Goal: Task Accomplishment & Management: Use online tool/utility

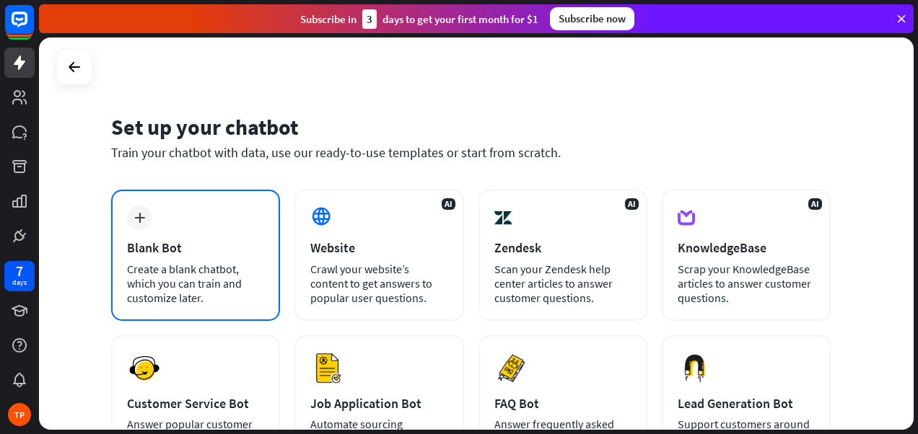
scroll to position [72, 0]
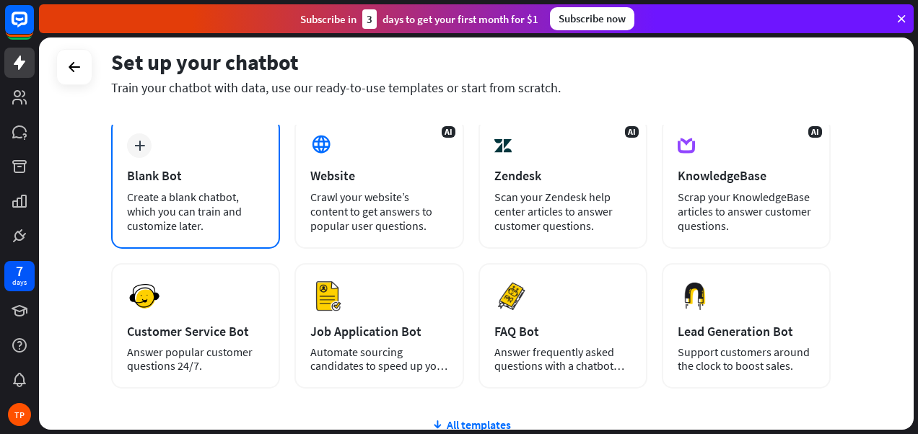
click at [185, 177] on div "Blank Bot" at bounding box center [195, 175] width 137 height 17
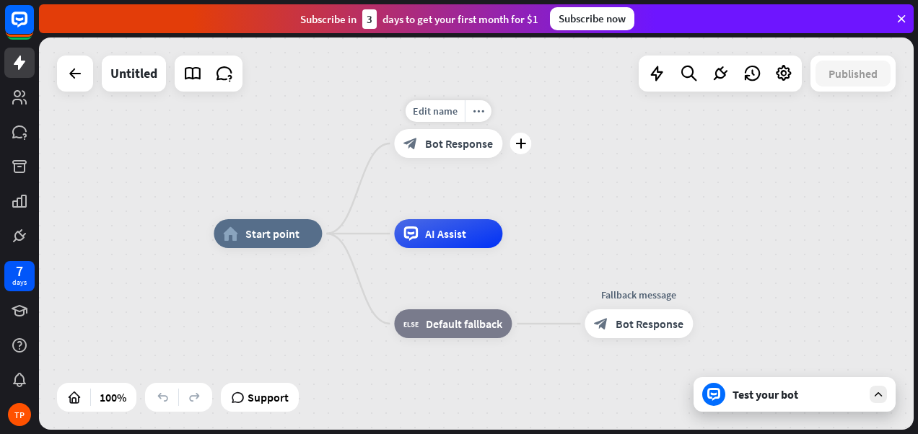
click at [436, 147] on span "Bot Response" at bounding box center [459, 143] width 68 height 14
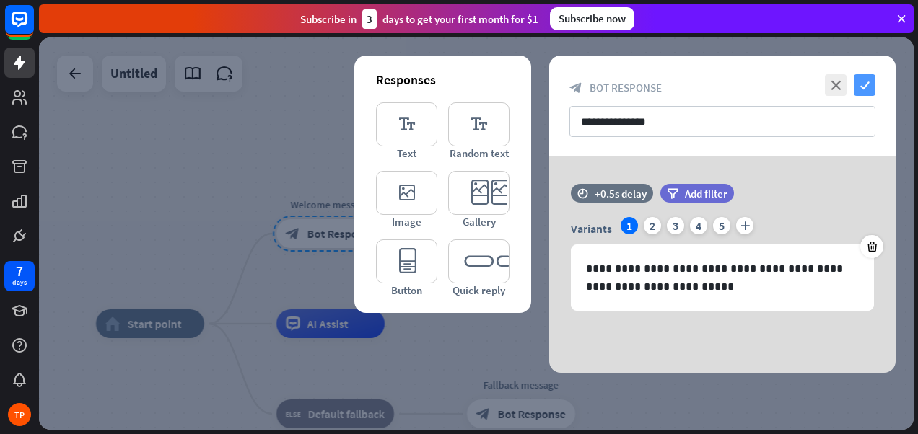
click at [868, 83] on icon "check" at bounding box center [864, 85] width 22 height 22
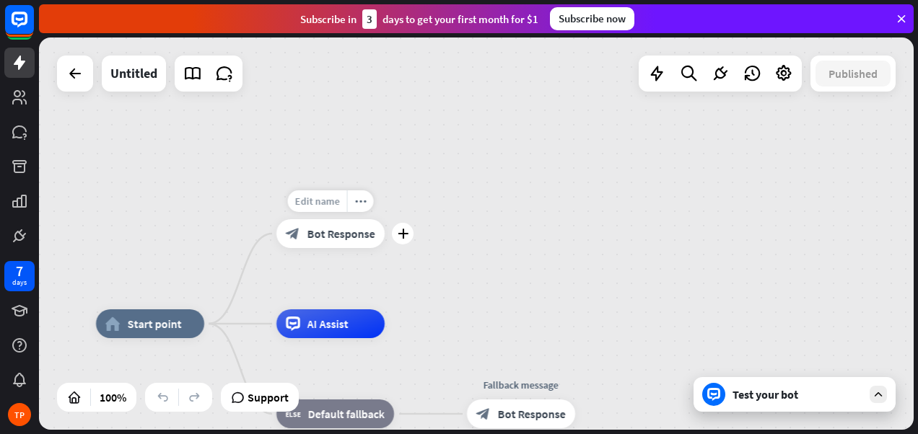
click at [321, 204] on span "Edit name" at bounding box center [317, 201] width 45 height 13
click at [345, 232] on span "Bot Response" at bounding box center [341, 234] width 68 height 14
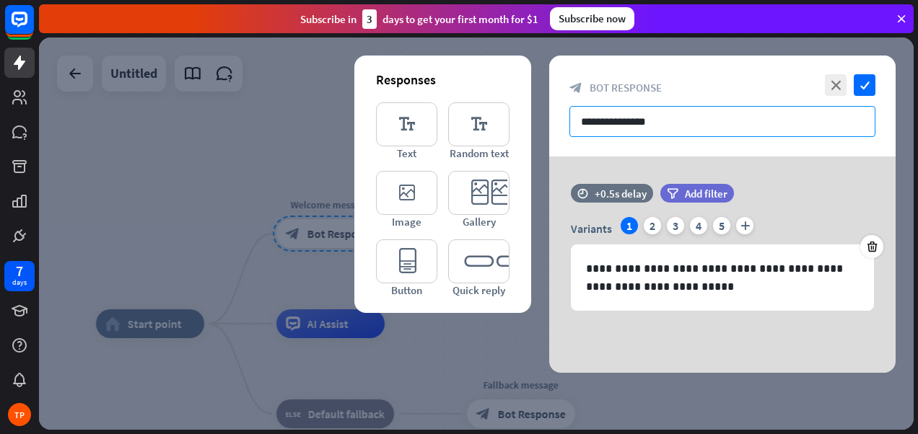
click at [649, 121] on input "**********" at bounding box center [722, 121] width 306 height 31
drag, startPoint x: 674, startPoint y: 120, endPoint x: 571, endPoint y: 121, distance: 102.4
click at [571, 121] on input "**********" at bounding box center [722, 121] width 306 height 31
click at [743, 125] on input "**********" at bounding box center [722, 121] width 306 height 31
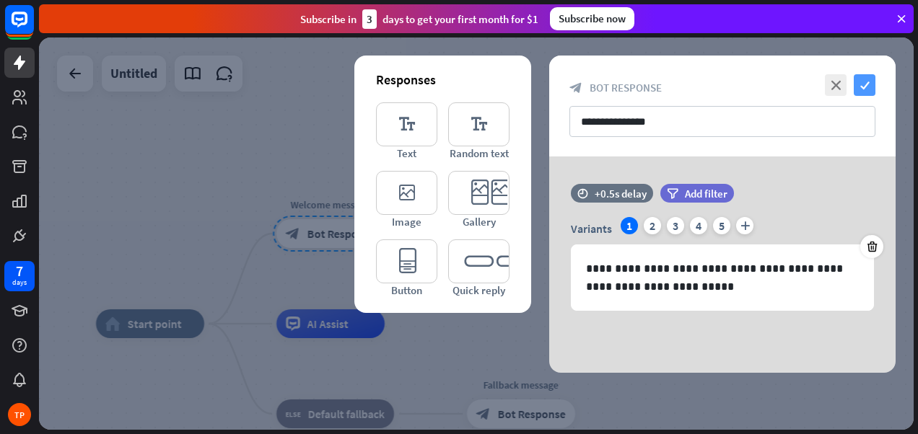
click at [866, 84] on icon "check" at bounding box center [864, 85] width 22 height 22
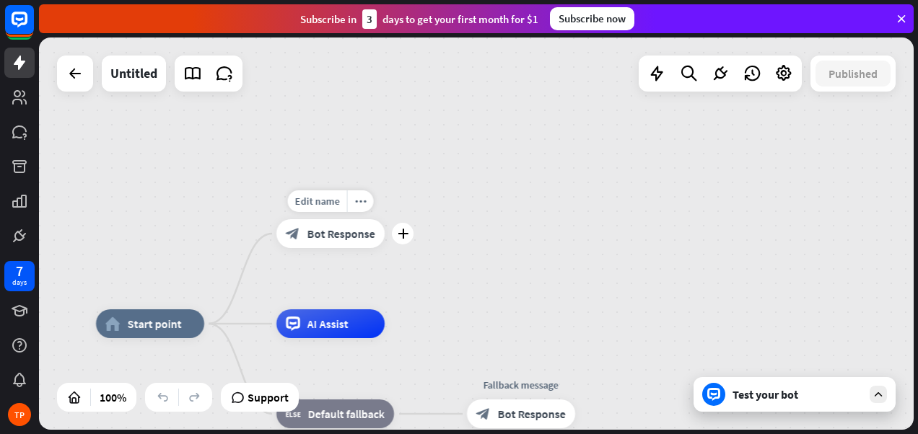
click at [337, 240] on span "Bot Response" at bounding box center [341, 234] width 68 height 14
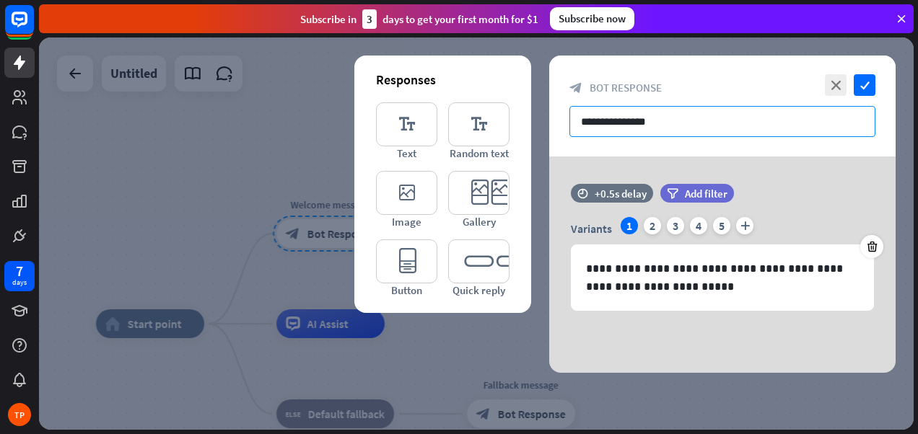
click at [645, 118] on input "**********" at bounding box center [722, 121] width 306 height 31
drag, startPoint x: 672, startPoint y: 119, endPoint x: 487, endPoint y: 138, distance: 185.6
click at [549, 138] on div "**********" at bounding box center [722, 214] width 346 height 317
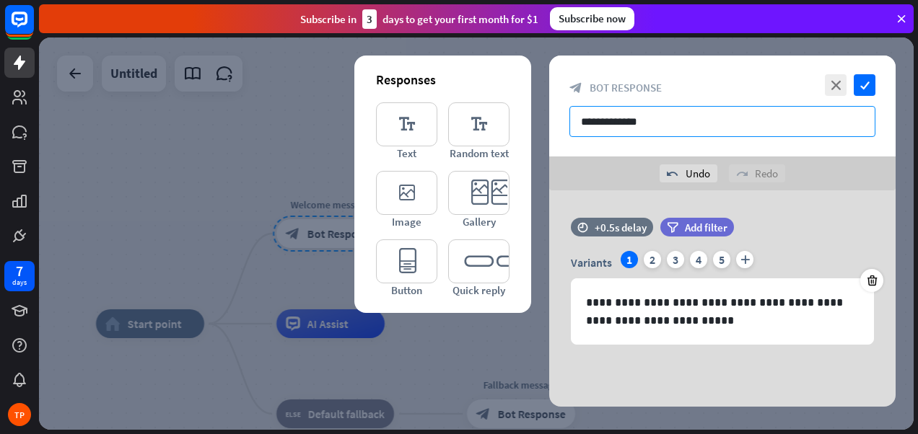
click at [709, 115] on input "**********" at bounding box center [722, 121] width 306 height 31
type input "**********"
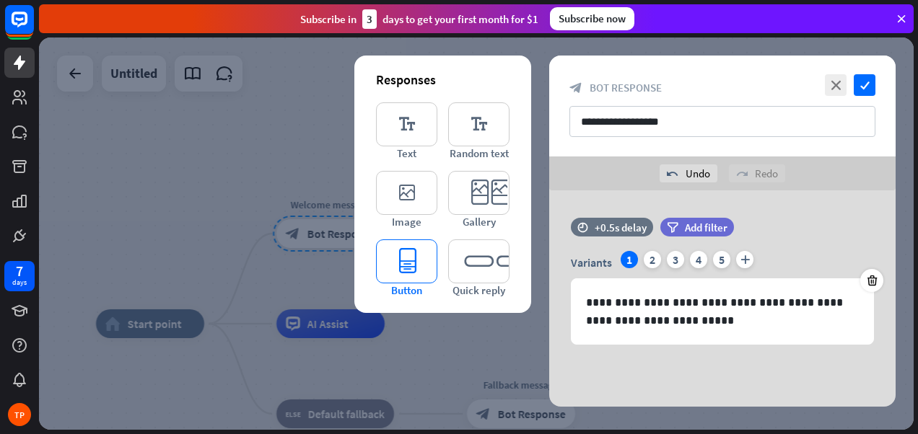
click at [405, 260] on icon "editor_button" at bounding box center [406, 262] width 61 height 44
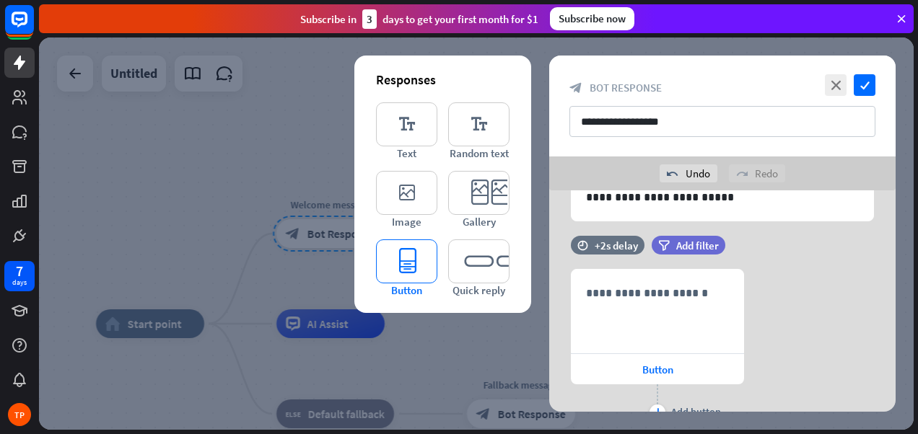
scroll to position [169, 0]
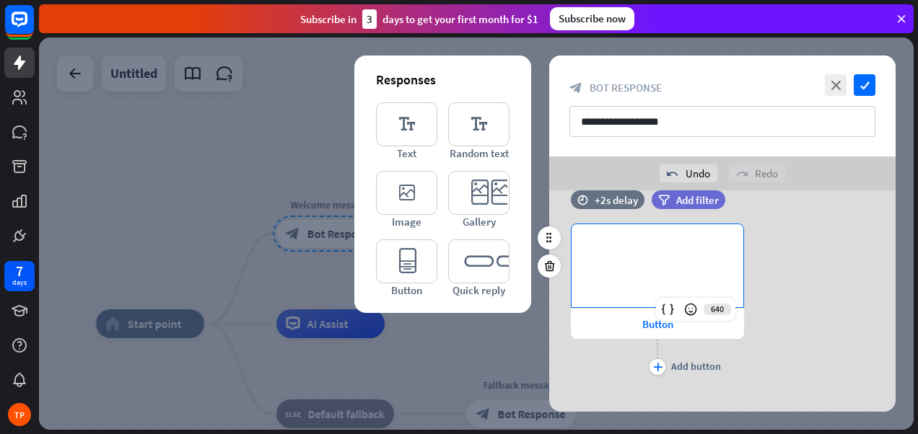
click at [612, 253] on p "**********" at bounding box center [657, 248] width 143 height 18
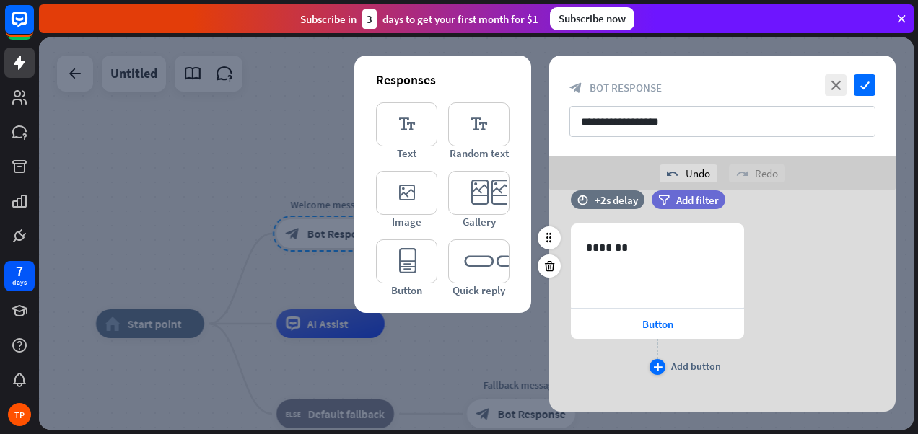
click at [655, 366] on icon "plus" at bounding box center [657, 367] width 9 height 9
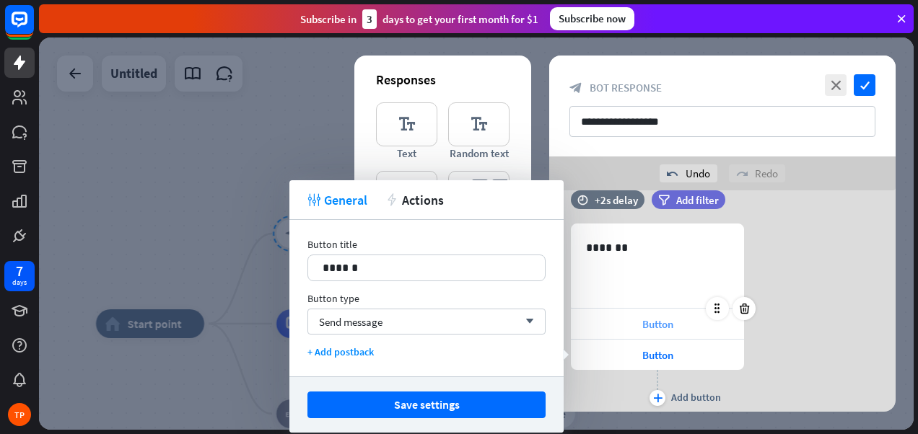
click at [646, 322] on span "Button" at bounding box center [657, 324] width 31 height 14
drag, startPoint x: 384, startPoint y: 268, endPoint x: 228, endPoint y: 273, distance: 155.9
click at [228, 273] on body "7 days TP close Product Help First steps Get started with ChatBot Help Center F…" at bounding box center [459, 217] width 918 height 434
click at [654, 324] on span "Button" at bounding box center [657, 324] width 31 height 14
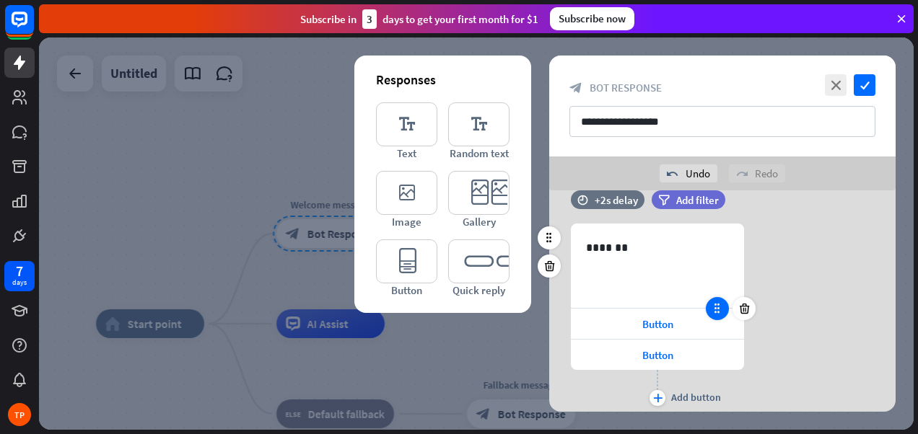
click at [719, 311] on icon at bounding box center [717, 308] width 13 height 13
click at [670, 322] on span "Button" at bounding box center [657, 324] width 31 height 14
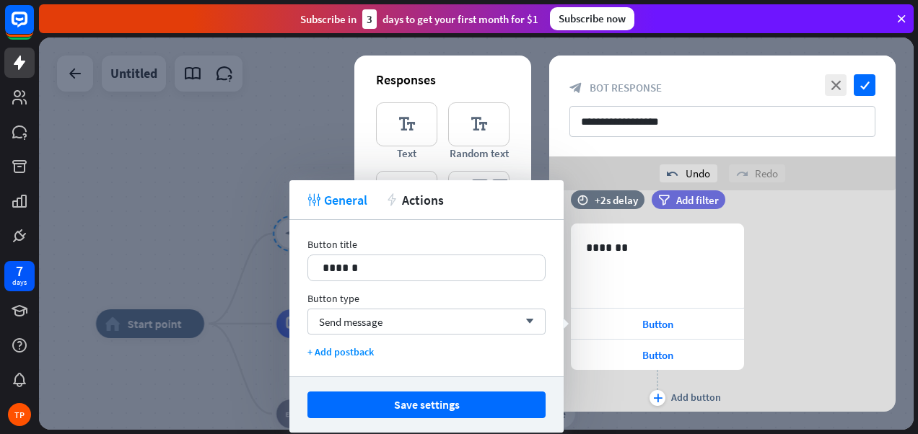
click at [799, 260] on div "633 ******* Button Button plus Add button" at bounding box center [722, 317] width 346 height 186
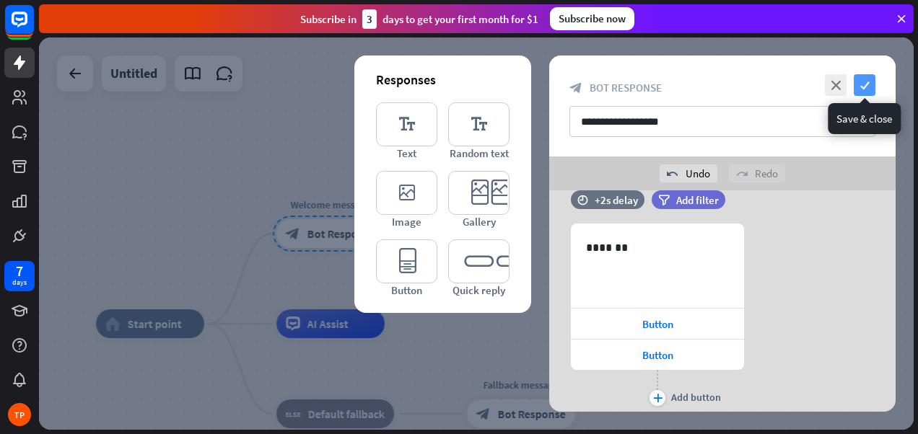
click at [859, 86] on icon "check" at bounding box center [864, 85] width 22 height 22
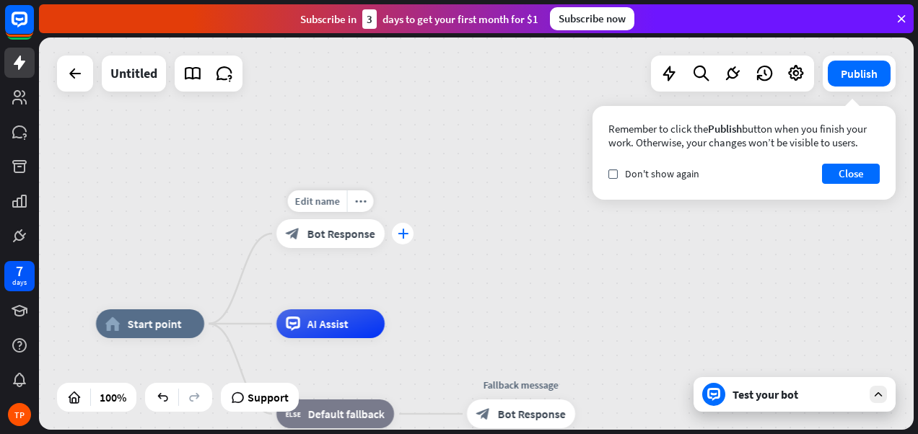
click at [404, 233] on icon "plus" at bounding box center [403, 234] width 11 height 10
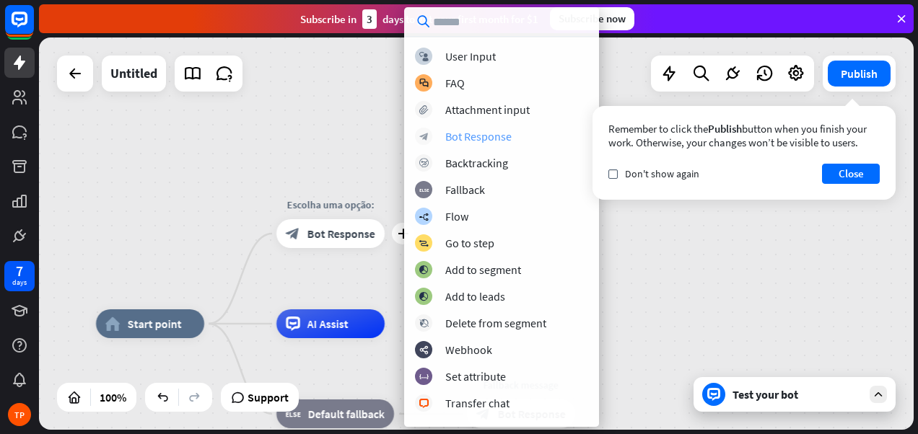
click at [494, 139] on div "Bot Response" at bounding box center [478, 136] width 66 height 14
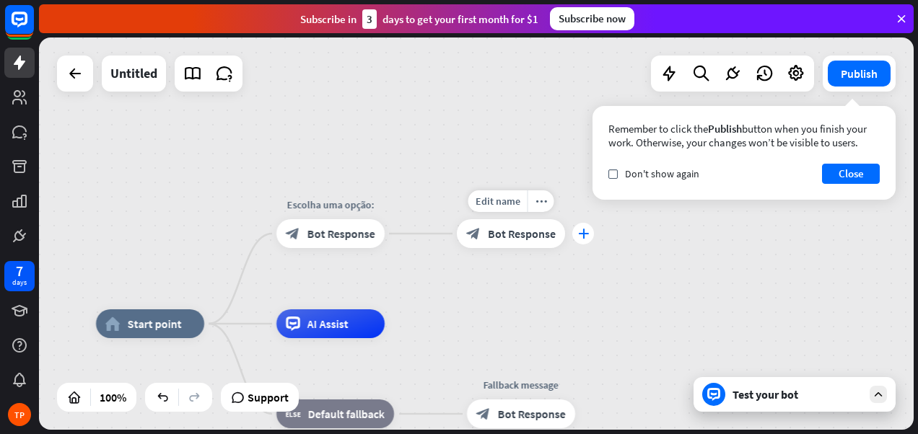
click at [588, 232] on div "plus" at bounding box center [583, 234] width 22 height 22
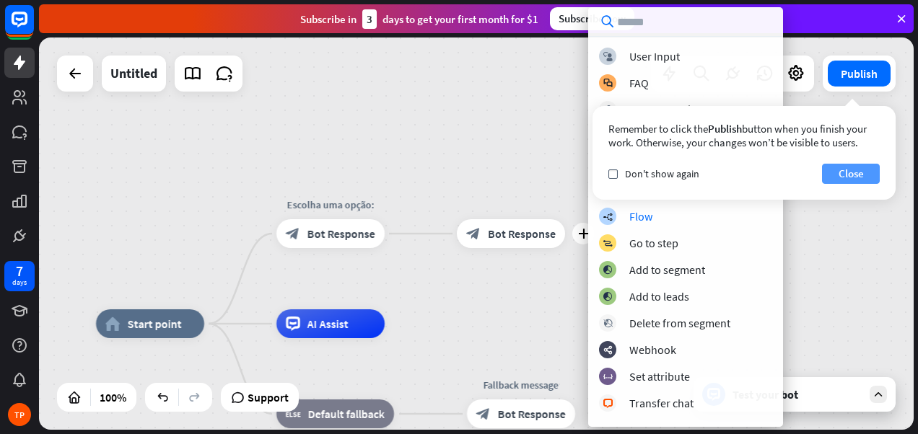
click at [856, 179] on button "Close" at bounding box center [851, 174] width 58 height 20
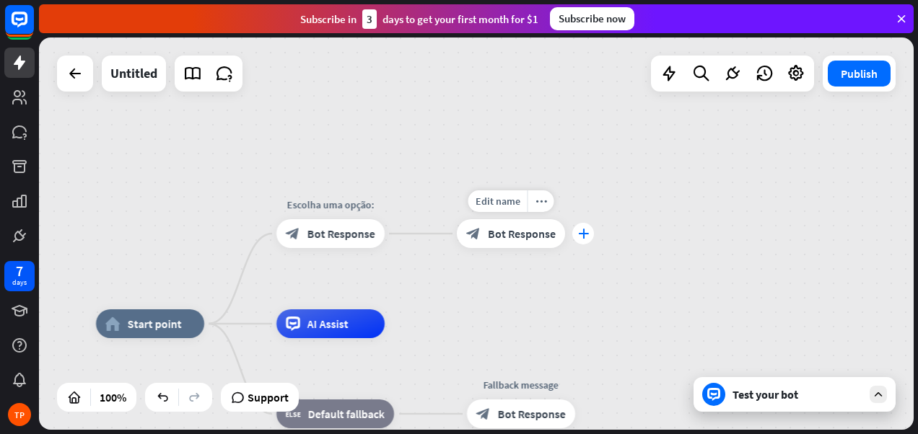
click at [589, 234] on div "plus" at bounding box center [583, 234] width 22 height 22
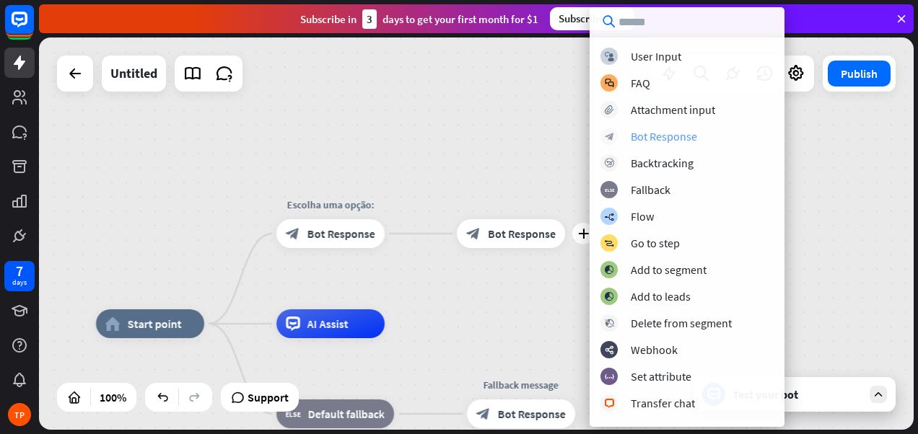
click at [662, 138] on div "Bot Response" at bounding box center [664, 136] width 66 height 14
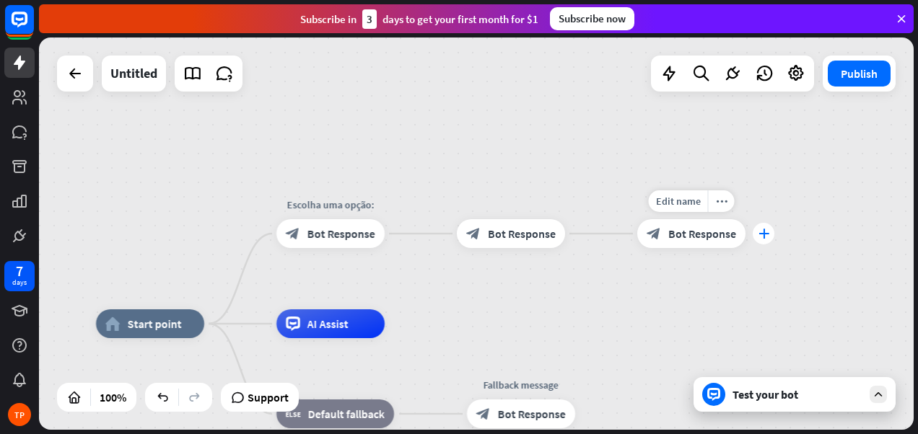
click at [765, 236] on icon "plus" at bounding box center [763, 234] width 11 height 10
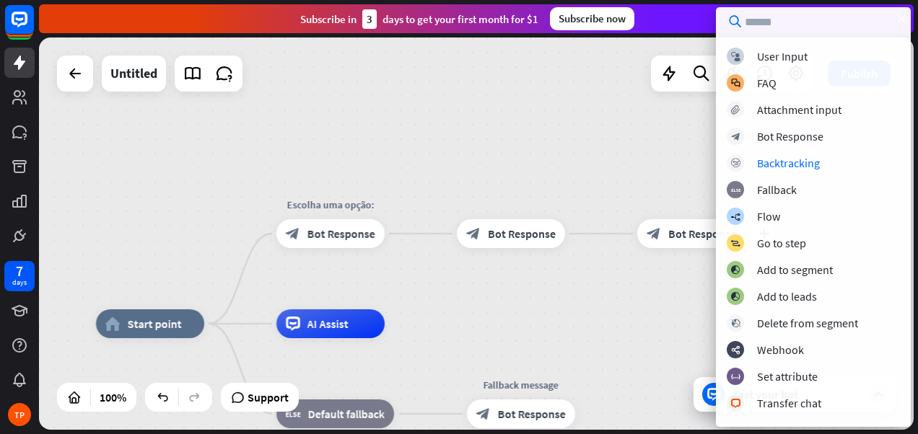
click at [802, 145] on div "block_user_input User Input block_faq FAQ block_attachment Attachment input blo…" at bounding box center [813, 232] width 195 height 369
click at [802, 139] on div "Bot Response" at bounding box center [790, 136] width 66 height 14
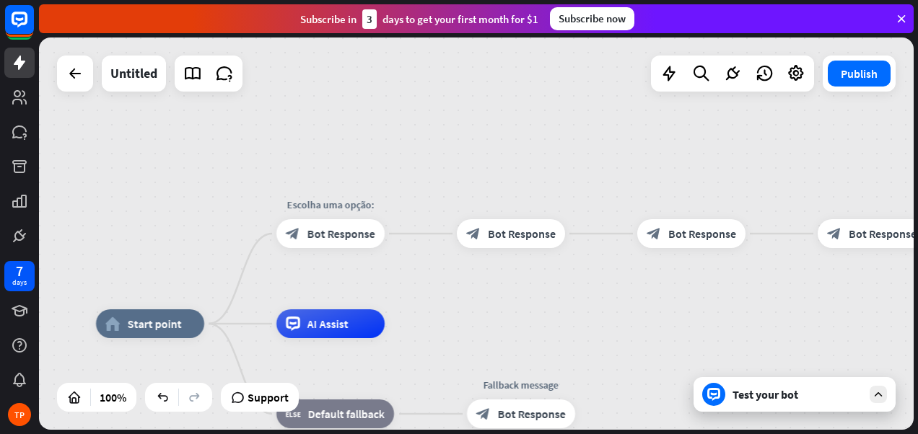
click at [682, 297] on div "home_2 Start point Escolha uma opção: block_bot_response Bot Response block_bot…" at bounding box center [476, 234] width 874 height 392
click at [352, 232] on span "Bot Response" at bounding box center [341, 234] width 68 height 14
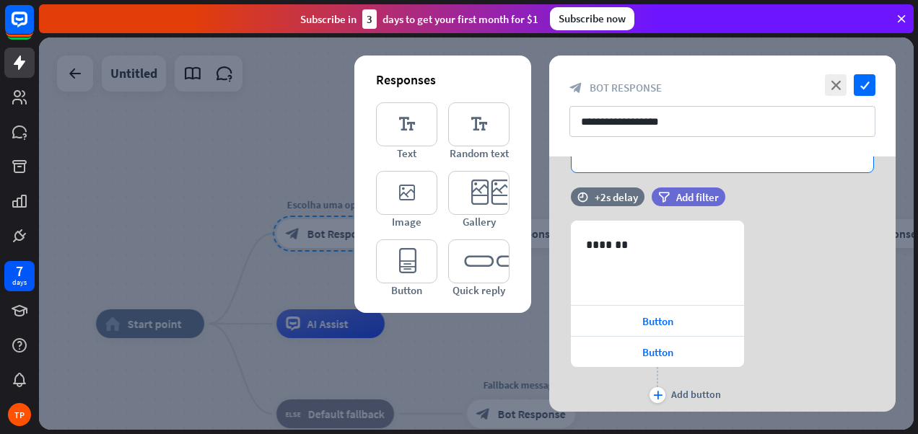
scroll to position [144, 0]
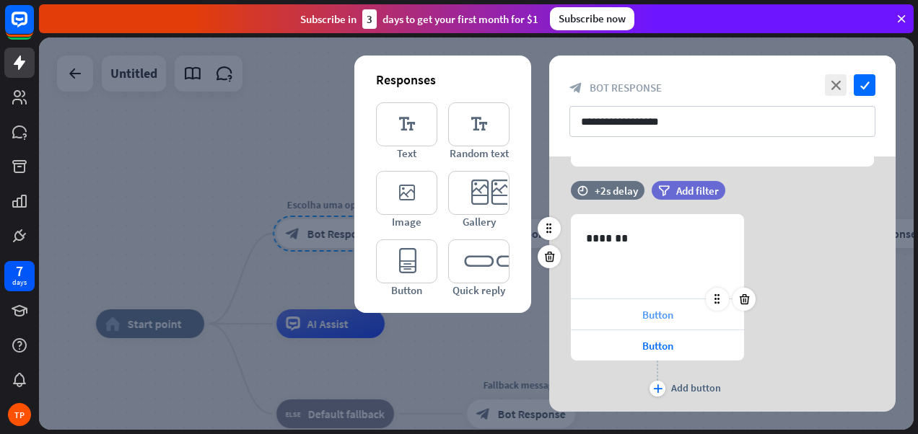
click at [664, 313] on span "Button" at bounding box center [657, 315] width 31 height 14
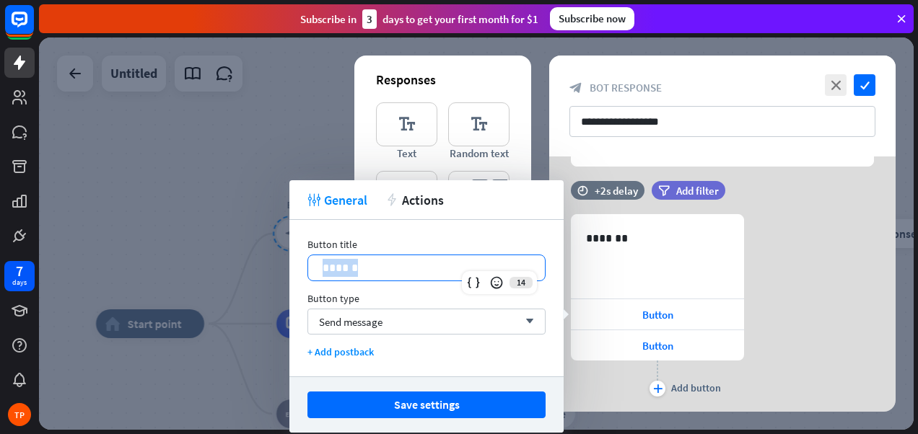
drag, startPoint x: 367, startPoint y: 267, endPoint x: 299, endPoint y: 267, distance: 68.5
click at [299, 267] on div "Button title 14 ****** Button type Send message arrow_down + Add postback" at bounding box center [426, 298] width 274 height 157
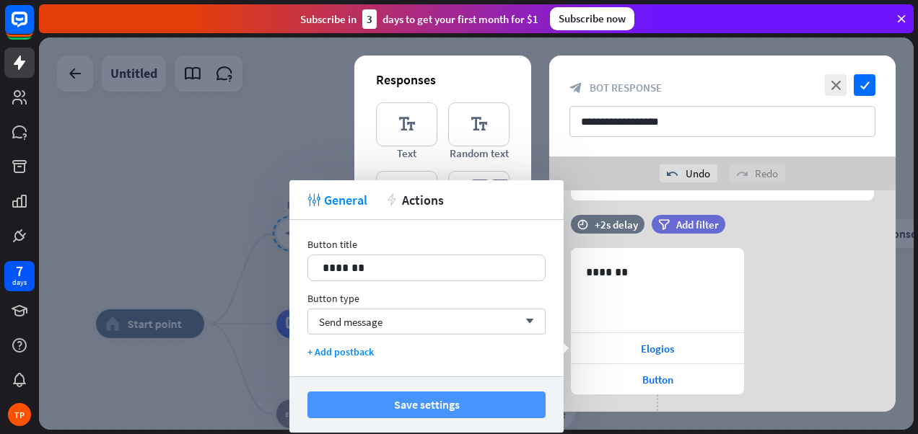
click at [429, 401] on button "Save settings" at bounding box center [426, 405] width 238 height 27
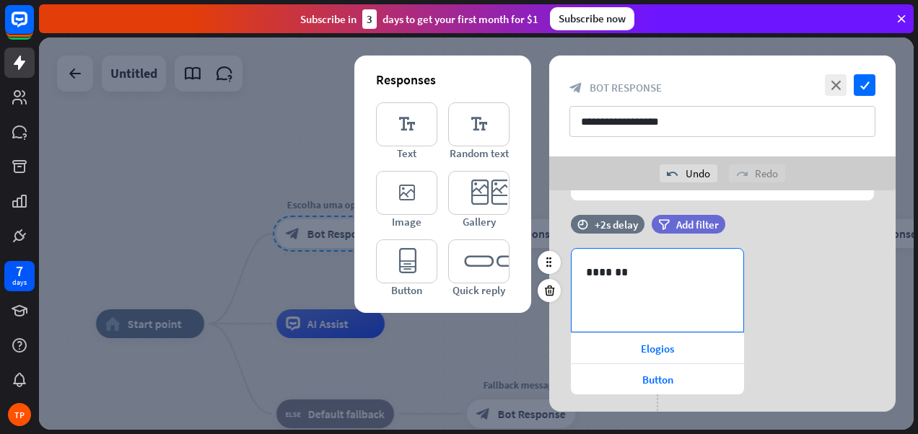
click at [624, 273] on p "*******" at bounding box center [657, 272] width 143 height 18
drag, startPoint x: 645, startPoint y: 271, endPoint x: 523, endPoint y: 267, distance: 122.0
click at [549, 267] on div "**********" at bounding box center [722, 265] width 346 height 439
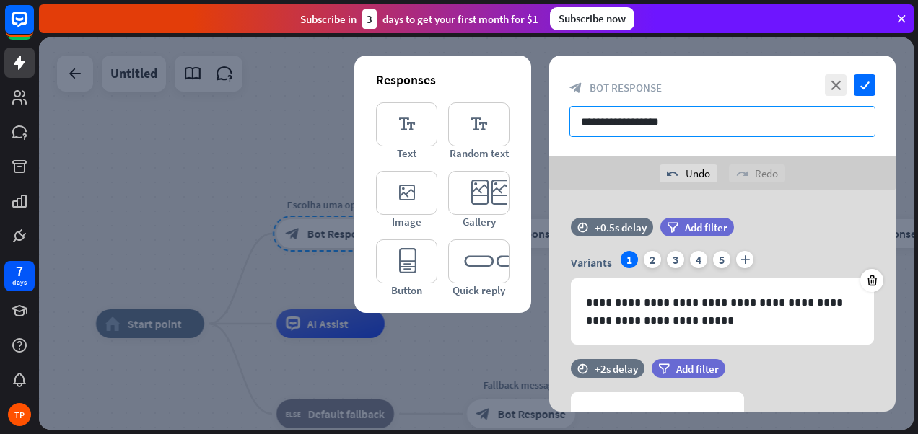
drag, startPoint x: 676, startPoint y: 123, endPoint x: 540, endPoint y: 125, distance: 135.6
click at [540, 125] on div "**********" at bounding box center [476, 234] width 874 height 392
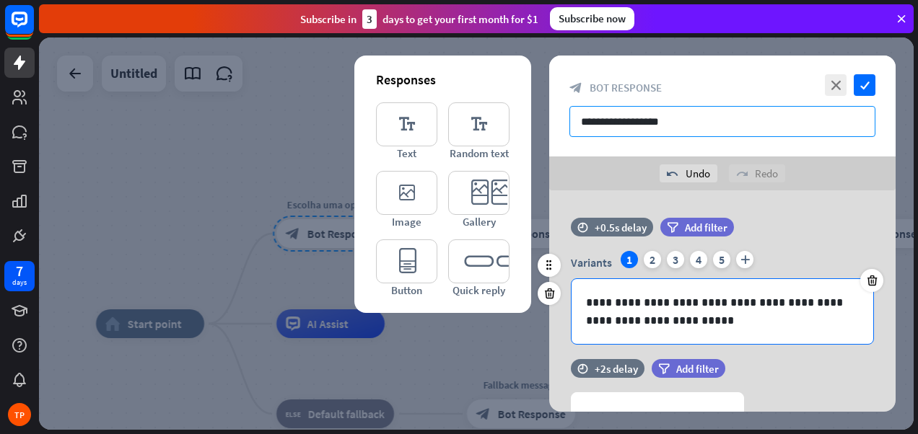
scroll to position [144, 0]
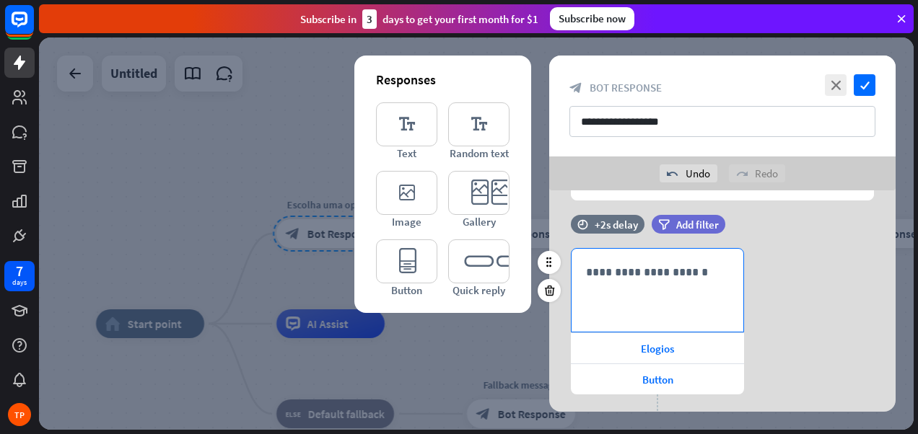
click at [657, 261] on div "**********" at bounding box center [657, 290] width 172 height 83
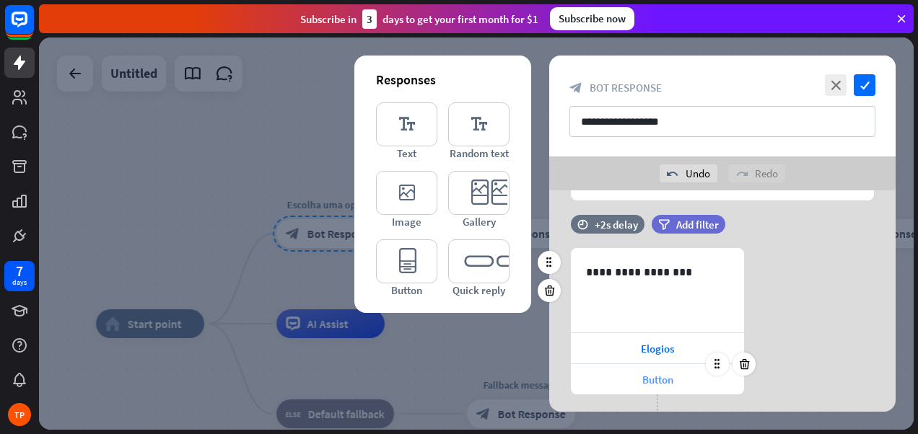
click at [650, 377] on span "Button" at bounding box center [657, 380] width 31 height 14
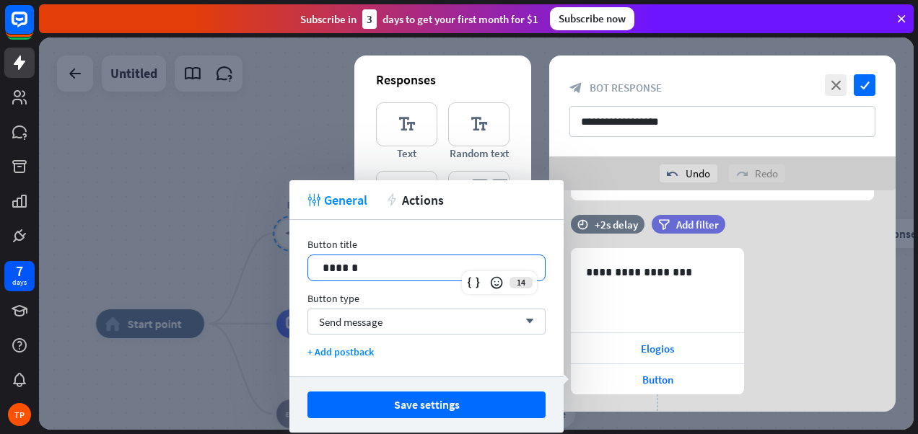
drag, startPoint x: 366, startPoint y: 265, endPoint x: 226, endPoint y: 265, distance: 140.7
click at [226, 265] on body "7 days TP close Product Help First steps Get started with ChatBot Help Center F…" at bounding box center [459, 217] width 918 height 434
drag, startPoint x: 379, startPoint y: 265, endPoint x: 289, endPoint y: 263, distance: 90.2
click at [289, 263] on div "Button title 14 ****** Button type Send message arrow_down + Add postback" at bounding box center [426, 298] width 274 height 157
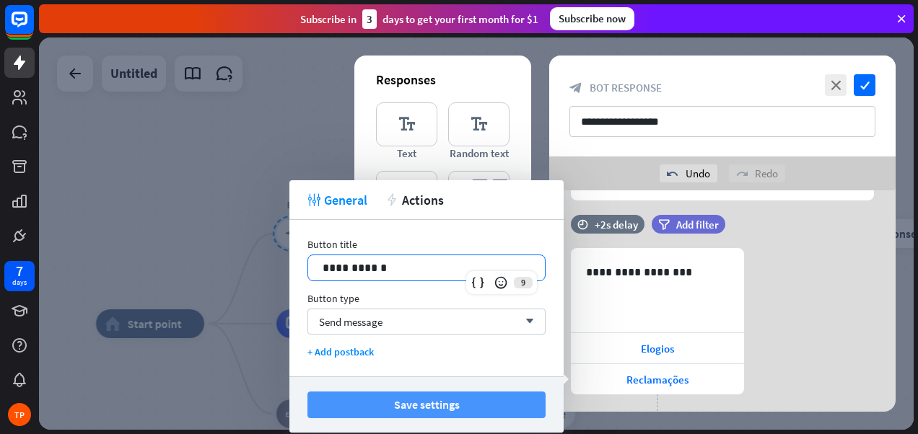
click at [442, 407] on button "Save settings" at bounding box center [426, 405] width 238 height 27
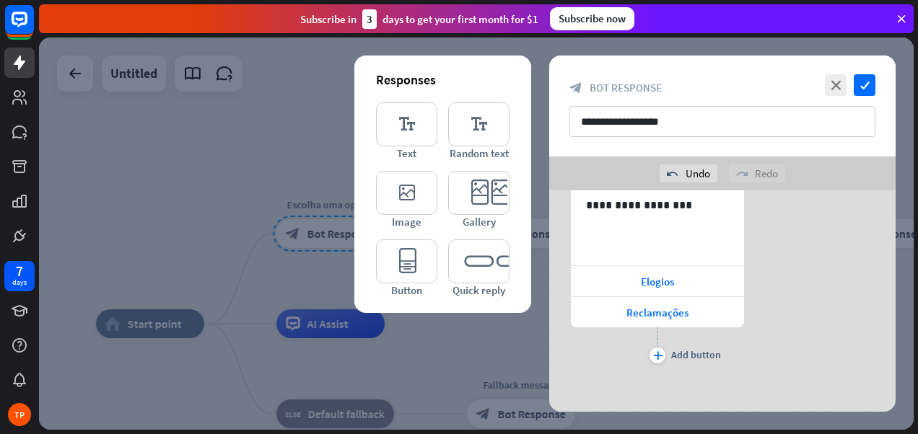
scroll to position [216, 0]
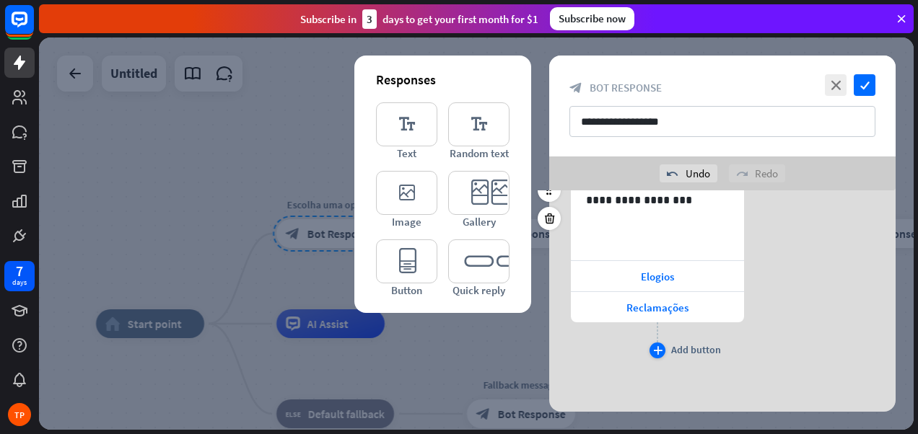
click at [663, 348] on div "plus" at bounding box center [657, 351] width 16 height 16
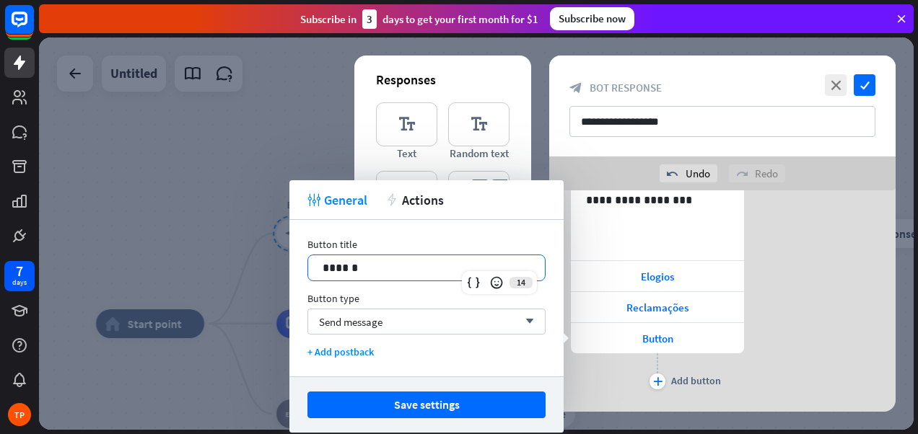
drag, startPoint x: 373, startPoint y: 267, endPoint x: 284, endPoint y: 272, distance: 88.9
click at [284, 272] on body "7 days TP close Product Help First steps Get started with ChatBot Help Center F…" at bounding box center [459, 217] width 918 height 434
drag, startPoint x: 369, startPoint y: 265, endPoint x: 307, endPoint y: 264, distance: 62.8
click at [307, 264] on div "Button title 14 ****** Button type Send message arrow_down + Add postback" at bounding box center [426, 298] width 274 height 157
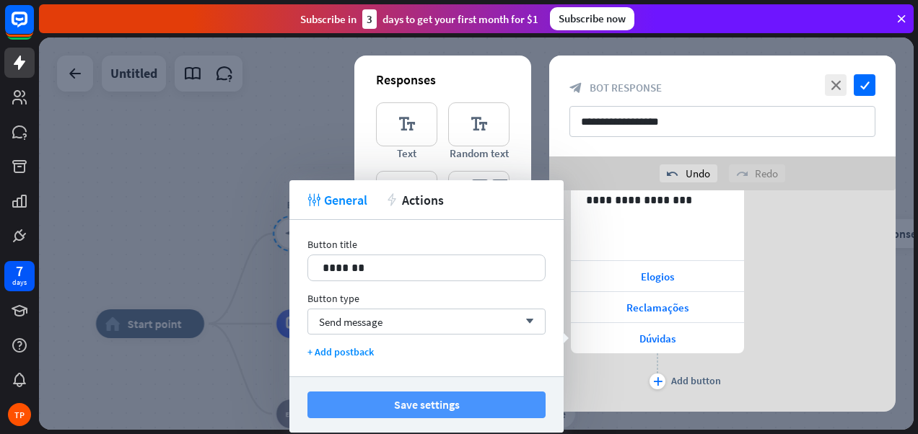
click at [431, 403] on button "Save settings" at bounding box center [426, 405] width 238 height 27
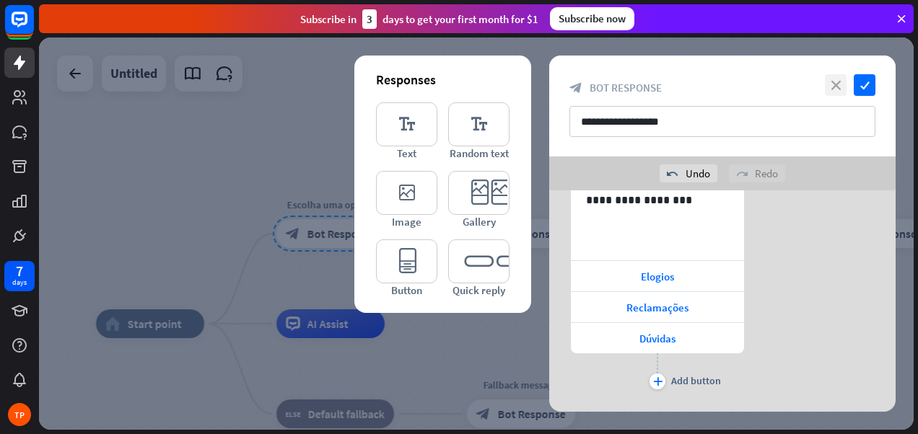
click at [829, 84] on icon "close" at bounding box center [836, 85] width 22 height 22
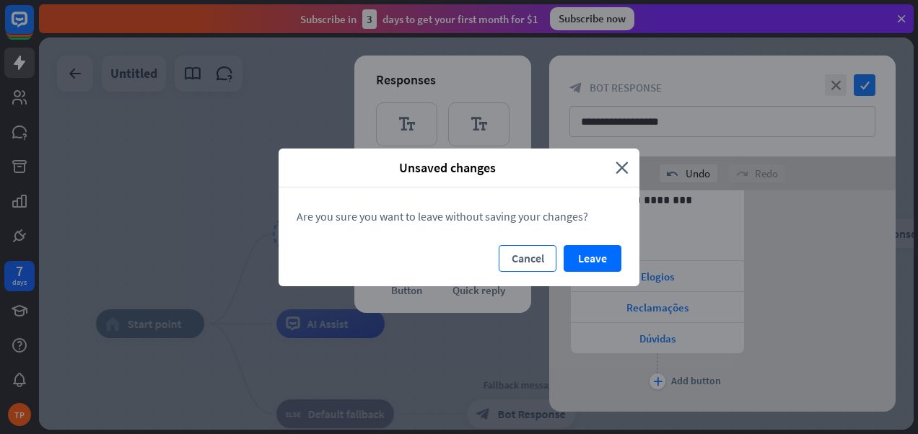
click at [531, 260] on button "Cancel" at bounding box center [528, 258] width 58 height 27
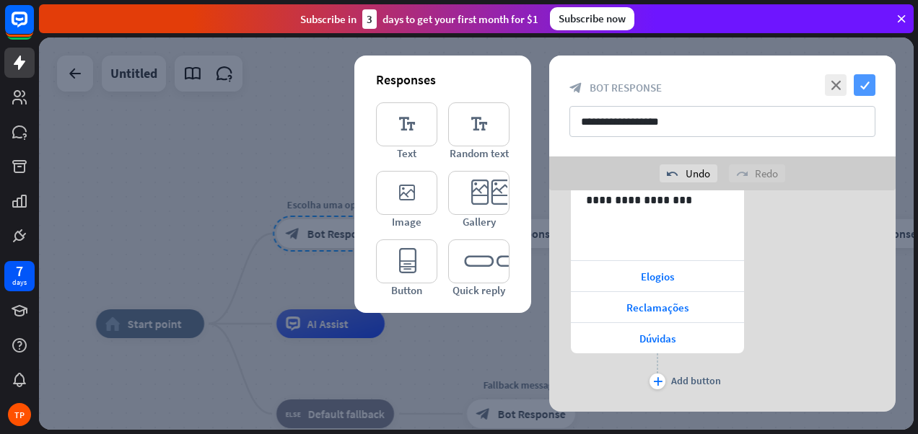
click at [868, 87] on icon "check" at bounding box center [864, 85] width 22 height 22
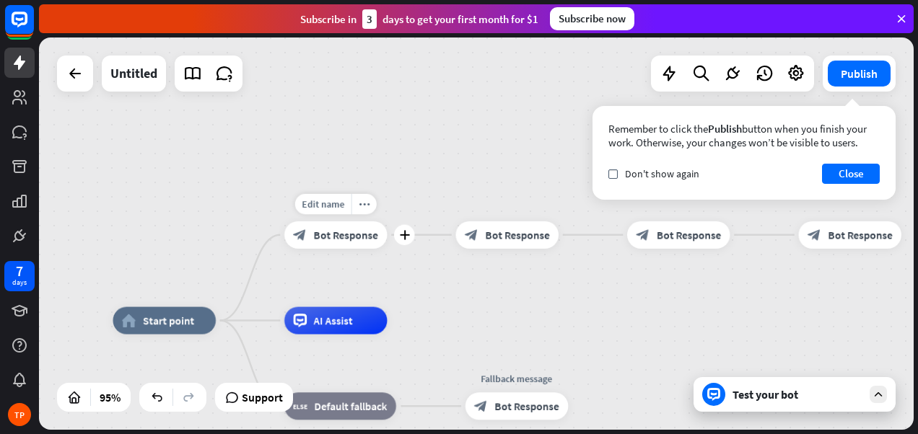
click at [338, 235] on span "Bot Response" at bounding box center [346, 235] width 64 height 14
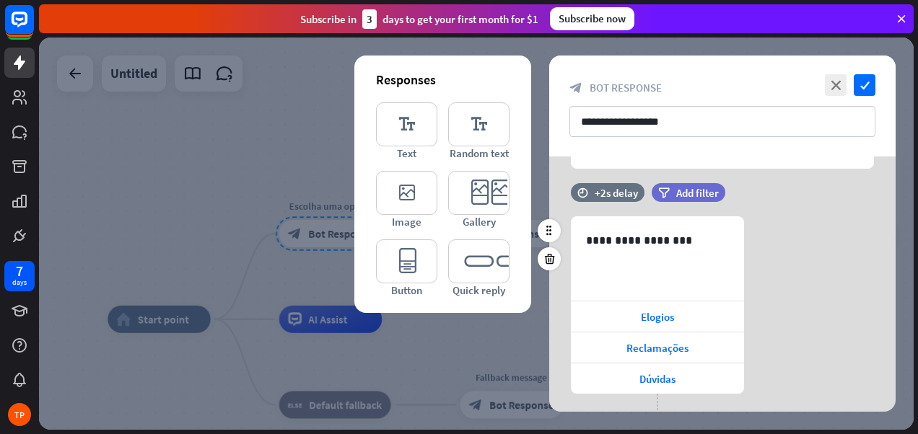
scroll to position [214, 0]
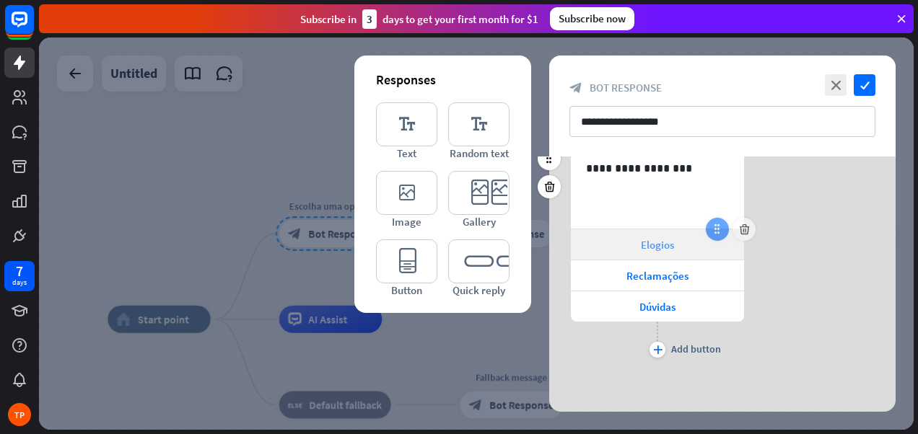
click at [720, 229] on icon at bounding box center [717, 229] width 13 height 13
click at [714, 237] on div at bounding box center [717, 229] width 23 height 23
drag, startPoint x: 716, startPoint y: 234, endPoint x: 779, endPoint y: 271, distance: 73.7
click at [781, 271] on div "**********" at bounding box center [722, 252] width 346 height 217
click at [717, 233] on icon at bounding box center [717, 229] width 13 height 13
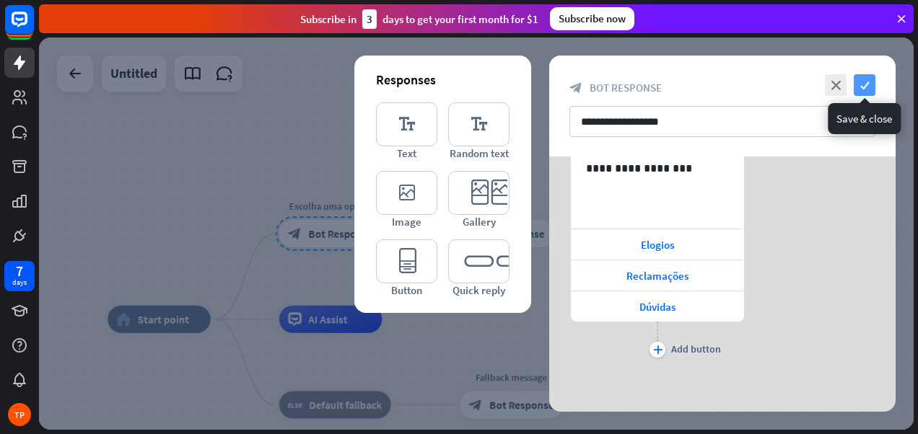
click at [858, 86] on icon "check" at bounding box center [864, 85] width 22 height 22
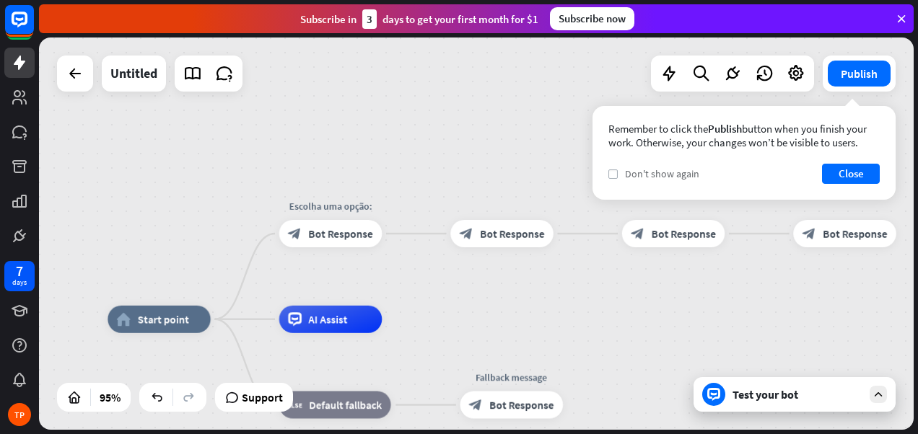
click at [613, 177] on label "check" at bounding box center [612, 174] width 9 height 9
click at [866, 173] on button "Close" at bounding box center [851, 174] width 58 height 20
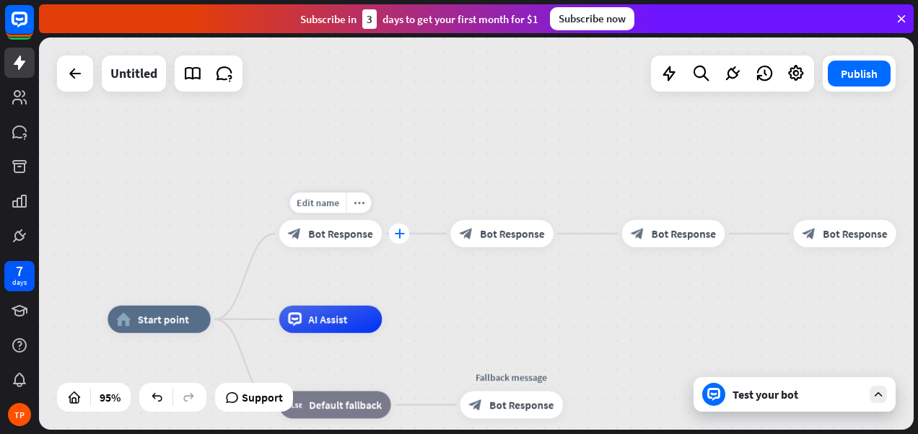
click at [397, 234] on icon "plus" at bounding box center [399, 233] width 10 height 9
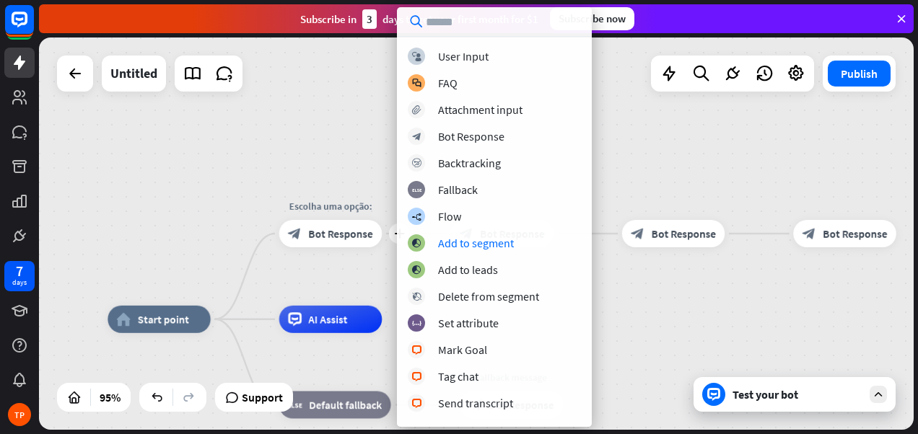
click at [704, 312] on div "home_2 Start point plus Escolha uma opção: block_bot_response Bot Response bloc…" at bounding box center [476, 234] width 874 height 392
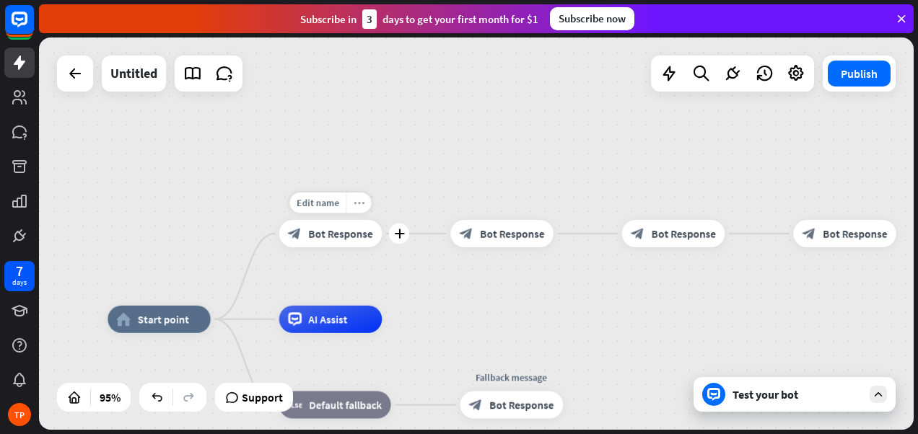
click at [361, 203] on icon "more_horiz" at bounding box center [359, 203] width 11 height 10
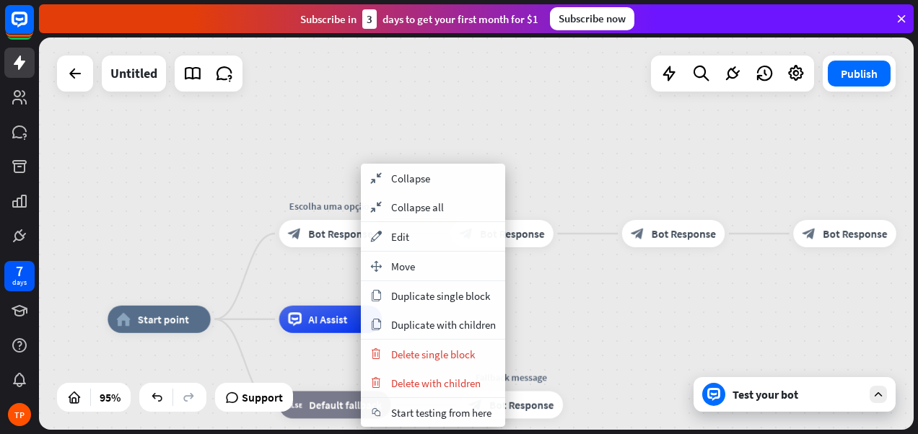
click at [619, 313] on div "home_2 Start point Escolha uma opção: block_bot_response Bot Response block_bot…" at bounding box center [476, 234] width 874 height 392
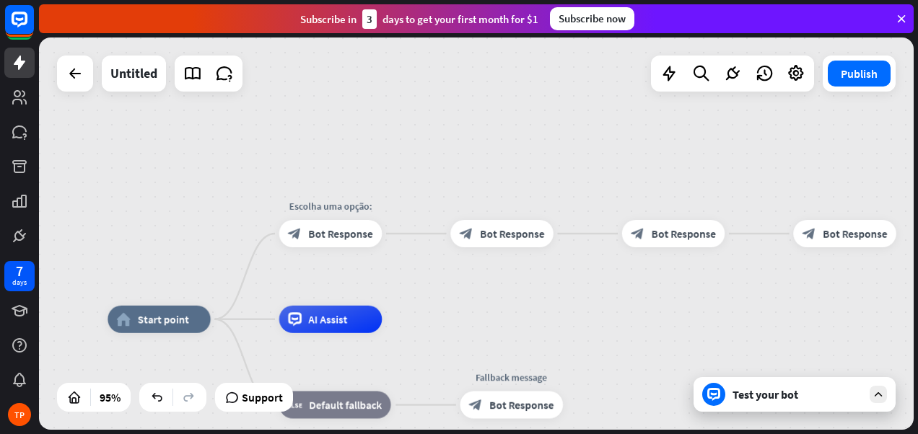
click at [770, 392] on div "Test your bot" at bounding box center [797, 394] width 130 height 14
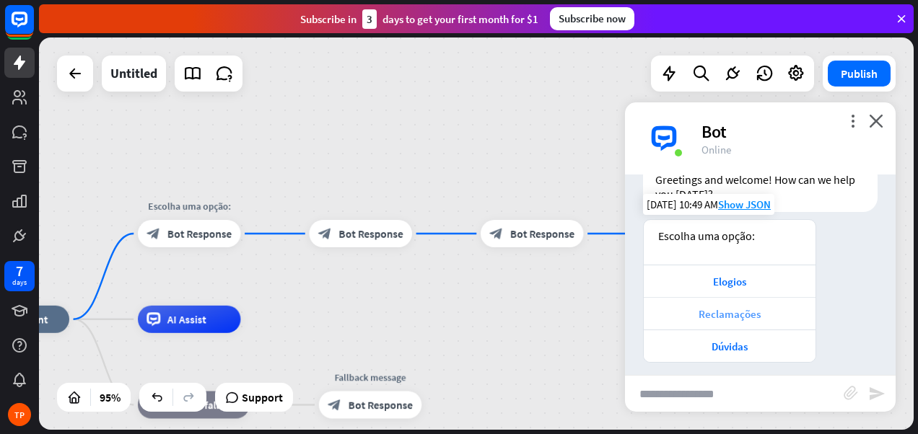
scroll to position [64, 0]
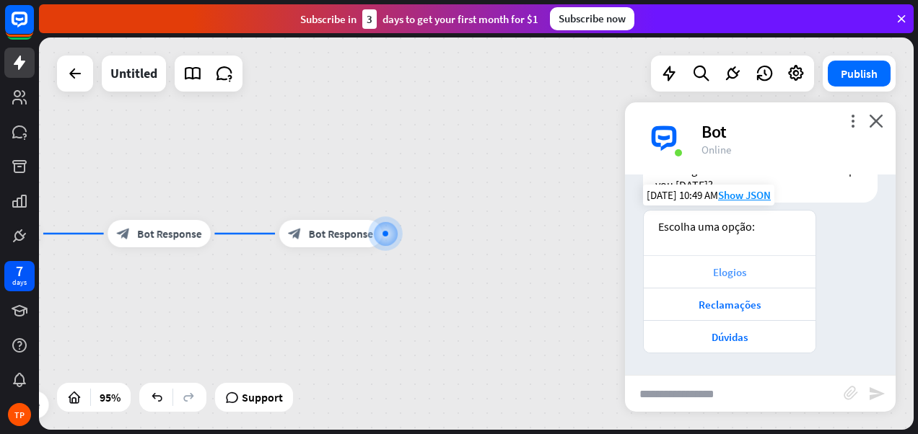
click at [729, 273] on div "Elogios" at bounding box center [729, 272] width 157 height 14
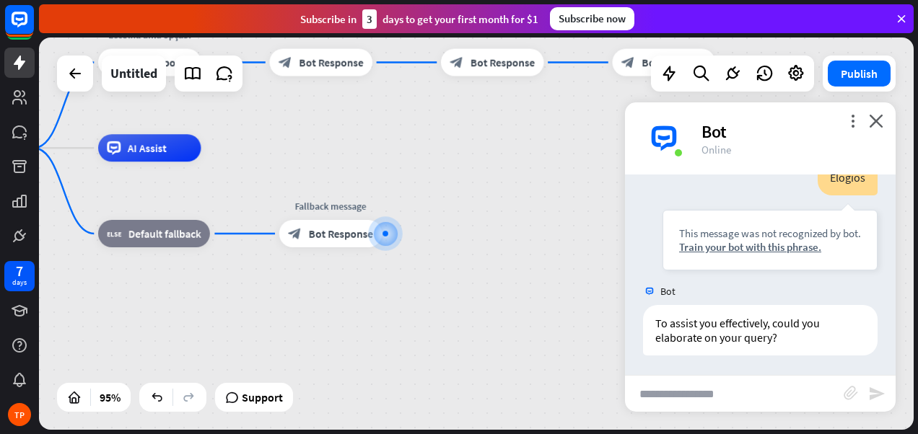
scroll to position [295, 0]
click at [876, 121] on icon "close" at bounding box center [876, 121] width 14 height 14
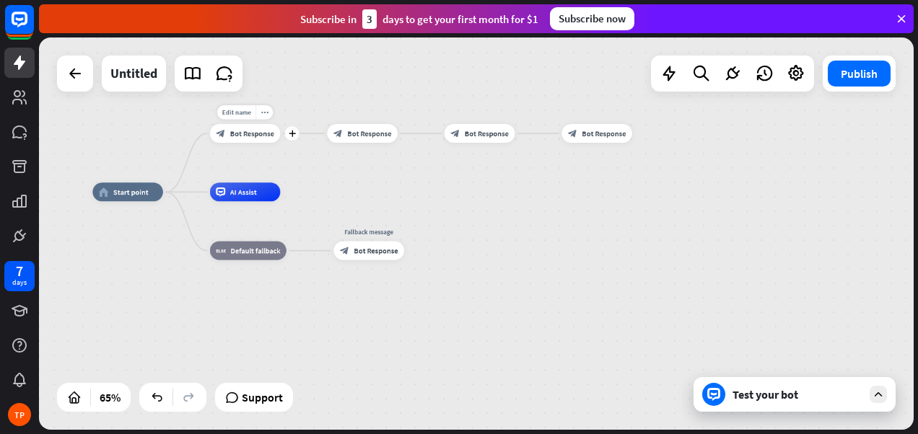
click at [257, 131] on span "Bot Response" at bounding box center [252, 133] width 44 height 9
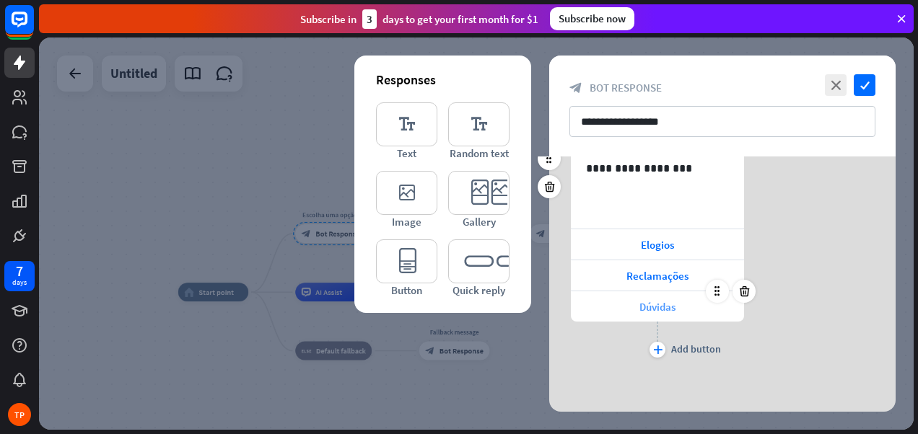
scroll to position [70, 0]
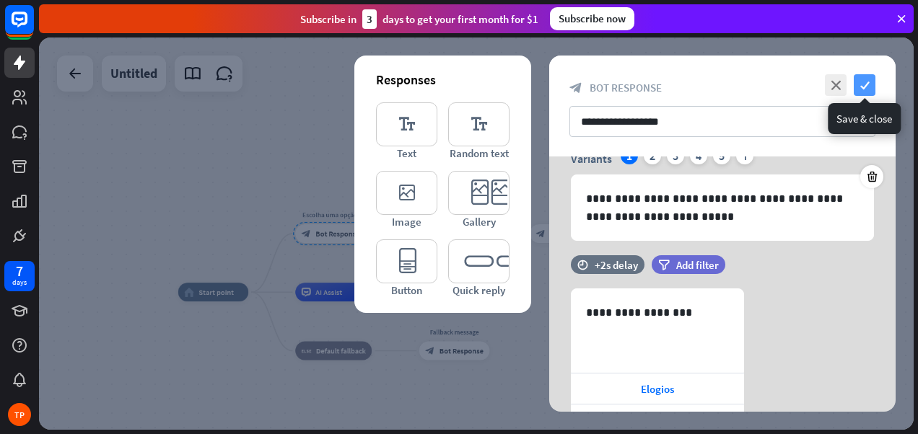
click at [866, 76] on icon "check" at bounding box center [864, 85] width 22 height 22
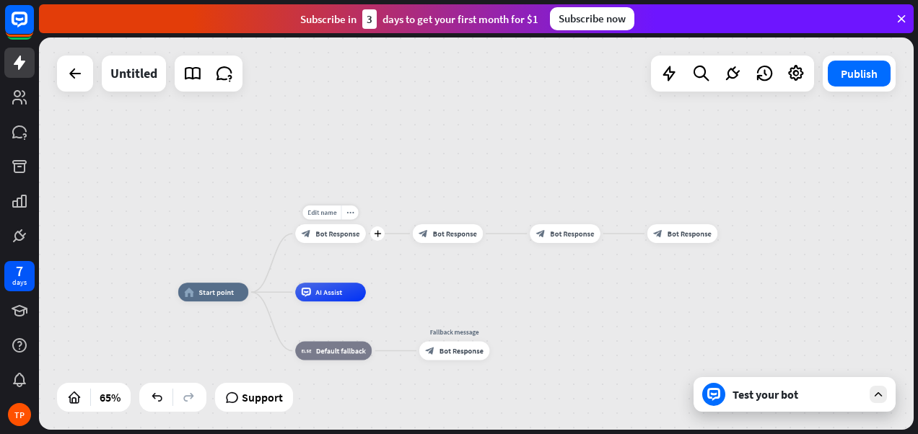
click at [341, 232] on span "Bot Response" at bounding box center [337, 233] width 44 height 9
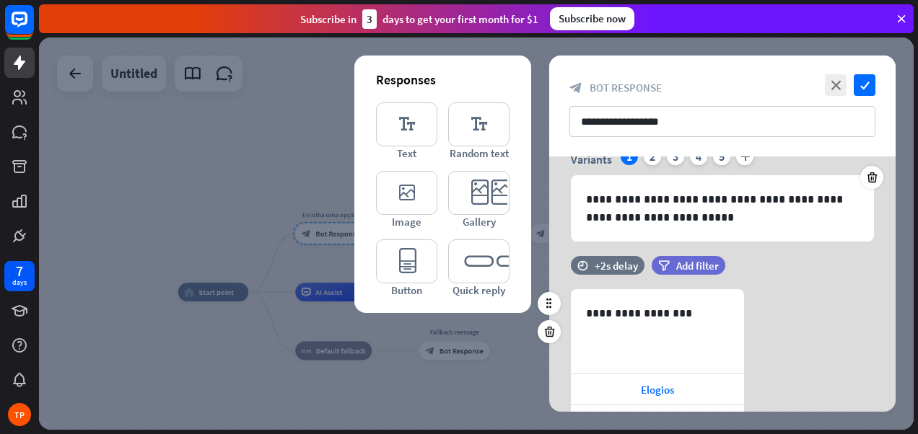
scroll to position [144, 0]
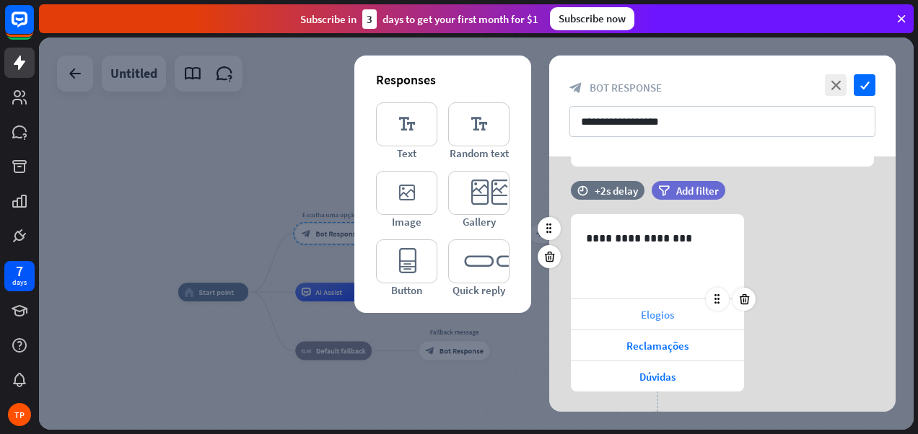
click at [690, 317] on div "Elogios" at bounding box center [657, 314] width 173 height 30
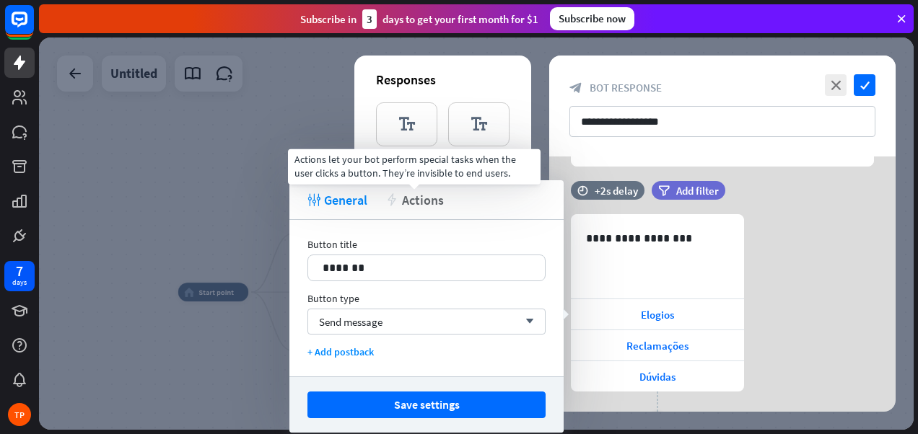
click at [424, 200] on span "Actions" at bounding box center [423, 200] width 42 height 17
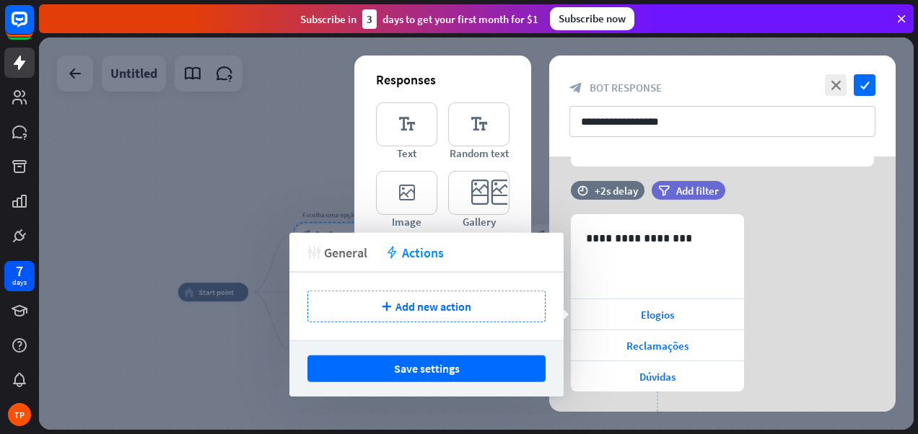
click at [339, 252] on span "General" at bounding box center [345, 252] width 43 height 17
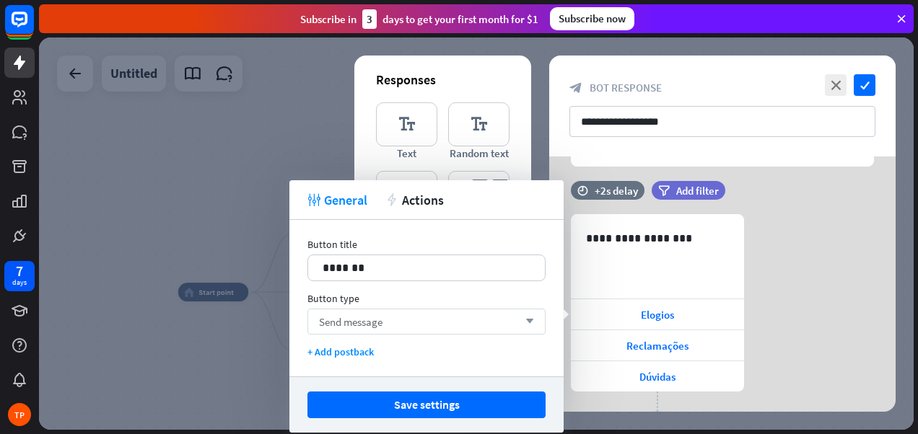
click at [403, 315] on div "Send message arrow_down" at bounding box center [426, 322] width 238 height 26
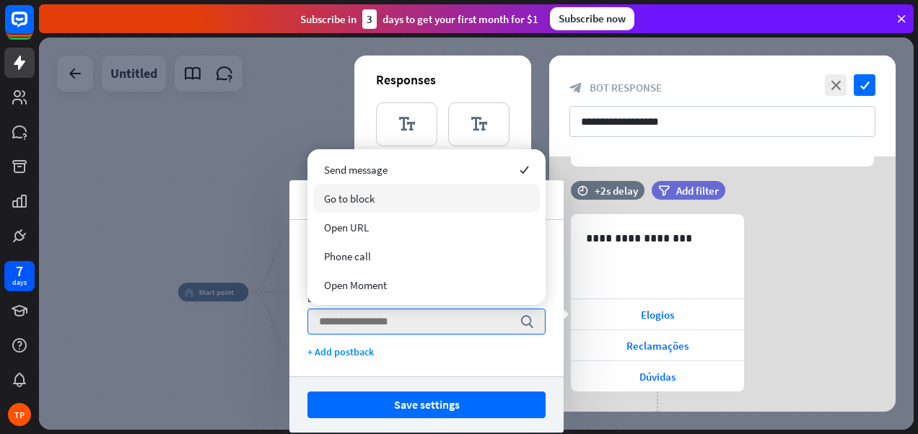
click at [385, 198] on div "Go to block" at bounding box center [426, 198] width 227 height 29
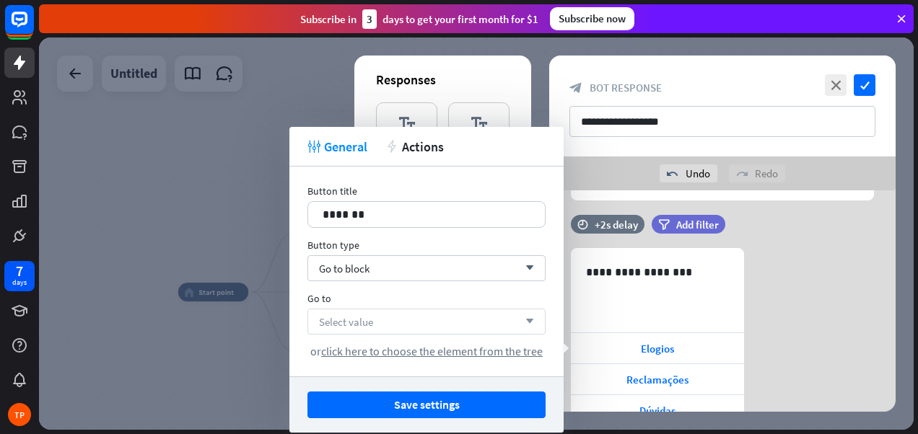
click at [398, 324] on div "Select value arrow_down" at bounding box center [426, 322] width 238 height 26
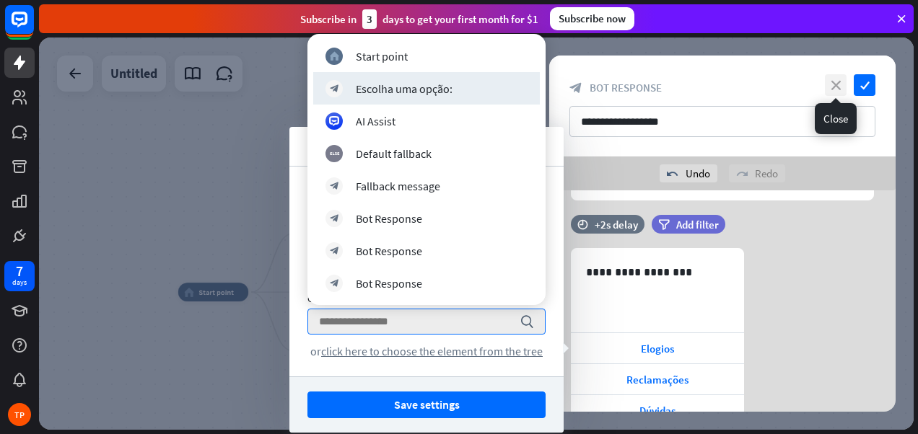
click at [833, 82] on icon "close" at bounding box center [836, 85] width 22 height 22
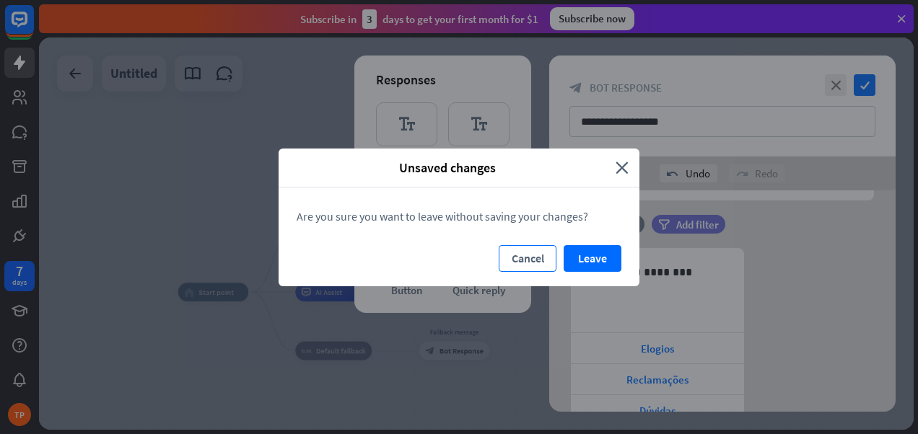
drag, startPoint x: 532, startPoint y: 260, endPoint x: 550, endPoint y: 258, distance: 18.1
click at [534, 260] on button "Cancel" at bounding box center [528, 258] width 58 height 27
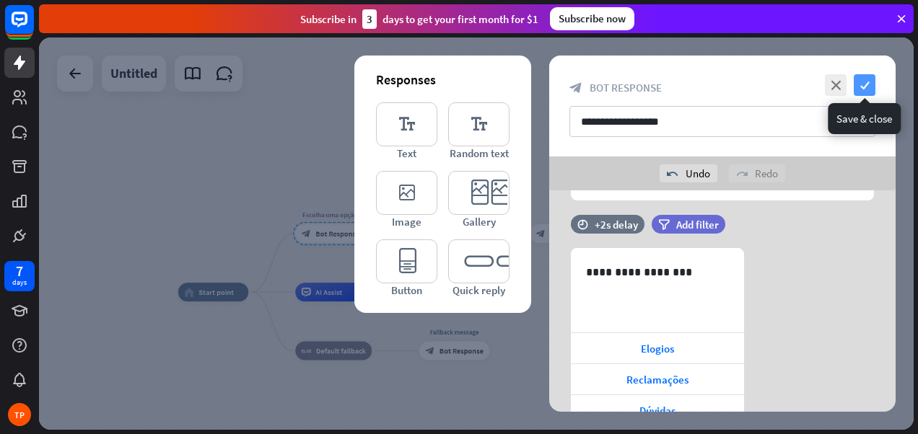
click at [861, 84] on icon "check" at bounding box center [864, 85] width 22 height 22
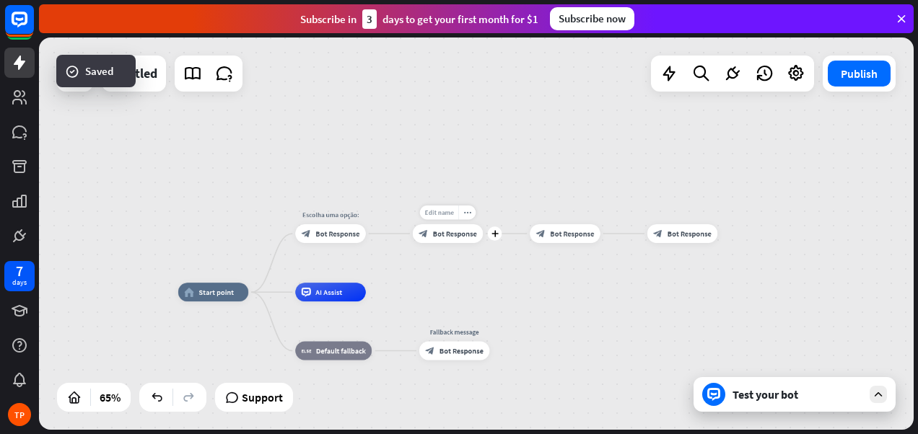
click at [442, 213] on span "Edit name" at bounding box center [438, 212] width 29 height 9
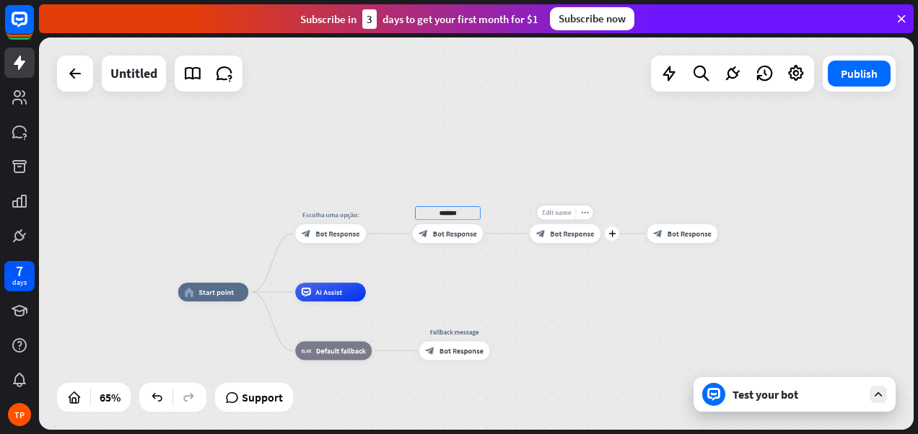
type input "*******"
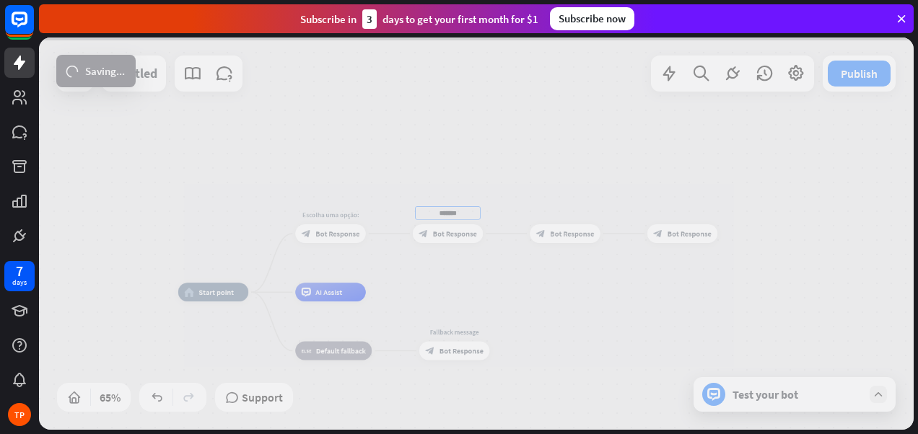
click at [558, 208] on div "home_2 Start point Escolha uma opção: block_bot_response Bot Response ******* b…" at bounding box center [476, 234] width 874 height 392
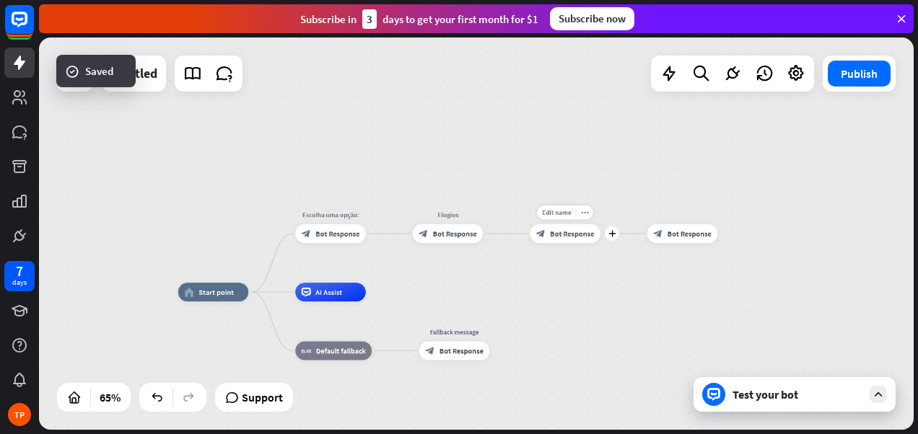
click at [556, 211] on span "Edit name" at bounding box center [556, 212] width 29 height 9
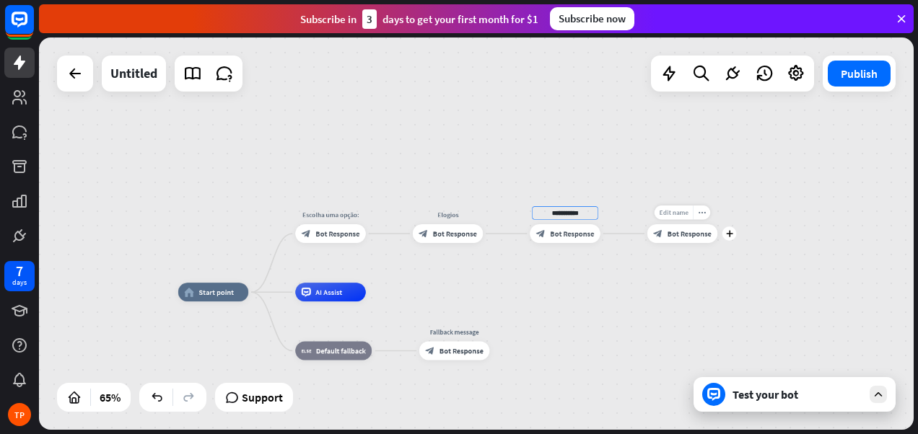
type input "**********"
click at [677, 214] on div "**********" at bounding box center [476, 234] width 874 height 392
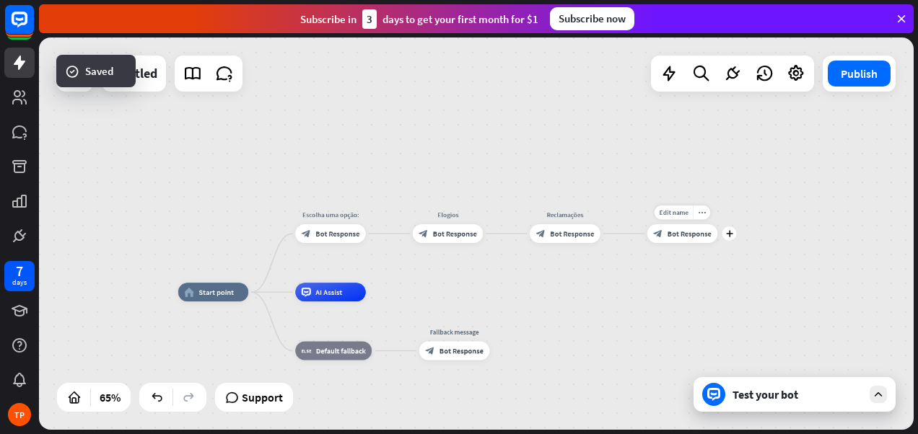
click at [677, 214] on span "Edit name" at bounding box center [673, 212] width 29 height 9
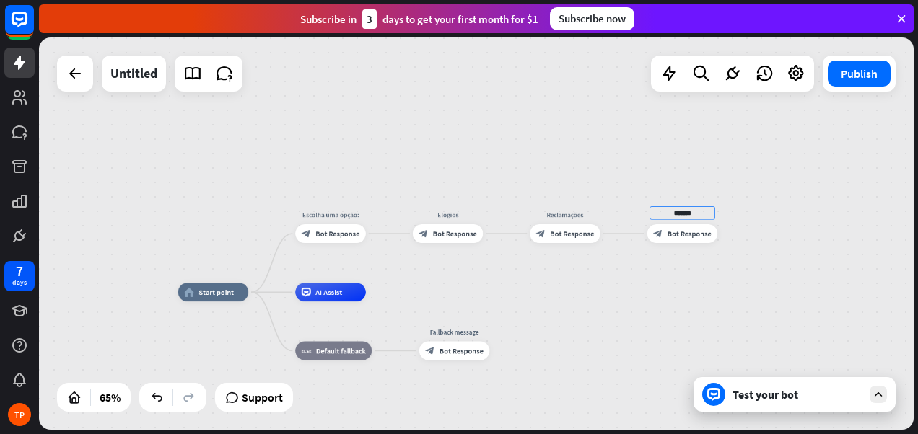
type input "*******"
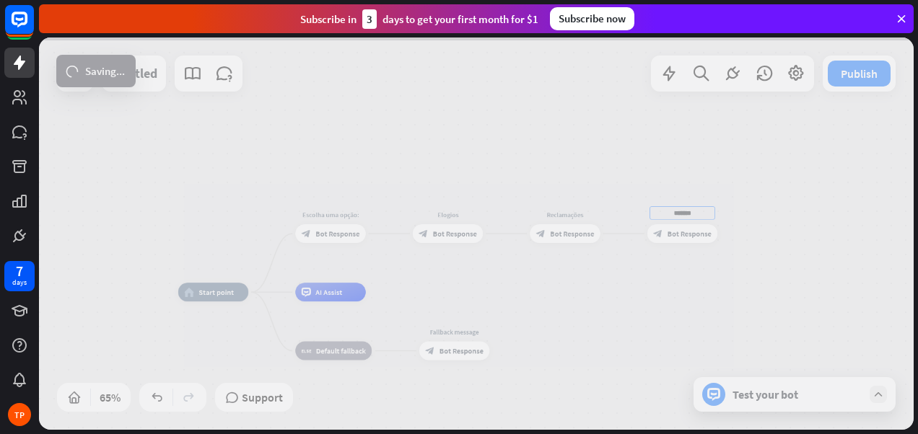
click at [639, 294] on div "home_2 Start point Escolha uma opção: block_bot_response Bot Response Elogios b…" at bounding box center [476, 234] width 874 height 392
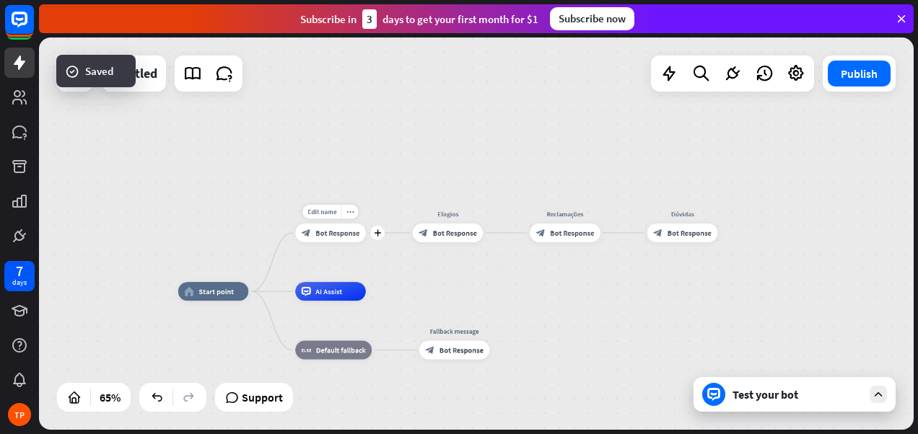
click at [338, 229] on span "Bot Response" at bounding box center [337, 233] width 44 height 9
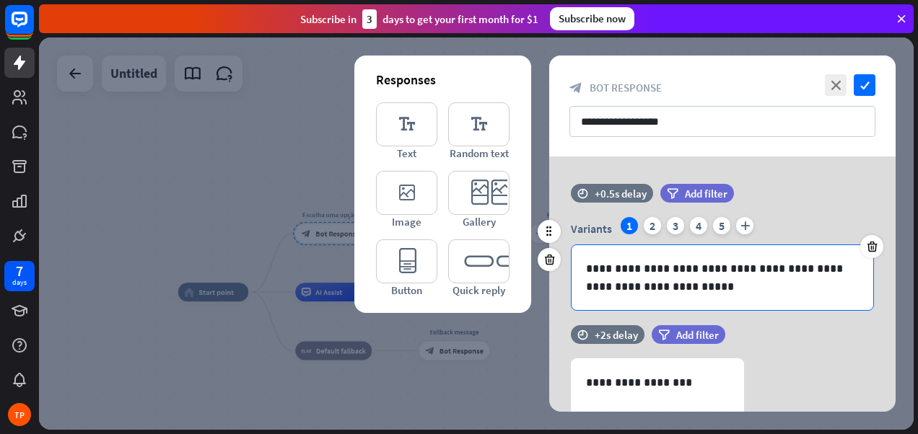
click at [677, 282] on p "**********" at bounding box center [722, 278] width 273 height 36
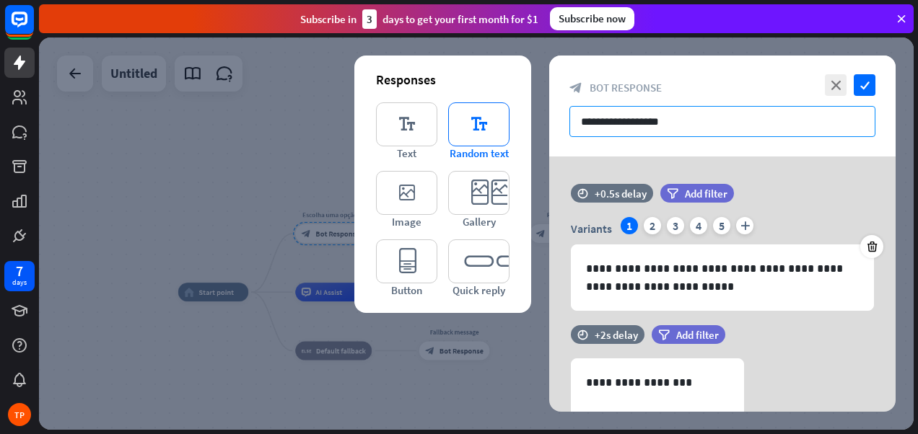
drag, startPoint x: 687, startPoint y: 123, endPoint x: 499, endPoint y: 110, distance: 188.0
click at [549, 110] on div "**********" at bounding box center [722, 234] width 346 height 356
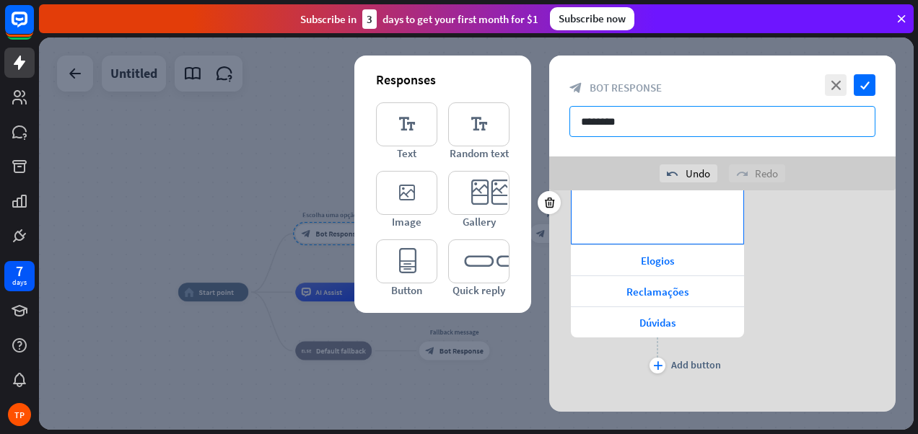
scroll to position [248, 0]
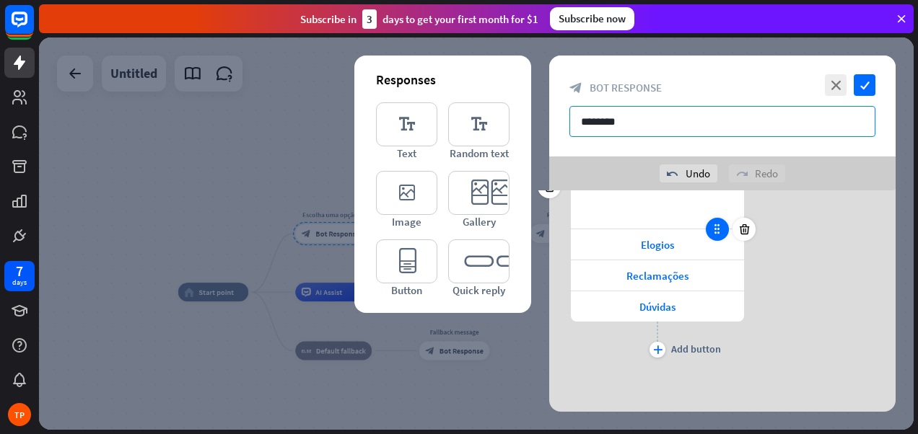
type input "********"
click at [714, 233] on icon at bounding box center [717, 229] width 13 height 13
click at [688, 246] on div "Elogios" at bounding box center [657, 244] width 173 height 30
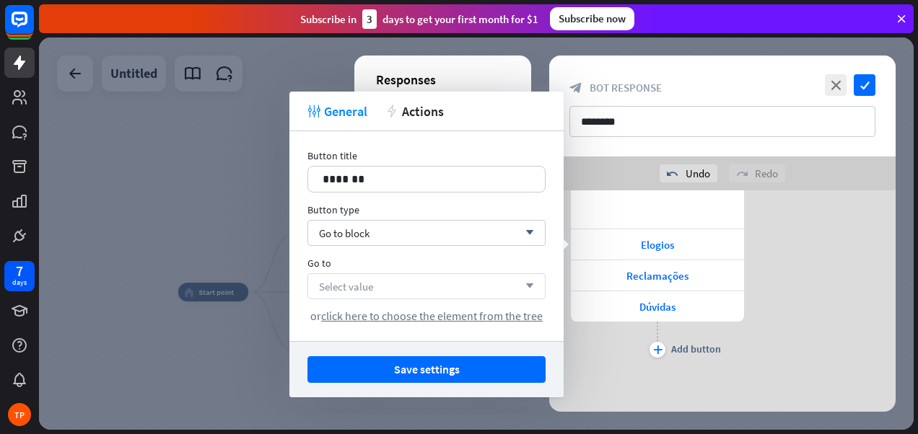
click at [382, 283] on div "Select value arrow_down" at bounding box center [426, 286] width 238 height 26
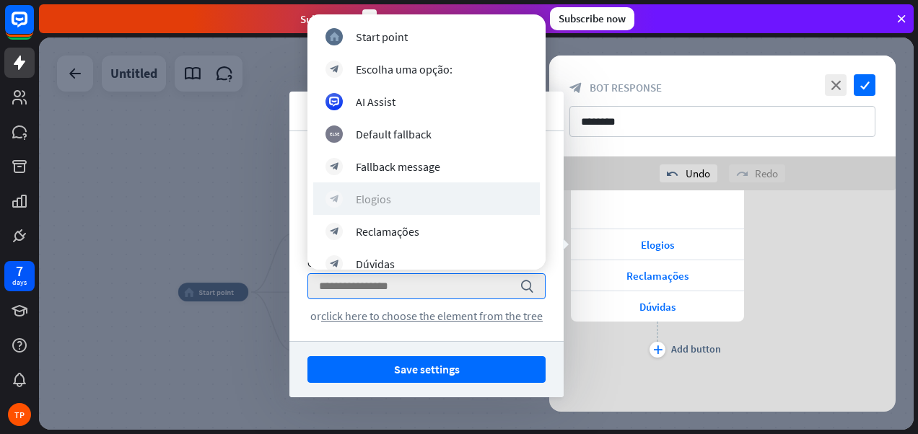
click at [390, 192] on div "Elogios" at bounding box center [373, 199] width 35 height 14
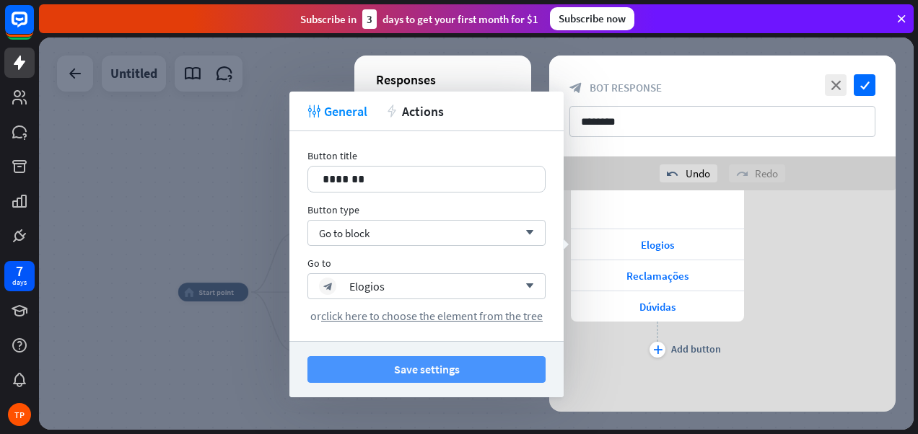
click at [445, 359] on button "Save settings" at bounding box center [426, 369] width 238 height 27
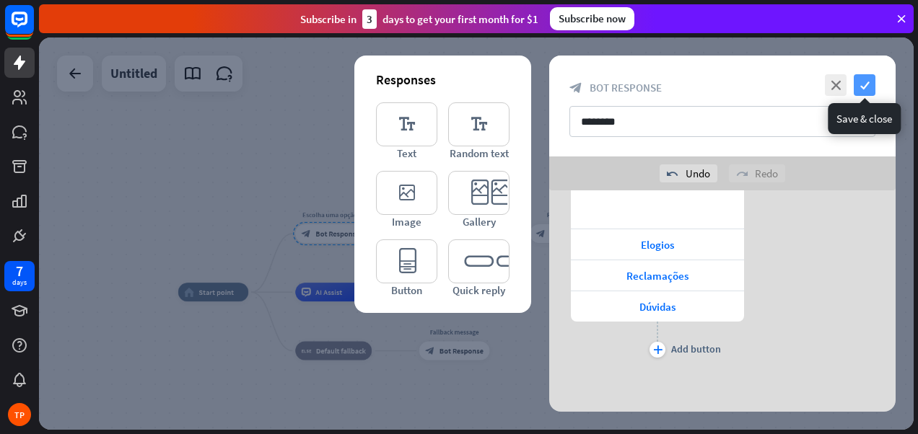
click at [864, 81] on icon "check" at bounding box center [864, 85] width 22 height 22
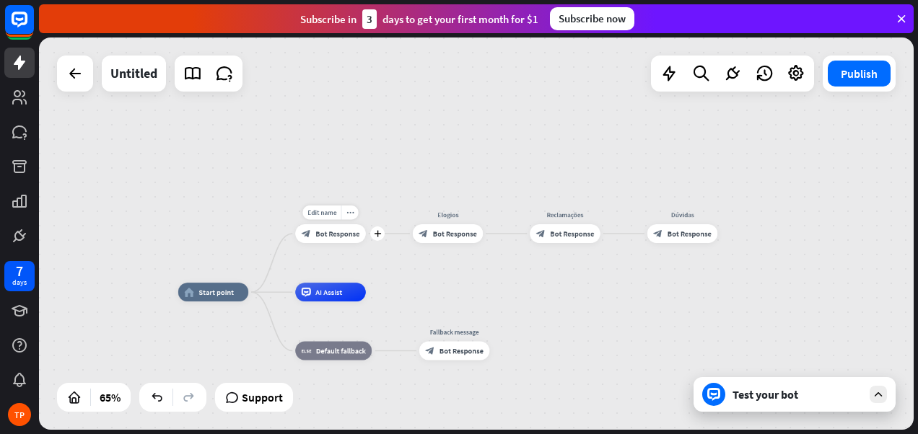
click at [332, 232] on span "Bot Response" at bounding box center [337, 233] width 44 height 9
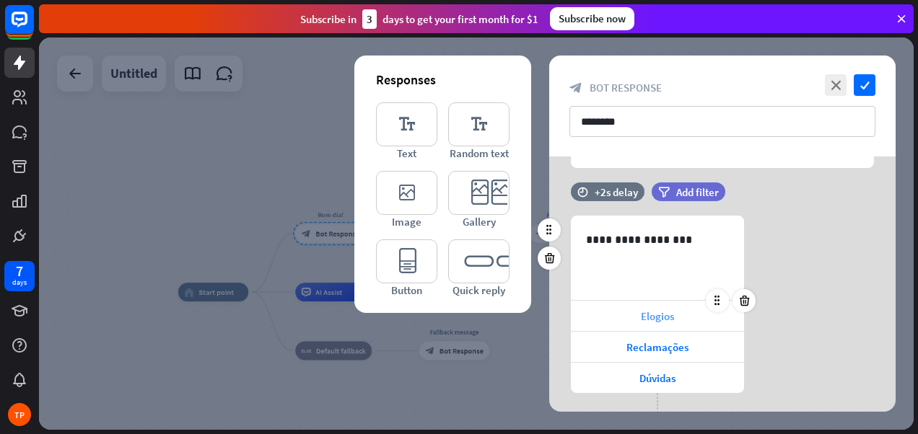
scroll to position [144, 0]
click at [607, 313] on div "Elogios" at bounding box center [657, 314] width 173 height 30
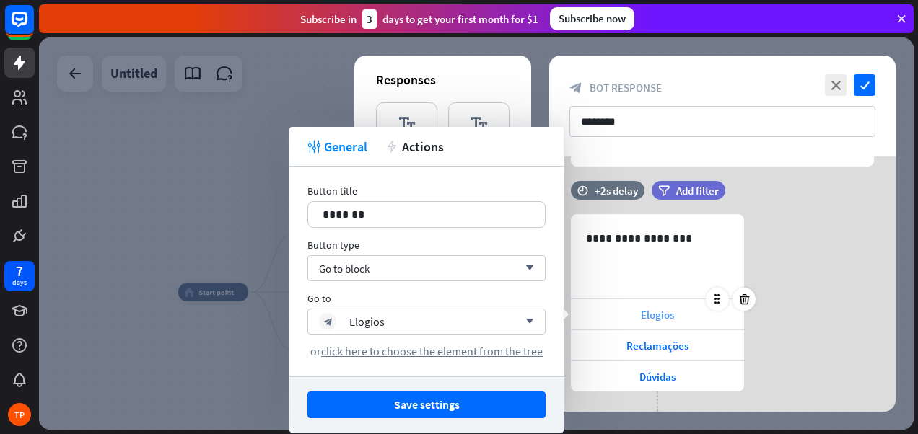
click at [606, 314] on div "Elogios" at bounding box center [657, 314] width 173 height 30
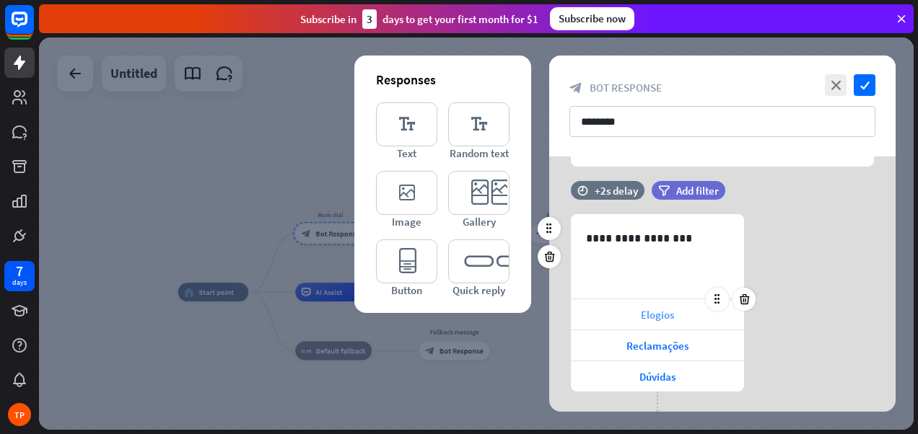
click at [606, 314] on div "Elogios" at bounding box center [657, 314] width 173 height 30
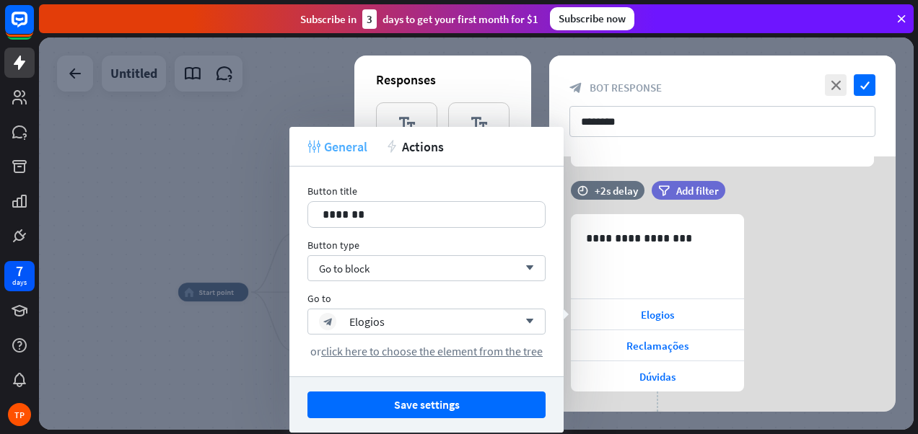
click at [338, 144] on span "General" at bounding box center [345, 147] width 43 height 17
click at [344, 144] on span "General" at bounding box center [345, 147] width 43 height 17
click at [608, 346] on div "Reclamações" at bounding box center [657, 345] width 173 height 30
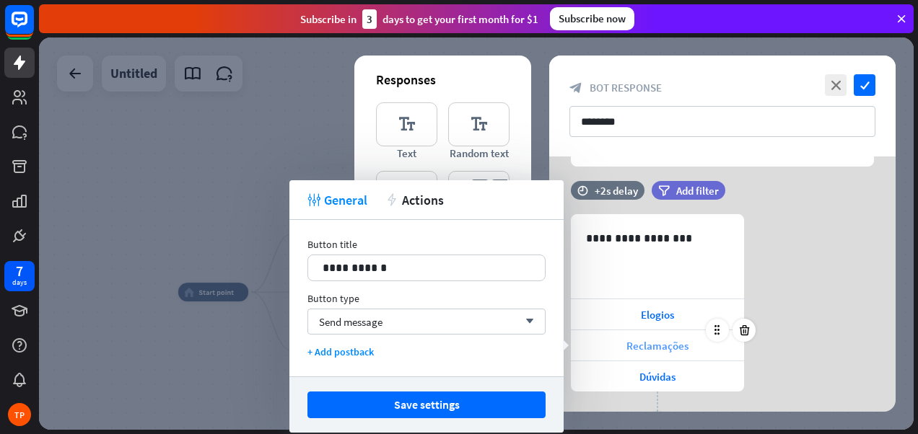
click at [611, 344] on div "Reclamações" at bounding box center [657, 345] width 173 height 30
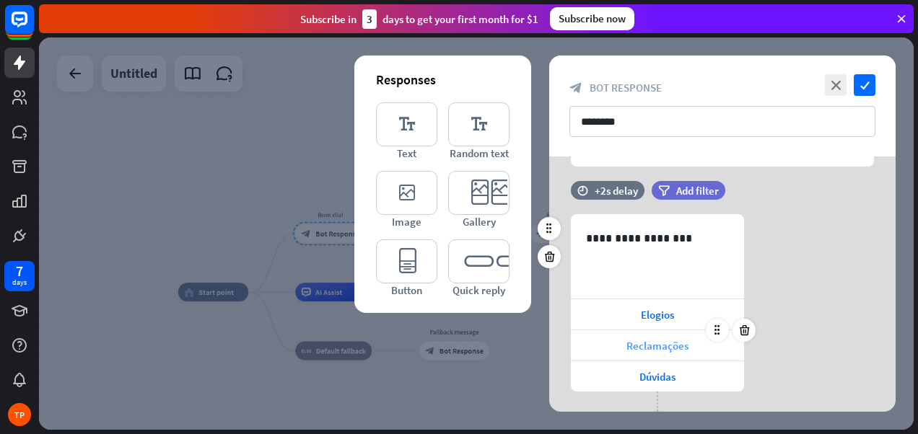
click at [608, 341] on div "Reclamações" at bounding box center [657, 345] width 173 height 30
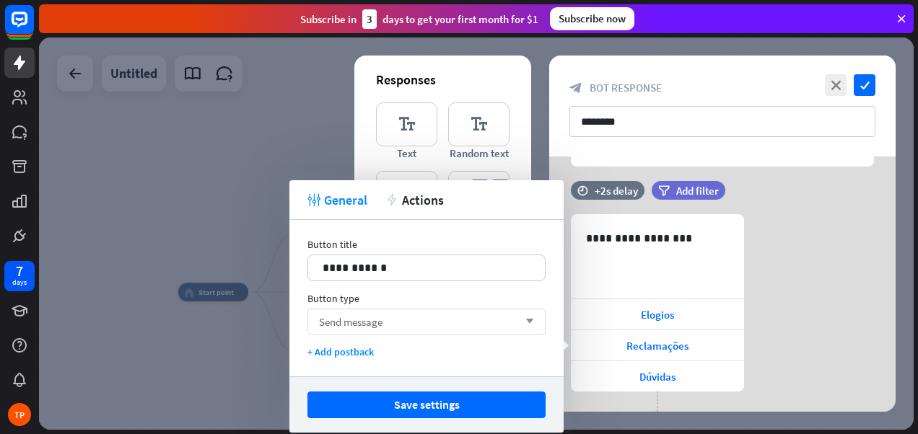
click at [370, 325] on span "Send message" at bounding box center [350, 322] width 63 height 14
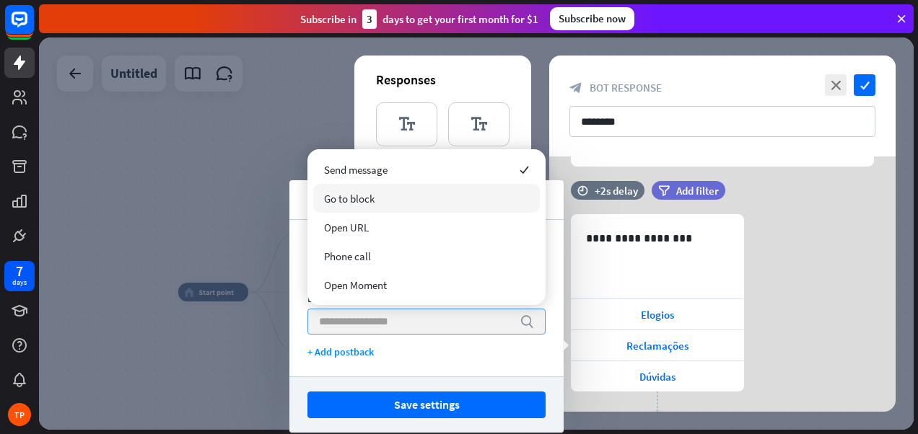
click at [370, 193] on span "Go to block" at bounding box center [349, 199] width 51 height 14
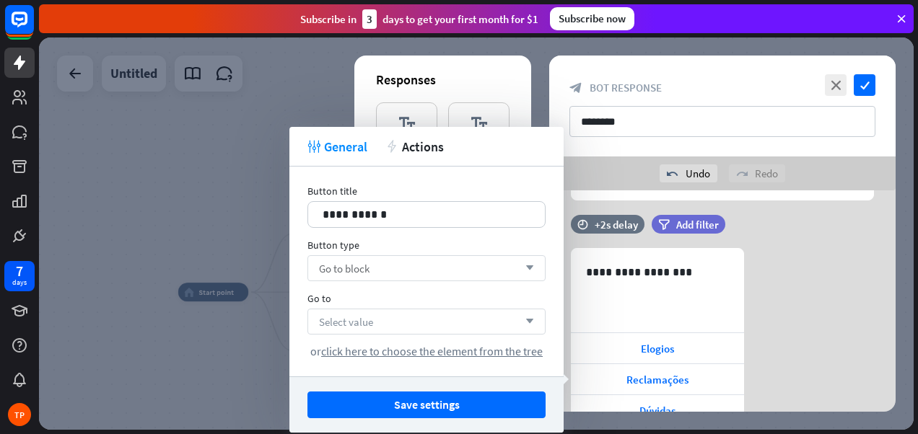
click at [377, 328] on div "Select value arrow_down" at bounding box center [426, 322] width 238 height 26
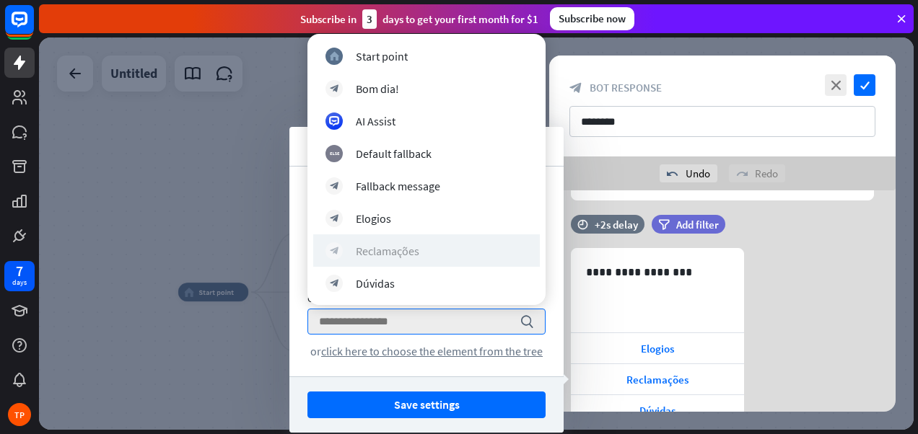
click at [377, 251] on div "Reclamações" at bounding box center [387, 251] width 63 height 14
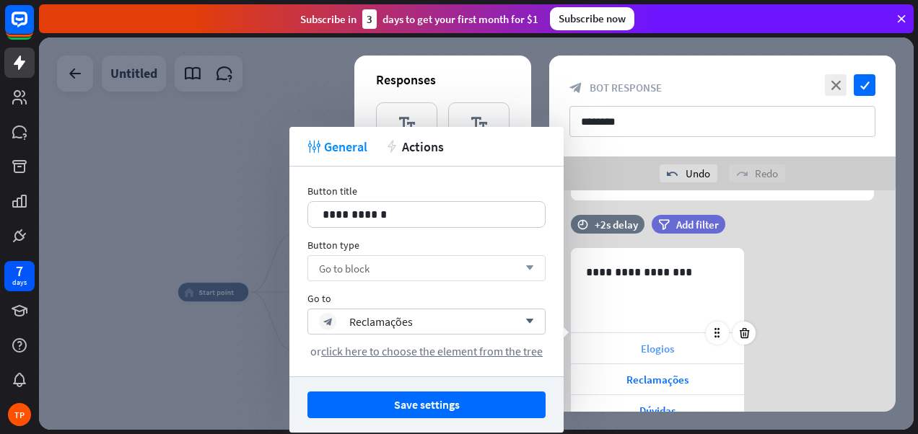
scroll to position [216, 0]
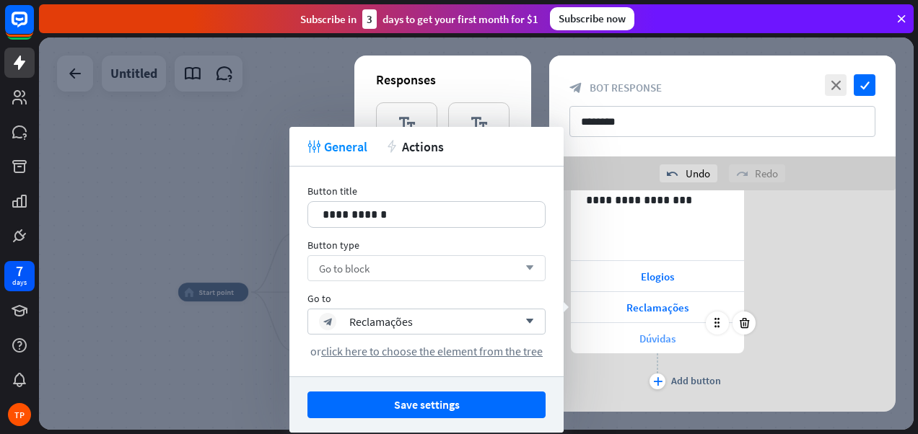
click at [605, 342] on div "Dúvidas" at bounding box center [657, 338] width 173 height 30
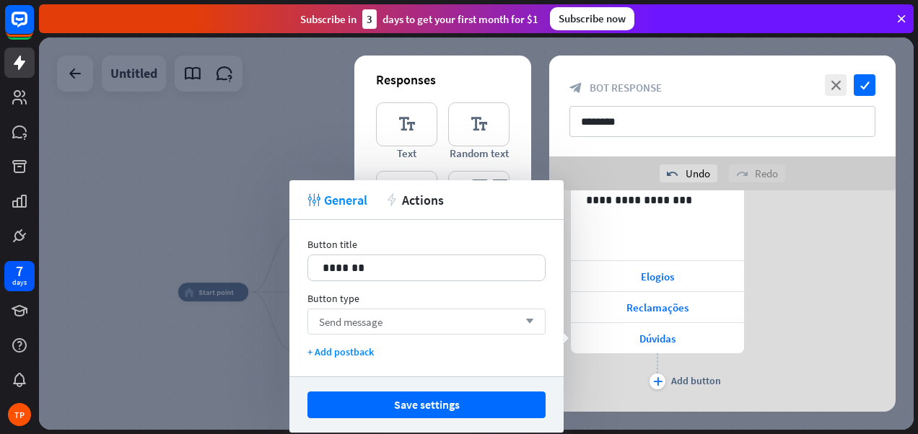
click at [382, 317] on span "Send message" at bounding box center [350, 322] width 63 height 14
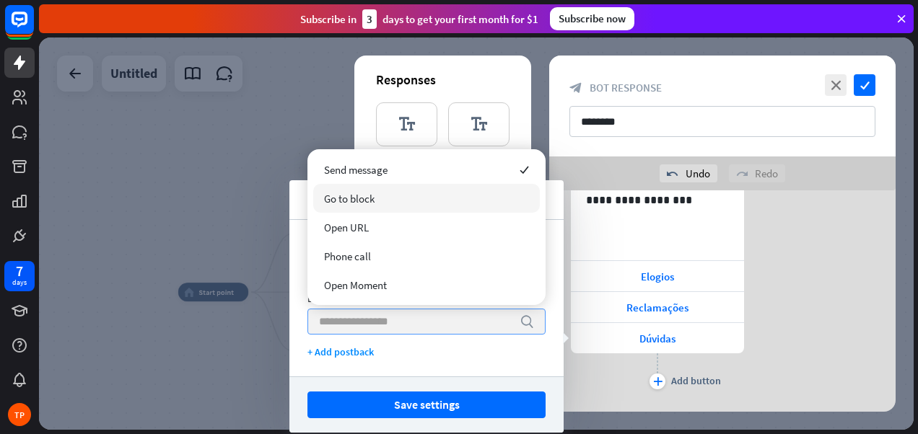
click at [380, 190] on div "Go to block" at bounding box center [426, 198] width 227 height 29
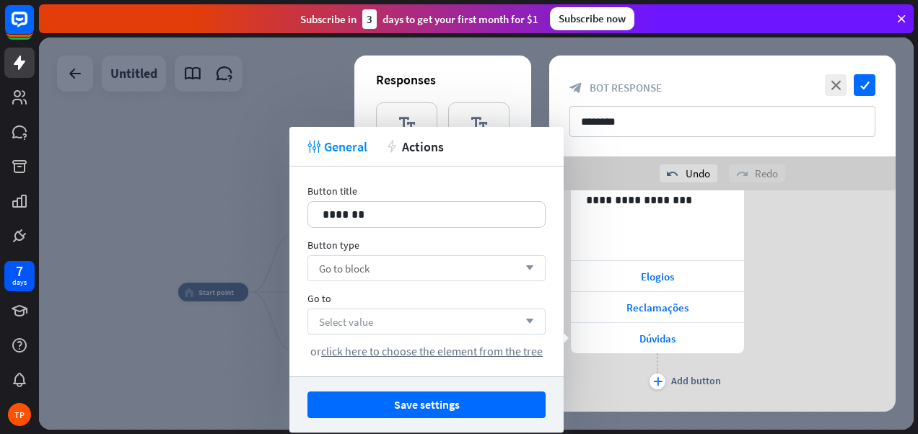
click at [376, 318] on div "Select value arrow_down" at bounding box center [426, 322] width 238 height 26
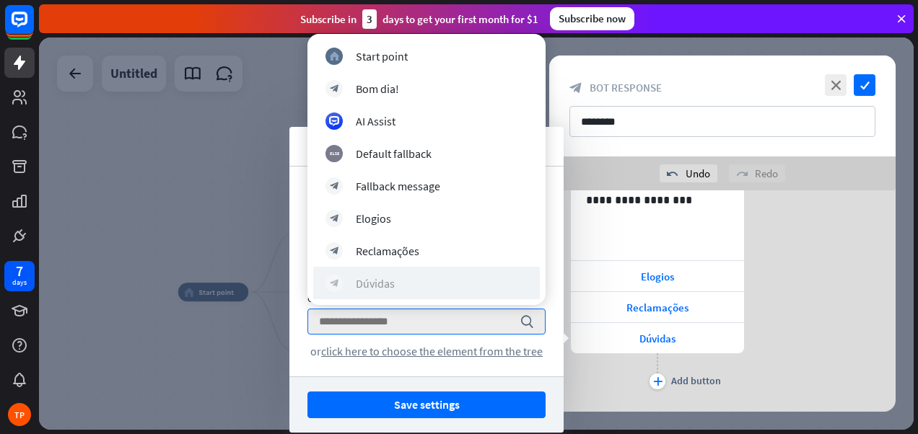
click at [390, 278] on div "Dúvidas" at bounding box center [375, 283] width 39 height 14
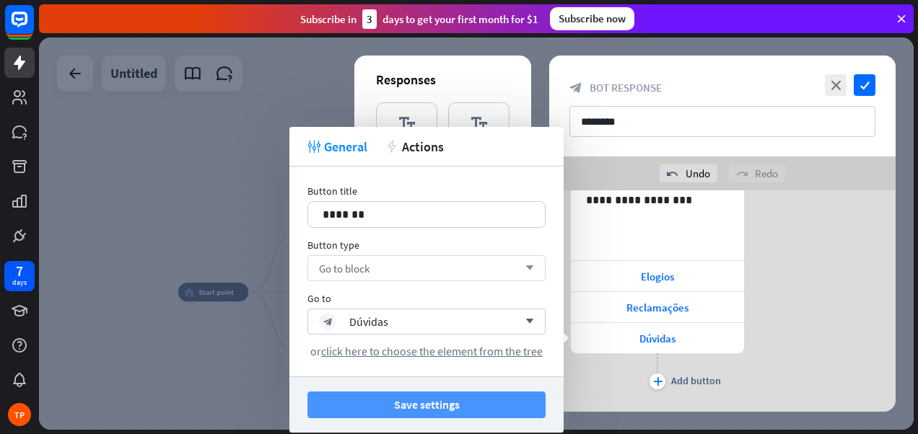
click at [443, 400] on button "Save settings" at bounding box center [426, 405] width 238 height 27
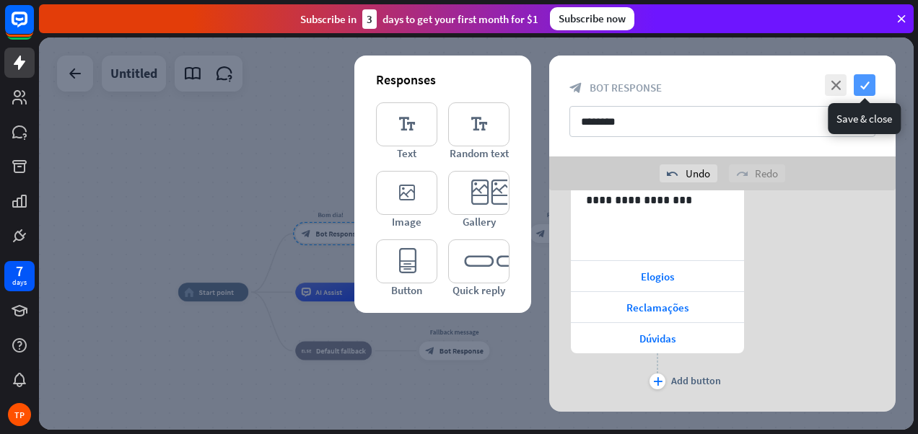
click at [866, 85] on icon "check" at bounding box center [864, 85] width 22 height 22
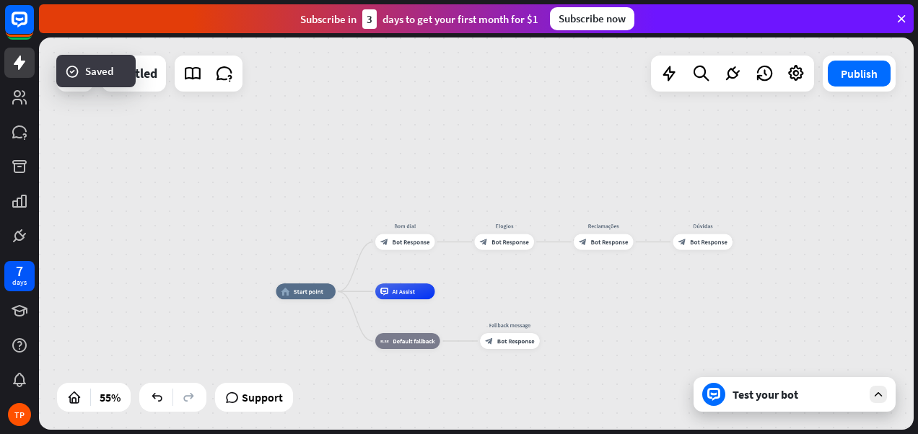
click at [784, 401] on div "Test your bot" at bounding box center [794, 394] width 202 height 35
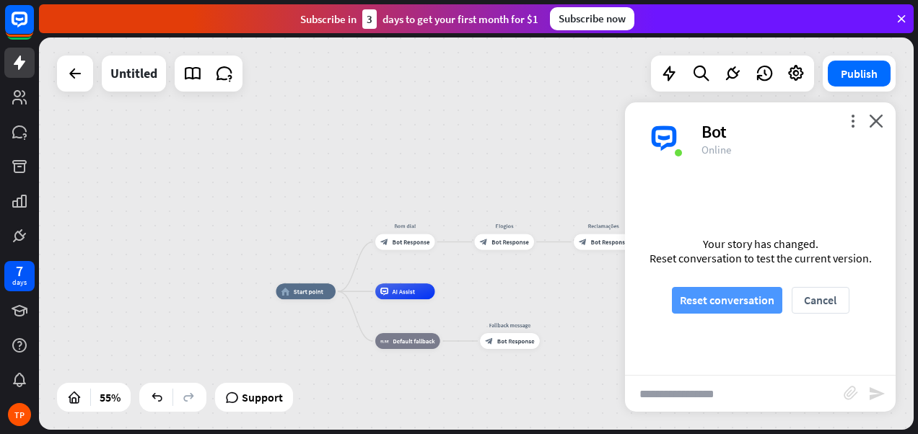
click at [731, 299] on button "Reset conversation" at bounding box center [727, 300] width 110 height 27
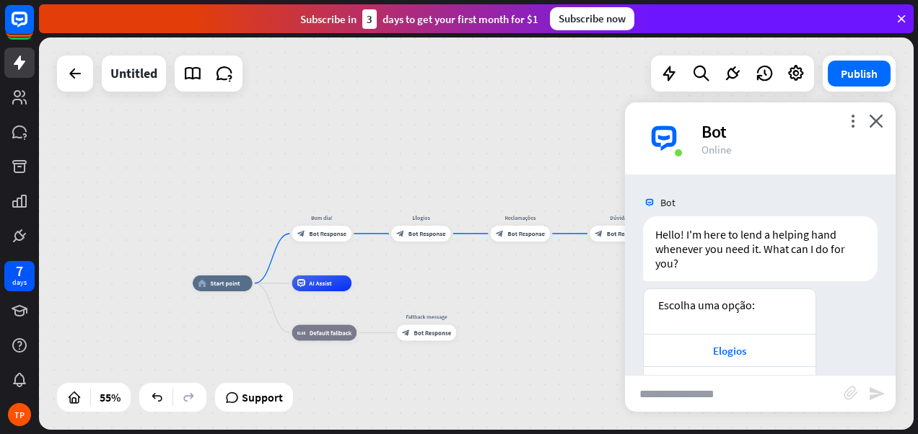
scroll to position [79, 0]
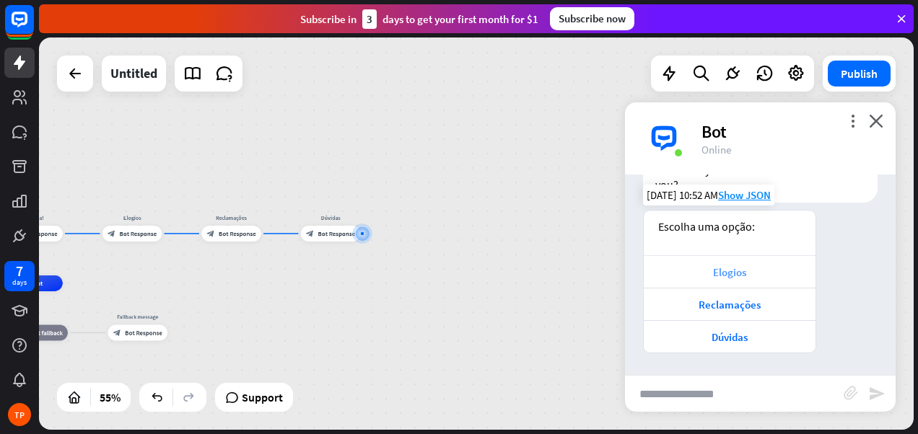
click at [726, 271] on div "Elogios" at bounding box center [729, 272] width 157 height 14
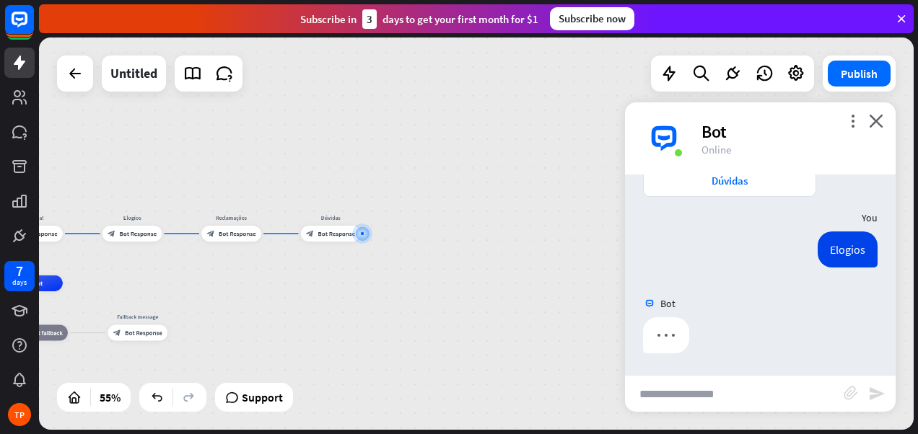
scroll to position [149, 0]
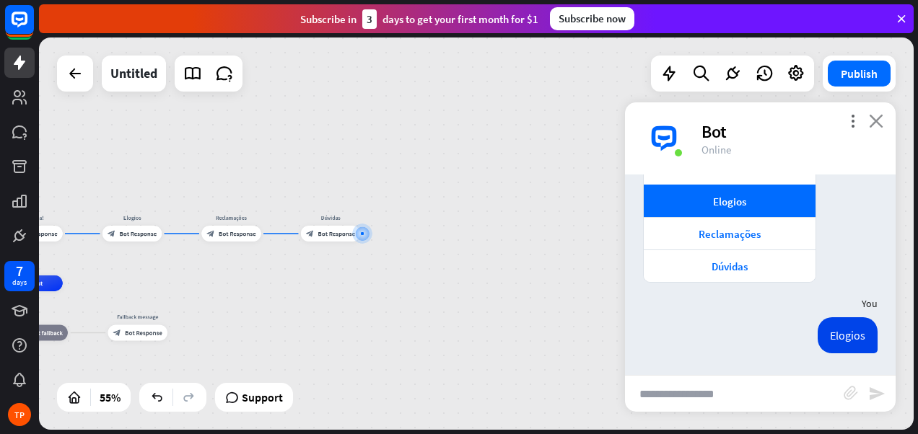
click at [882, 127] on icon "close" at bounding box center [876, 121] width 14 height 14
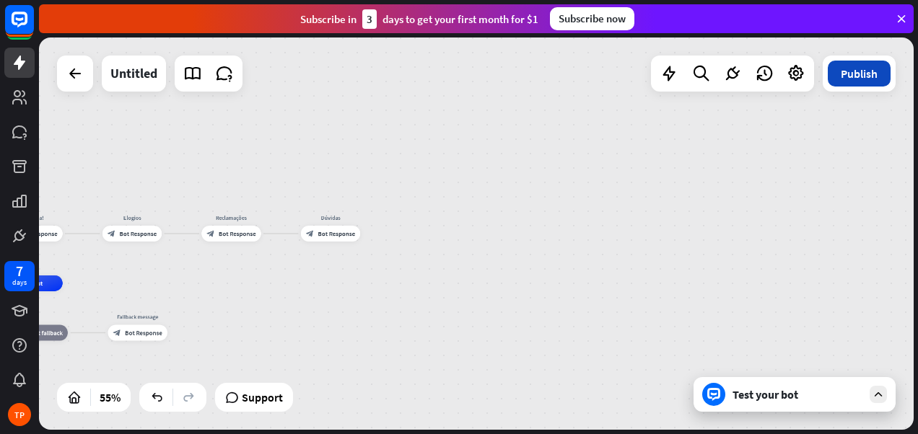
click at [846, 74] on button "Publish" at bounding box center [858, 74] width 63 height 26
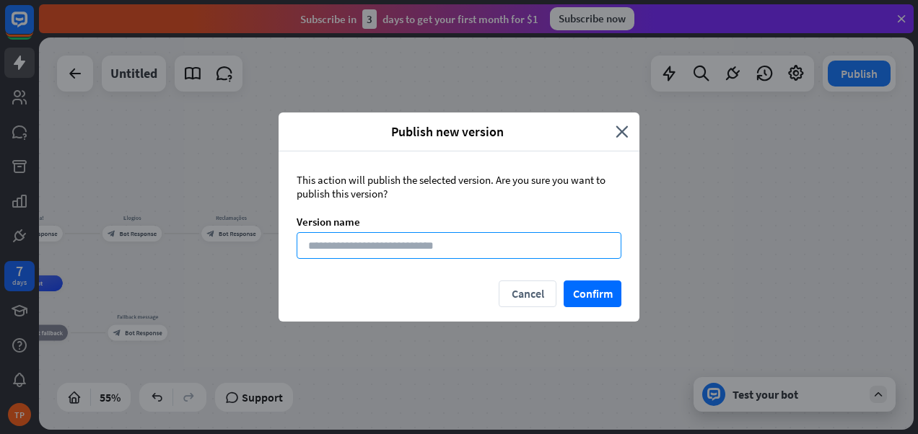
click at [493, 236] on input at bounding box center [459, 245] width 325 height 27
type input "**"
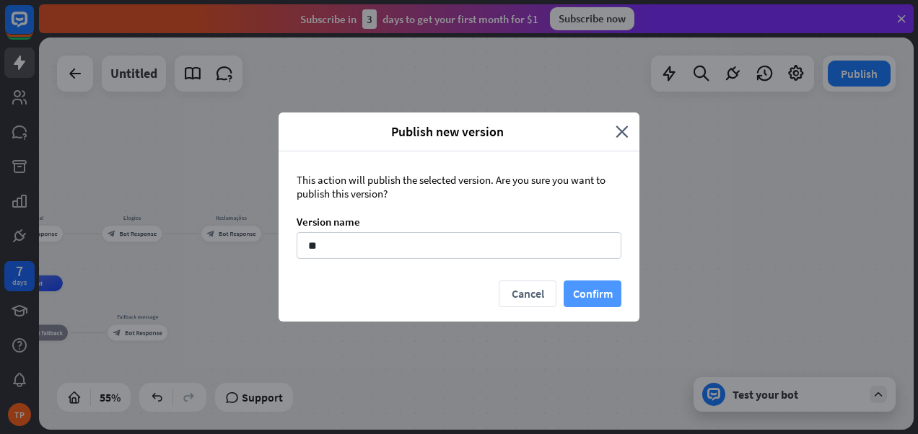
click at [593, 289] on button "Confirm" at bounding box center [592, 294] width 58 height 27
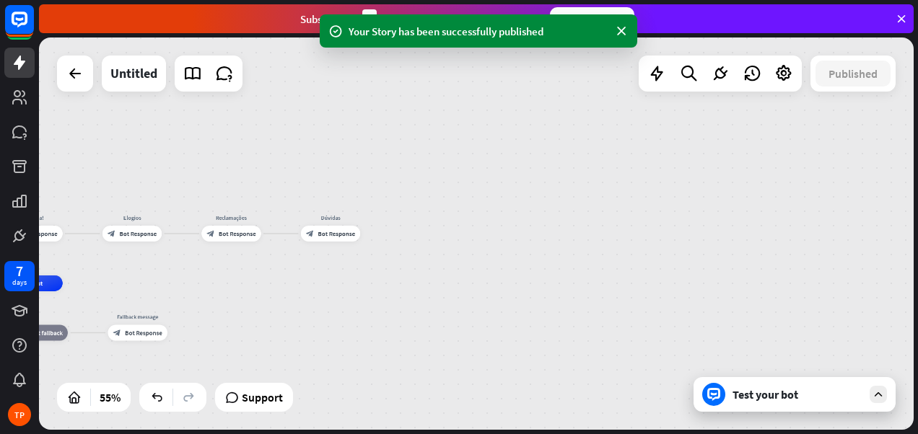
click at [776, 395] on div "Test your bot" at bounding box center [797, 394] width 130 height 14
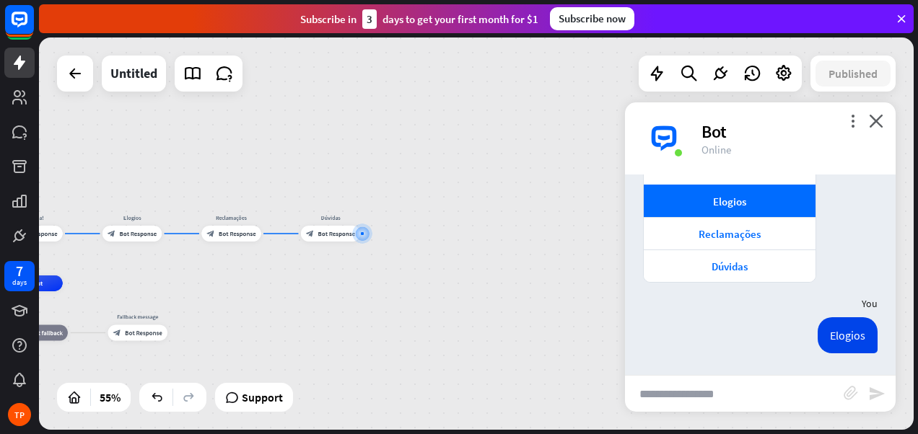
click at [886, 115] on div "more_vert close Bot Online" at bounding box center [760, 138] width 271 height 72
click at [880, 123] on icon "close" at bounding box center [876, 121] width 14 height 14
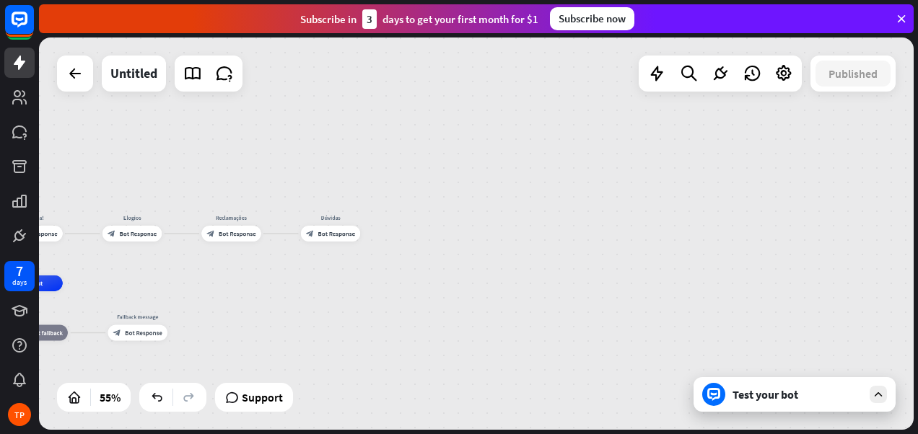
click at [764, 397] on div "Test your bot" at bounding box center [797, 394] width 130 height 14
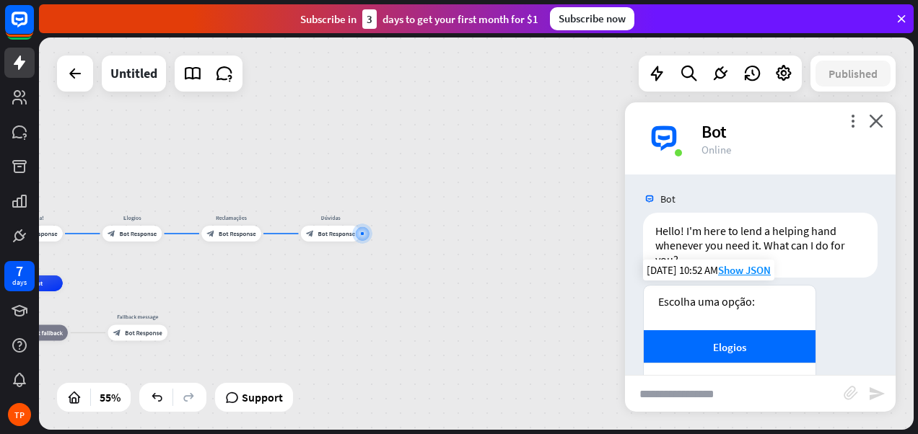
scroll to position [0, 0]
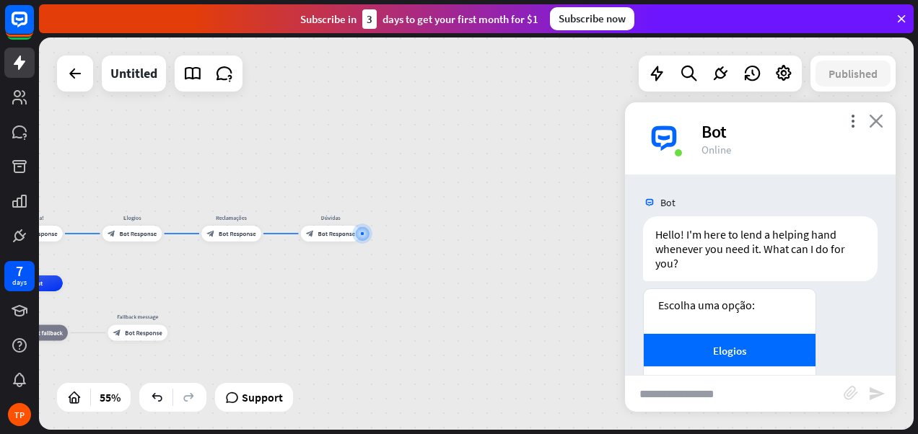
click at [879, 119] on icon "close" at bounding box center [876, 121] width 14 height 14
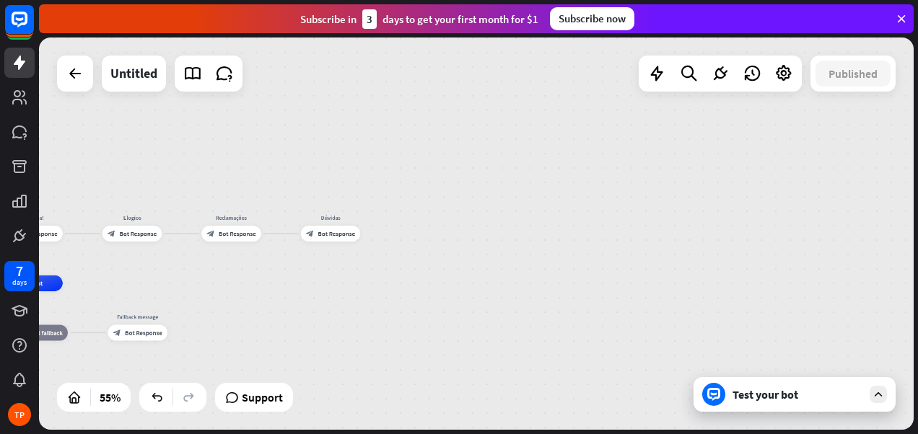
click at [762, 401] on div "Test your bot" at bounding box center [797, 394] width 130 height 14
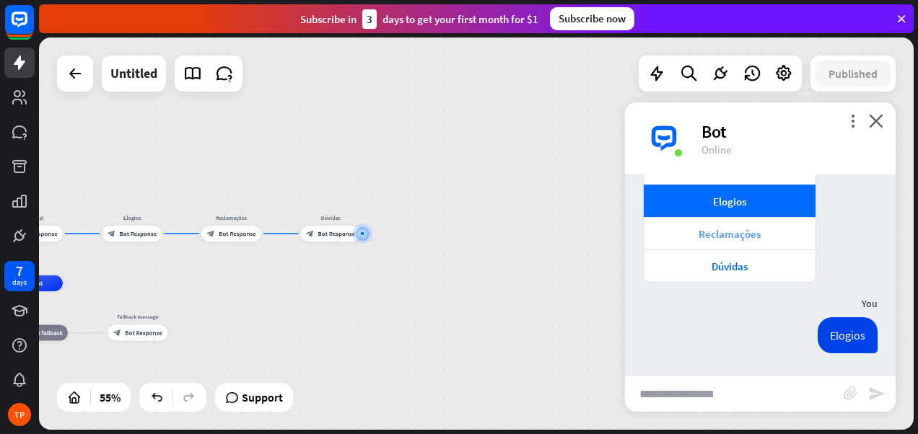
click at [721, 229] on div "Reclamações" at bounding box center [729, 234] width 157 height 14
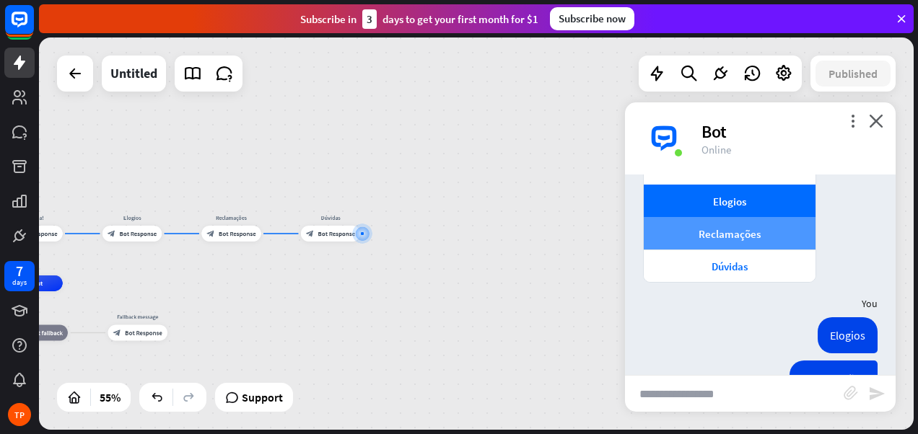
scroll to position [193, 0]
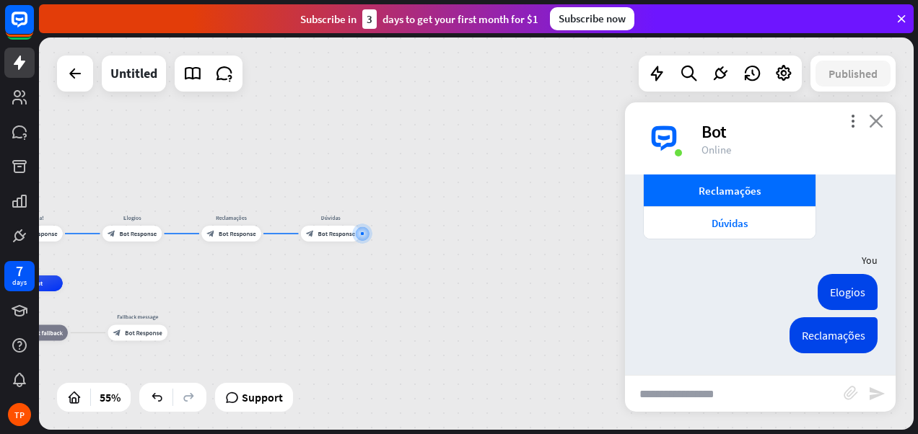
click at [876, 115] on icon "close" at bounding box center [876, 121] width 14 height 14
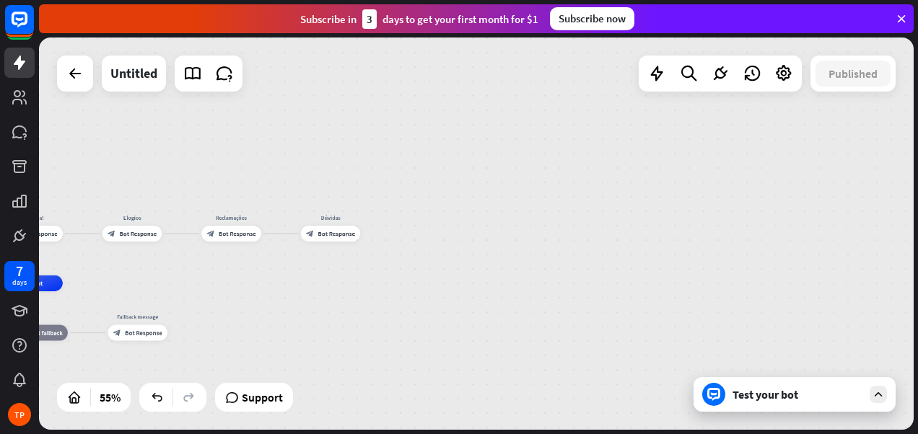
drag, startPoint x: 469, startPoint y: 434, endPoint x: 297, endPoint y: 429, distance: 172.5
click at [297, 429] on div "home_2 Start point Bom dia! block_bot_response Bot Response Elogios block_bot_r…" at bounding box center [478, 236] width 879 height 397
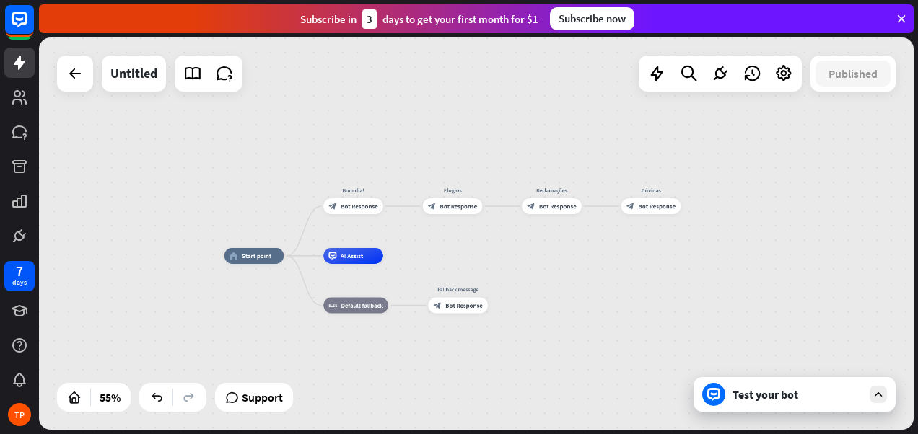
drag, startPoint x: 358, startPoint y: 304, endPoint x: 678, endPoint y: 276, distance: 321.5
click at [678, 276] on div "home_2 Start point Bom dia! block_bot_response Bot Response Elogios block_bot_r…" at bounding box center [464, 364] width 481 height 216
click at [459, 205] on span "Bot Response" at bounding box center [458, 207] width 38 height 8
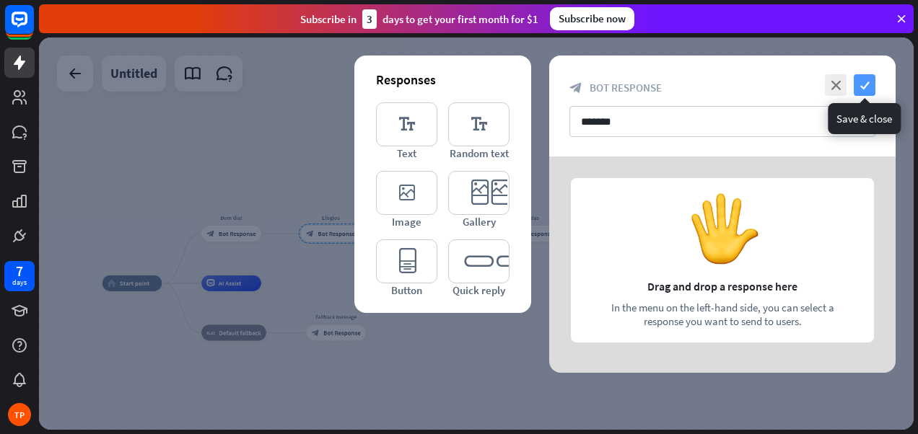
click at [864, 87] on icon "check" at bounding box center [864, 85] width 22 height 22
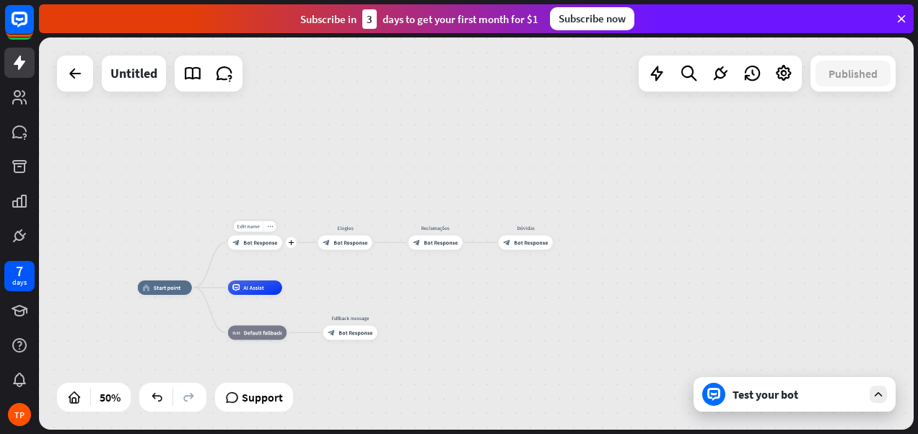
click at [260, 243] on span "Bot Response" at bounding box center [260, 242] width 34 height 7
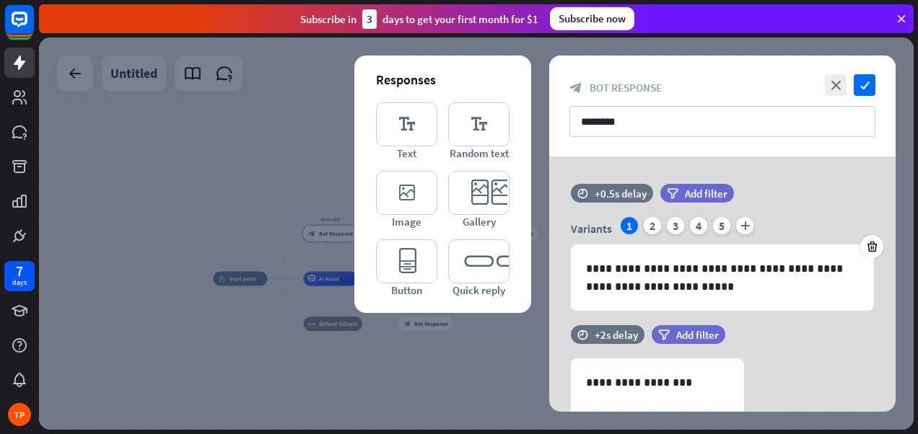
drag, startPoint x: 260, startPoint y: 243, endPoint x: 309, endPoint y: 99, distance: 152.2
click at [309, 99] on div at bounding box center [476, 234] width 874 height 392
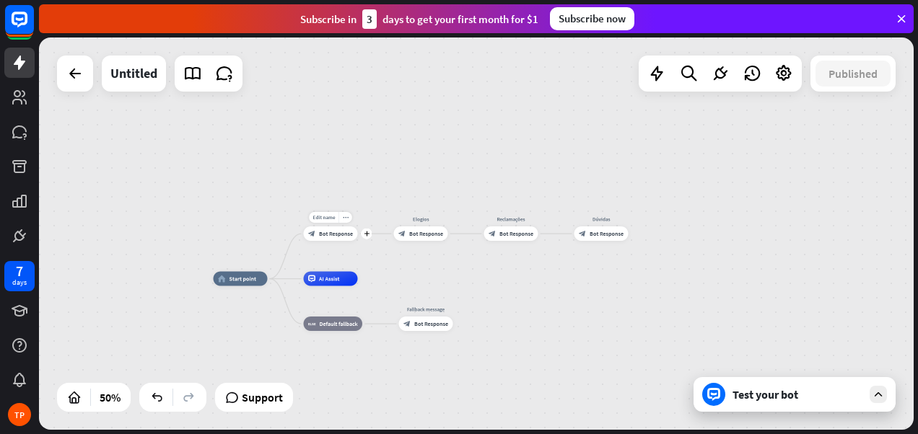
click at [339, 241] on div "Edit name more_horiz plus Bom dia! block_bot_response Bot Response" at bounding box center [331, 234] width 54 height 14
click at [335, 241] on div "Edit name more_horiz plus block_bot_response Bot Response" at bounding box center [331, 234] width 54 height 14
click at [343, 241] on div "Edit name more_horiz plus block_bot_response Bot Response" at bounding box center [331, 234] width 54 height 14
click at [341, 236] on span "Bot Response" at bounding box center [336, 233] width 34 height 7
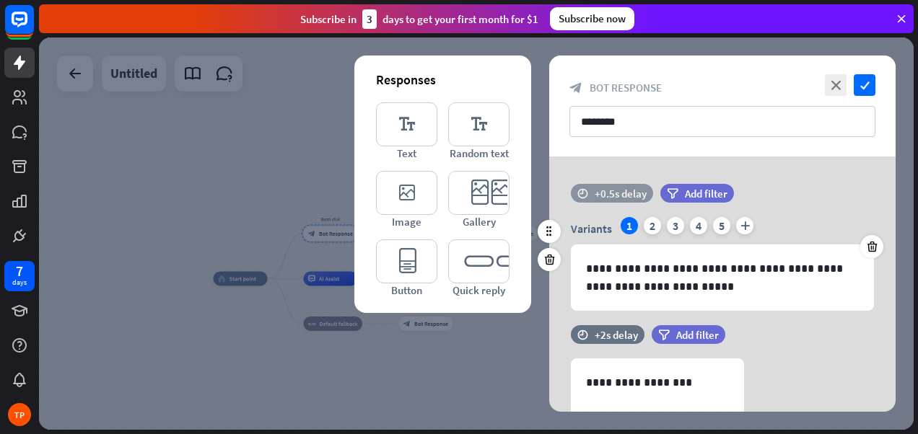
click at [610, 196] on div "+0.5s delay" at bounding box center [620, 194] width 52 height 14
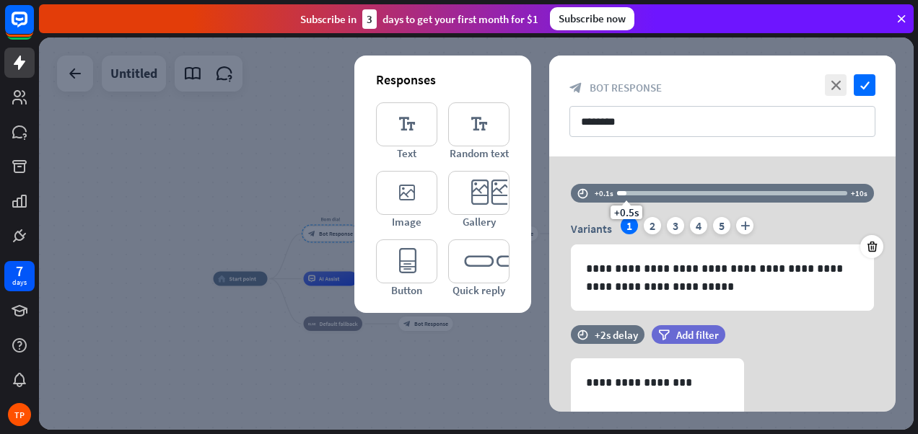
click at [642, 166] on div "**********" at bounding box center [722, 392] width 346 height 470
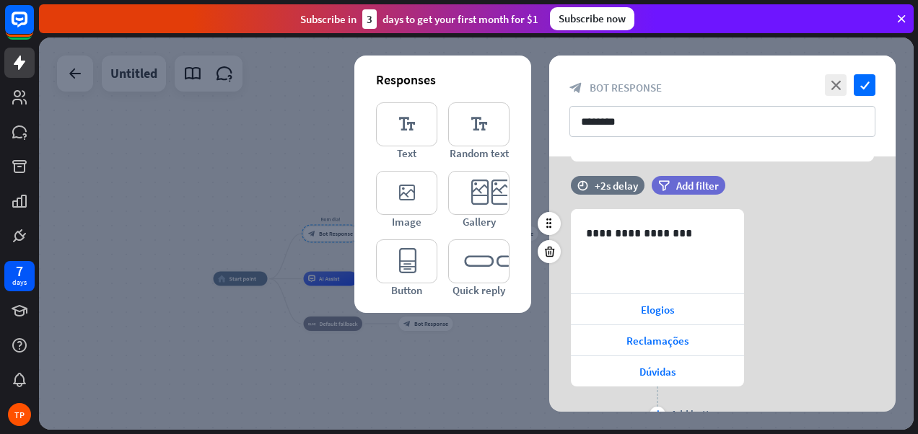
scroll to position [214, 0]
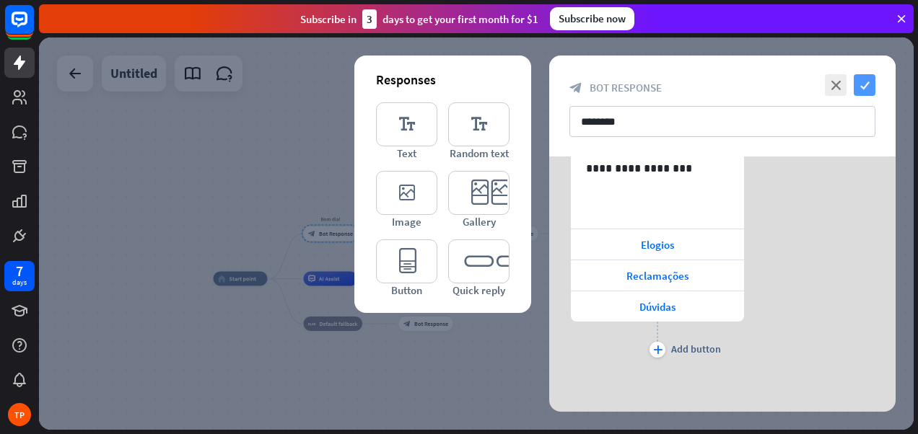
click at [865, 87] on icon "check" at bounding box center [864, 85] width 22 height 22
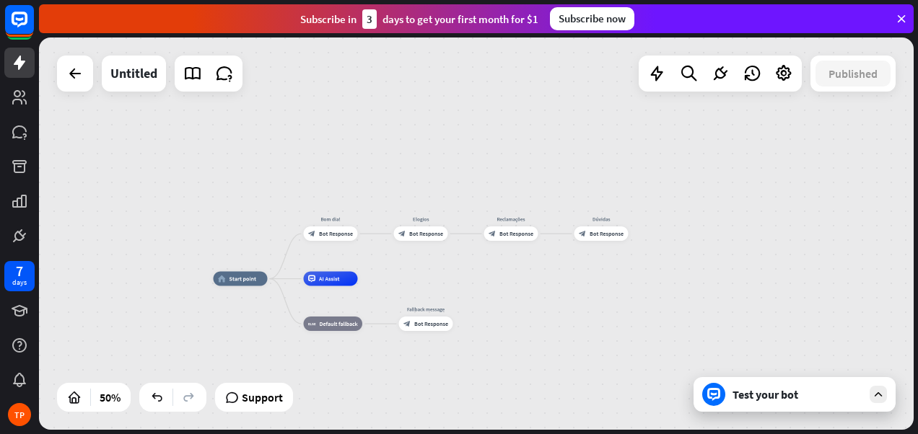
click at [764, 394] on div "Test your bot" at bounding box center [797, 394] width 130 height 14
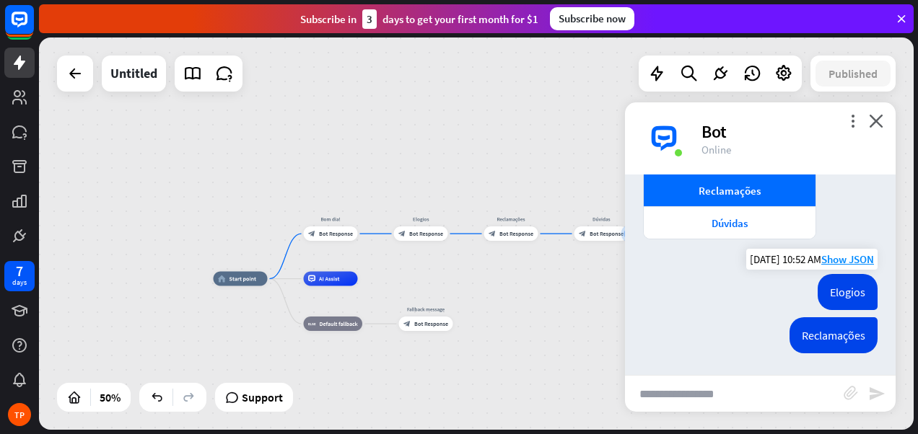
click at [836, 287] on div "Elogios" at bounding box center [847, 292] width 60 height 36
click at [719, 217] on div "Dúvidas" at bounding box center [729, 223] width 157 height 14
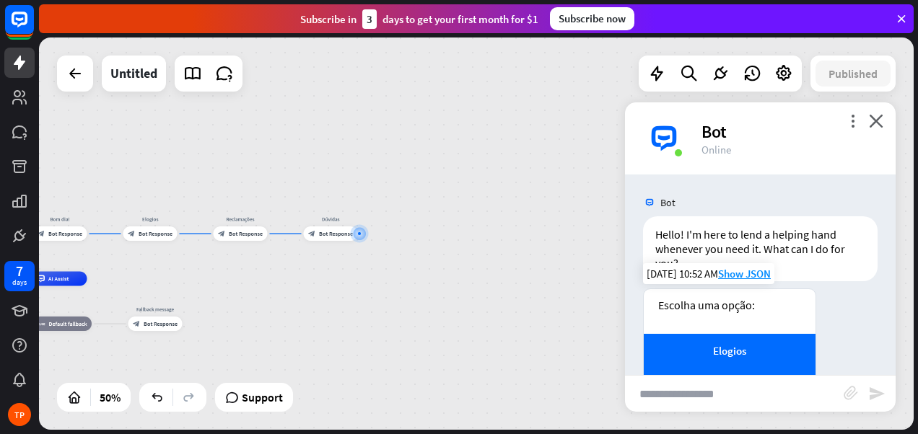
scroll to position [144, 0]
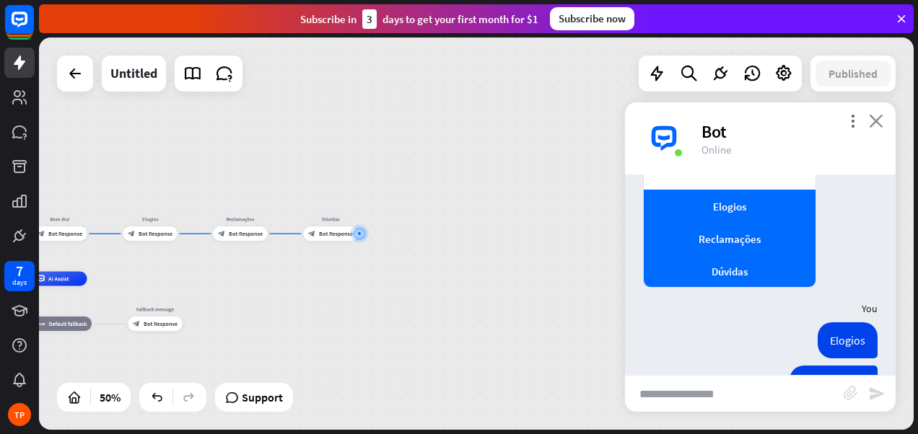
click at [875, 114] on icon "close" at bounding box center [876, 121] width 14 height 14
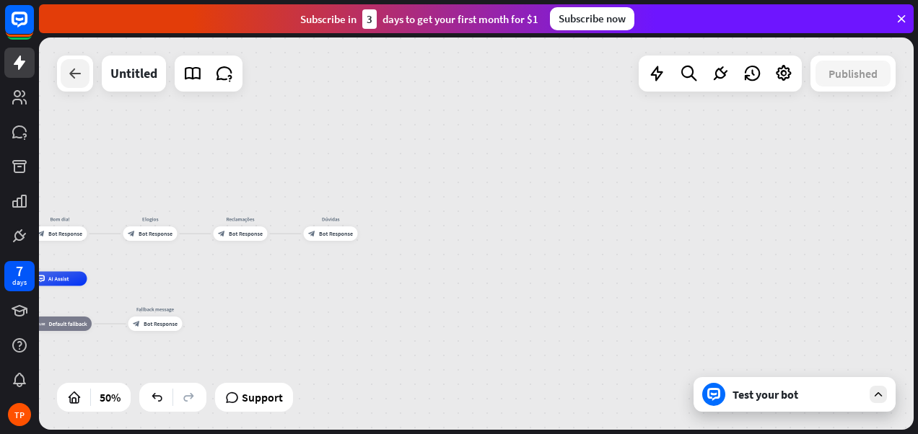
click at [78, 76] on icon at bounding box center [74, 73] width 17 height 17
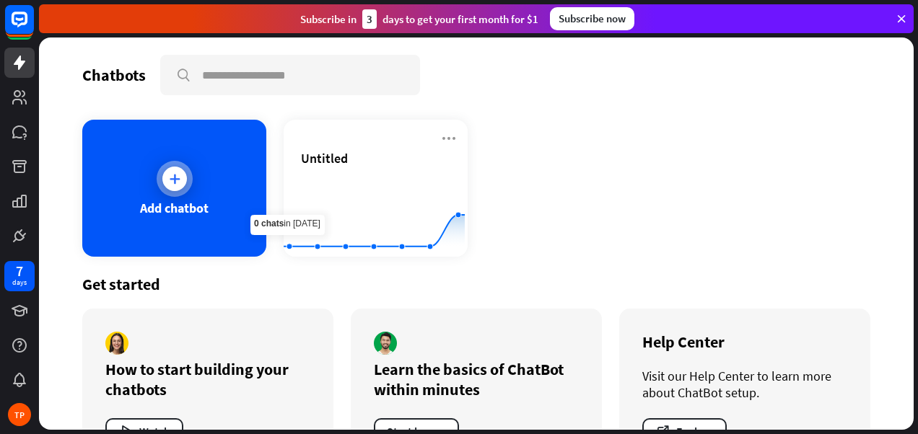
click at [193, 170] on div "Add chatbot" at bounding box center [174, 188] width 184 height 137
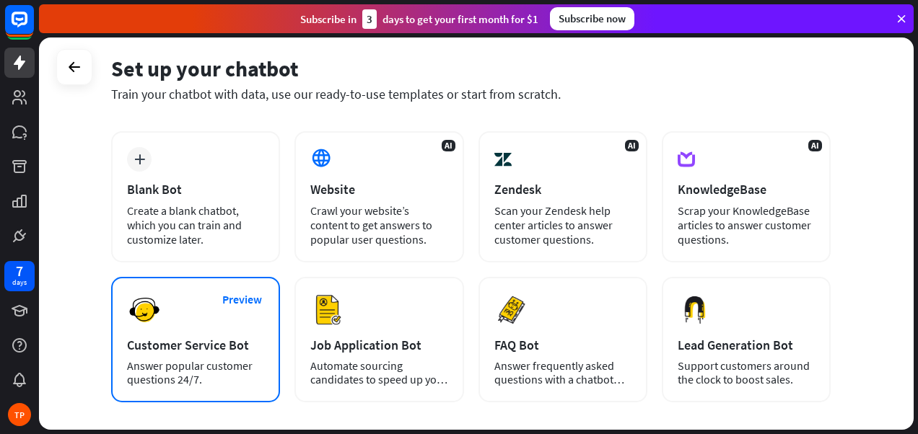
scroll to position [72, 0]
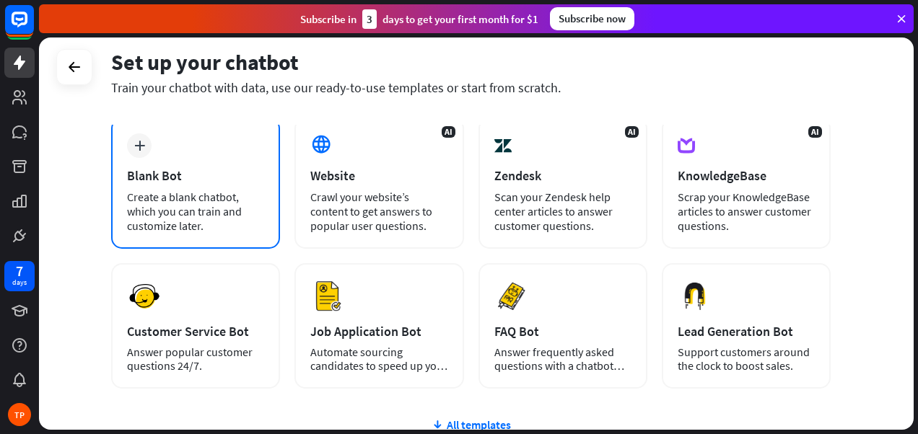
click at [180, 198] on div "Create a blank chatbot, which you can train and customize later." at bounding box center [195, 211] width 137 height 43
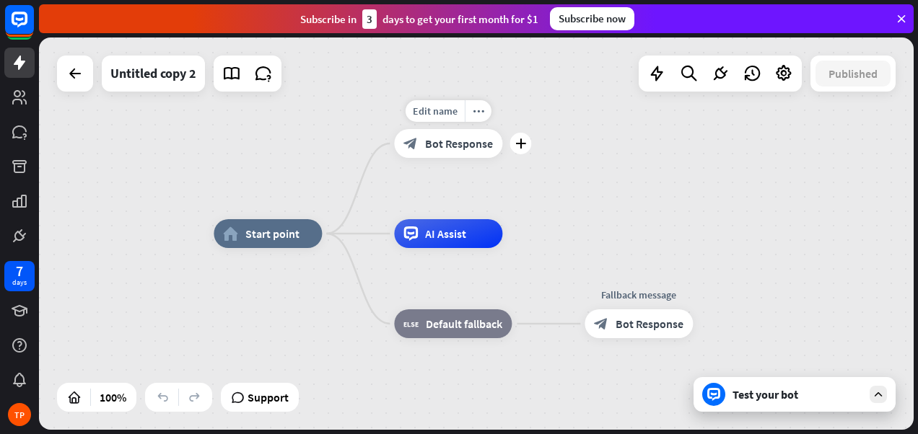
click at [458, 147] on span "Bot Response" at bounding box center [459, 143] width 68 height 14
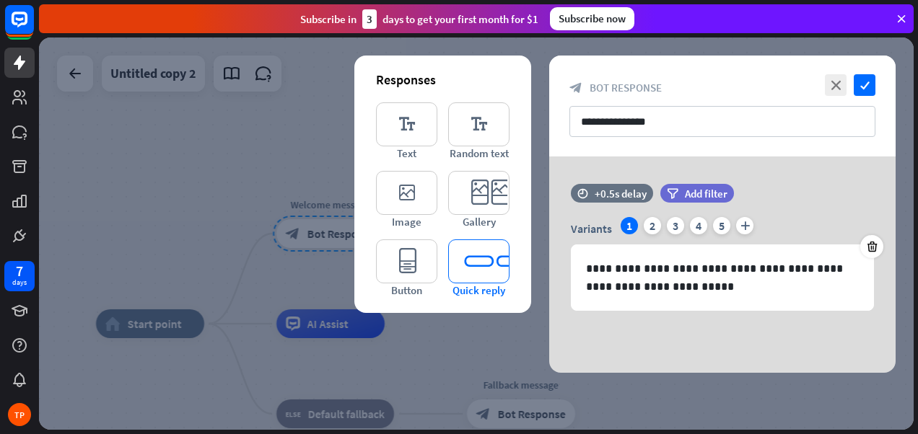
click at [475, 262] on icon "editor_quick_replies" at bounding box center [478, 262] width 61 height 44
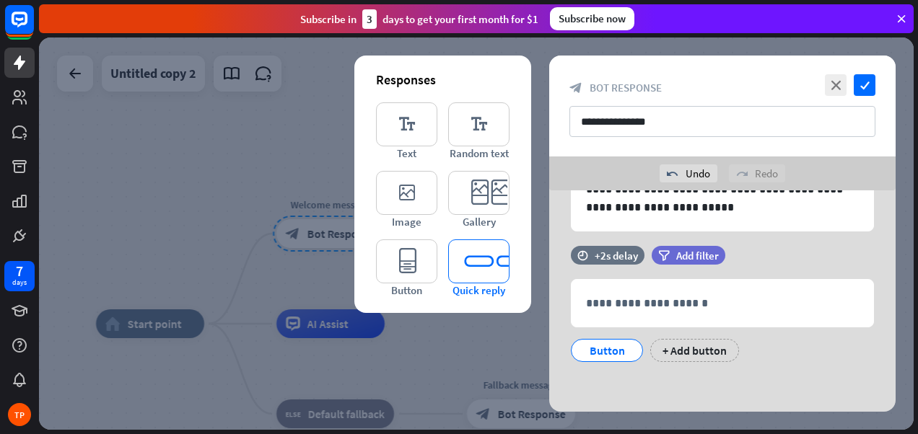
scroll to position [114, 0]
click at [607, 352] on div "Button" at bounding box center [607, 350] width 48 height 22
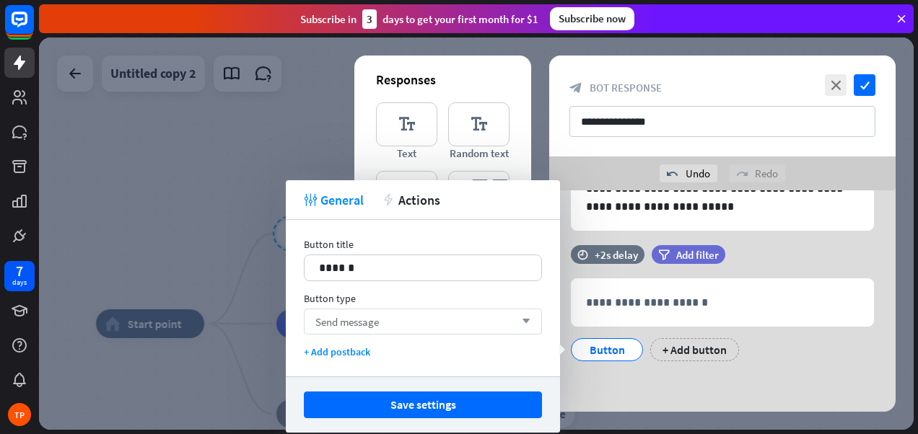
click at [385, 318] on div "Send message arrow_down" at bounding box center [423, 322] width 238 height 26
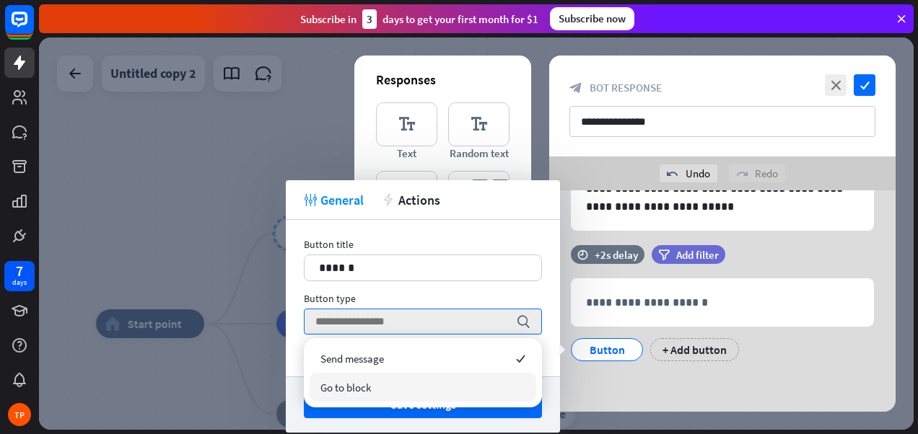
click at [379, 385] on div "Go to block" at bounding box center [422, 387] width 227 height 29
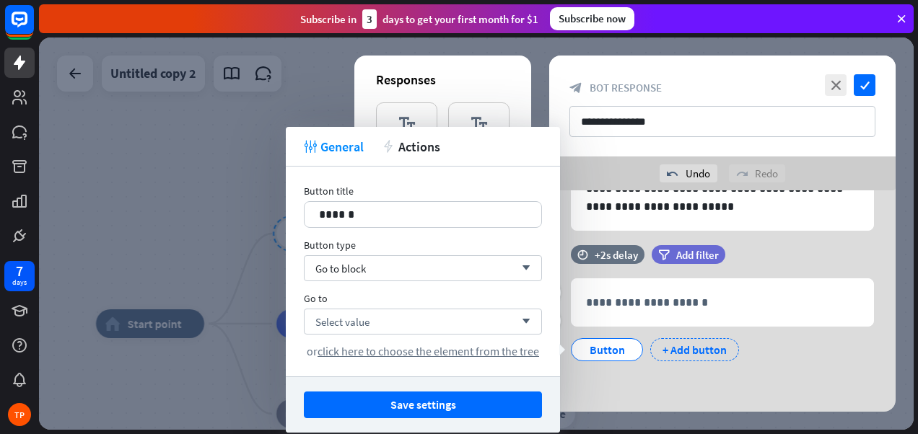
click at [681, 345] on div "+ Add button" at bounding box center [694, 349] width 89 height 23
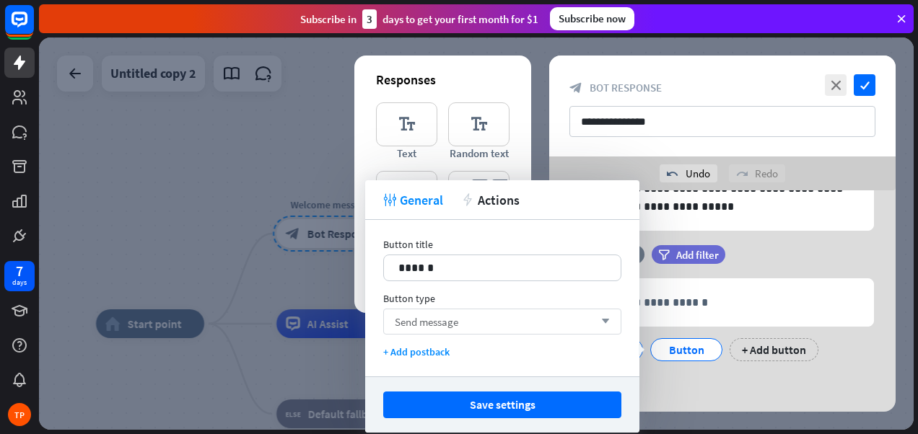
click at [418, 319] on span "Send message" at bounding box center [426, 322] width 63 height 14
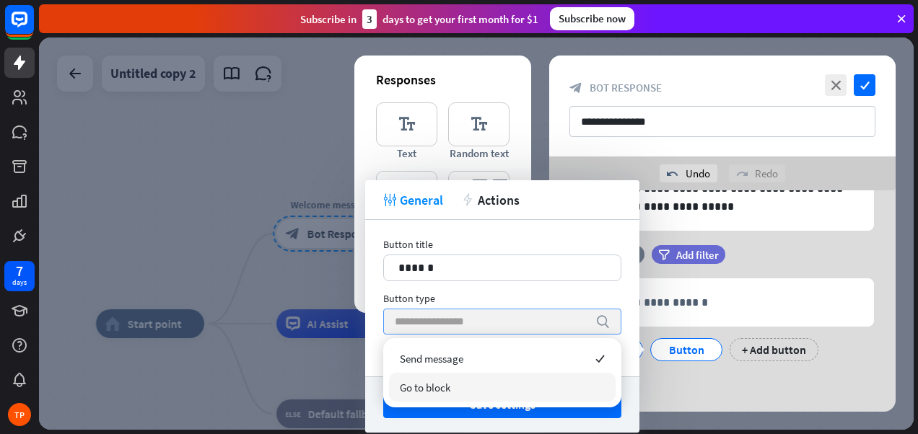
click at [437, 385] on span "Go to block" at bounding box center [425, 388] width 51 height 14
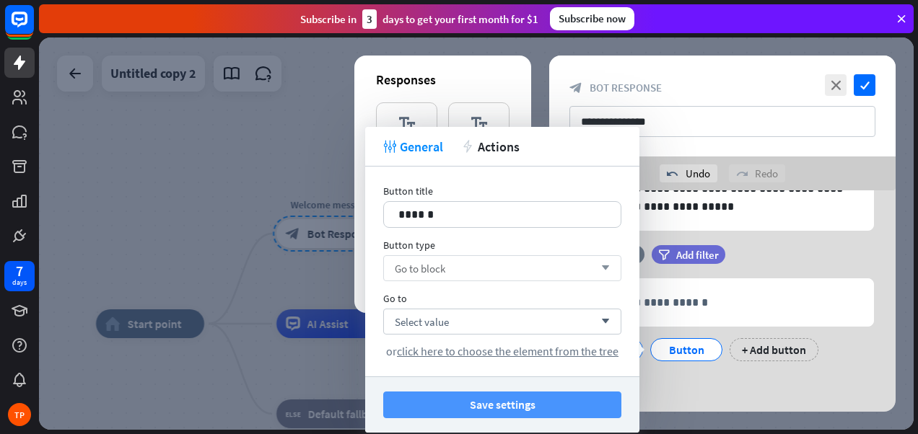
click at [527, 408] on button "Save settings" at bounding box center [502, 405] width 238 height 27
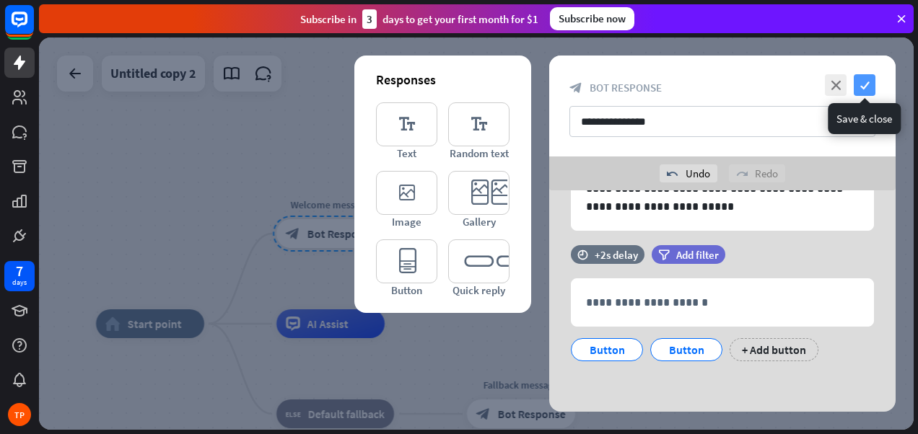
click at [861, 84] on icon "check" at bounding box center [864, 85] width 22 height 22
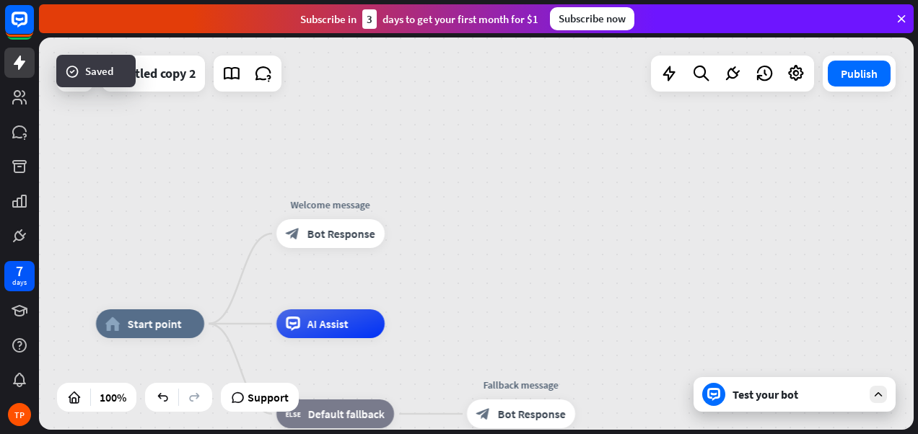
click at [750, 392] on div "Test your bot" at bounding box center [797, 394] width 130 height 14
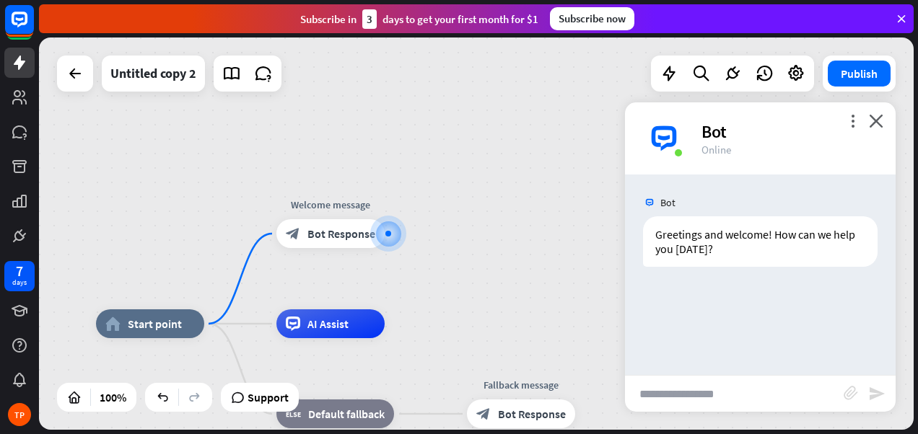
click at [697, 391] on input "text" at bounding box center [734, 394] width 219 height 36
type input "*"
click at [883, 395] on icon "send" at bounding box center [876, 393] width 17 height 17
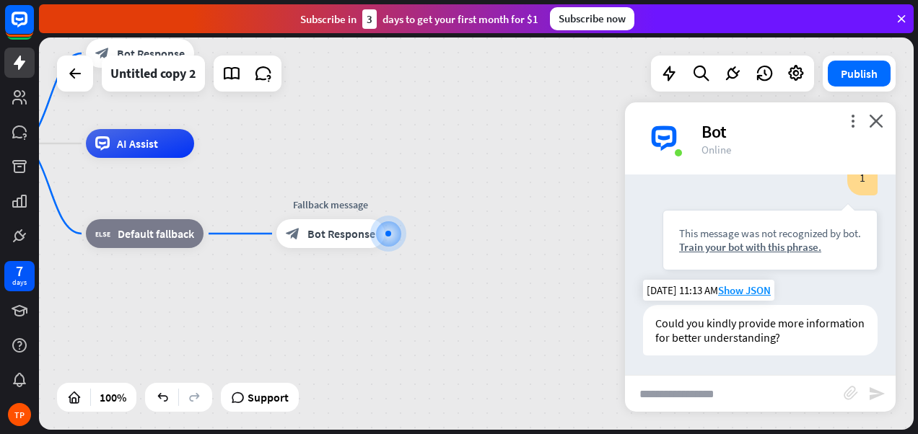
scroll to position [144, 0]
click at [878, 120] on icon "close" at bounding box center [876, 121] width 14 height 14
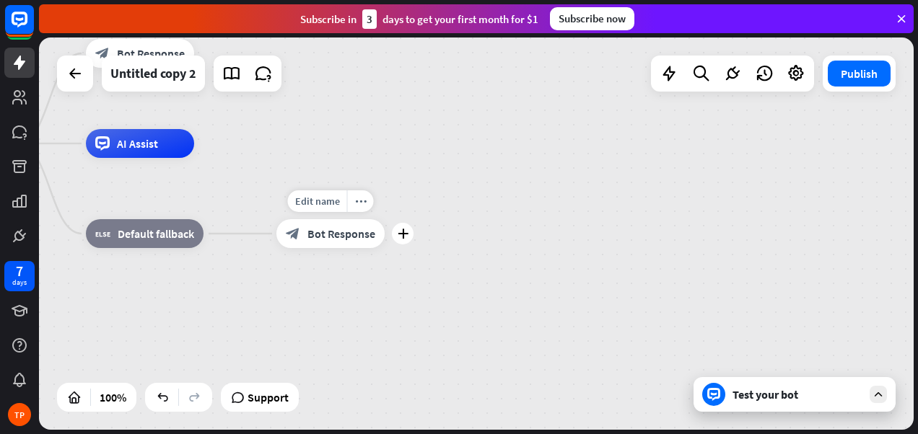
click at [338, 230] on span "Bot Response" at bounding box center [341, 234] width 68 height 14
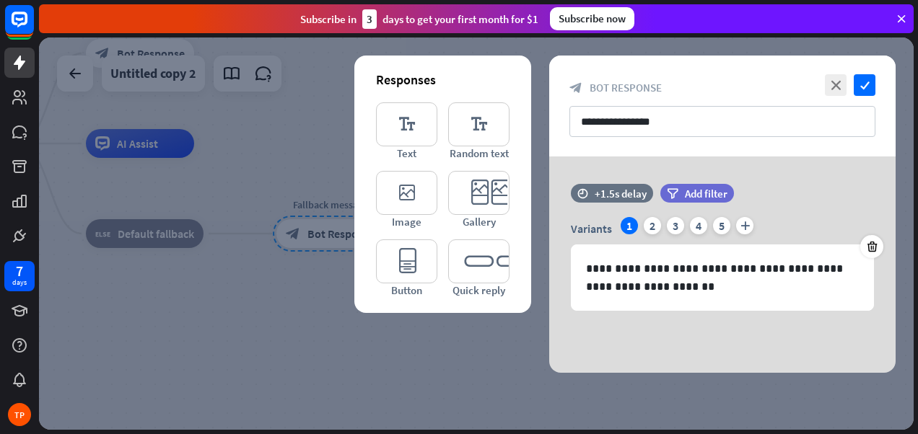
click at [226, 252] on div at bounding box center [476, 234] width 874 height 392
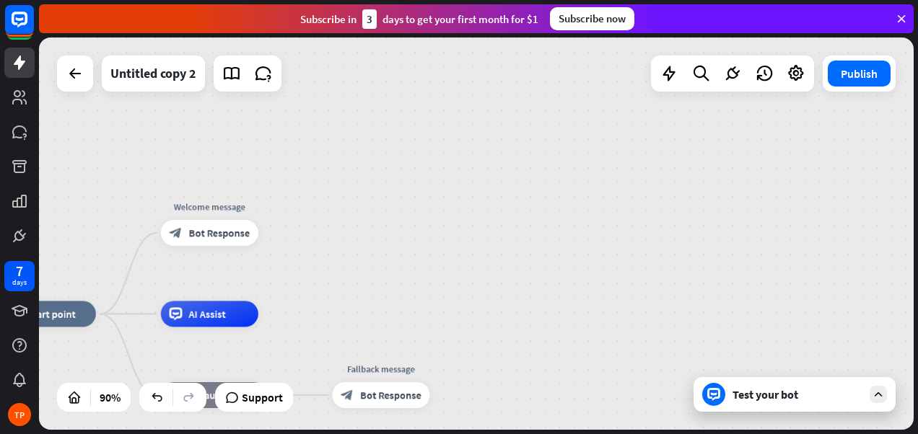
drag, startPoint x: 500, startPoint y: 178, endPoint x: 558, endPoint y: 328, distance: 160.8
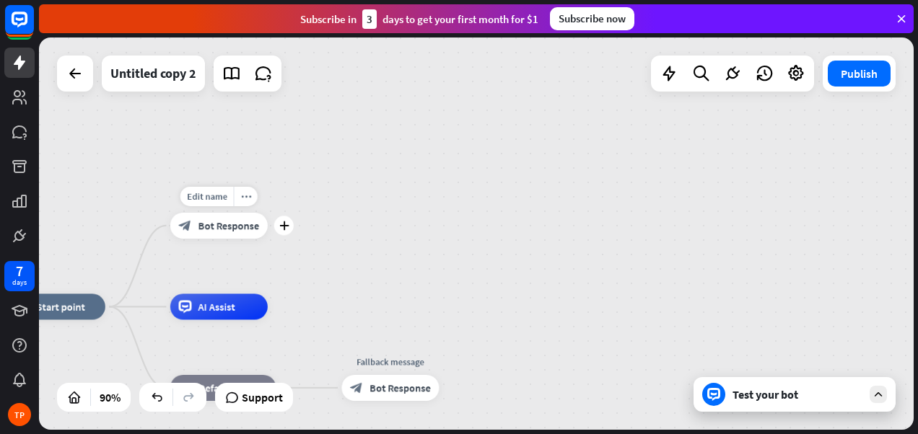
click at [220, 231] on span "Bot Response" at bounding box center [228, 225] width 61 height 13
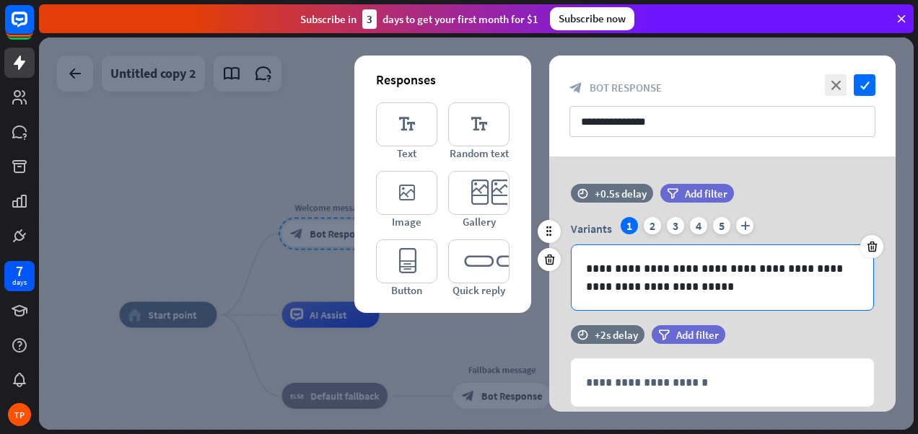
scroll to position [80, 0]
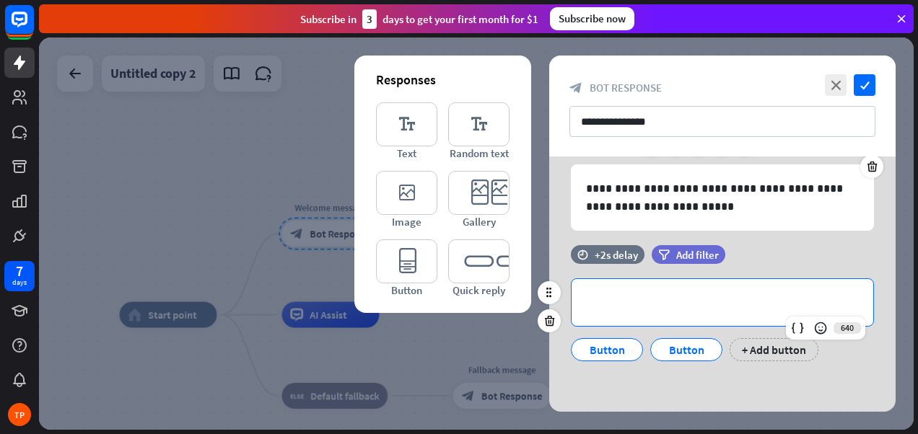
click at [685, 306] on p "**********" at bounding box center [722, 303] width 273 height 18
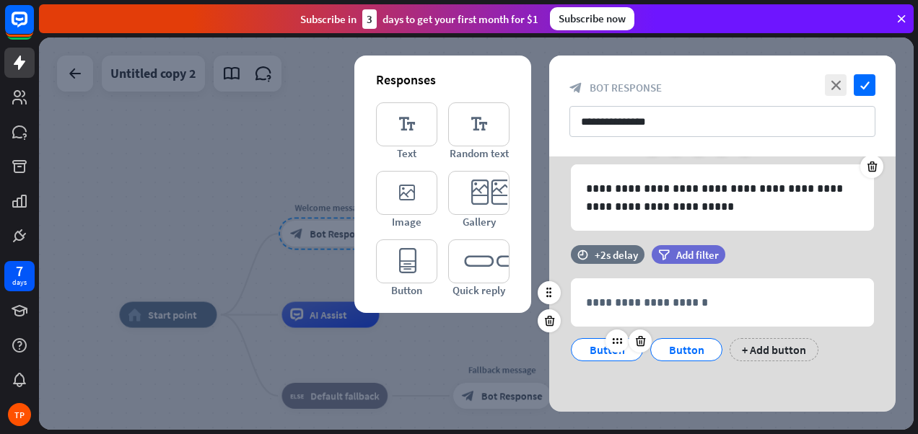
click at [606, 351] on div at bounding box center [628, 341] width 46 height 23
click at [618, 343] on icon at bounding box center [616, 341] width 13 height 13
click at [610, 341] on div at bounding box center [616, 341] width 23 height 23
click at [591, 356] on div "Button" at bounding box center [607, 350] width 48 height 22
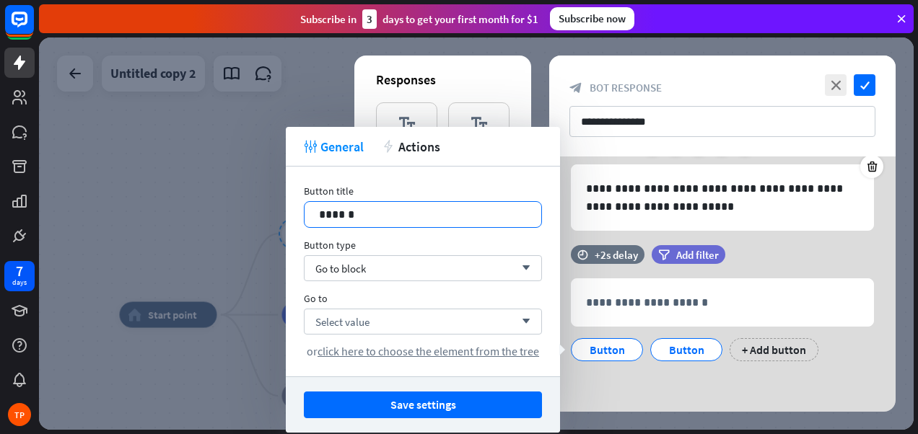
click at [366, 206] on p "******" at bounding box center [423, 215] width 208 height 18
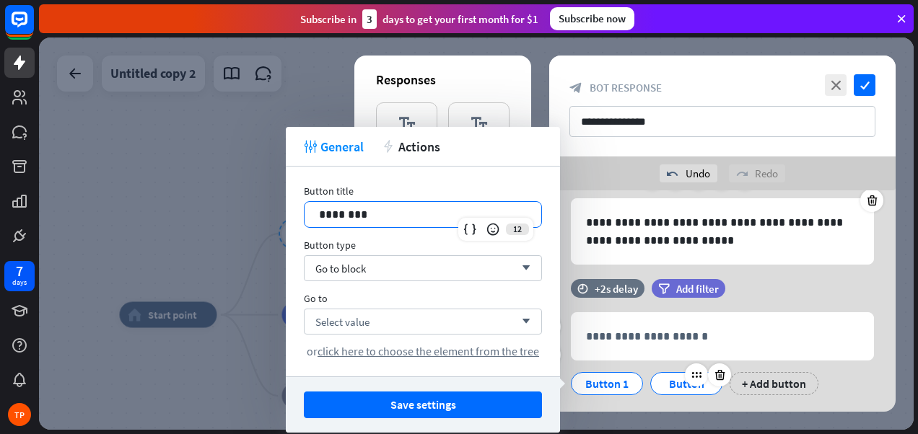
click at [676, 383] on div "Button" at bounding box center [686, 384] width 48 height 22
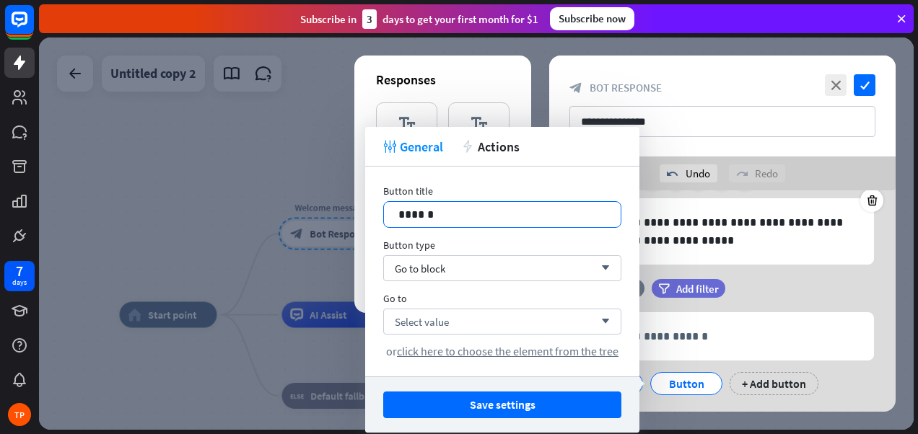
click at [471, 205] on div "******" at bounding box center [502, 214] width 237 height 25
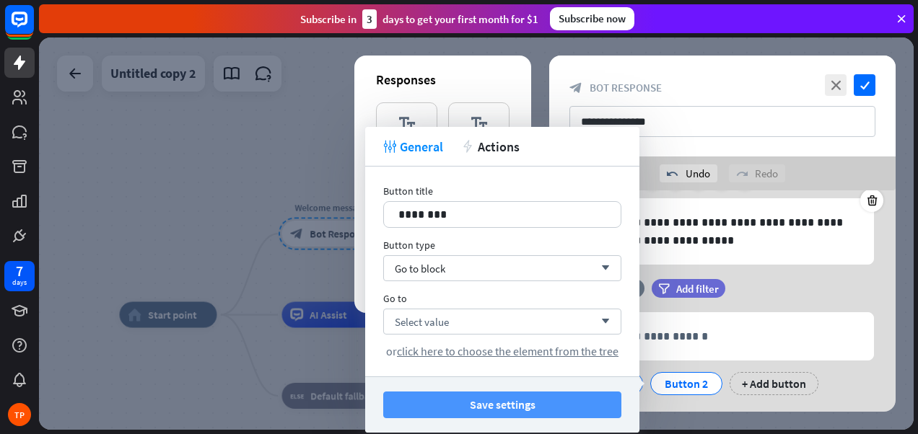
click at [499, 408] on button "Save settings" at bounding box center [502, 405] width 238 height 27
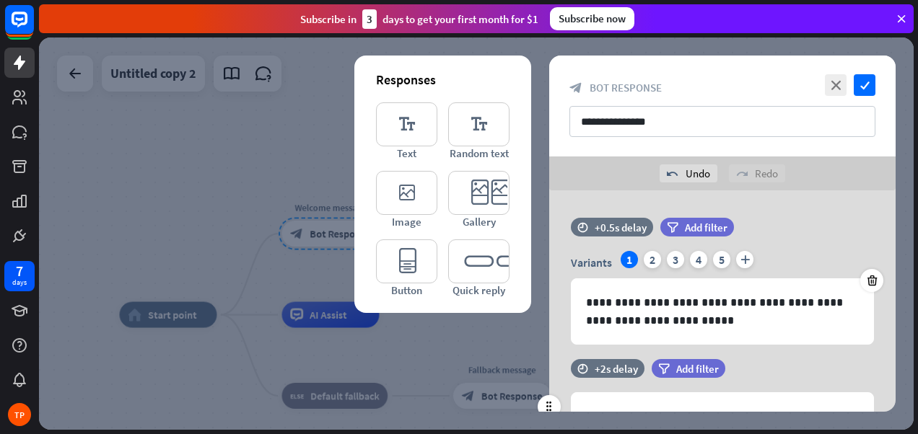
scroll to position [114, 0]
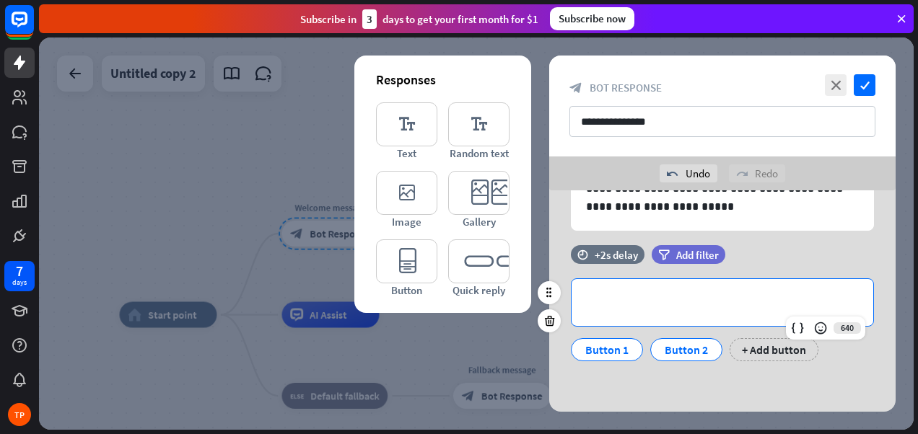
click at [635, 298] on p "**********" at bounding box center [722, 303] width 273 height 18
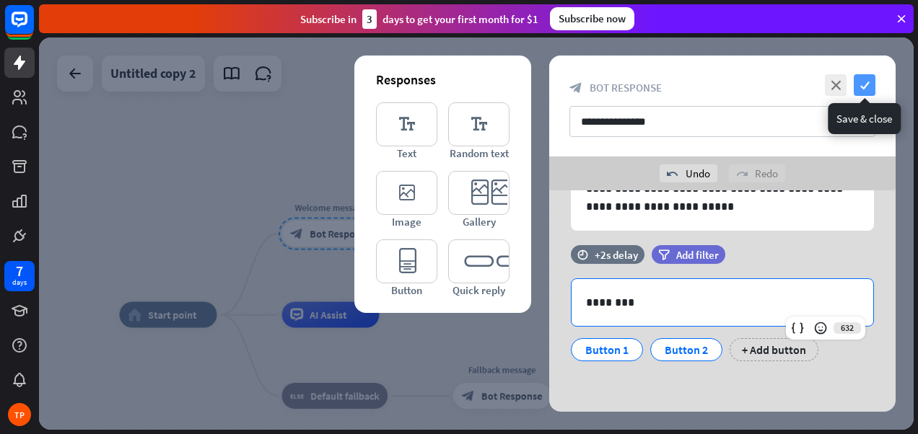
click at [864, 78] on icon "check" at bounding box center [864, 85] width 22 height 22
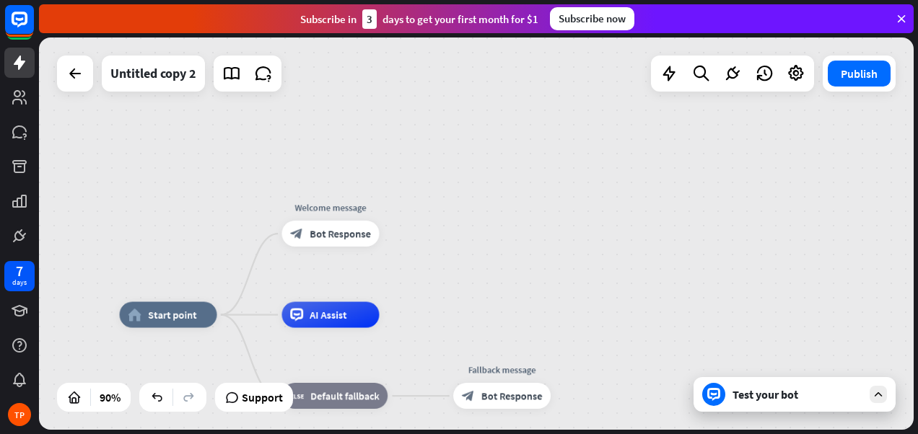
click at [760, 410] on div "Test your bot" at bounding box center [794, 394] width 202 height 35
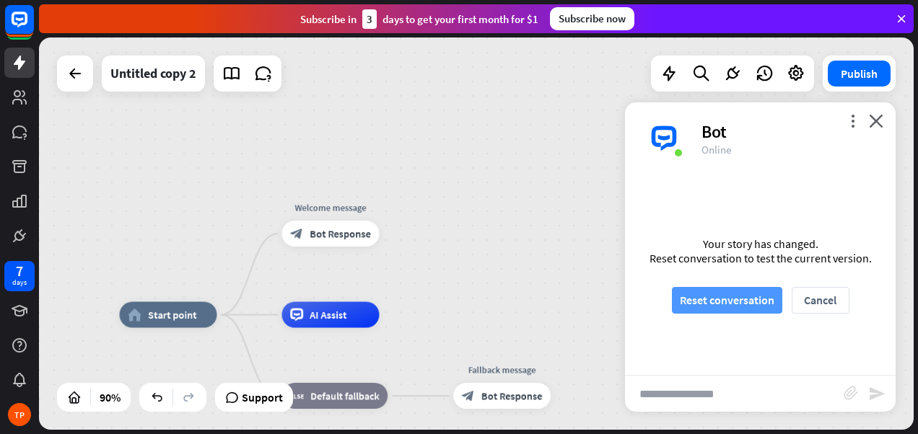
click at [737, 298] on button "Reset conversation" at bounding box center [727, 300] width 110 height 27
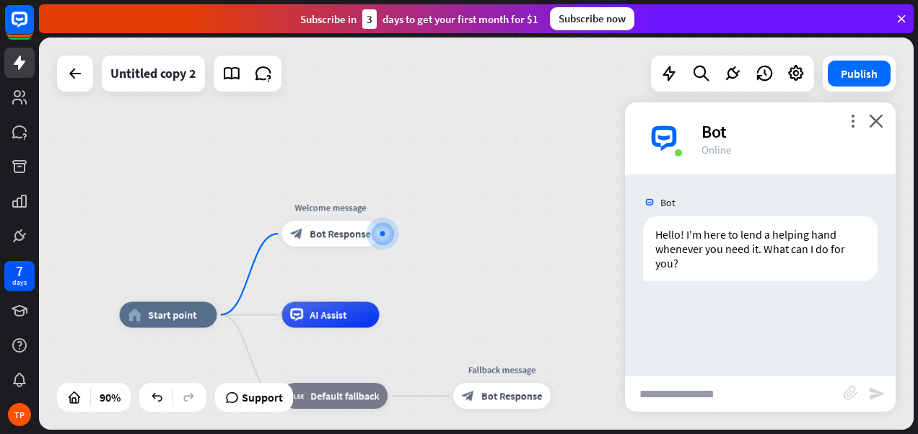
click at [698, 394] on input "text" at bounding box center [734, 394] width 219 height 36
click at [697, 392] on input "text" at bounding box center [734, 394] width 219 height 36
type input "*"
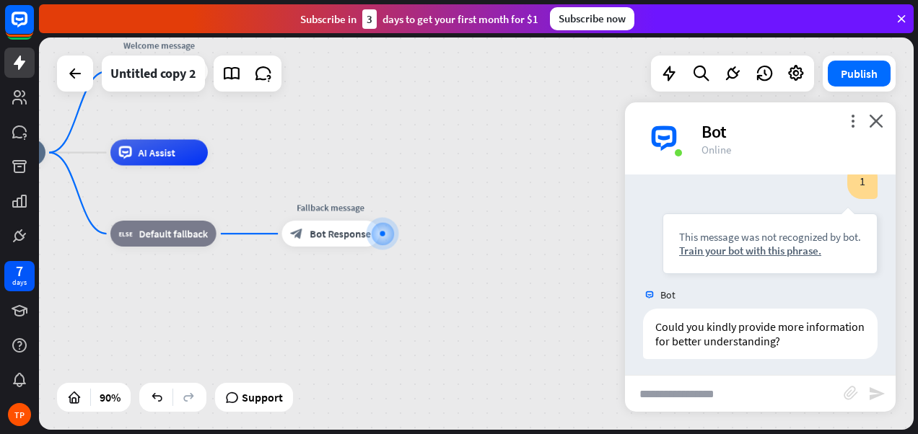
scroll to position [159, 0]
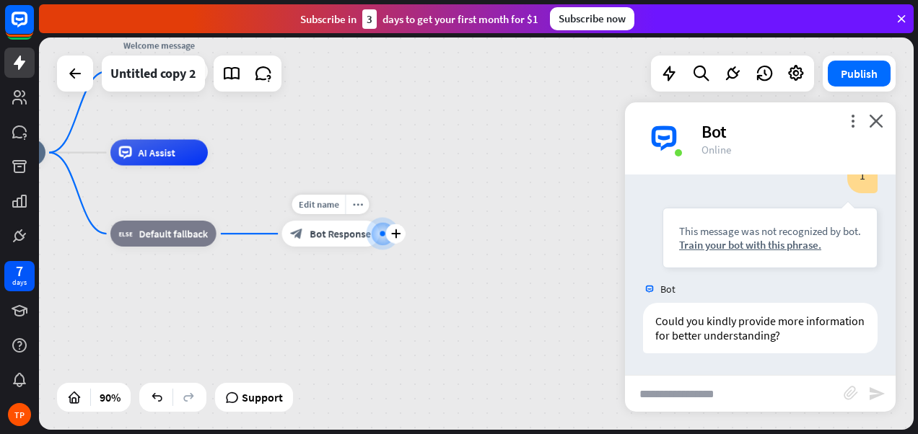
click at [320, 239] on span "Bot Response" at bounding box center [339, 233] width 61 height 13
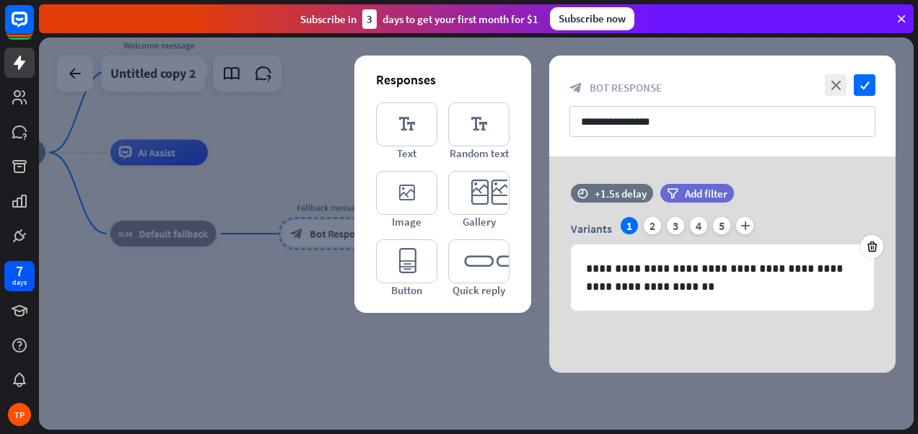
click at [286, 139] on div at bounding box center [476, 234] width 874 height 392
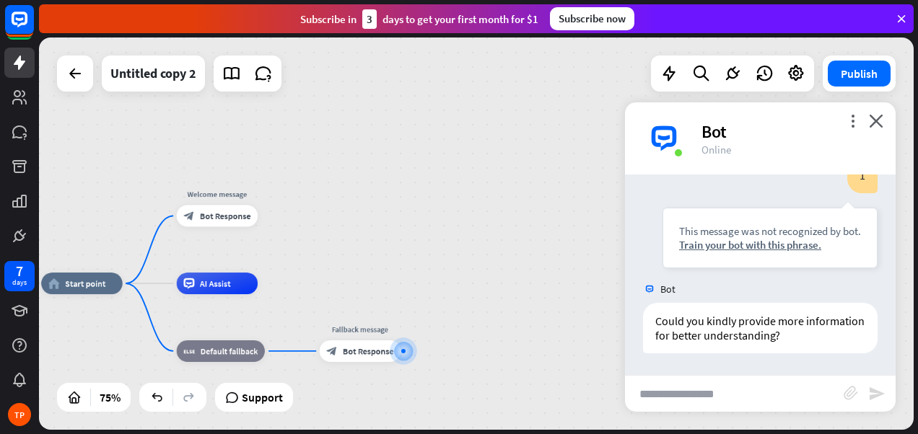
drag, startPoint x: 432, startPoint y: 126, endPoint x: 481, endPoint y: 309, distance: 189.7
click at [482, 309] on div "home_2 Start point Welcome message block_bot_response Bot Response AI Assist bl…" at bounding box center [476, 234] width 874 height 392
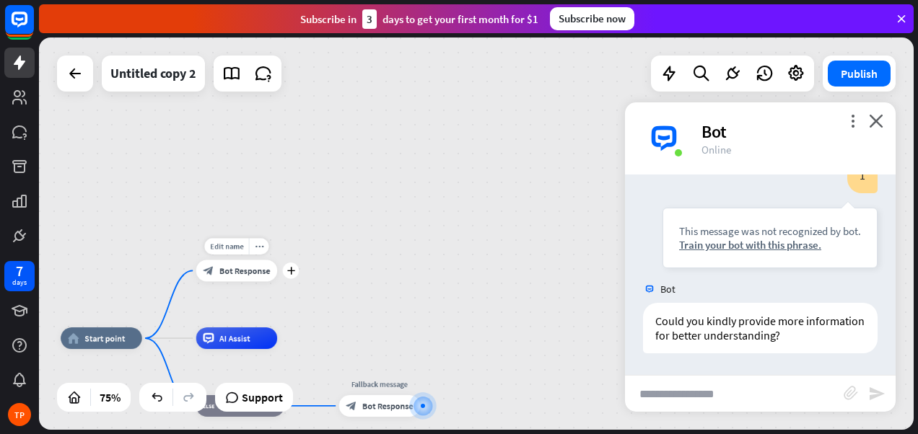
click at [232, 271] on span "Bot Response" at bounding box center [244, 270] width 51 height 11
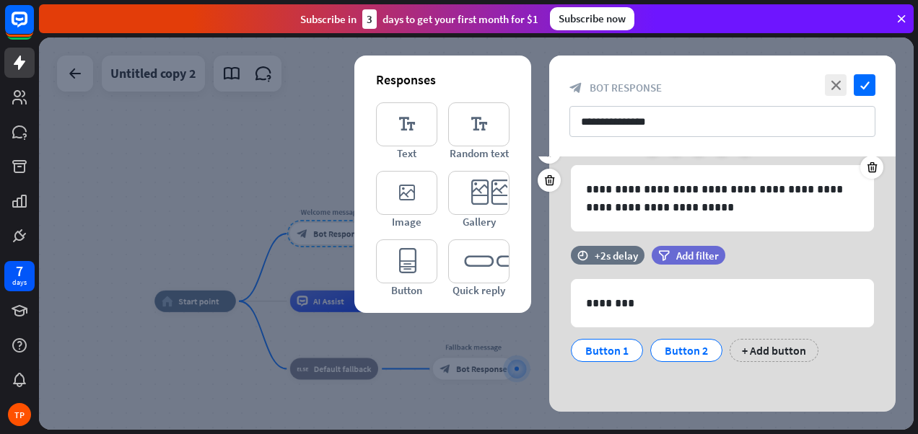
scroll to position [80, 0]
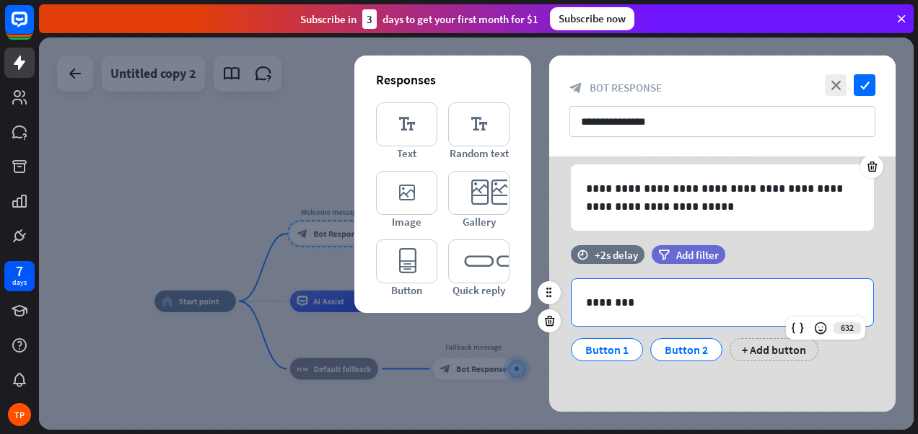
click at [673, 302] on p "********" at bounding box center [722, 303] width 273 height 18
drag, startPoint x: 641, startPoint y: 304, endPoint x: 564, endPoint y: 297, distance: 77.5
click at [564, 297] on div "632 ******** Button 1 Button 2 + Add button" at bounding box center [722, 319] width 346 height 83
copy p "********"
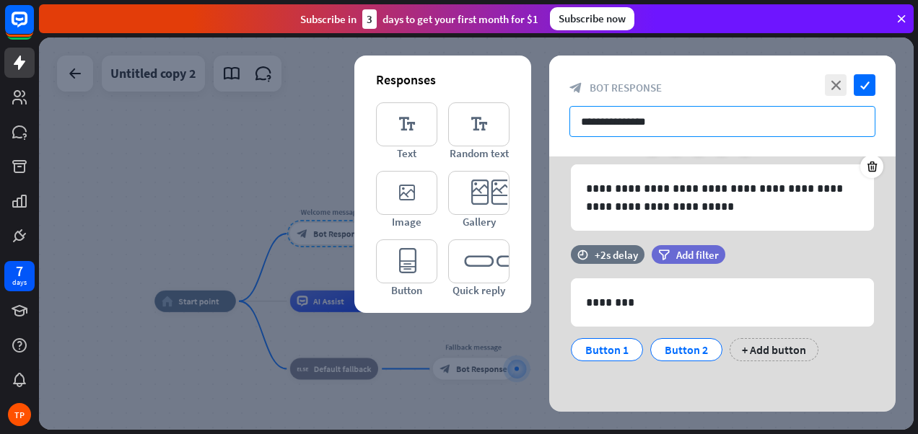
drag, startPoint x: 677, startPoint y: 121, endPoint x: 535, endPoint y: 117, distance: 142.9
click at [535, 117] on div "**********" at bounding box center [476, 234] width 874 height 392
paste input "text"
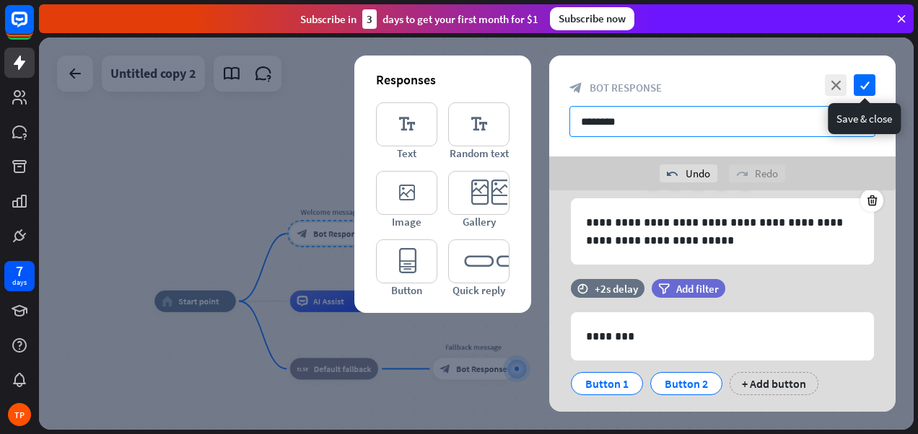
type input "********"
click at [877, 82] on div "close check block_bot_response Bot Response ********" at bounding box center [722, 106] width 346 height 101
click at [858, 82] on div "close check" at bounding box center [848, 85] width 54 height 22
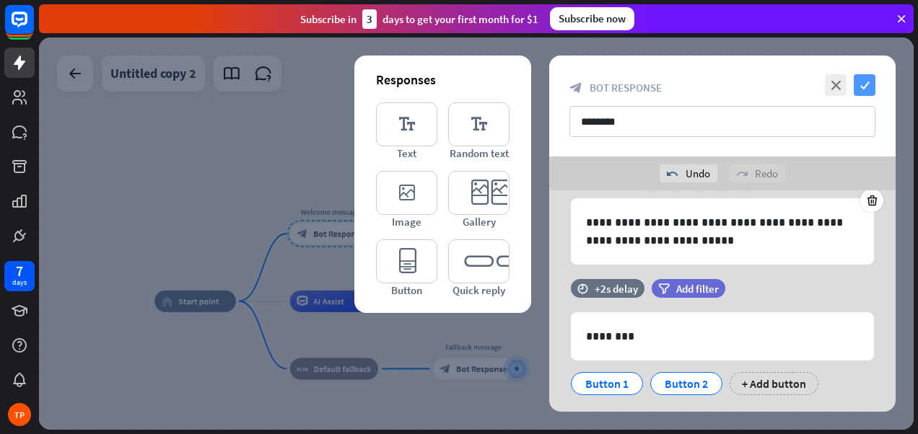
click at [866, 82] on icon "check" at bounding box center [864, 85] width 22 height 22
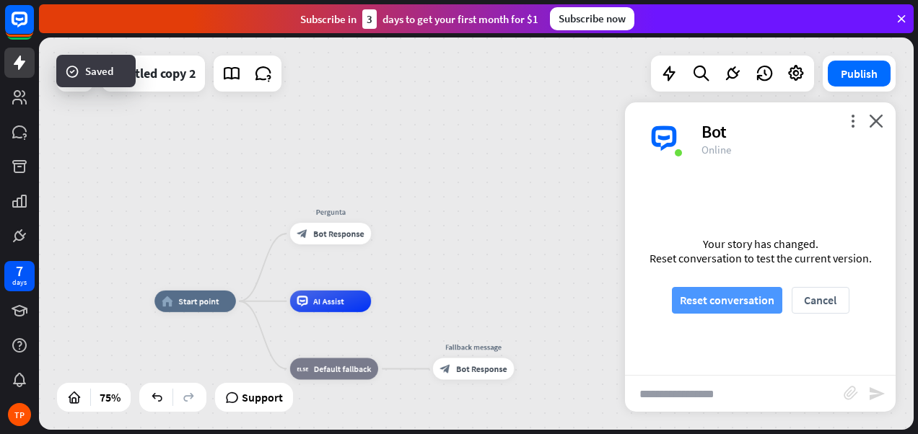
click at [729, 299] on button "Reset conversation" at bounding box center [727, 300] width 110 height 27
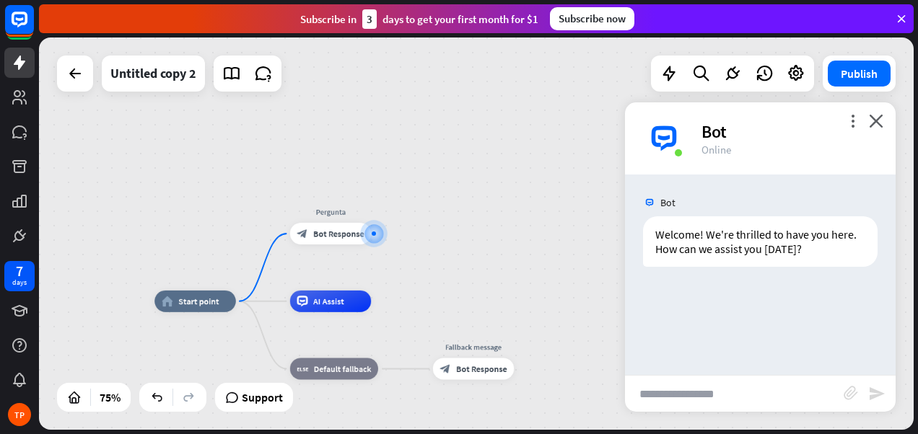
click at [673, 395] on input "text" at bounding box center [734, 394] width 219 height 36
type input "*"
click at [866, 392] on div "block_attachment" at bounding box center [855, 394] width 25 height 17
click at [877, 395] on icon "send" at bounding box center [876, 393] width 17 height 17
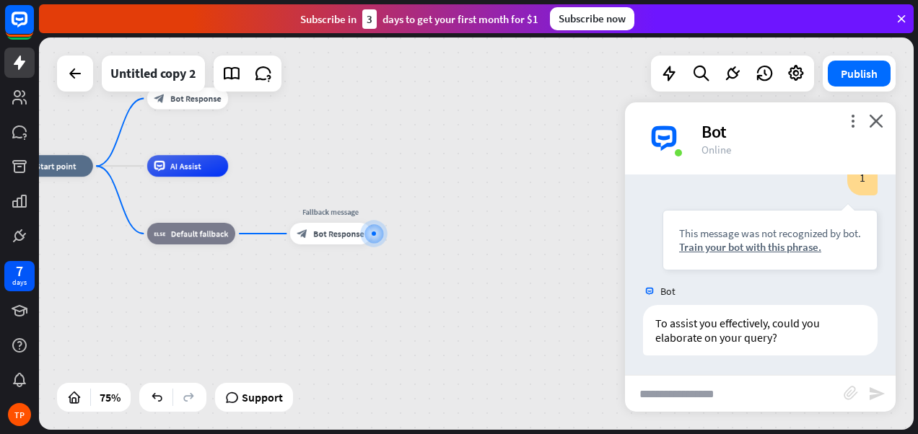
scroll to position [144, 0]
click at [874, 115] on icon "close" at bounding box center [876, 121] width 14 height 14
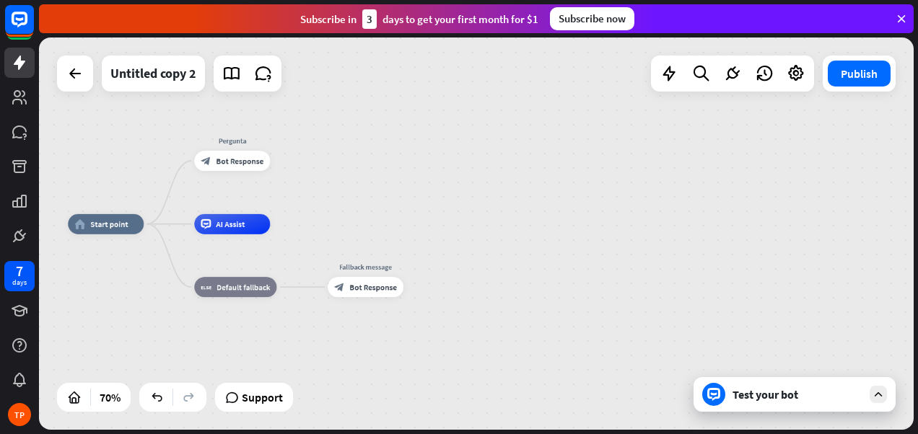
drag, startPoint x: 330, startPoint y: 136, endPoint x: 350, endPoint y: 234, distance: 100.0
click at [351, 234] on div "home_2 Start point Pergunta block_bot_response Bot Response AI Assist block_fal…" at bounding box center [476, 234] width 874 height 392
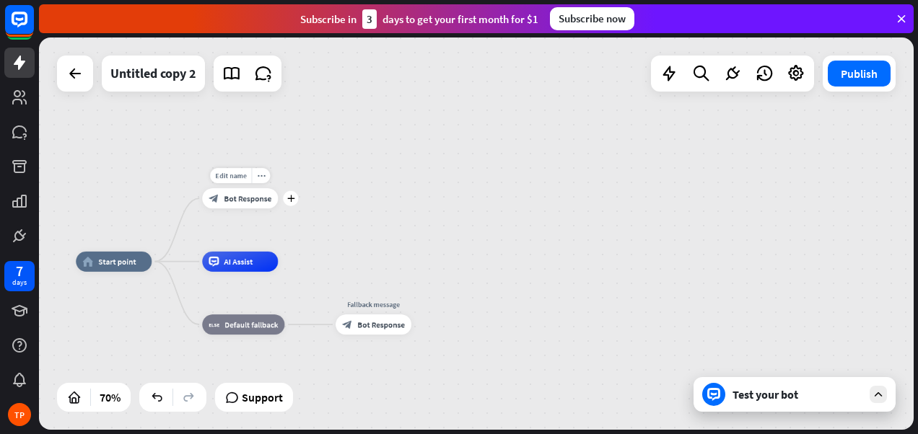
click at [231, 199] on span "Bot Response" at bounding box center [248, 198] width 48 height 10
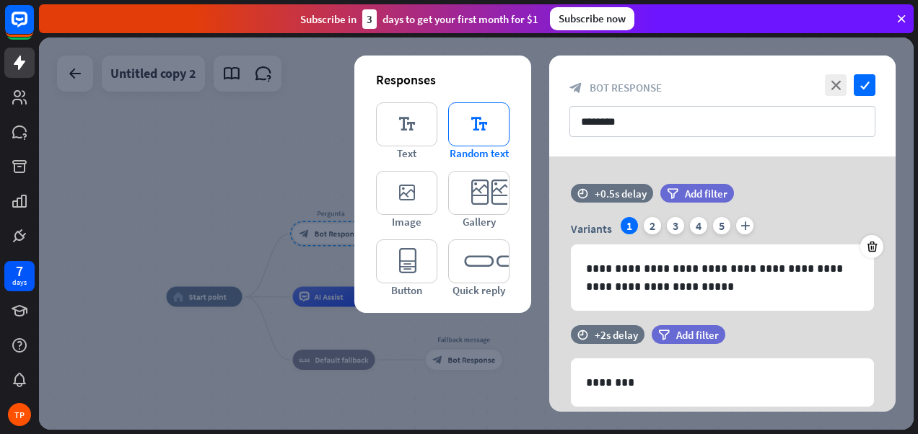
click at [477, 124] on icon "editor_text" at bounding box center [478, 124] width 61 height 44
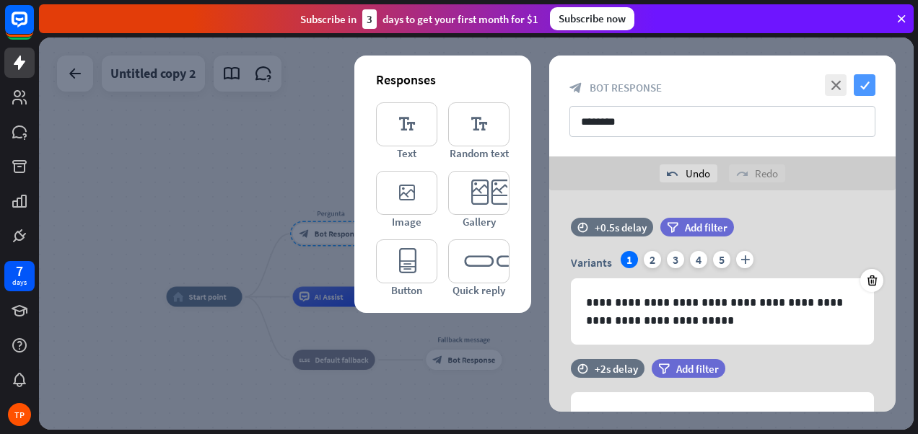
click at [861, 80] on icon "check" at bounding box center [864, 85] width 22 height 22
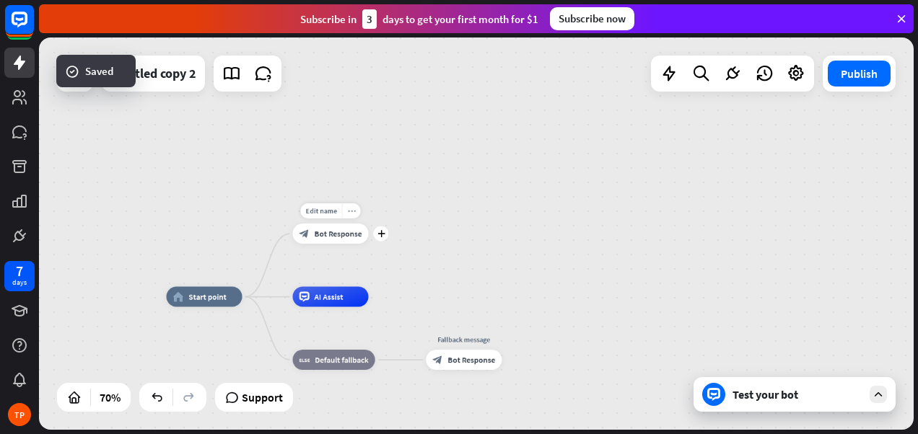
click at [356, 207] on div "more_horiz" at bounding box center [351, 210] width 19 height 15
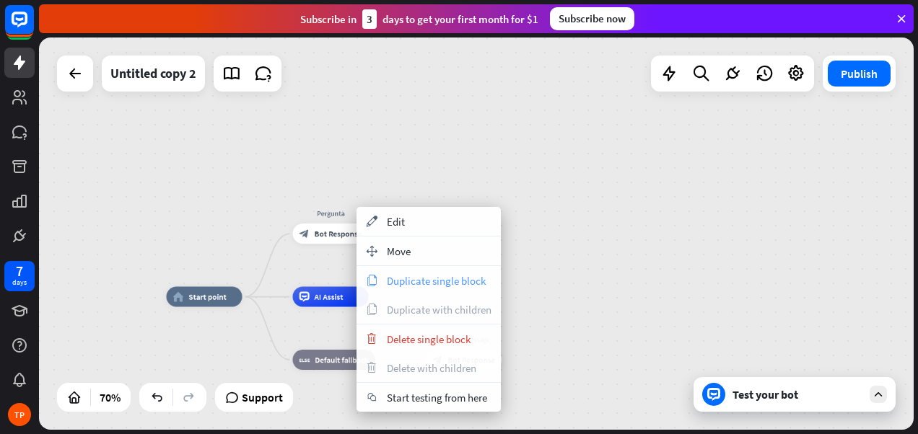
click at [425, 281] on span "Duplicate single block" at bounding box center [436, 281] width 99 height 14
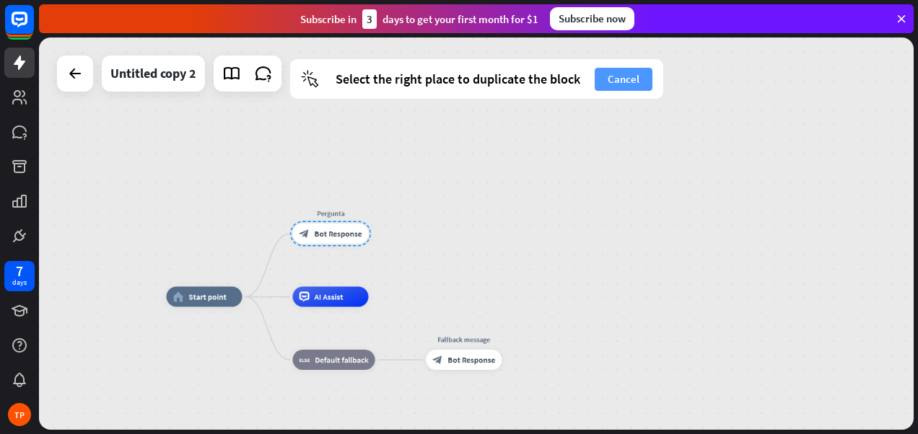
click at [641, 82] on button "Cancel" at bounding box center [623, 79] width 58 height 23
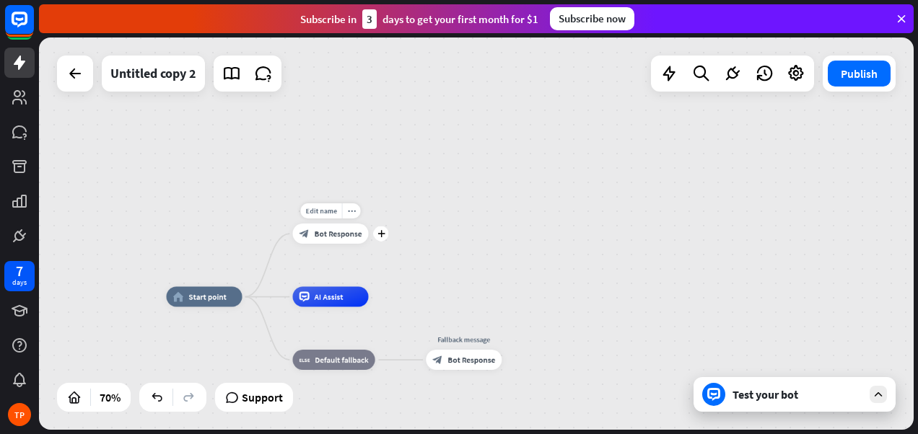
click at [340, 226] on div "block_bot_response Bot Response" at bounding box center [331, 234] width 76 height 20
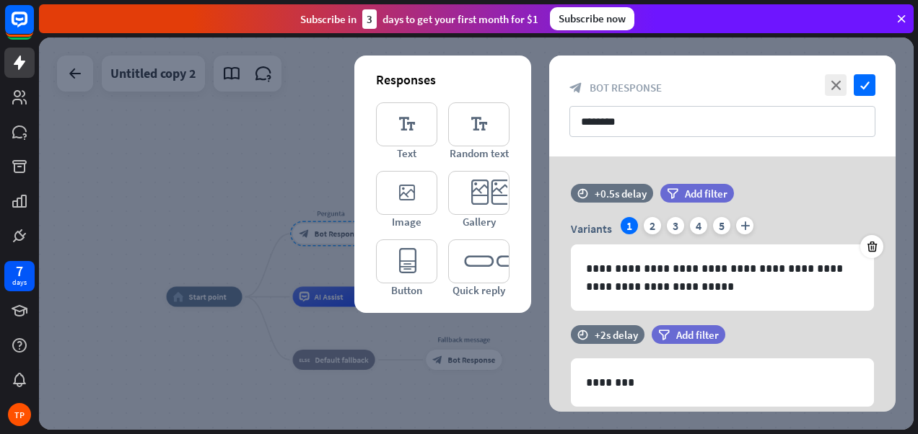
drag, startPoint x: 869, startPoint y: 80, endPoint x: 655, endPoint y: 126, distance: 218.3
click at [866, 80] on icon "check" at bounding box center [864, 85] width 22 height 22
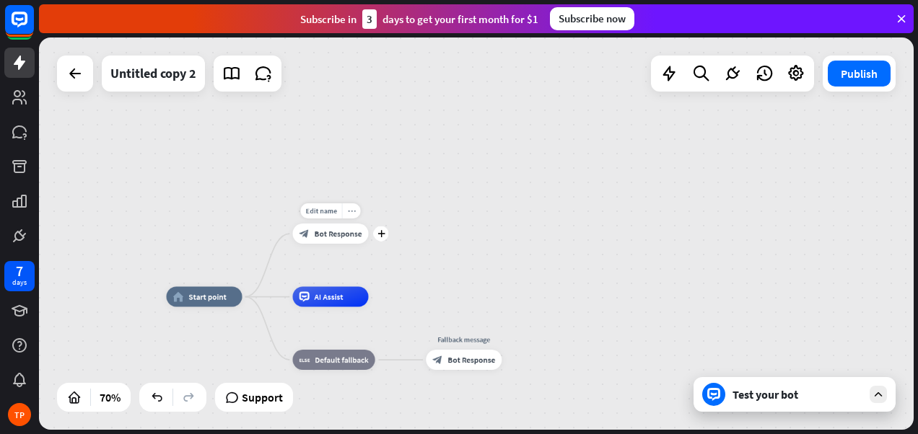
click at [351, 209] on icon "more_horiz" at bounding box center [351, 211] width 8 height 8
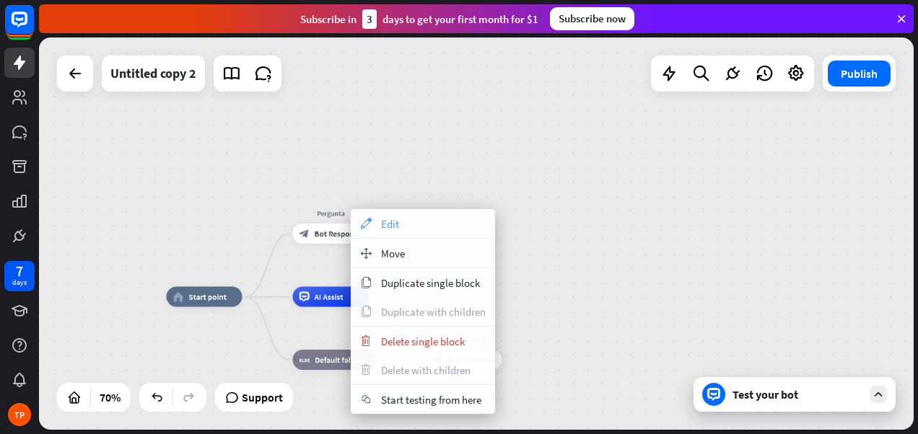
click at [395, 221] on span "Edit" at bounding box center [390, 224] width 18 height 14
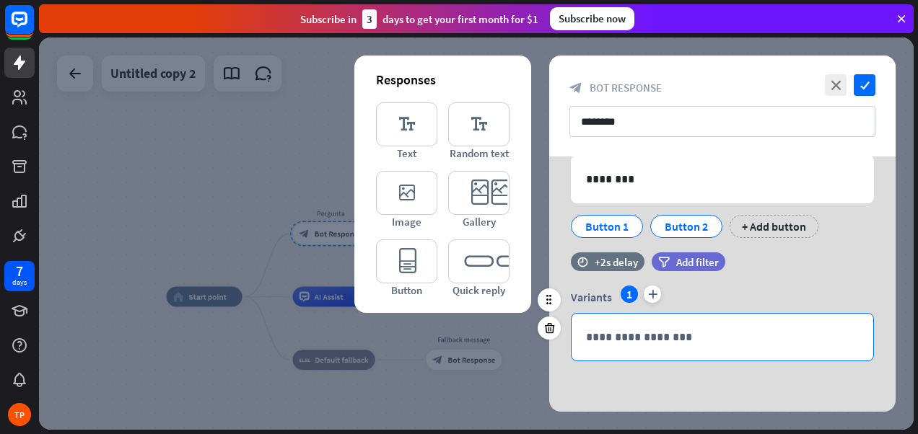
scroll to position [131, 0]
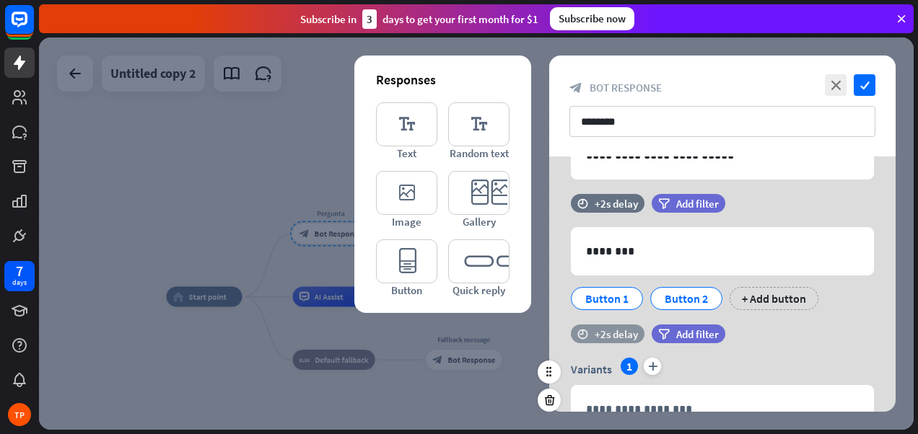
click at [602, 337] on div "+2s delay" at bounding box center [615, 335] width 43 height 14
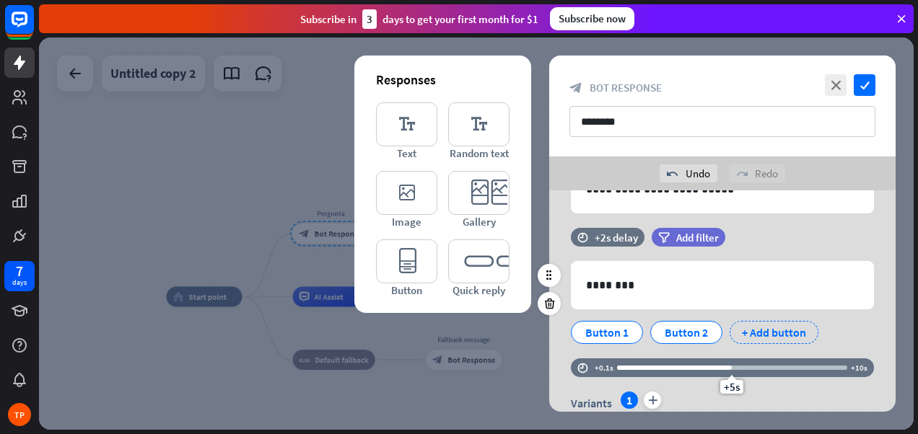
drag, startPoint x: 659, startPoint y: 333, endPoint x: 732, endPoint y: 334, distance: 72.9
click at [732, 334] on div "**********" at bounding box center [722, 288] width 346 height 459
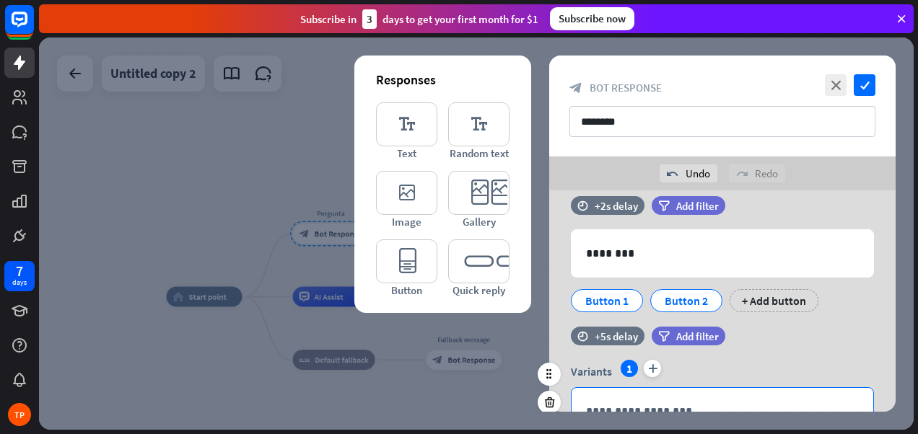
scroll to position [216, 0]
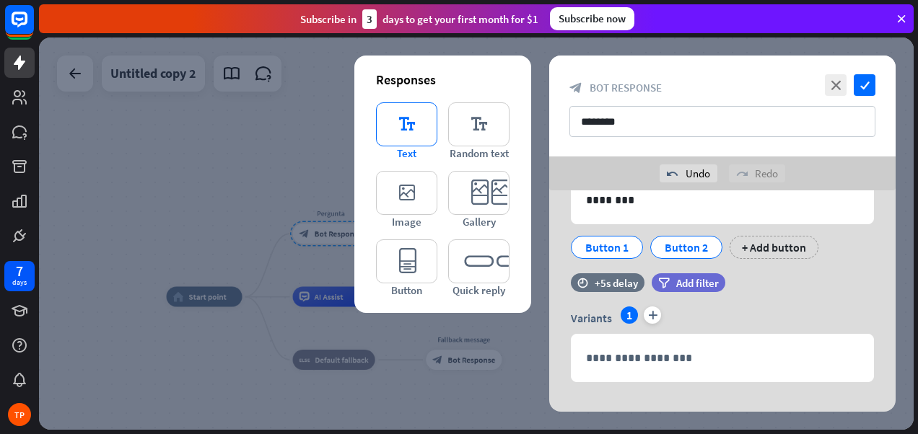
click at [416, 117] on icon "editor_text" at bounding box center [406, 124] width 61 height 44
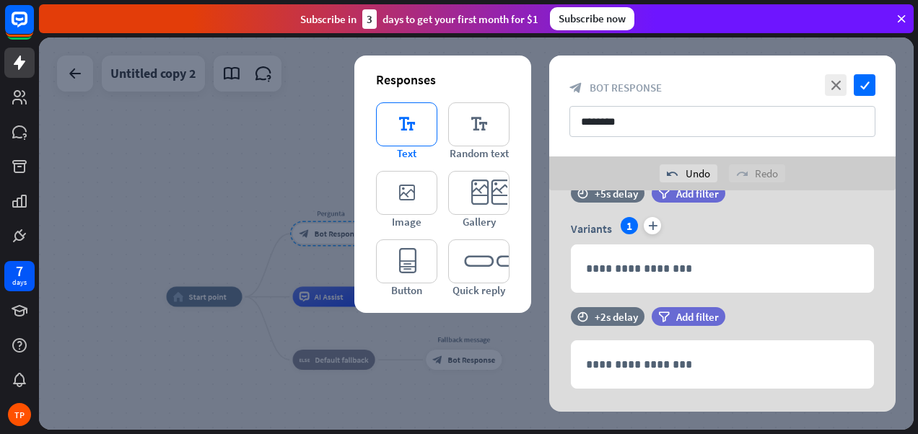
scroll to position [333, 0]
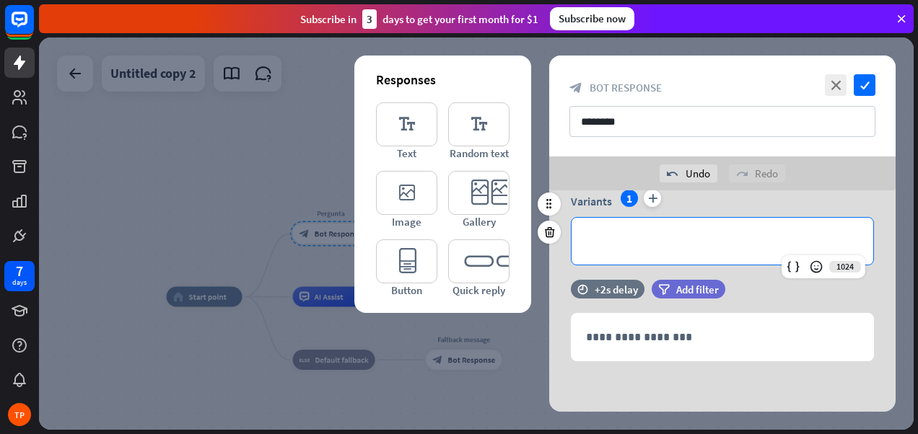
click at [689, 240] on p "**********" at bounding box center [722, 241] width 273 height 18
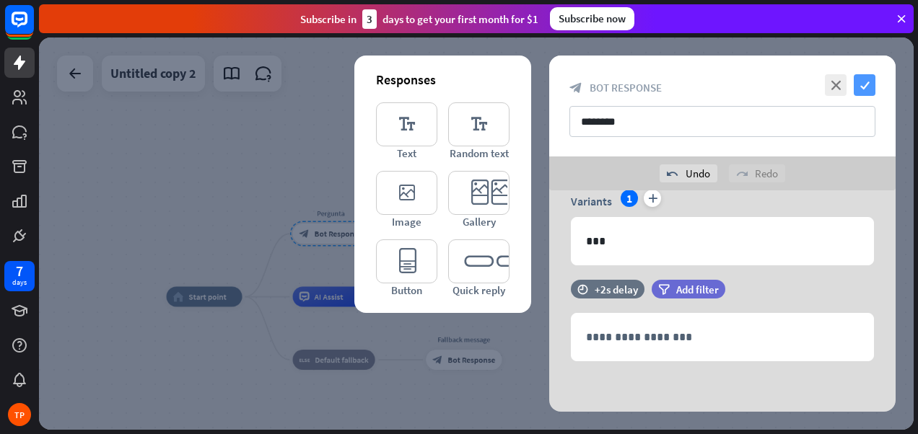
click at [866, 82] on icon "check" at bounding box center [864, 85] width 22 height 22
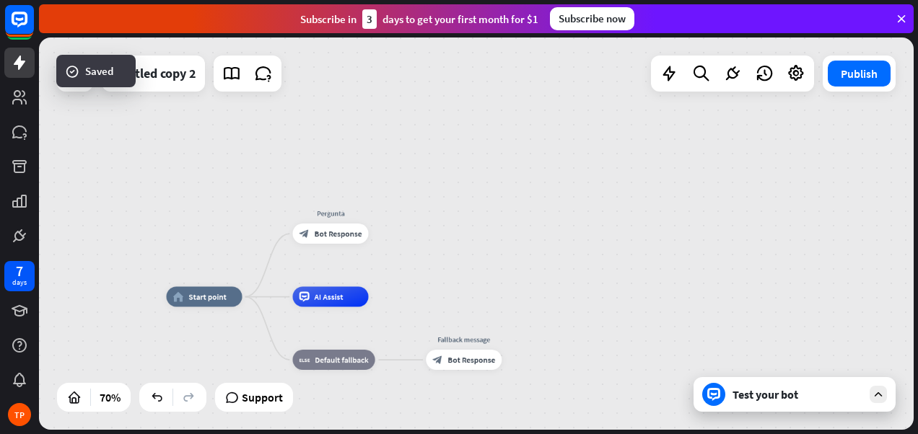
click at [774, 398] on div "Test your bot" at bounding box center [797, 394] width 130 height 14
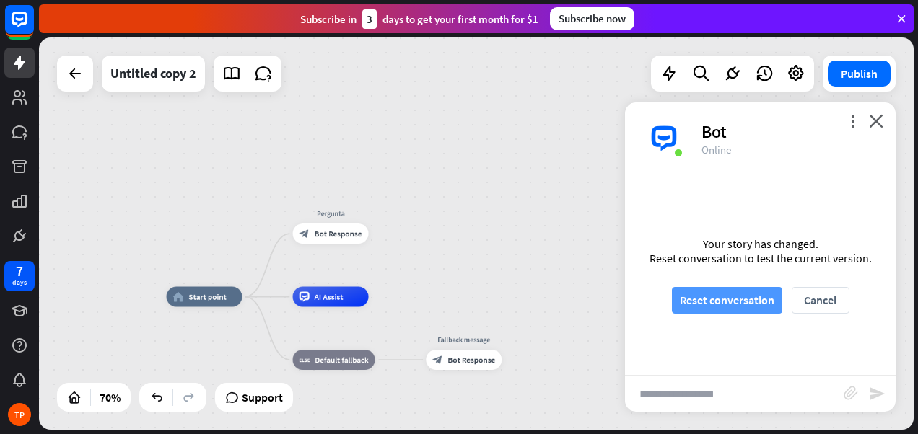
click at [736, 294] on button "Reset conversation" at bounding box center [727, 300] width 110 height 27
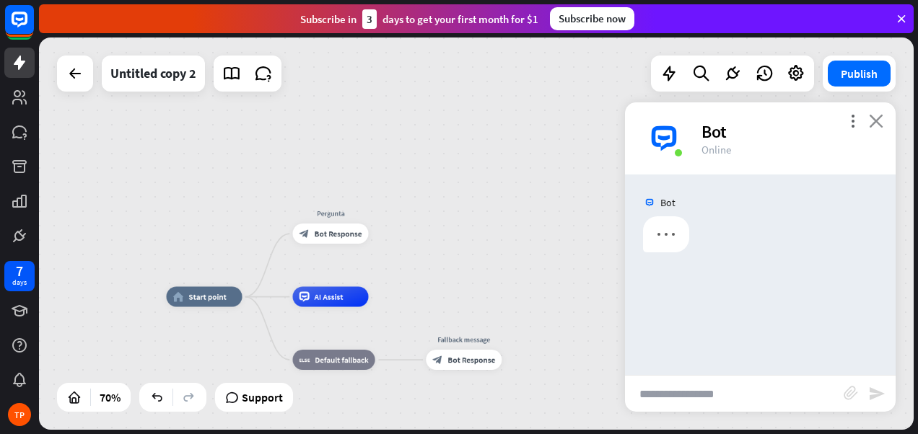
click at [878, 120] on icon "close" at bounding box center [876, 121] width 14 height 14
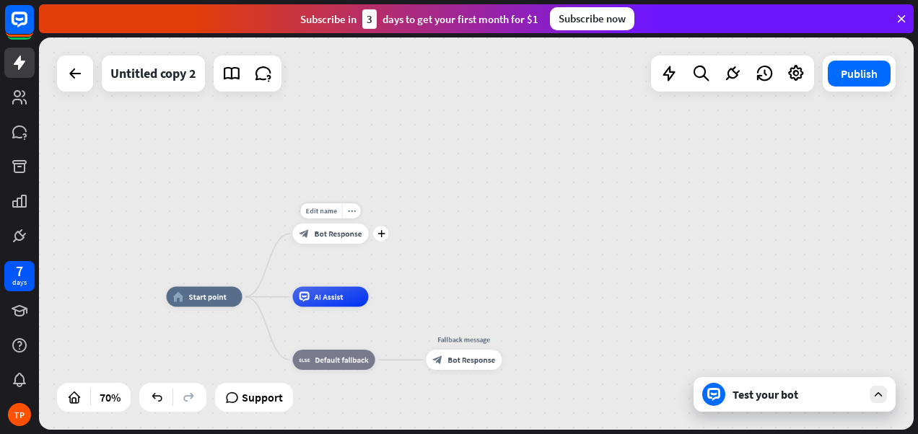
click at [333, 238] on span "Bot Response" at bounding box center [339, 234] width 48 height 10
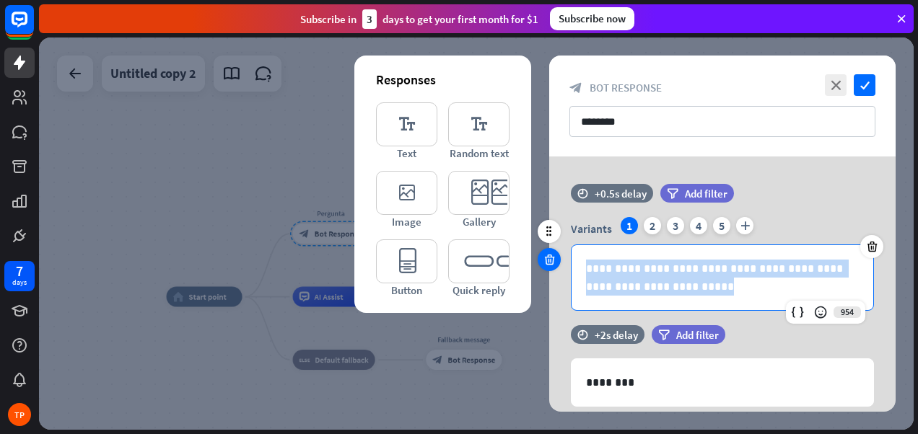
drag, startPoint x: 673, startPoint y: 283, endPoint x: 537, endPoint y: 260, distance: 137.5
click at [549, 260] on div "**********" at bounding box center [722, 254] width 346 height 141
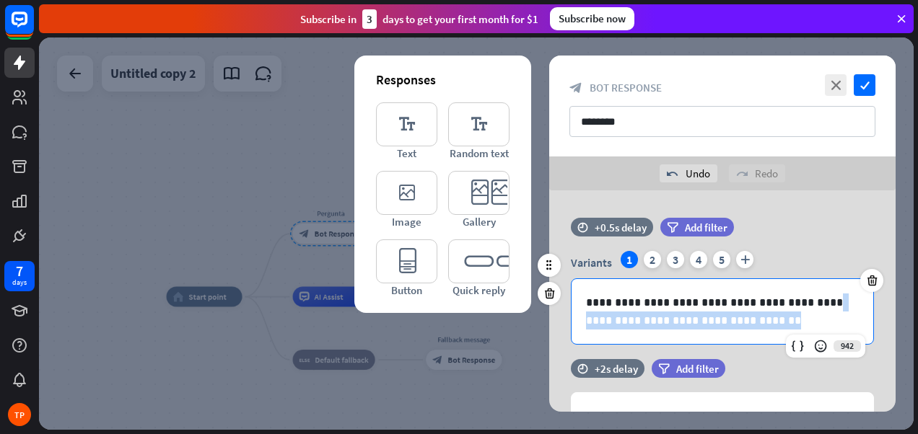
drag, startPoint x: 785, startPoint y: 299, endPoint x: 784, endPoint y: 318, distance: 18.8
click at [784, 318] on p "**********" at bounding box center [722, 312] width 273 height 36
copy p "**********"
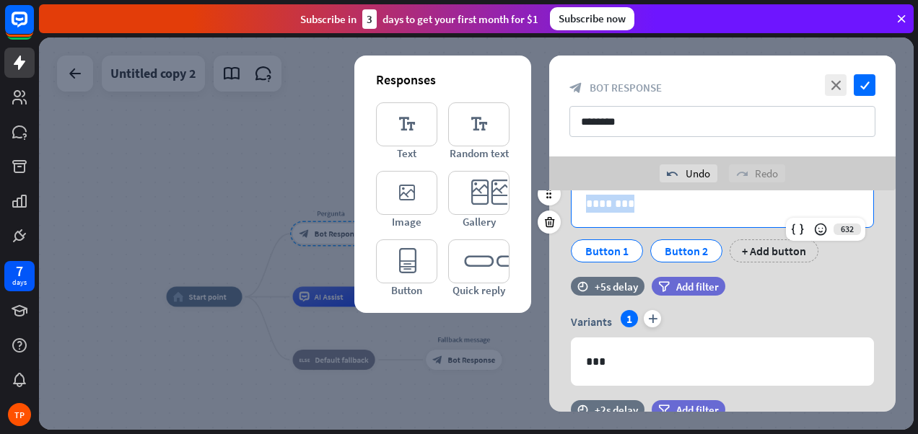
drag, startPoint x: 655, startPoint y: 201, endPoint x: 563, endPoint y: 195, distance: 91.8
click at [563, 195] on div "632 ******** Button 1 Button 2 + Add button" at bounding box center [722, 221] width 346 height 83
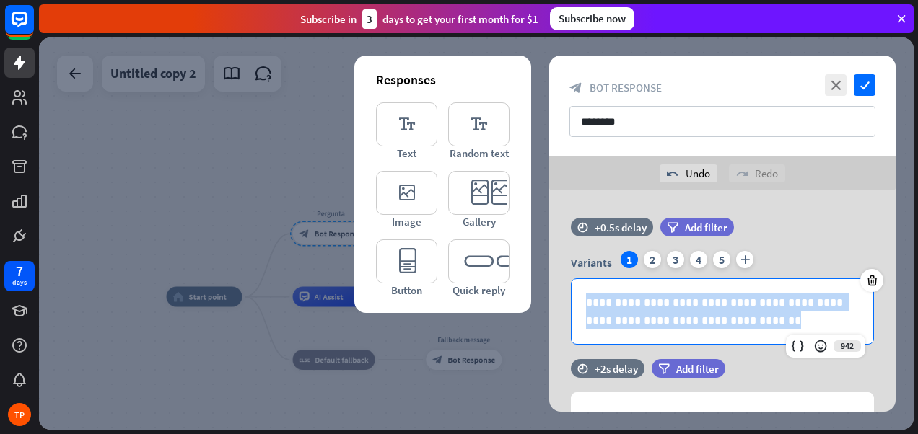
drag, startPoint x: 723, startPoint y: 317, endPoint x: 536, endPoint y: 297, distance: 187.9
click at [536, 297] on div "**********" at bounding box center [722, 300] width 382 height 221
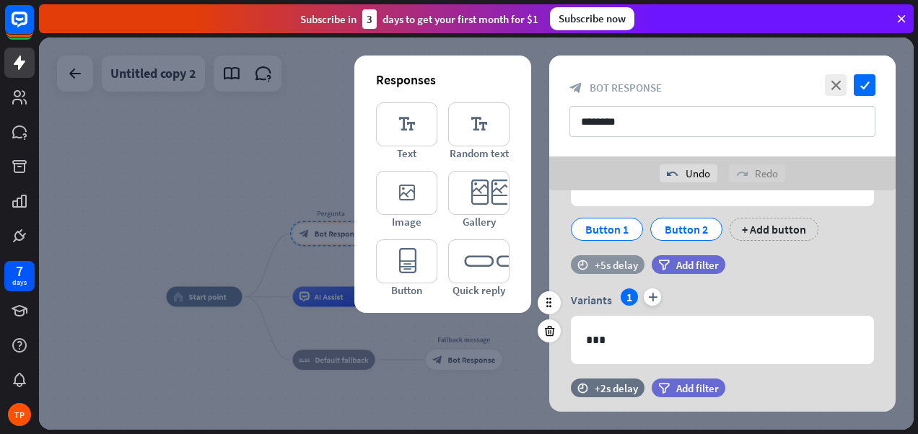
scroll to position [72, 0]
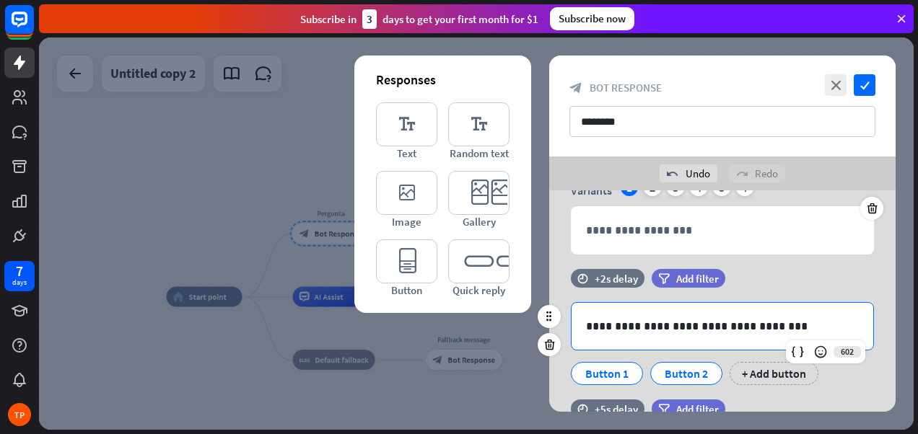
click at [586, 326] on p "**********" at bounding box center [722, 326] width 273 height 18
paste div
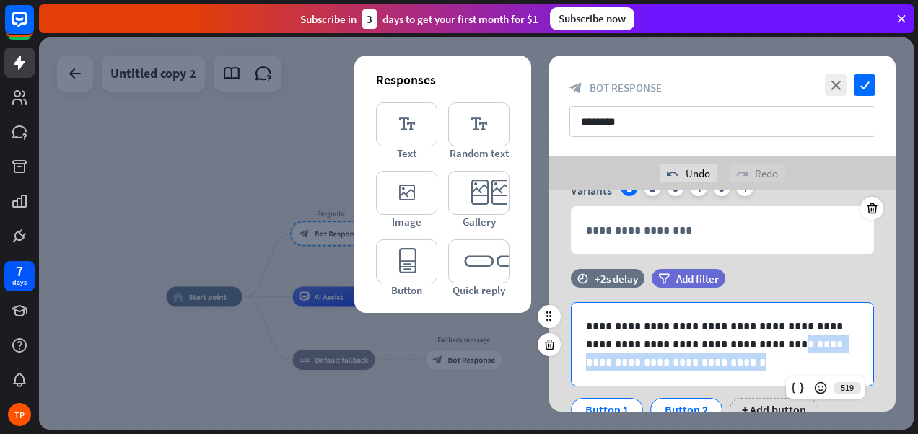
drag, startPoint x: 711, startPoint y: 342, endPoint x: 713, endPoint y: 358, distance: 15.9
click at [713, 358] on p "**********" at bounding box center [722, 344] width 273 height 54
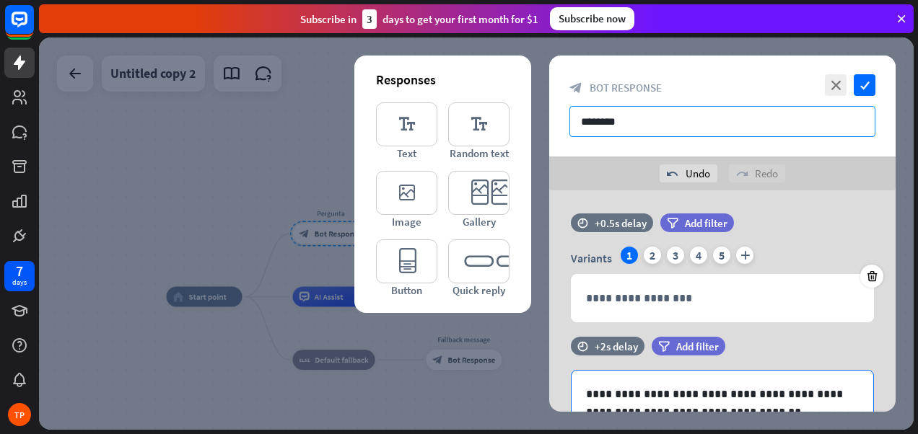
scroll to position [0, 0]
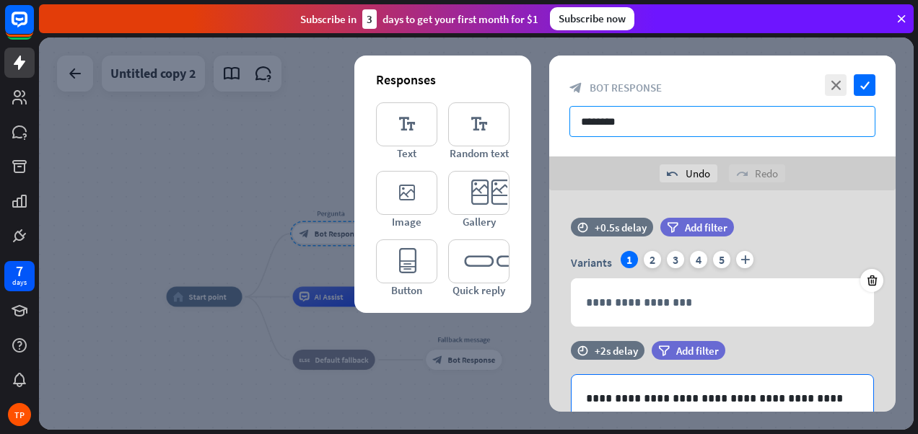
click at [638, 117] on input "********" at bounding box center [722, 121] width 306 height 31
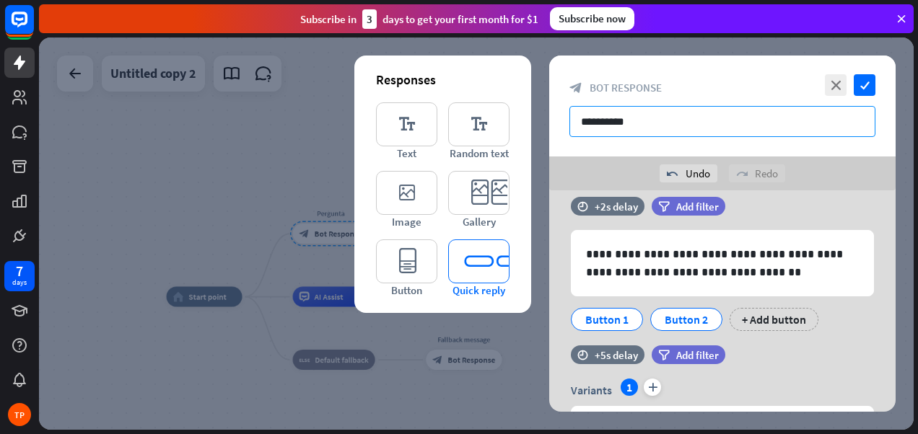
scroll to position [216, 0]
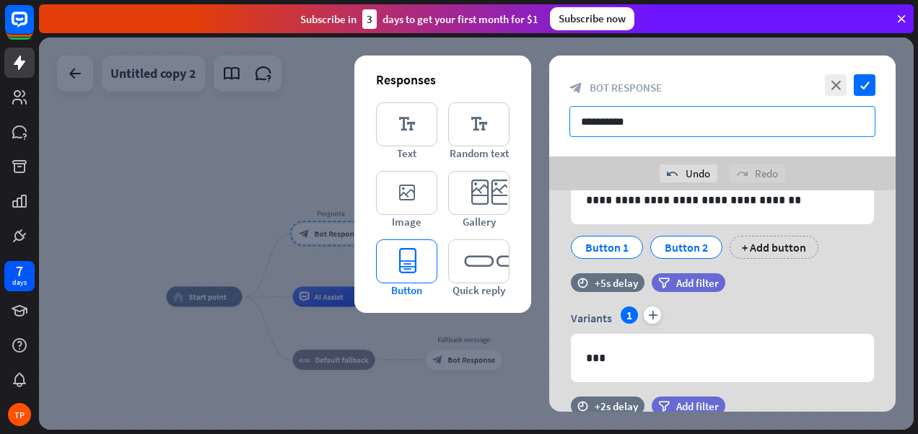
type input "**********"
click at [410, 257] on icon "editor_button" at bounding box center [406, 262] width 61 height 44
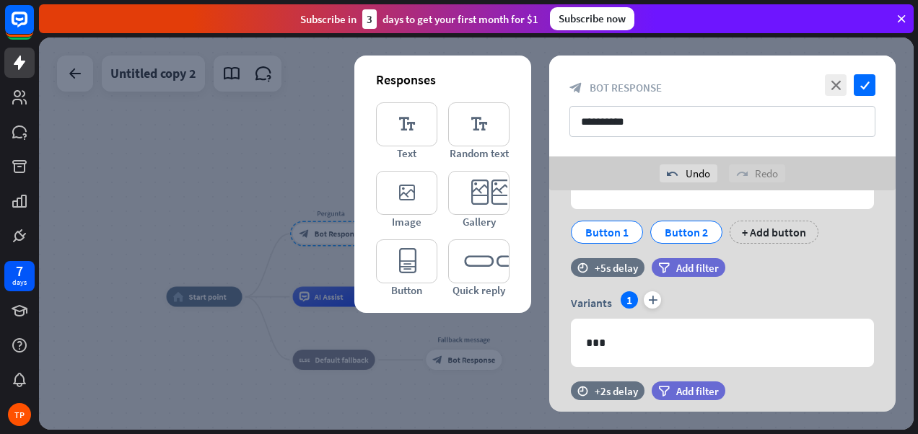
scroll to position [158, 0]
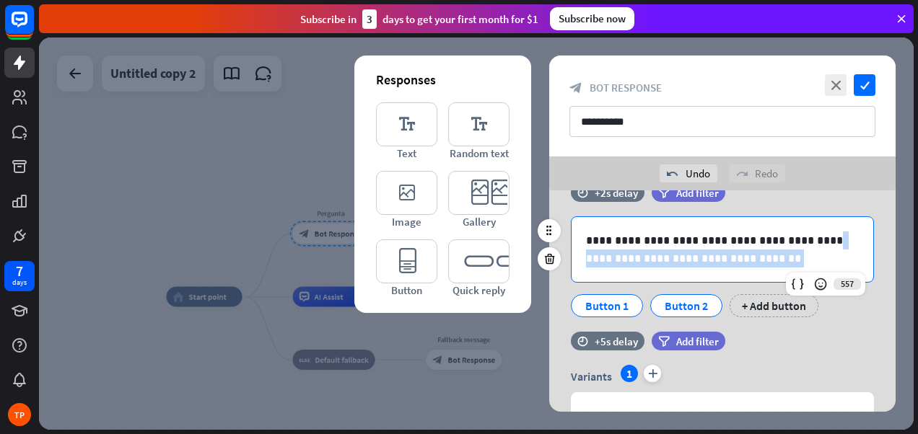
drag, startPoint x: 786, startPoint y: 240, endPoint x: 785, endPoint y: 257, distance: 16.6
click at [785, 257] on p "**********" at bounding box center [722, 250] width 273 height 36
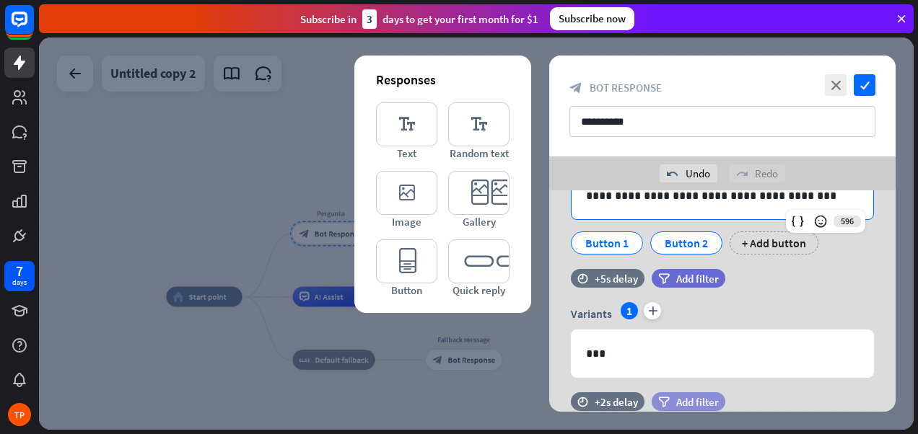
scroll to position [302, 0]
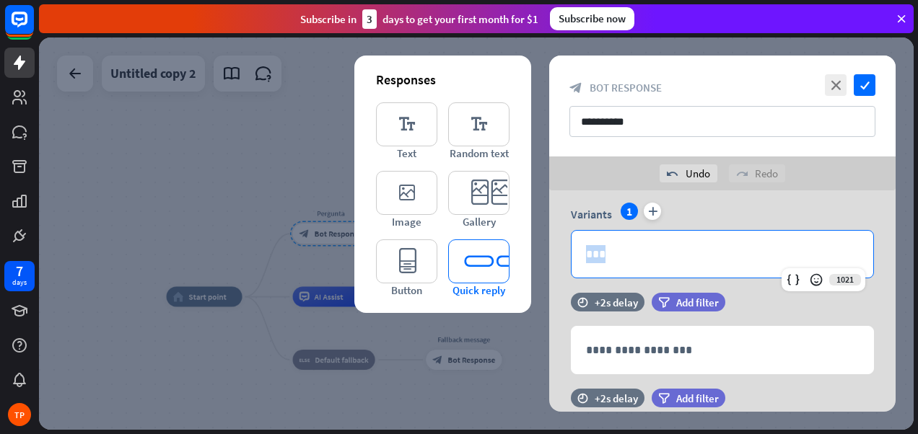
drag, startPoint x: 647, startPoint y: 252, endPoint x: 503, endPoint y: 244, distance: 144.5
click at [549, 244] on div "**********" at bounding box center [722, 257] width 346 height 739
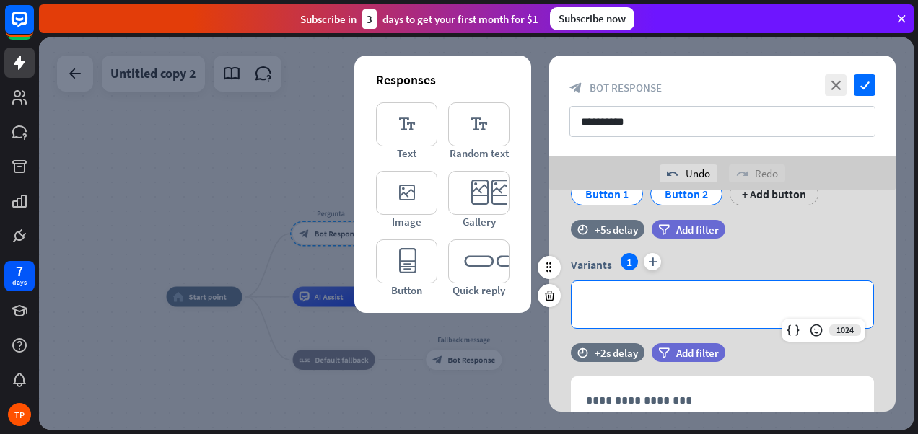
scroll to position [253, 0]
click at [651, 300] on p "**********" at bounding box center [722, 304] width 273 height 18
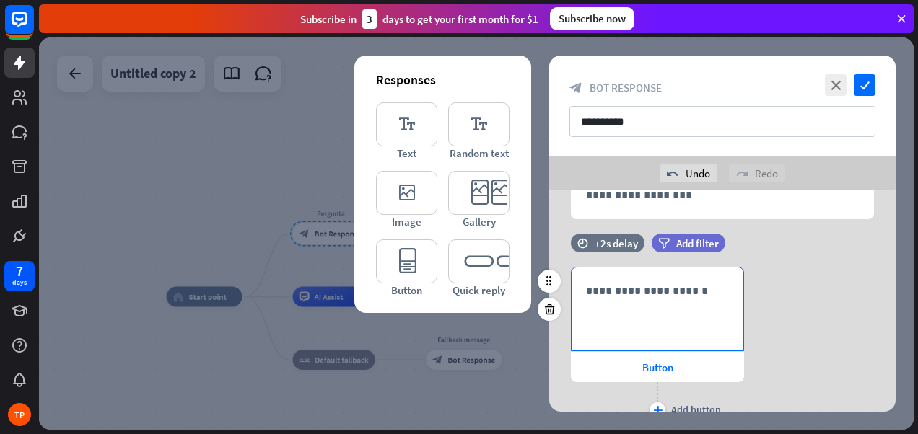
scroll to position [446, 0]
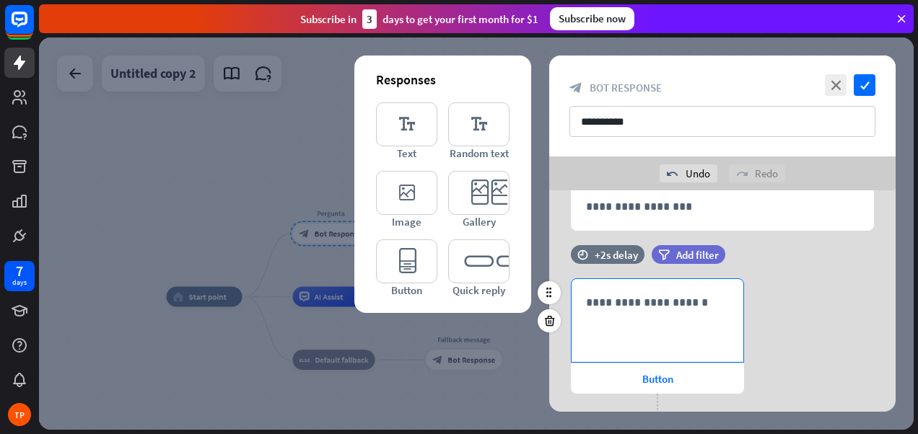
click at [662, 315] on div "**********" at bounding box center [657, 320] width 172 height 83
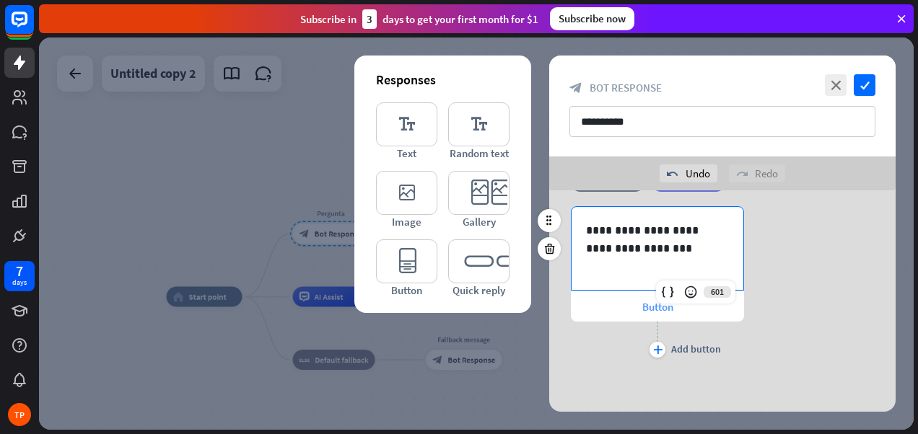
click at [661, 307] on span "Button" at bounding box center [657, 307] width 31 height 14
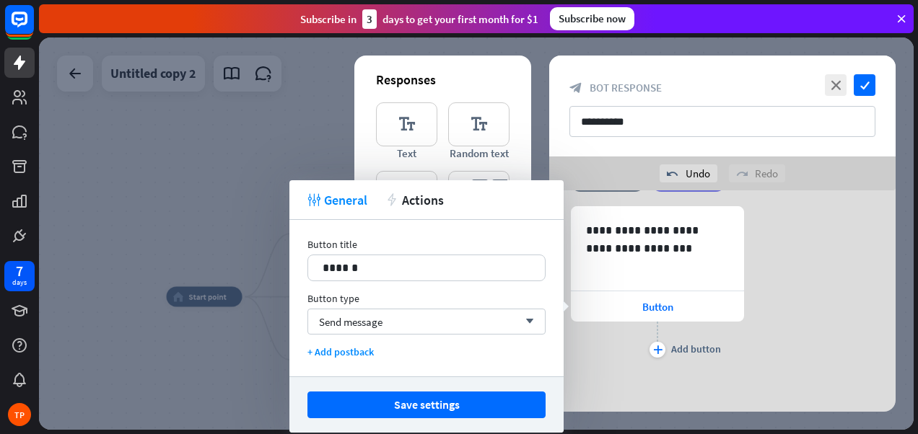
drag, startPoint x: 233, startPoint y: 253, endPoint x: 222, endPoint y: 253, distance: 10.8
click at [222, 253] on body "7 days TP close Product Help First steps Get started with ChatBot Help Center F…" at bounding box center [459, 217] width 918 height 434
drag, startPoint x: 365, startPoint y: 265, endPoint x: 296, endPoint y: 263, distance: 69.3
click at [296, 263] on div "Button title 14 ****** Button type Send message arrow_down + Add postback" at bounding box center [426, 298] width 274 height 157
click at [411, 322] on div "Send message arrow_down" at bounding box center [426, 322] width 238 height 26
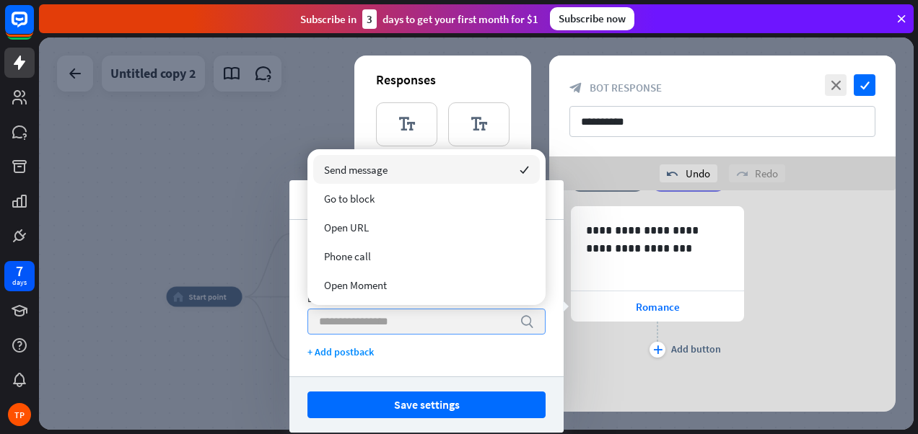
click at [403, 319] on input "search" at bounding box center [415, 321] width 193 height 25
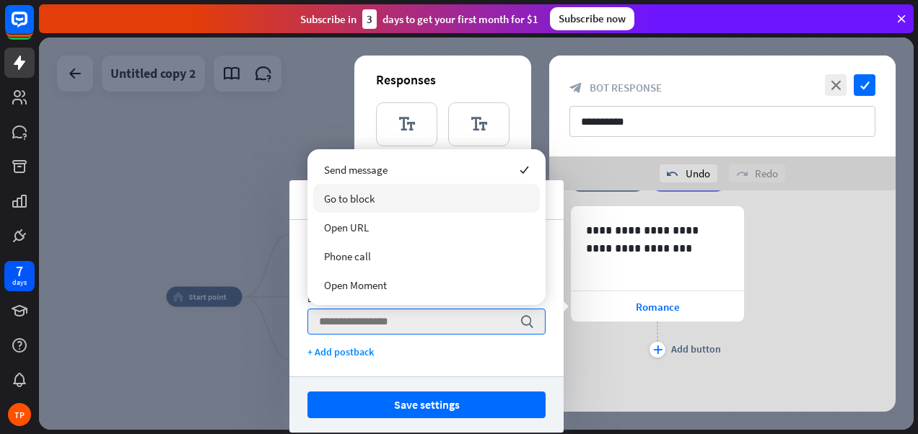
click at [369, 196] on span "Go to block" at bounding box center [349, 199] width 51 height 14
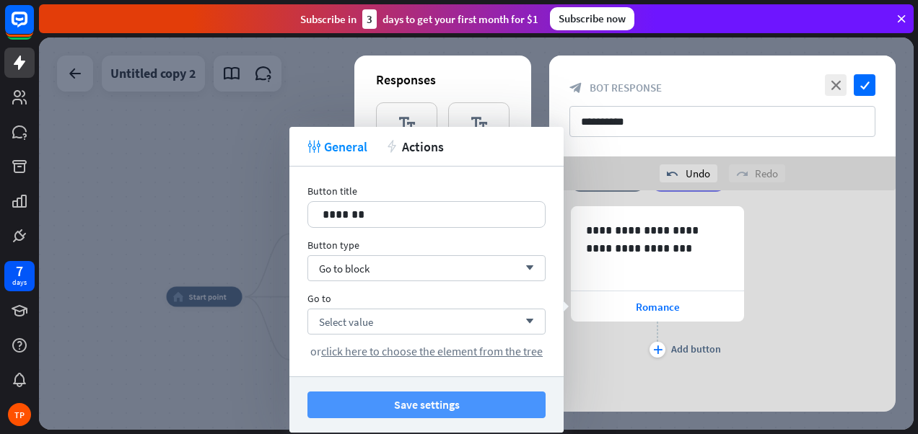
click at [431, 397] on button "Save settings" at bounding box center [426, 405] width 238 height 27
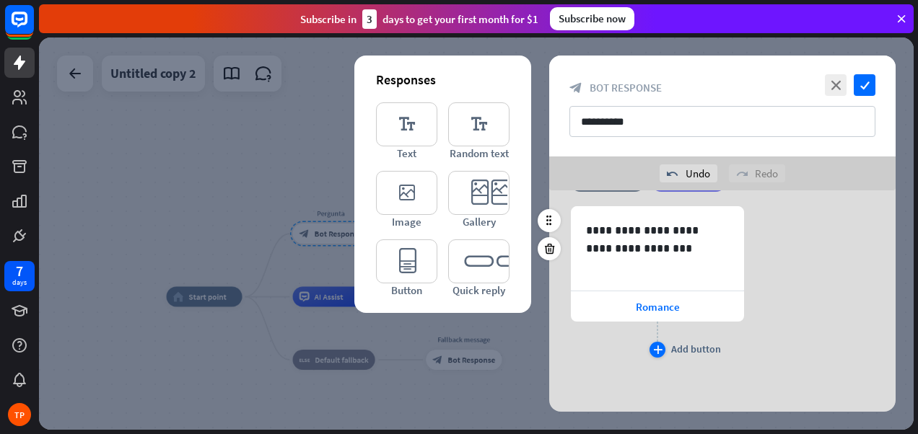
click at [653, 348] on div "plus" at bounding box center [657, 350] width 16 height 16
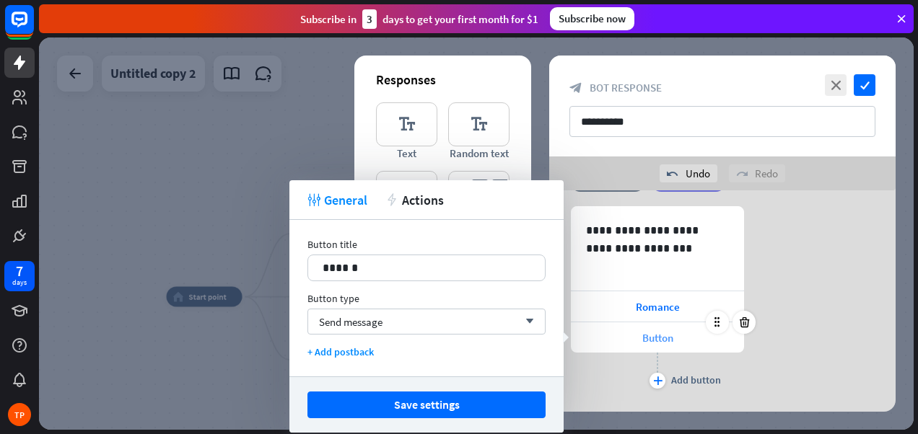
click at [657, 334] on span "Button" at bounding box center [657, 338] width 31 height 14
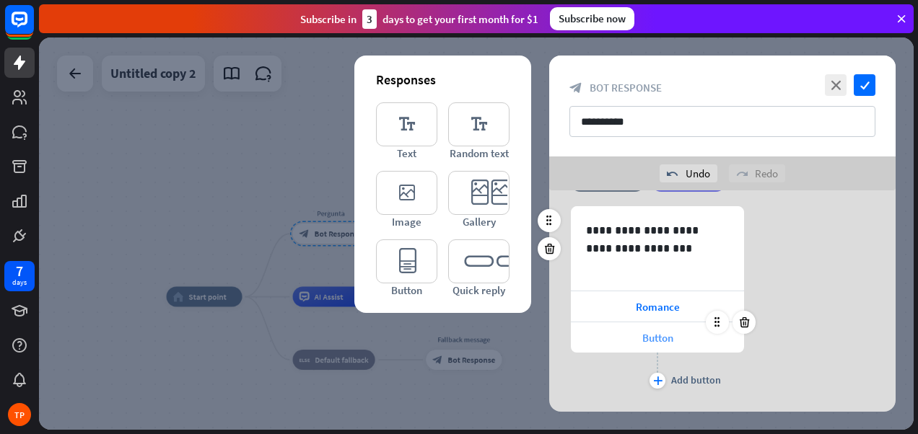
click at [621, 333] on div "Button" at bounding box center [657, 337] width 173 height 30
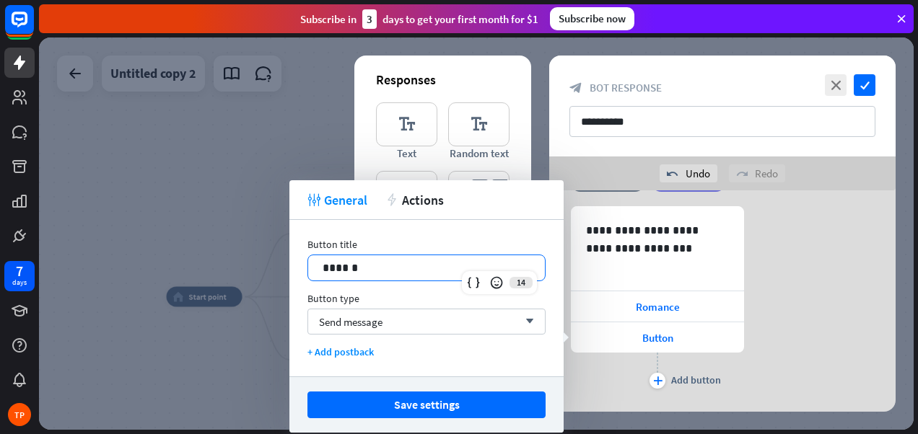
drag, startPoint x: 375, startPoint y: 272, endPoint x: 240, endPoint y: 268, distance: 135.0
click at [240, 268] on body "7 days TP close Product Help First steps Get started with ChatBot Help Center F…" at bounding box center [459, 217] width 918 height 434
drag, startPoint x: 379, startPoint y: 271, endPoint x: 303, endPoint y: 271, distance: 76.5
click at [303, 271] on div "Button title 14 ****** Button type Send message arrow_down + Add postback" at bounding box center [426, 298] width 274 height 157
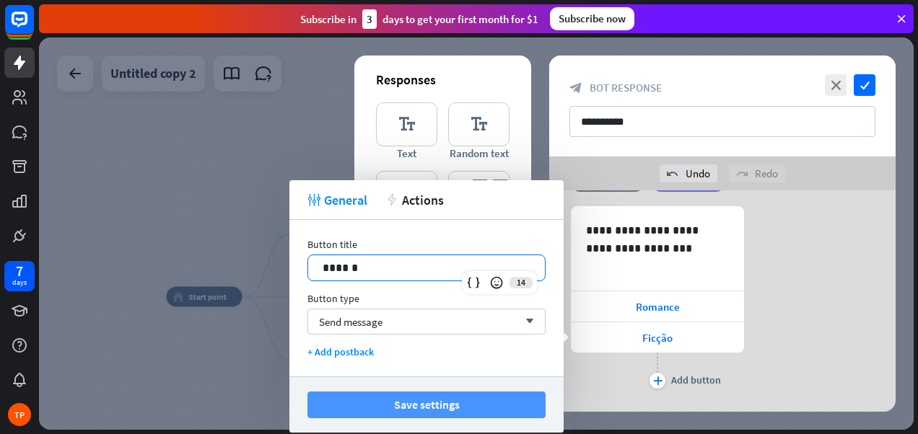
click at [418, 400] on button "Save settings" at bounding box center [426, 405] width 238 height 27
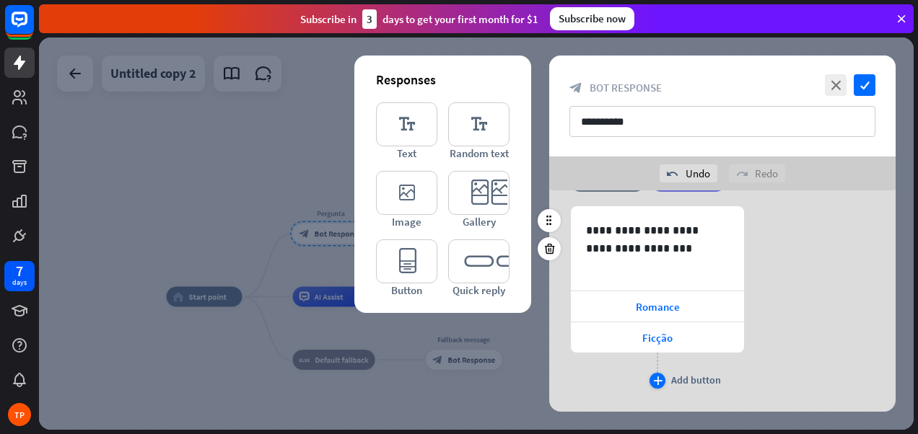
click at [657, 380] on icon "plus" at bounding box center [657, 381] width 9 height 9
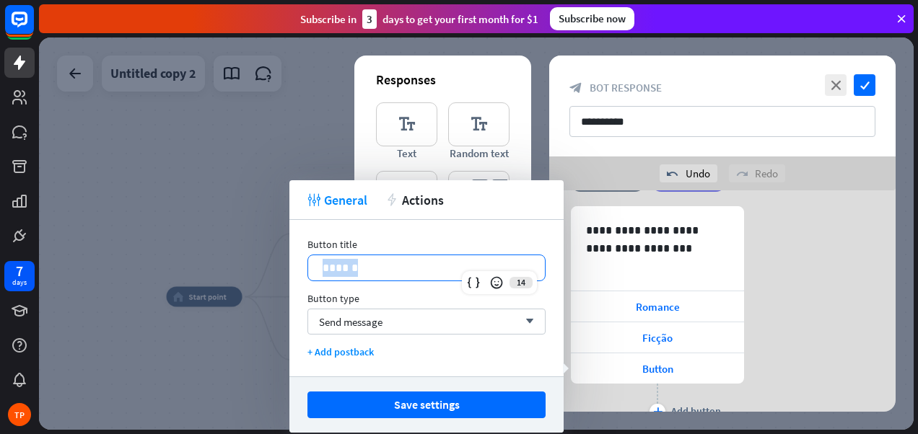
drag, startPoint x: 377, startPoint y: 267, endPoint x: 307, endPoint y: 268, distance: 70.0
click at [307, 268] on div "******" at bounding box center [426, 268] width 238 height 27
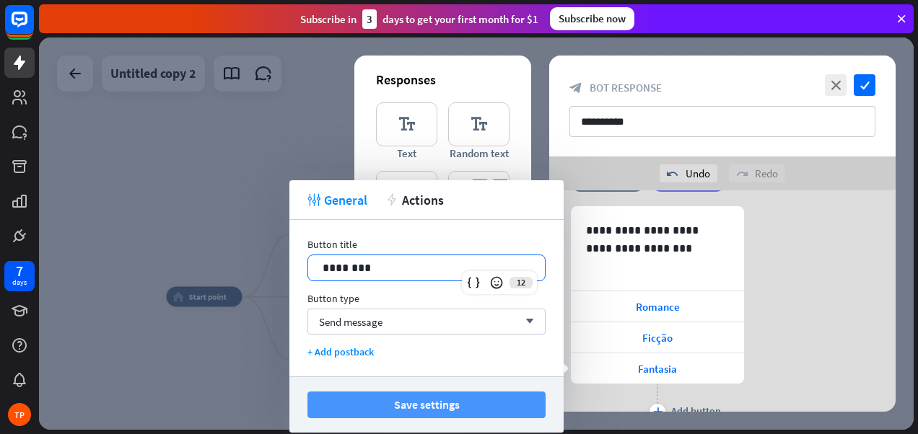
click at [426, 400] on button "Save settings" at bounding box center [426, 405] width 238 height 27
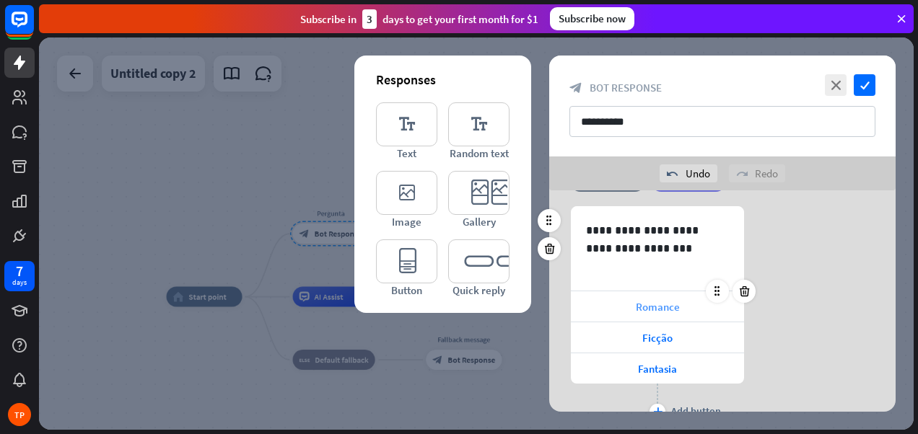
click at [611, 304] on div "Romance" at bounding box center [657, 306] width 173 height 30
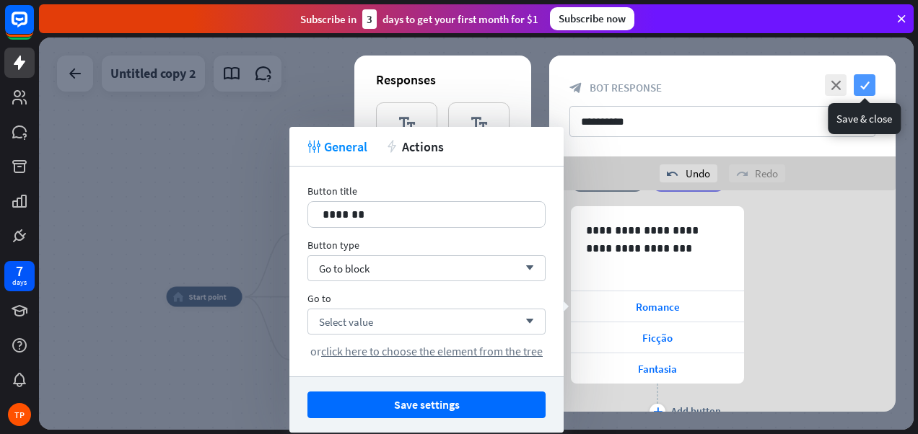
click at [869, 82] on icon "check" at bounding box center [864, 85] width 22 height 22
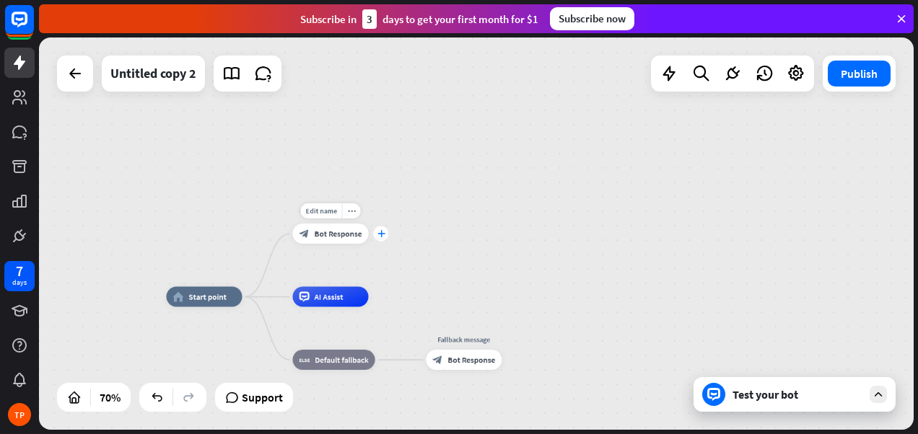
click at [387, 237] on div "plus" at bounding box center [381, 234] width 15 height 15
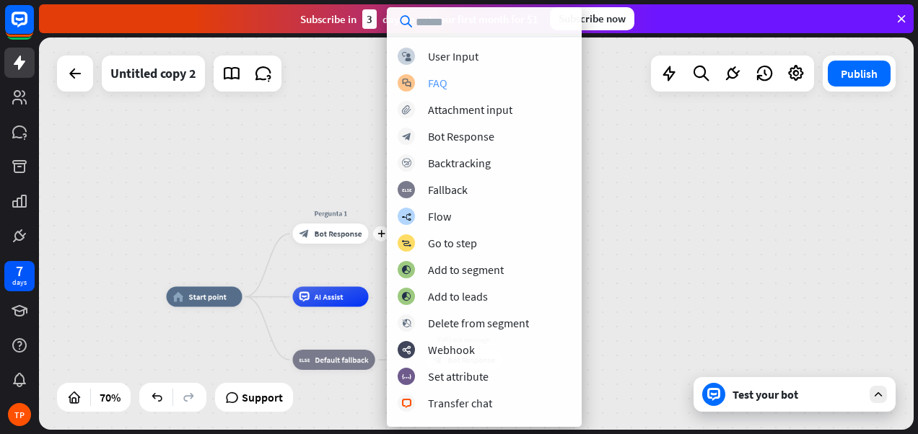
click at [436, 82] on div "FAQ" at bounding box center [437, 83] width 19 height 14
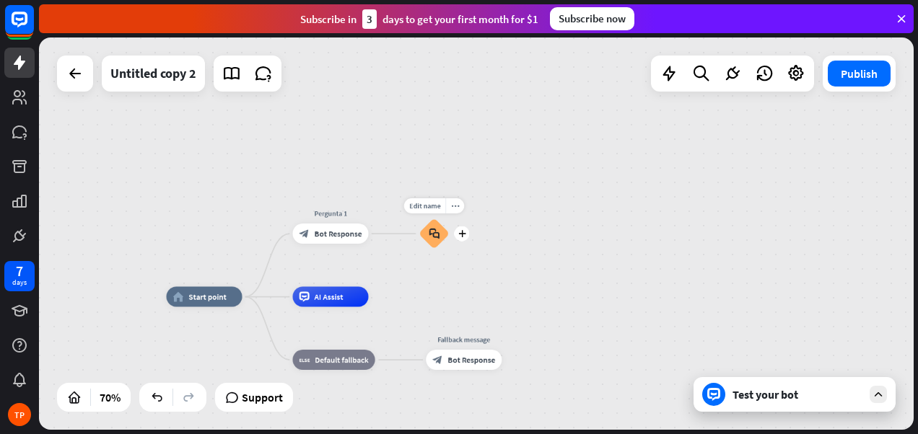
click at [432, 232] on icon "block_faq" at bounding box center [434, 233] width 11 height 11
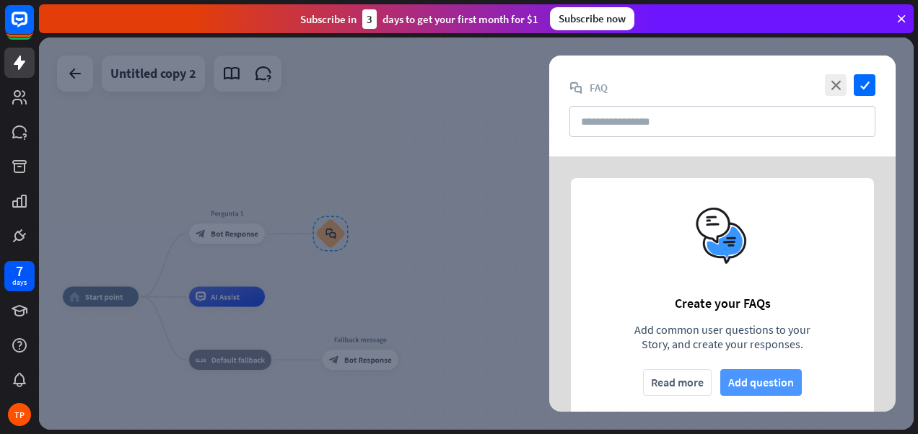
click at [755, 382] on button "Add question" at bounding box center [761, 382] width 82 height 27
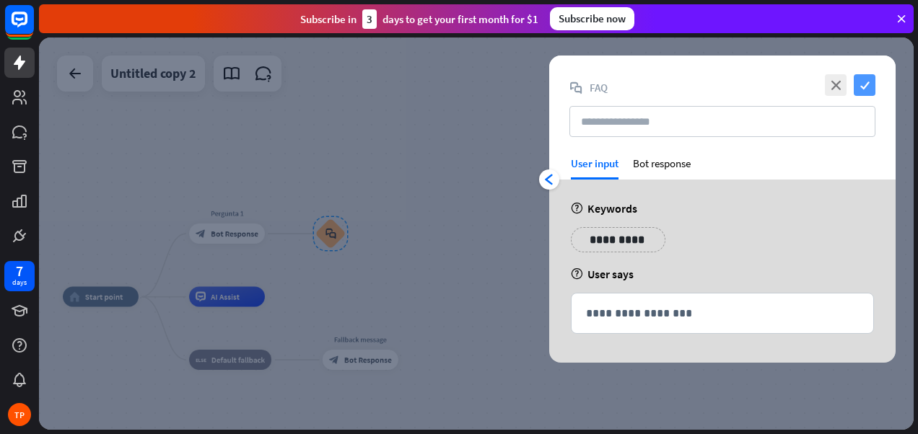
click at [864, 82] on icon "check" at bounding box center [864, 85] width 22 height 22
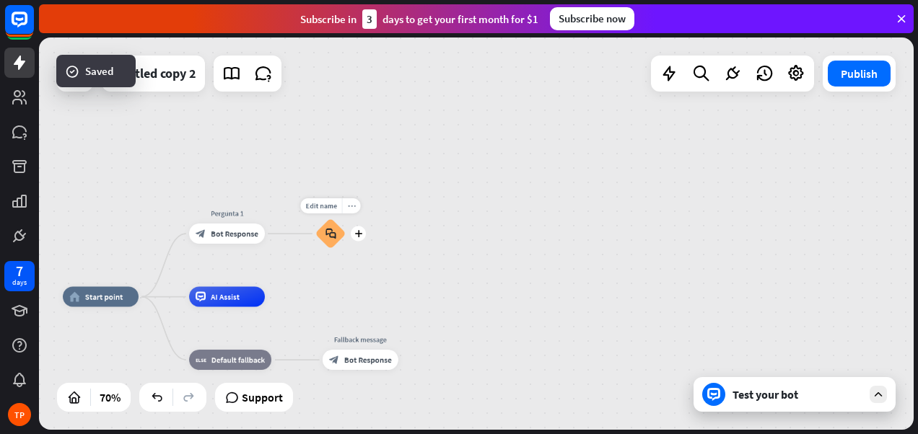
click at [355, 209] on div "more_horiz" at bounding box center [351, 205] width 19 height 15
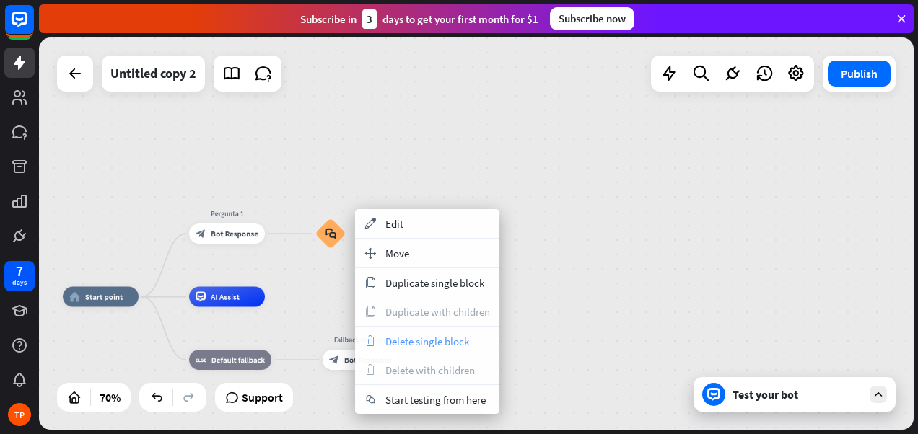
click at [415, 339] on span "Delete single block" at bounding box center [427, 342] width 84 height 14
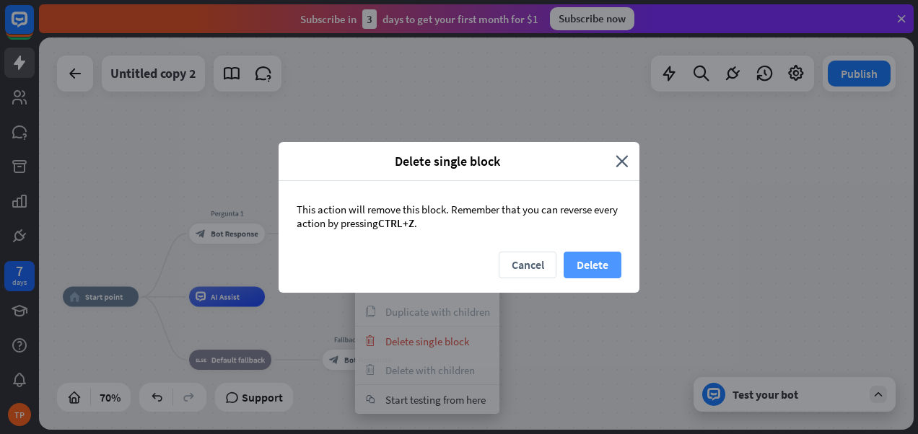
drag, startPoint x: 613, startPoint y: 265, endPoint x: 602, endPoint y: 265, distance: 10.8
click at [602, 265] on button "Delete" at bounding box center [592, 265] width 58 height 27
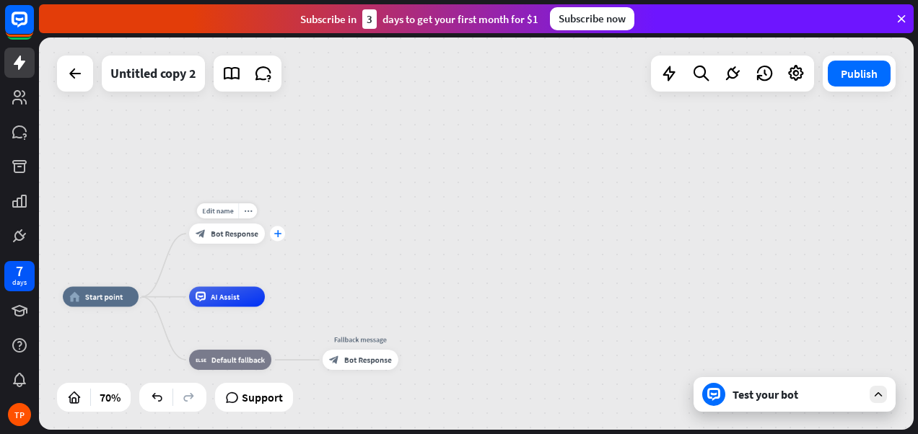
click at [282, 231] on div "plus" at bounding box center [277, 234] width 15 height 15
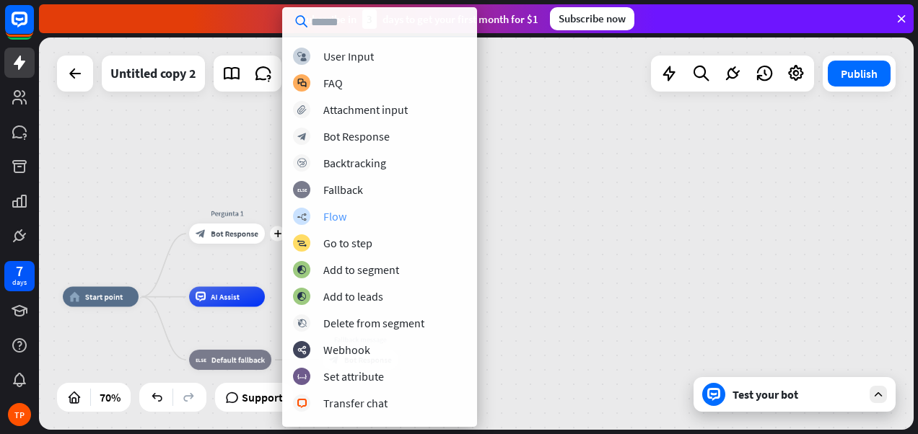
click at [318, 212] on div "builder_tree Flow" at bounding box center [379, 216] width 173 height 17
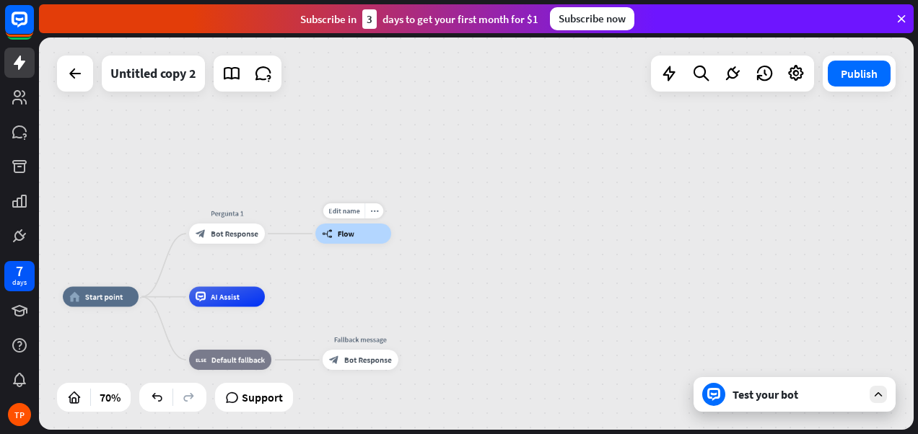
click at [356, 238] on div "builder_tree Flow" at bounding box center [353, 234] width 76 height 20
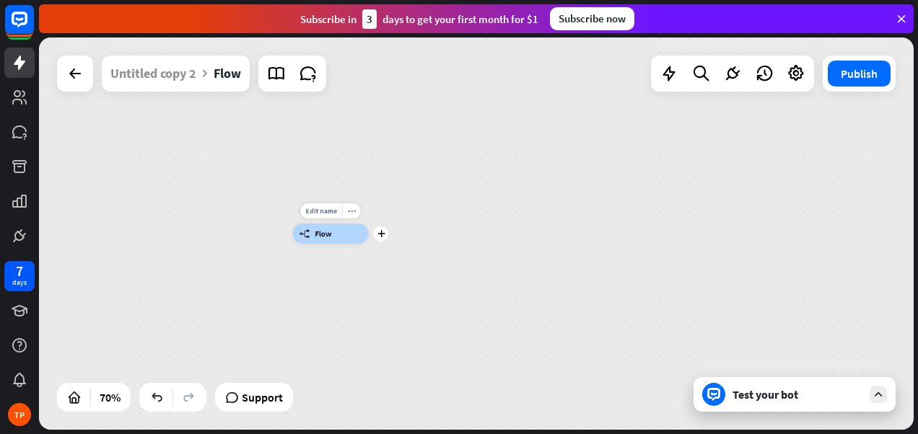
click at [335, 234] on div "builder_tree Flow" at bounding box center [331, 234] width 76 height 20
click at [324, 231] on span "Flow" at bounding box center [323, 234] width 17 height 10
click at [421, 273] on div "builder_tree Flow" at bounding box center [599, 371] width 612 height 275
click at [375, 229] on div "plus" at bounding box center [381, 234] width 15 height 15
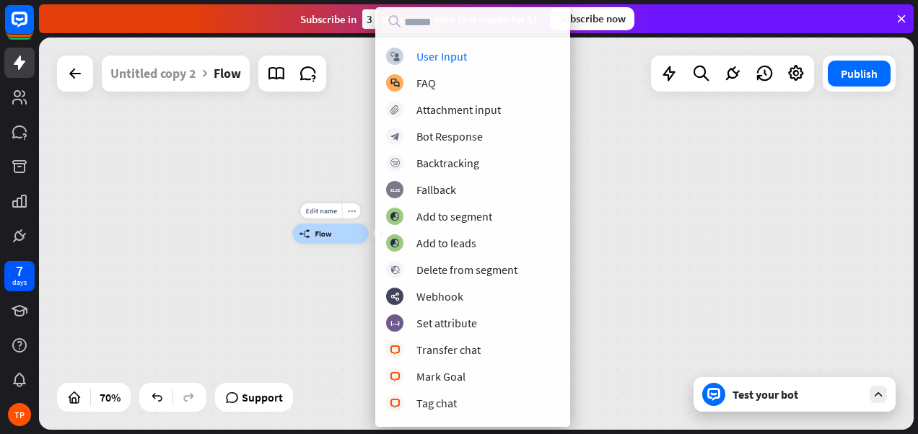
click at [345, 234] on div "builder_tree Flow" at bounding box center [331, 234] width 76 height 20
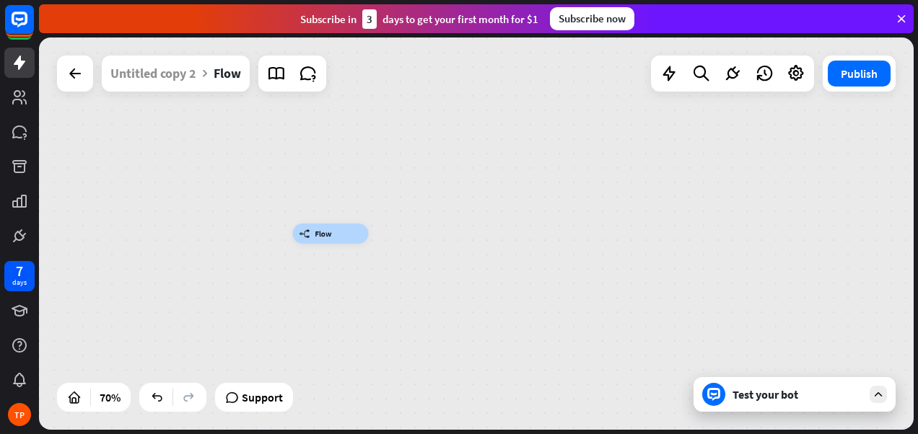
click at [315, 230] on span "Flow" at bounding box center [323, 234] width 17 height 10
click at [322, 208] on span "Edit name" at bounding box center [320, 210] width 31 height 9
click at [336, 238] on div "builder_tree Flow" at bounding box center [331, 234] width 76 height 20
click at [325, 233] on span "Flow" at bounding box center [323, 234] width 17 height 10
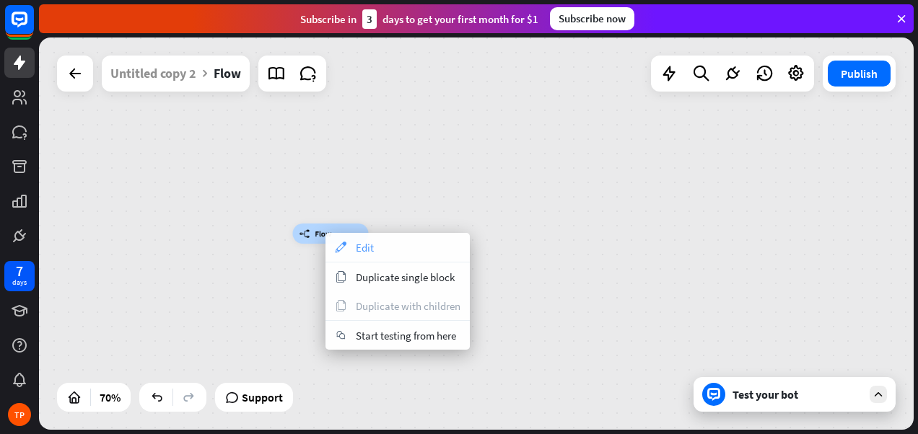
click at [359, 245] on span "Edit" at bounding box center [365, 248] width 18 height 14
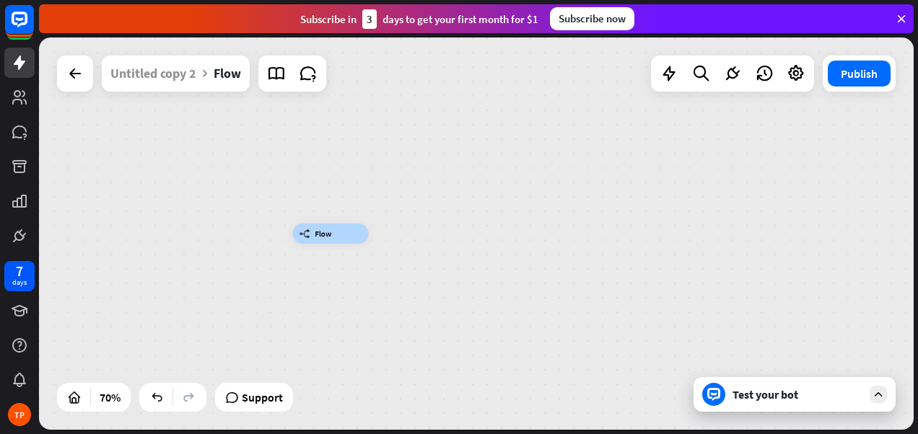
click at [320, 235] on span "Flow" at bounding box center [323, 234] width 17 height 10
click at [385, 237] on div "plus" at bounding box center [381, 234] width 15 height 15
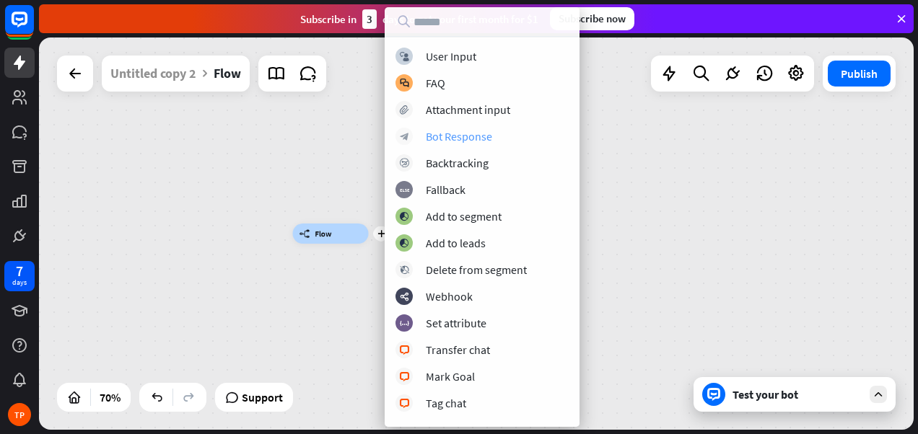
click at [458, 135] on div "Bot Response" at bounding box center [459, 136] width 66 height 14
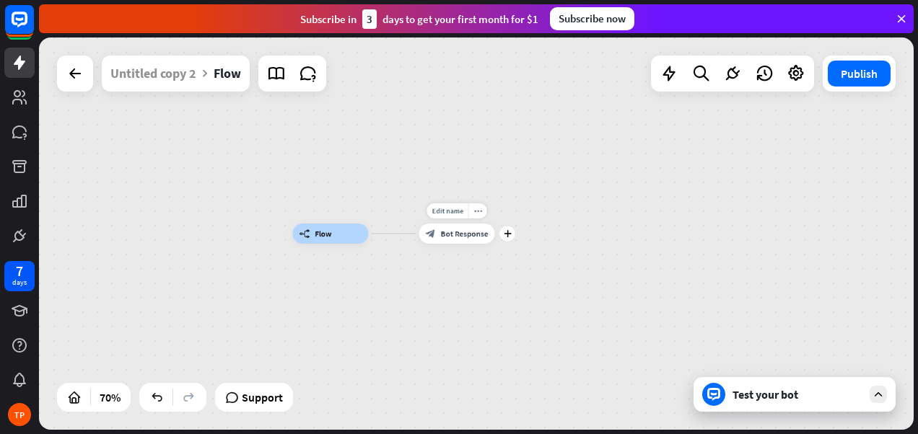
click at [466, 238] on span "Bot Response" at bounding box center [465, 234] width 48 height 10
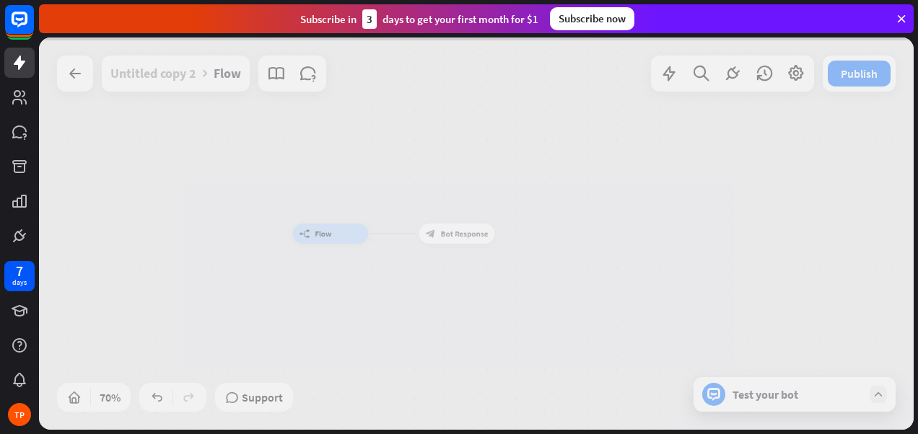
click at [466, 238] on div at bounding box center [476, 234] width 874 height 392
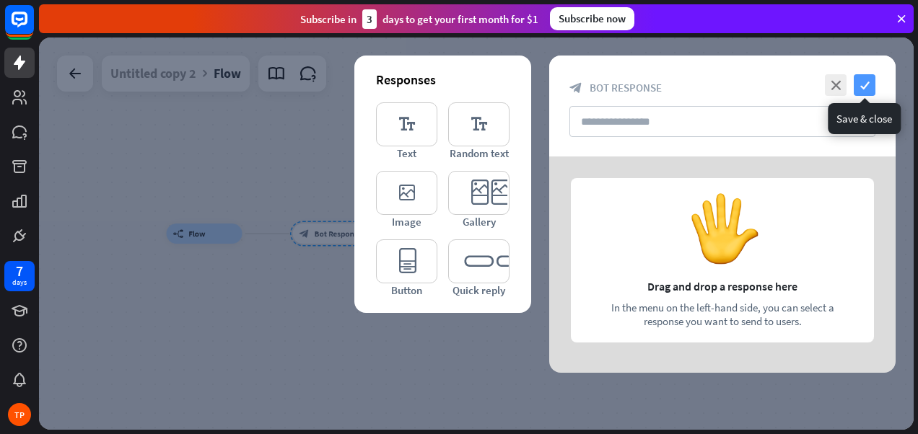
click at [869, 87] on icon "check" at bounding box center [864, 85] width 22 height 22
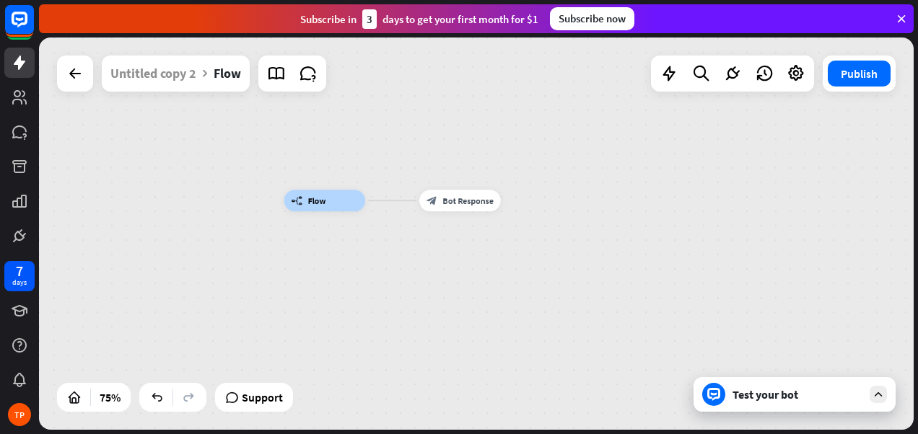
drag, startPoint x: 341, startPoint y: 304, endPoint x: 457, endPoint y: 290, distance: 117.0
click at [457, 290] on div "builder_tree Flow block_bot_response Bot Response" at bounding box center [612, 348] width 656 height 294
click at [67, 66] on icon at bounding box center [74, 73] width 17 height 17
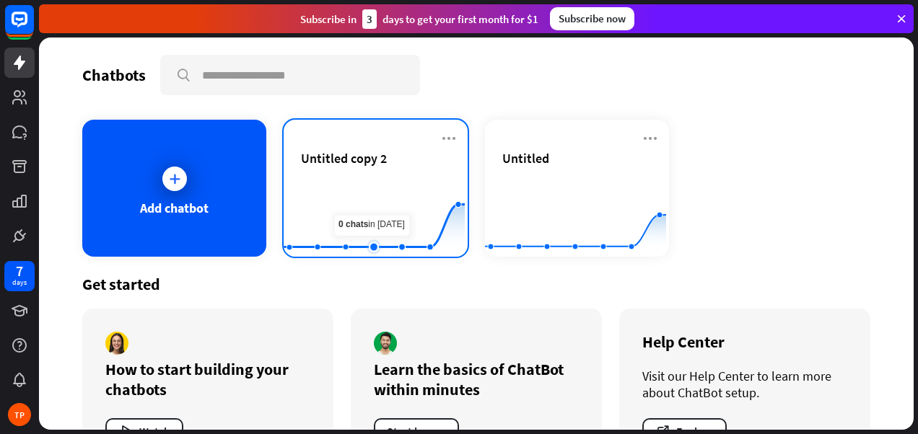
click at [371, 182] on rect at bounding box center [374, 221] width 181 height 90
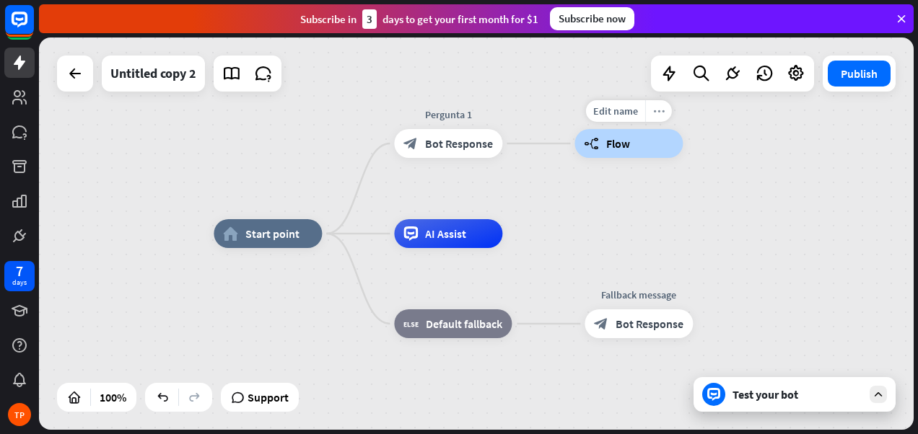
click at [659, 113] on icon "more_horiz" at bounding box center [659, 111] width 12 height 11
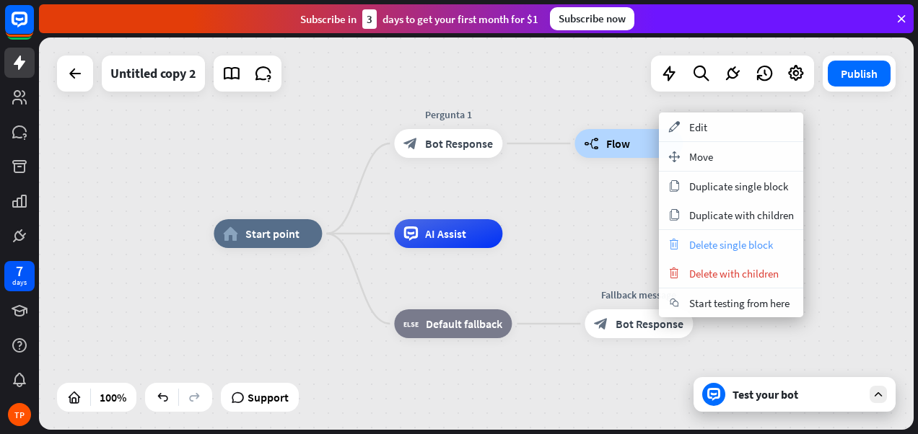
click at [718, 240] on span "Delete single block" at bounding box center [731, 245] width 84 height 14
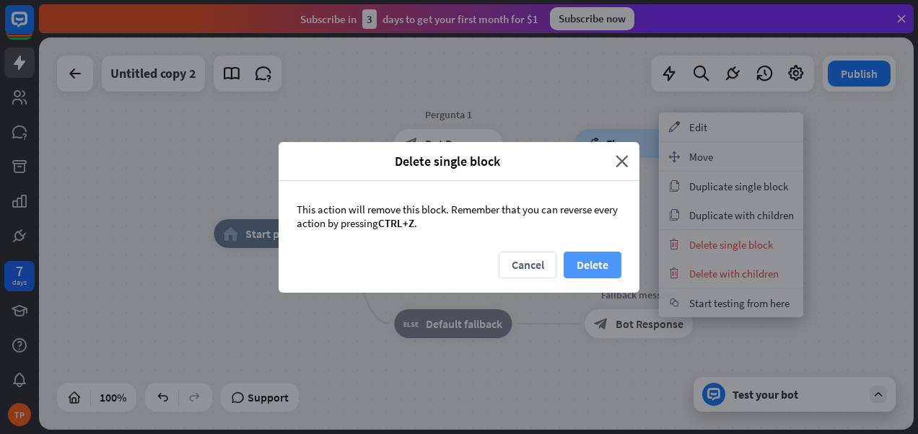
click at [603, 262] on button "Delete" at bounding box center [592, 265] width 58 height 27
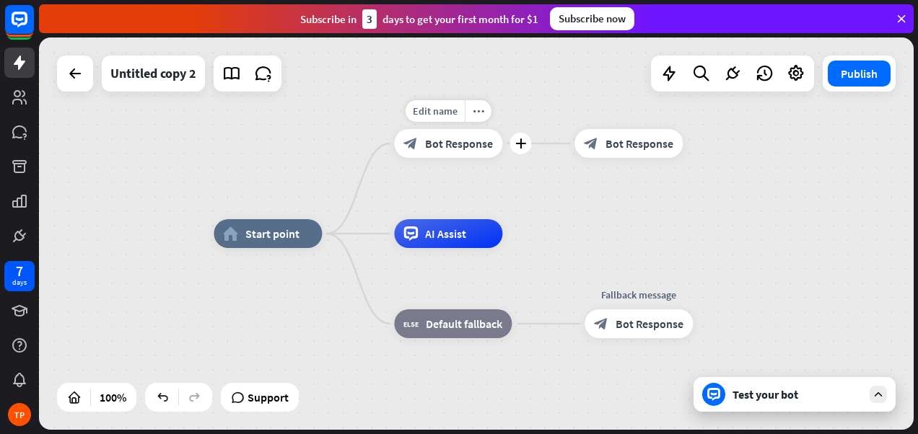
click at [445, 152] on div "block_bot_response Bot Response" at bounding box center [448, 143] width 108 height 29
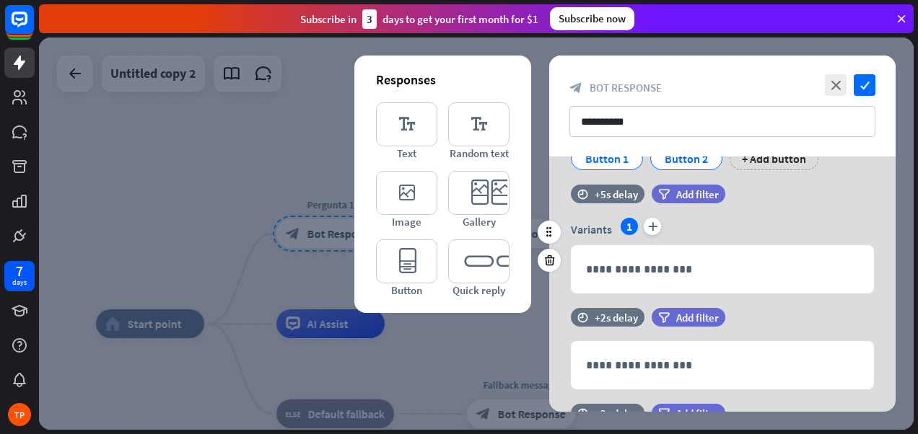
scroll to position [289, 0]
click at [553, 258] on icon at bounding box center [550, 261] width 14 height 13
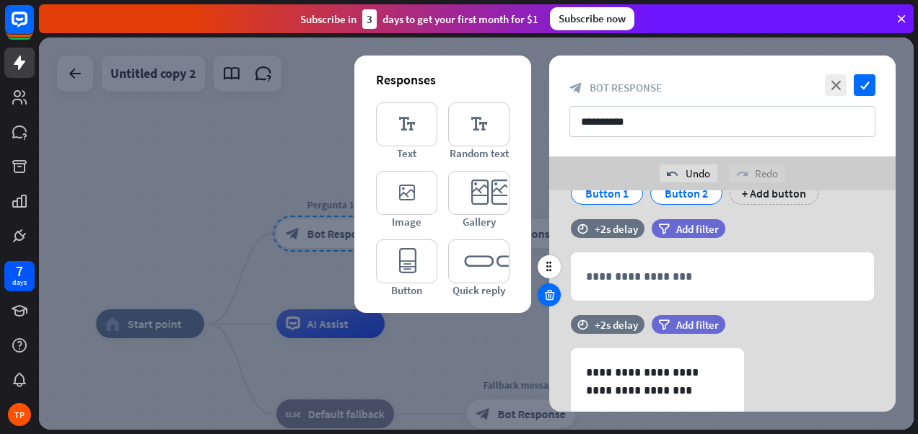
click at [548, 294] on icon at bounding box center [550, 295] width 14 height 13
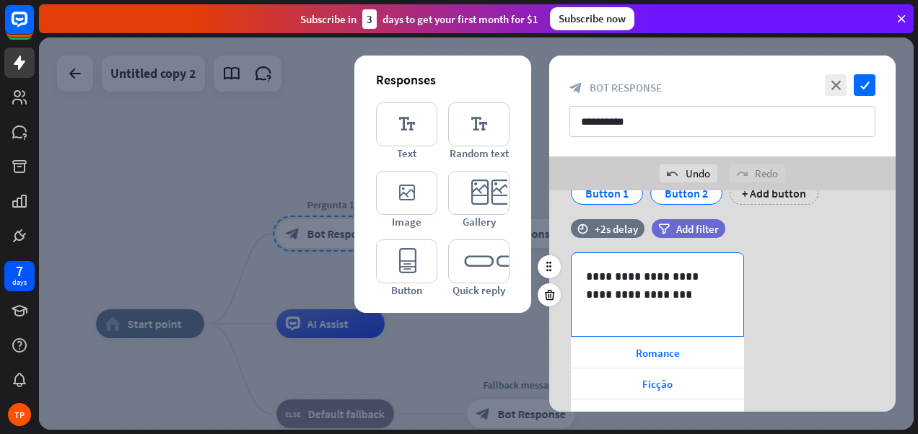
scroll to position [144, 0]
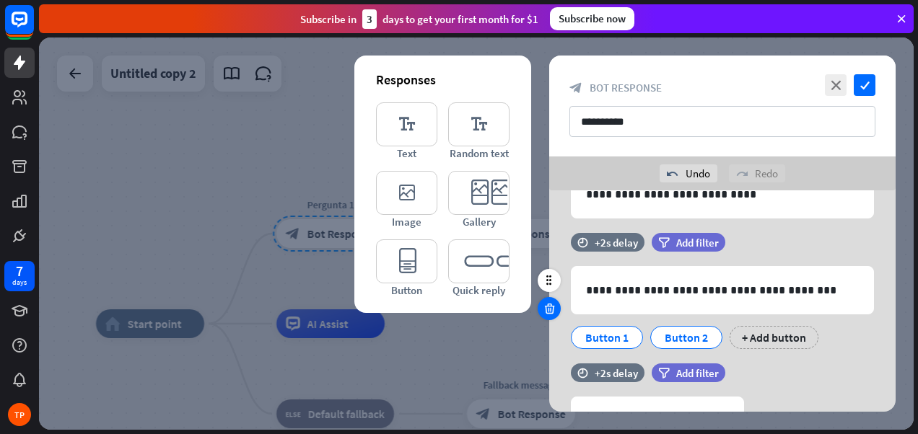
click at [551, 308] on icon at bounding box center [550, 308] width 14 height 13
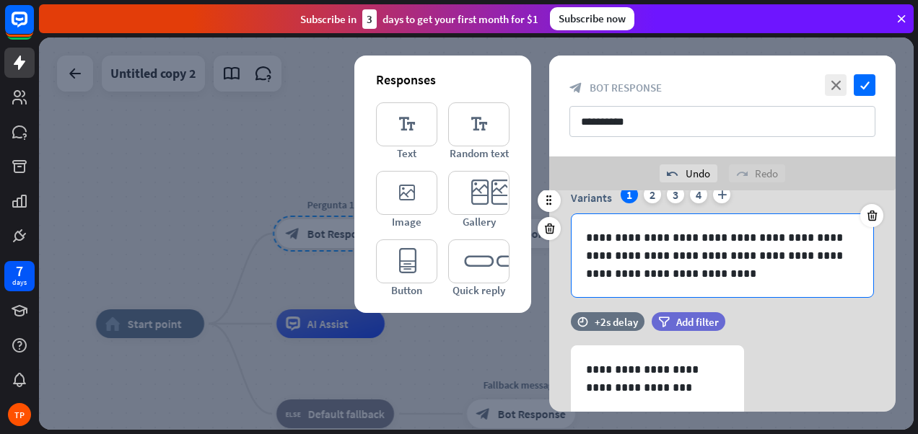
scroll to position [72, 0]
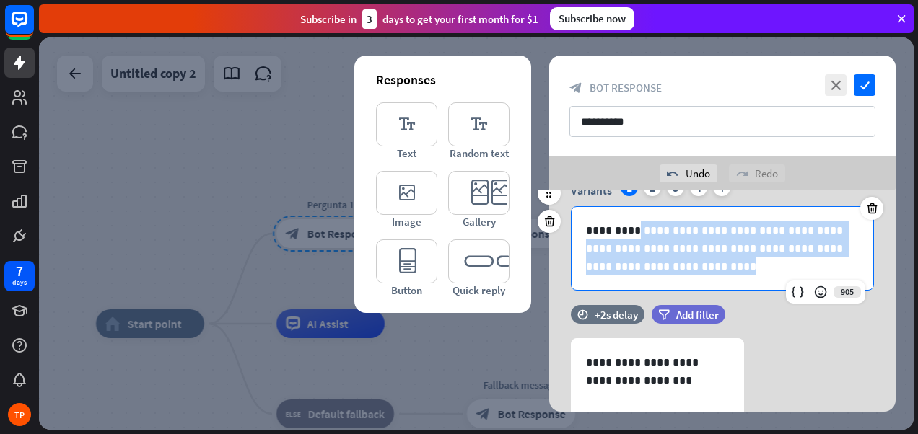
drag, startPoint x: 653, startPoint y: 265, endPoint x: 636, endPoint y: 225, distance: 43.3
click at [636, 225] on p "**********" at bounding box center [722, 248] width 273 height 54
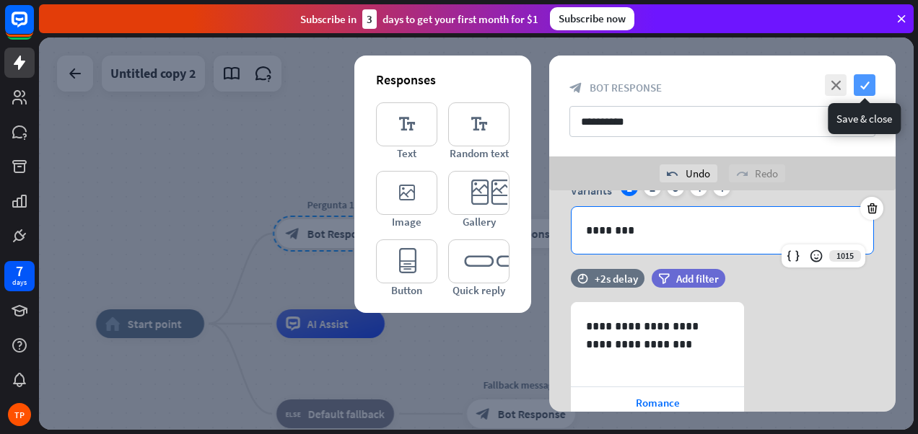
click at [868, 82] on icon "check" at bounding box center [864, 85] width 22 height 22
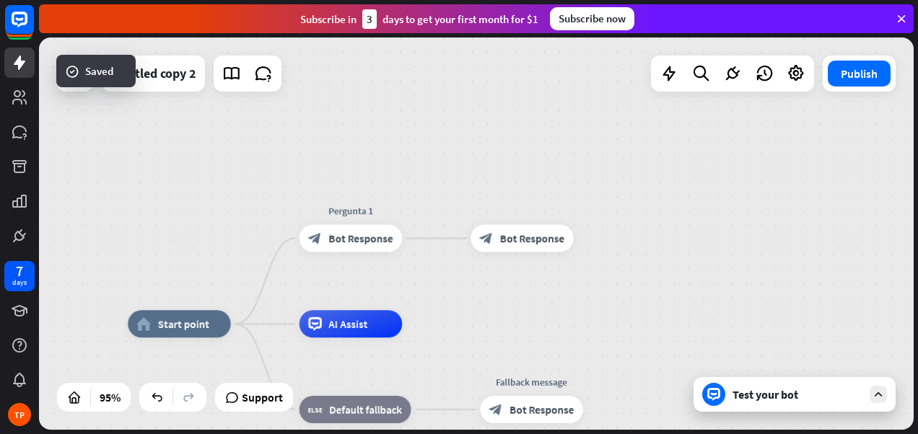
click at [757, 410] on div "Test your bot" at bounding box center [794, 394] width 202 height 35
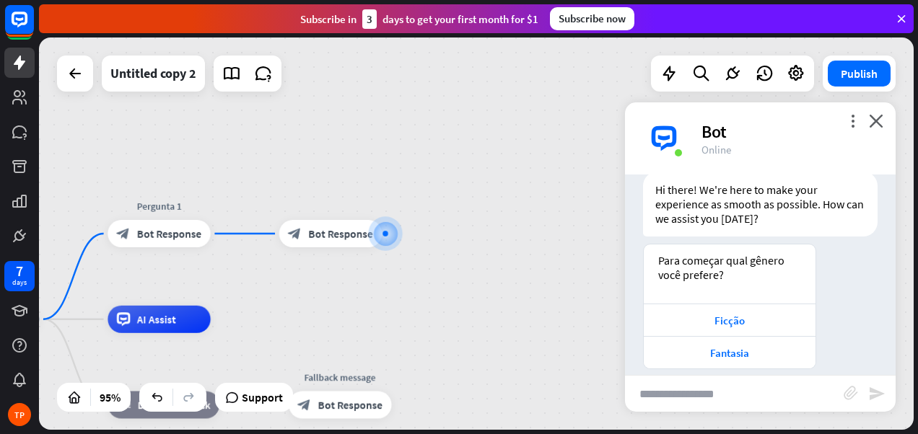
scroll to position [61, 0]
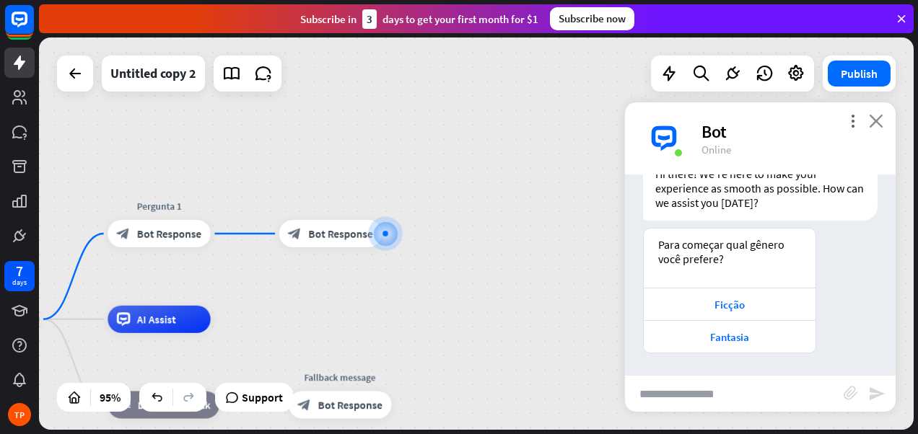
click at [879, 120] on icon "close" at bounding box center [876, 121] width 14 height 14
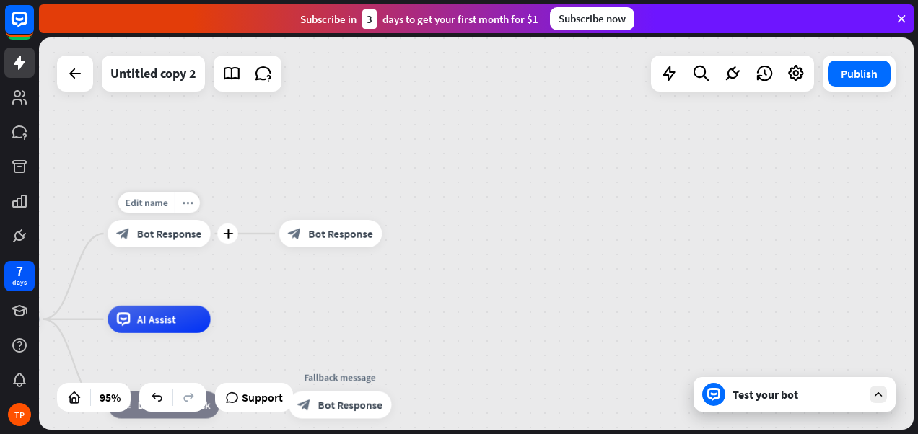
click at [172, 245] on div "block_bot_response Bot Response" at bounding box center [158, 233] width 103 height 27
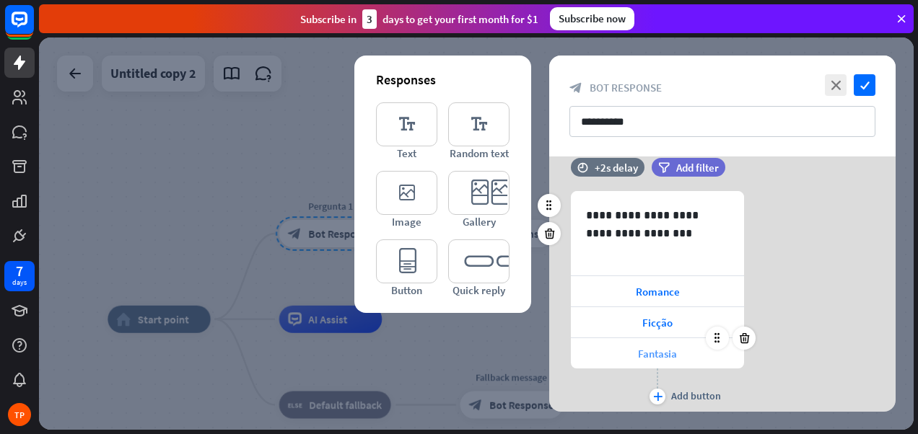
scroll to position [196, 0]
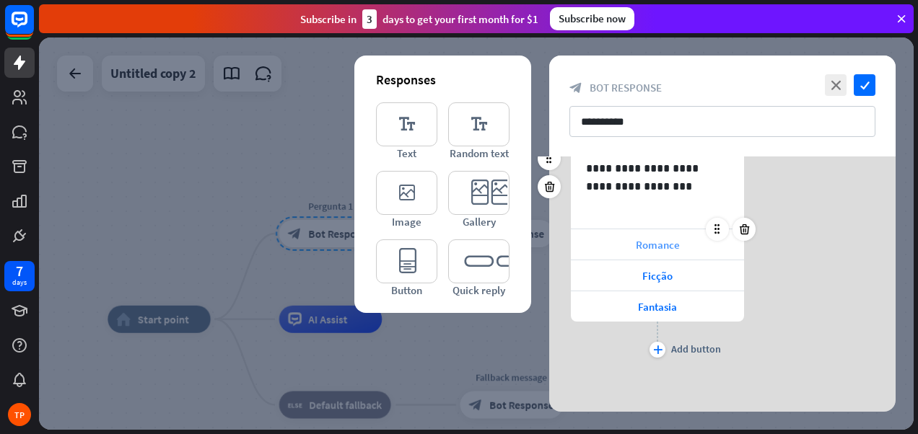
click at [607, 252] on div "Romance" at bounding box center [657, 244] width 173 height 30
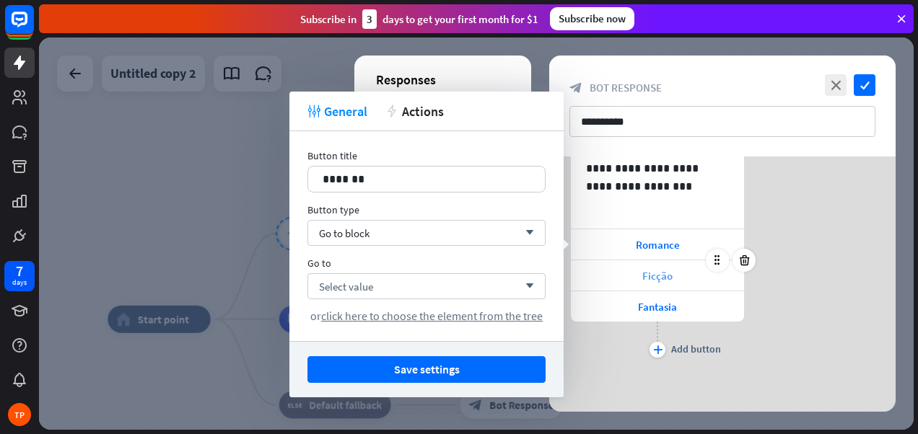
click at [618, 278] on div "Ficção" at bounding box center [657, 275] width 173 height 30
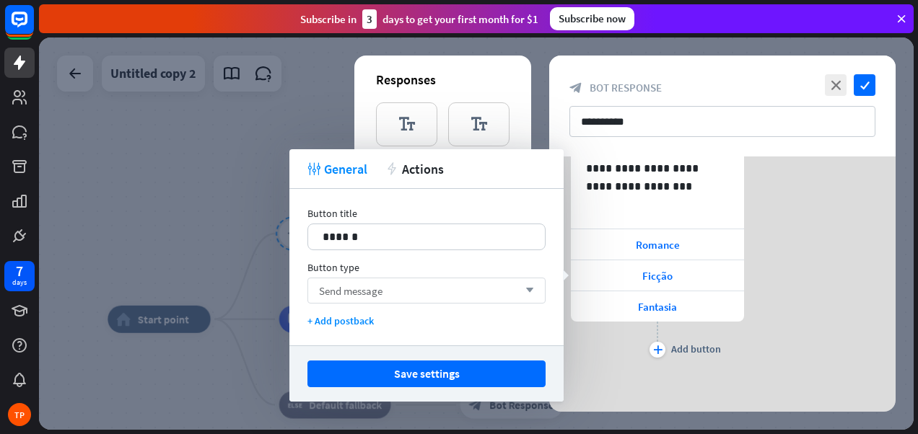
click at [378, 293] on span "Send message" at bounding box center [350, 291] width 63 height 14
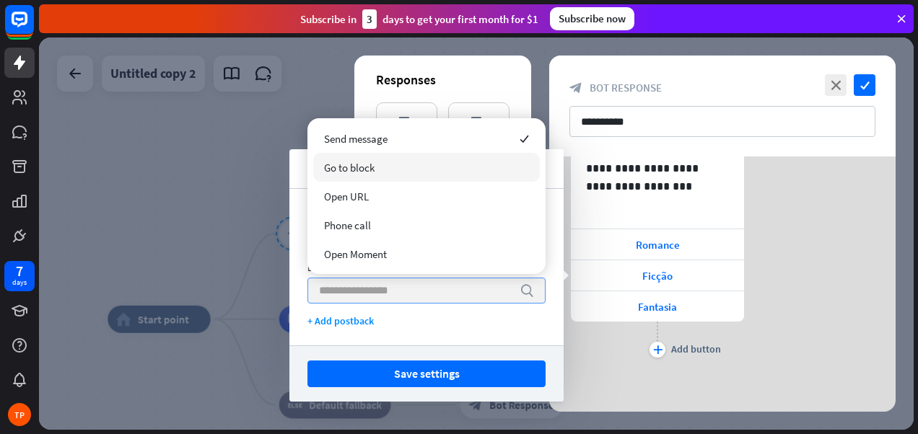
click at [369, 159] on div "Go to block" at bounding box center [426, 167] width 227 height 29
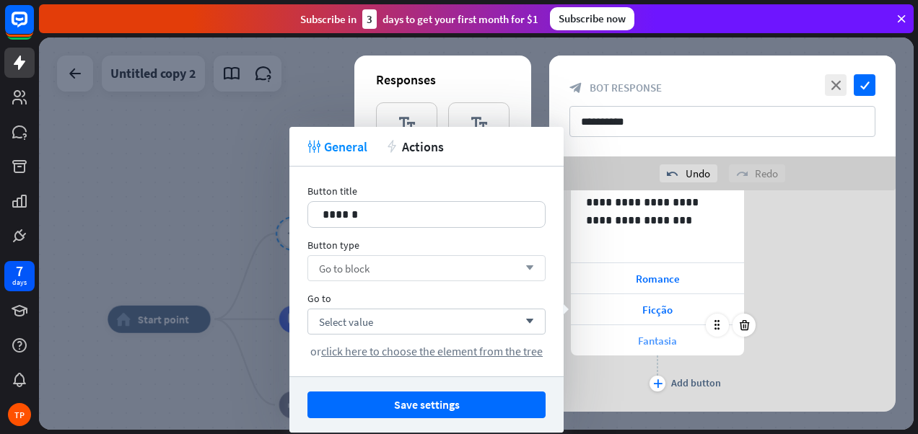
click at [596, 342] on div "Fantasia" at bounding box center [657, 340] width 173 height 30
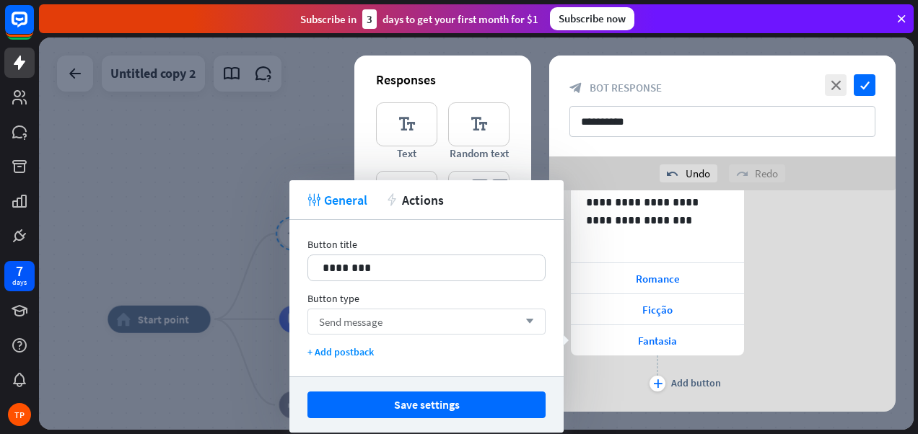
click at [377, 320] on span "Send message" at bounding box center [350, 322] width 63 height 14
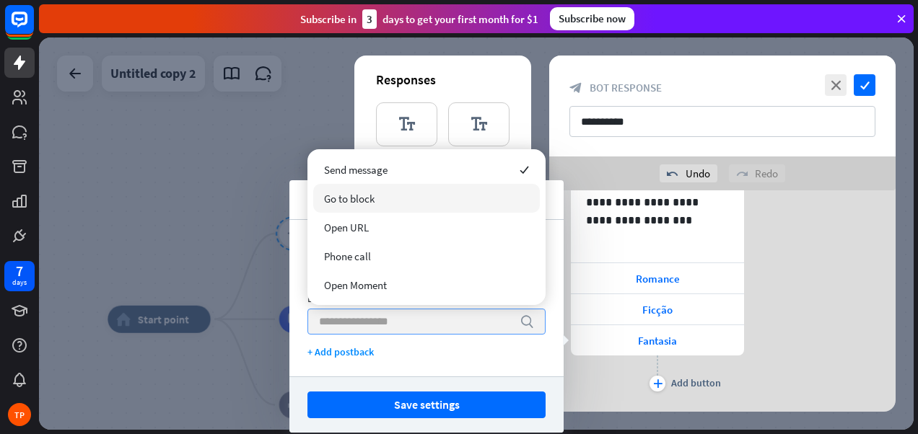
click at [372, 193] on span "Go to block" at bounding box center [349, 199] width 51 height 14
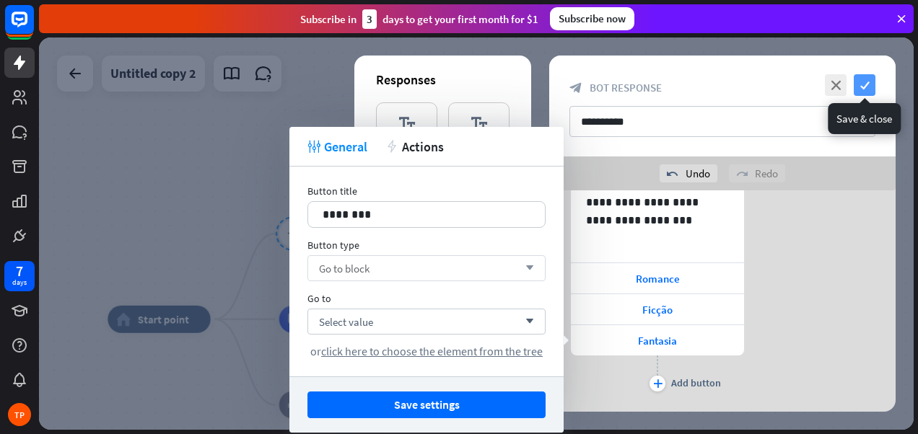
click at [864, 84] on icon "check" at bounding box center [864, 85] width 22 height 22
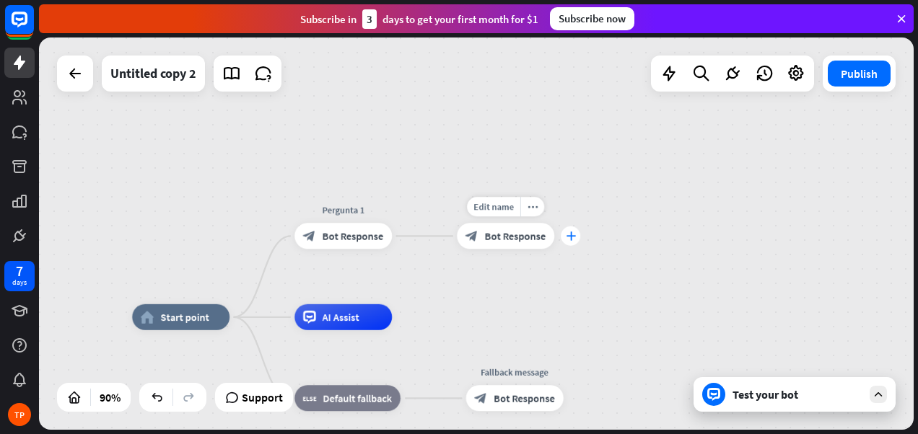
click at [571, 237] on icon "plus" at bounding box center [571, 236] width 10 height 9
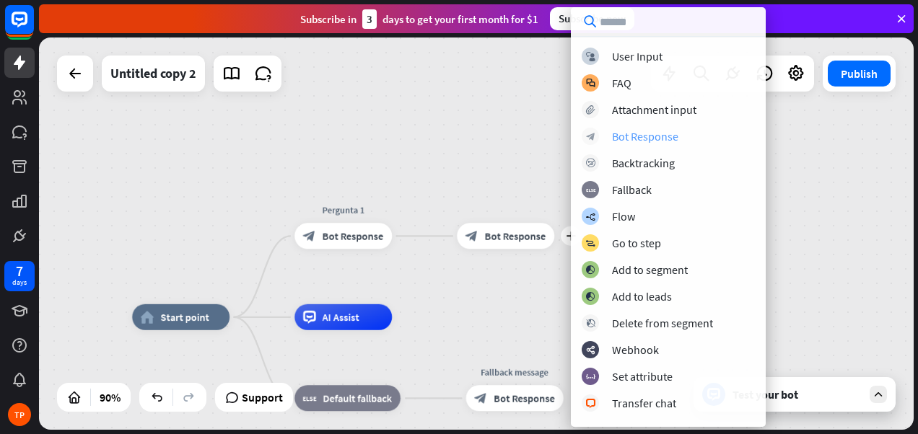
click at [651, 135] on div "Bot Response" at bounding box center [645, 136] width 66 height 14
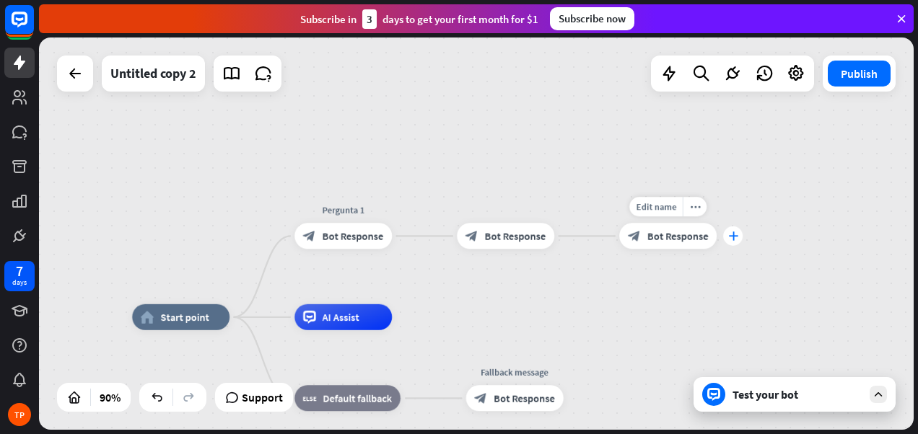
click at [734, 234] on icon "plus" at bounding box center [733, 236] width 10 height 9
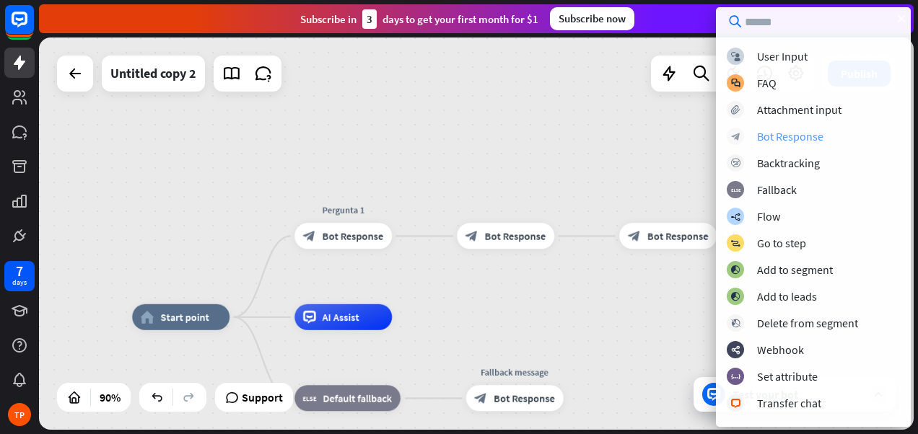
click at [777, 136] on div "Bot Response" at bounding box center [790, 136] width 66 height 14
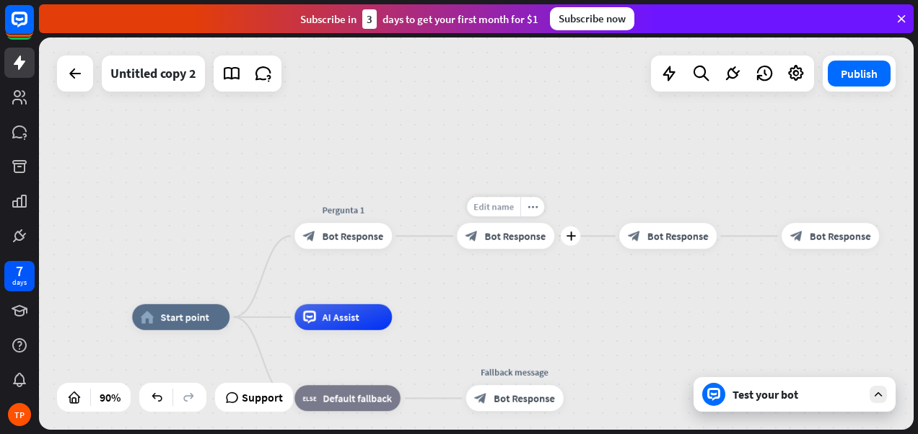
click at [504, 204] on span "Edit name" at bounding box center [493, 207] width 40 height 12
drag, startPoint x: 540, startPoint y: 210, endPoint x: 447, endPoint y: 212, distance: 93.1
click at [457, 223] on div "block_bot_response Bot Response" at bounding box center [505, 236] width 97 height 26
type input "*******"
click at [665, 202] on div "home_2 Start point Pergunta 1 block_bot_response Bot Response ******* block_bot…" at bounding box center [476, 234] width 874 height 392
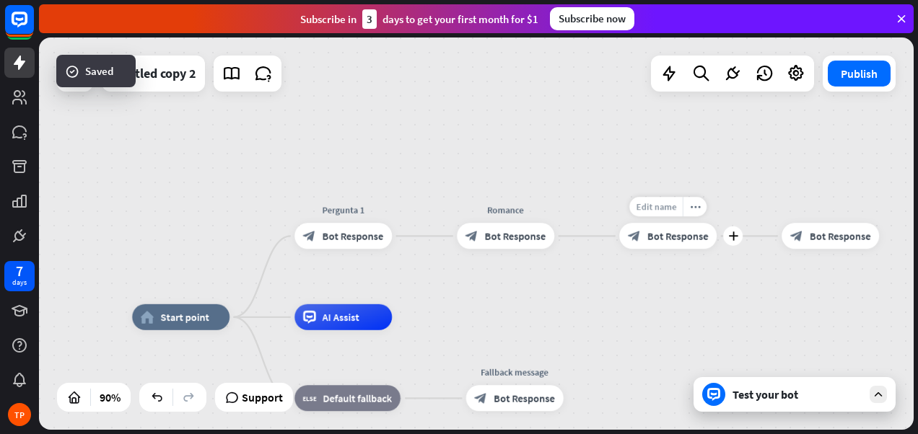
click at [660, 211] on span "Edit name" at bounding box center [656, 207] width 40 height 12
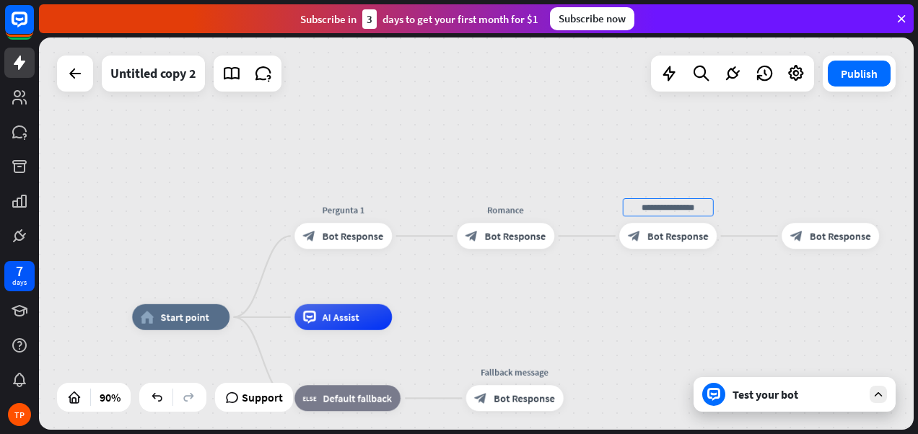
drag, startPoint x: 706, startPoint y: 209, endPoint x: 581, endPoint y: 204, distance: 124.9
click at [581, 204] on div "home_2 Start point Pergunta 1 block_bot_response Bot Response Romance block_bot…" at bounding box center [476, 234] width 874 height 392
type input "******"
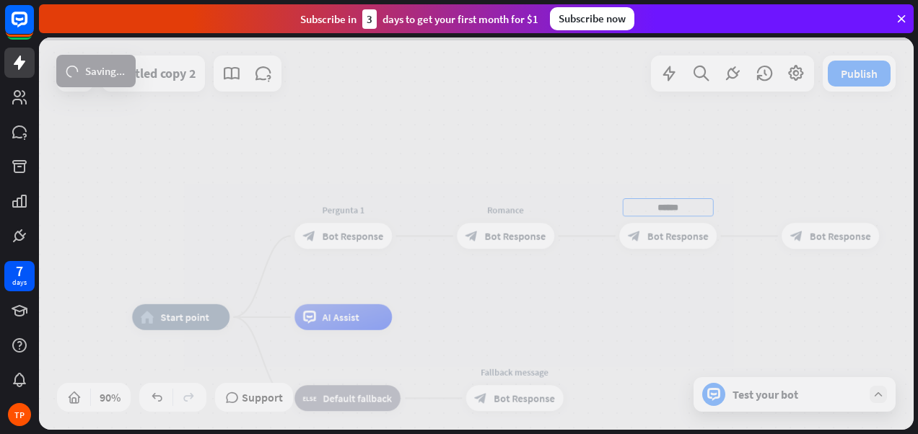
click at [835, 237] on div "home_2 Start point Pergunta 1 block_bot_response Bot Response Romance block_bot…" at bounding box center [476, 234] width 874 height 392
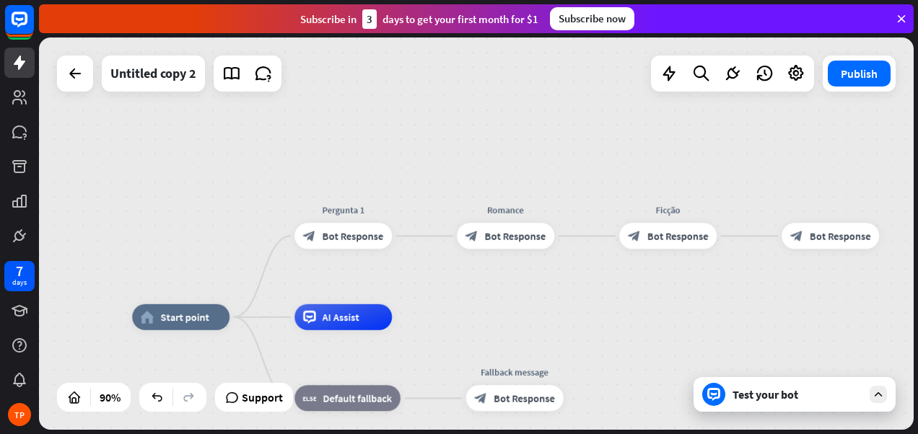
click at [817, 234] on span "Bot Response" at bounding box center [839, 235] width 61 height 13
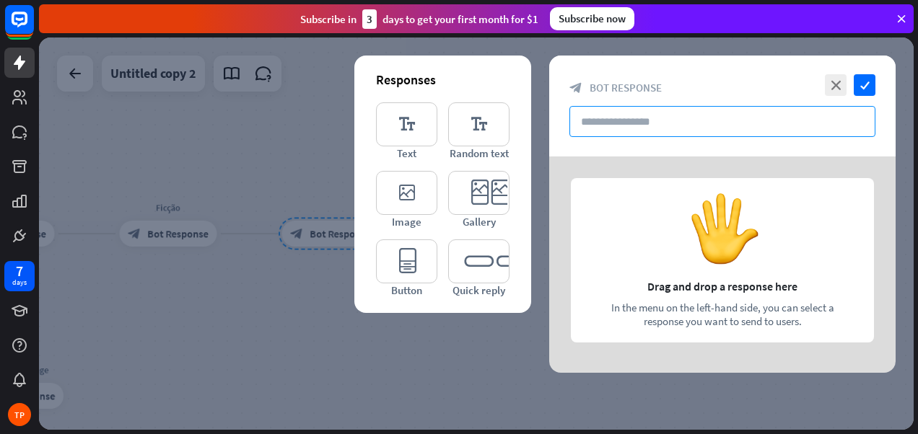
click at [643, 123] on input "text" at bounding box center [722, 121] width 306 height 31
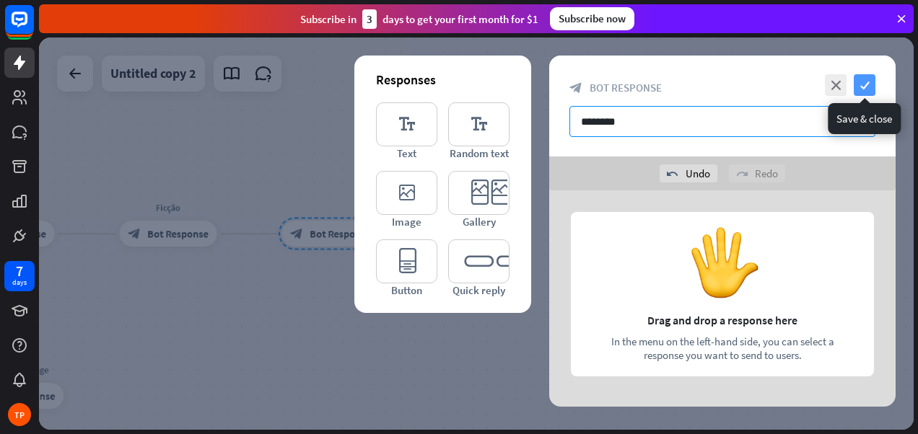
type input "********"
click at [859, 81] on icon "check" at bounding box center [864, 85] width 22 height 22
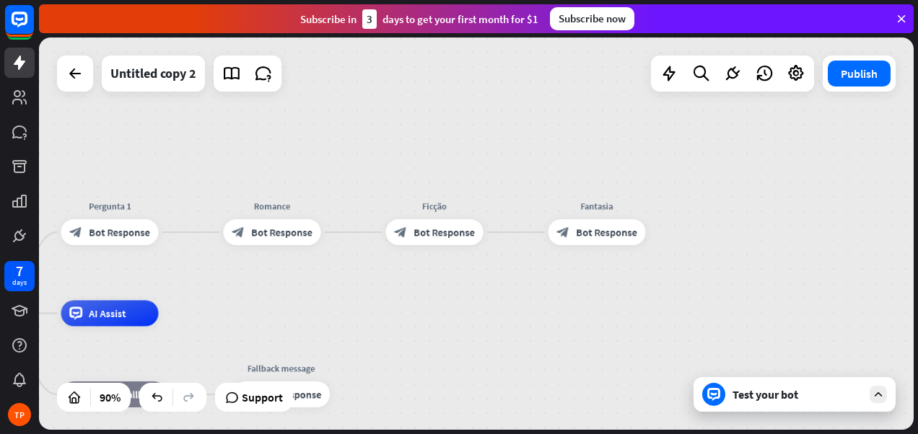
drag, startPoint x: 350, startPoint y: 284, endPoint x: 616, endPoint y: 282, distance: 266.2
click at [616, 282] on div "home_2 Start point Pergunta 1 block_bot_response Bot Response Romance block_bot…" at bounding box center [476, 234] width 874 height 392
click at [276, 228] on span "Bot Response" at bounding box center [281, 232] width 61 height 13
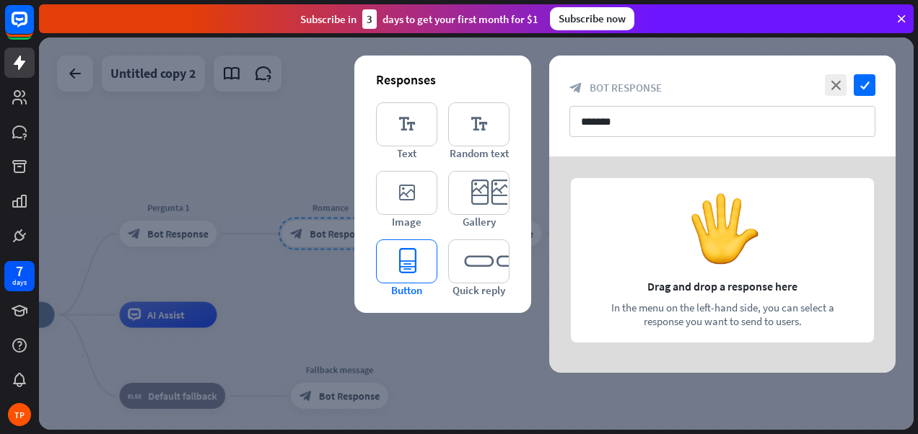
click at [416, 263] on icon "editor_button" at bounding box center [406, 262] width 61 height 44
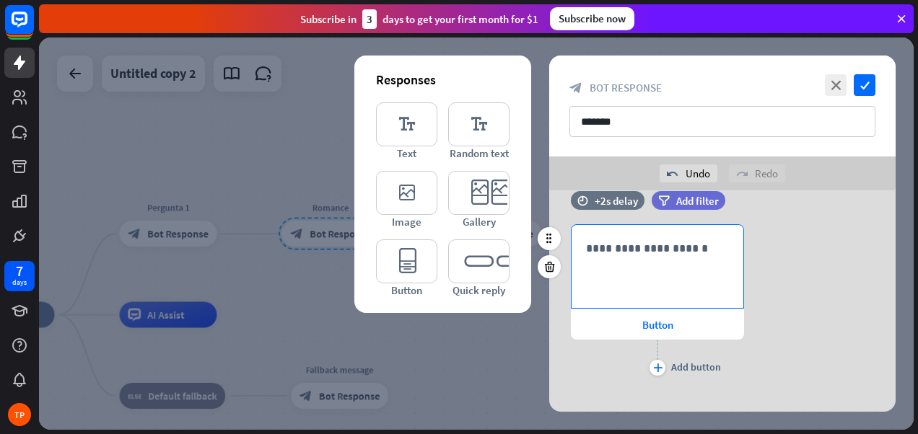
scroll to position [27, 0]
click at [653, 253] on p "**********" at bounding box center [657, 248] width 143 height 18
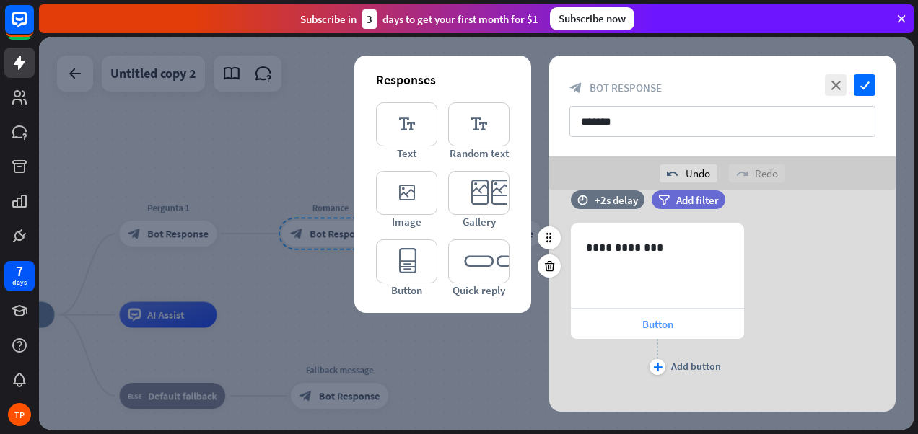
click at [643, 322] on span "Button" at bounding box center [657, 324] width 31 height 14
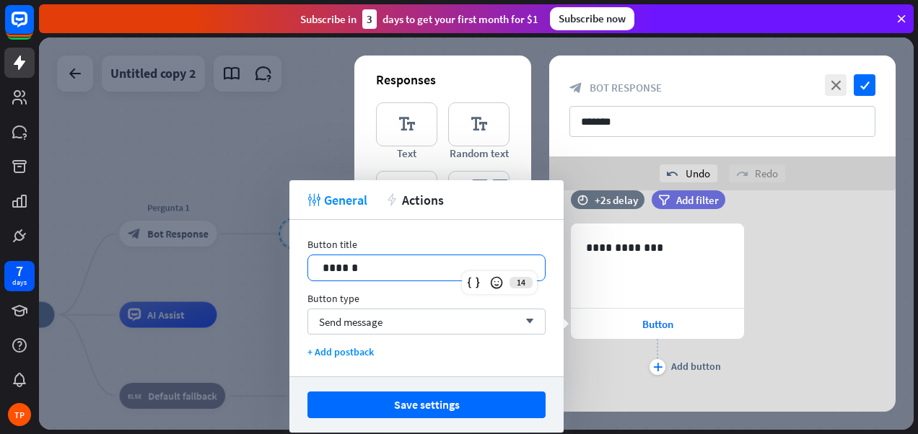
drag, startPoint x: 366, startPoint y: 271, endPoint x: 276, endPoint y: 265, distance: 90.3
click at [276, 265] on body "7 days TP close Product Help First steps Get started with ChatBot Help Center F…" at bounding box center [459, 217] width 918 height 434
drag, startPoint x: 390, startPoint y: 271, endPoint x: 304, endPoint y: 269, distance: 85.1
click at [304, 269] on div "Button title 14 ****** Button type Send message arrow_down + Add postback" at bounding box center [426, 298] width 274 height 157
click at [460, 321] on div "Send message arrow_down" at bounding box center [426, 322] width 238 height 26
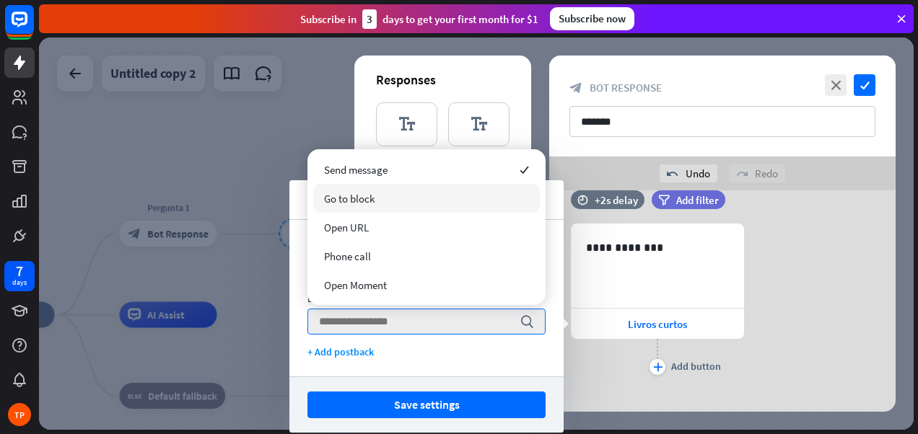
click at [379, 196] on div "Go to block" at bounding box center [426, 198] width 227 height 29
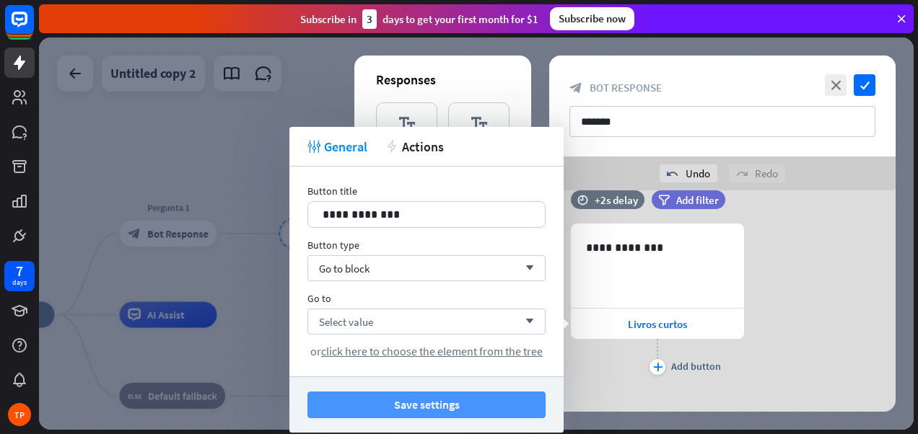
click at [417, 407] on button "Save settings" at bounding box center [426, 405] width 238 height 27
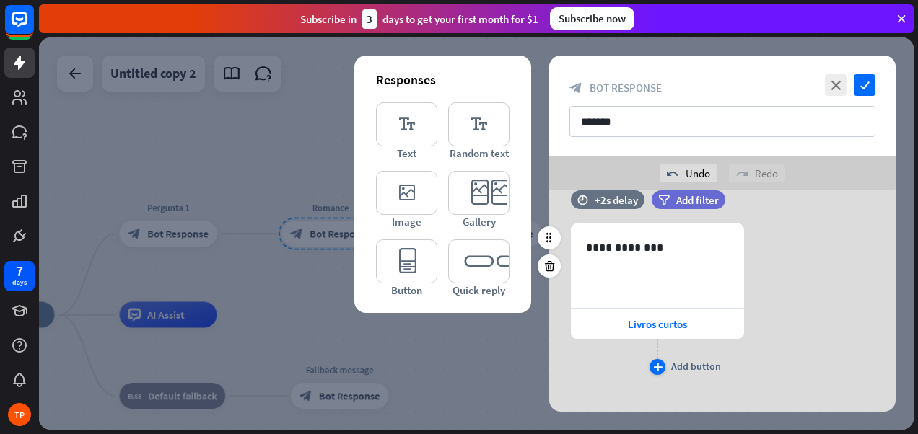
click at [663, 371] on div "plus" at bounding box center [657, 367] width 16 height 16
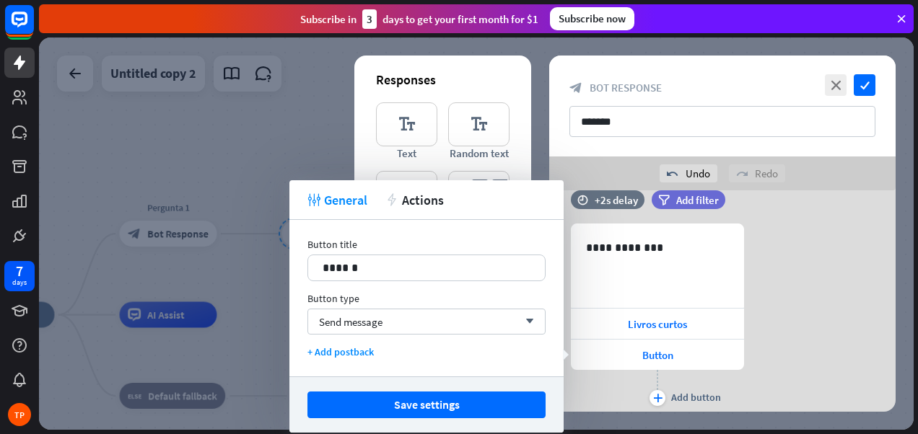
drag, startPoint x: 358, startPoint y: 255, endPoint x: 290, endPoint y: 260, distance: 68.1
click at [290, 260] on div "Button title 14 ****** Button type Send message arrow_down + Add postback" at bounding box center [426, 298] width 274 height 157
drag, startPoint x: 328, startPoint y: 267, endPoint x: 308, endPoint y: 260, distance: 21.2
click at [308, 260] on div "******" at bounding box center [426, 267] width 237 height 25
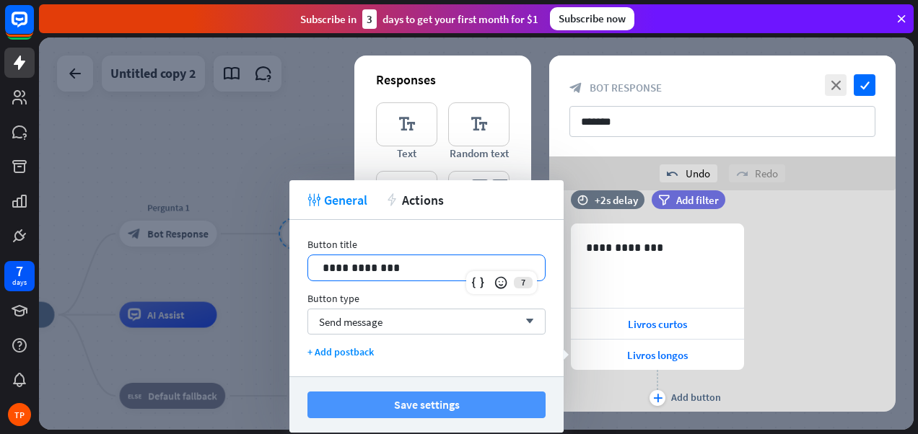
click at [408, 395] on button "Save settings" at bounding box center [426, 405] width 238 height 27
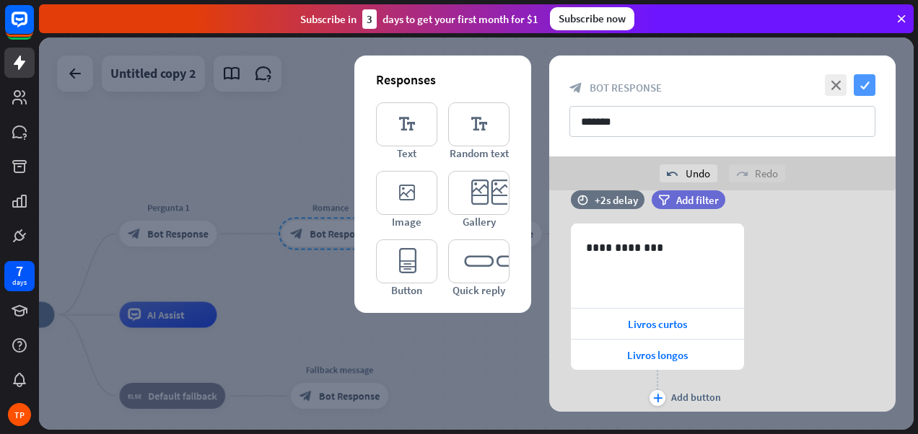
click at [864, 83] on icon "check" at bounding box center [864, 85] width 22 height 22
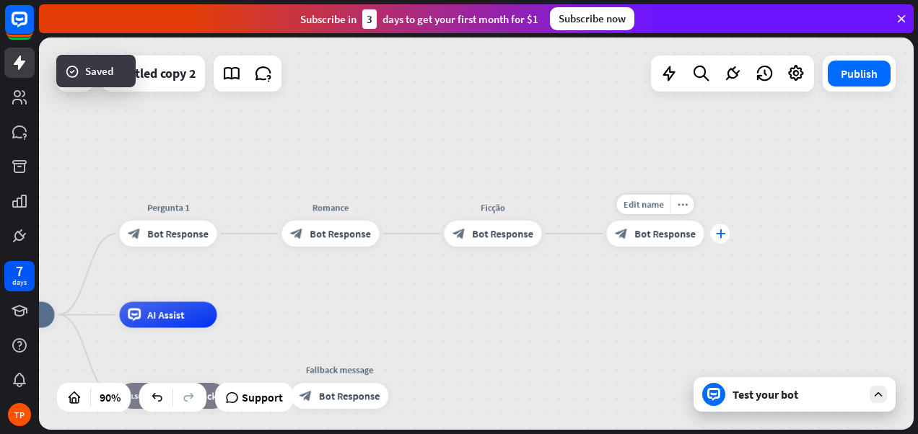
click at [722, 234] on icon "plus" at bounding box center [720, 233] width 10 height 9
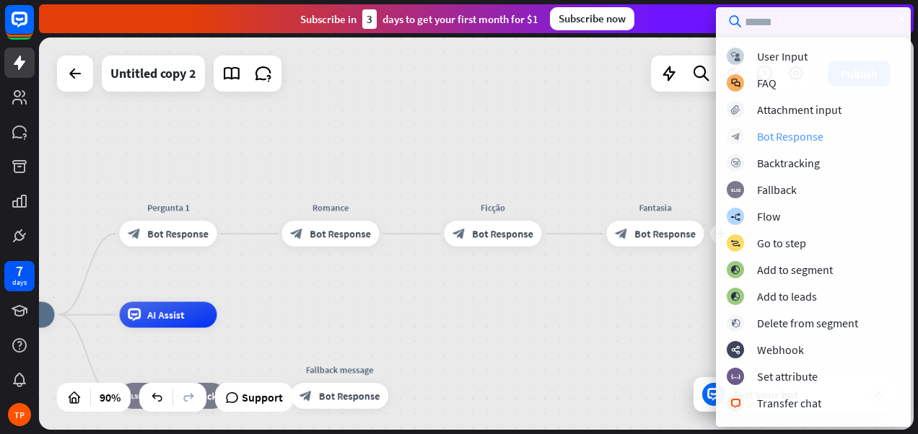
click at [772, 135] on div "Bot Response" at bounding box center [790, 136] width 66 height 14
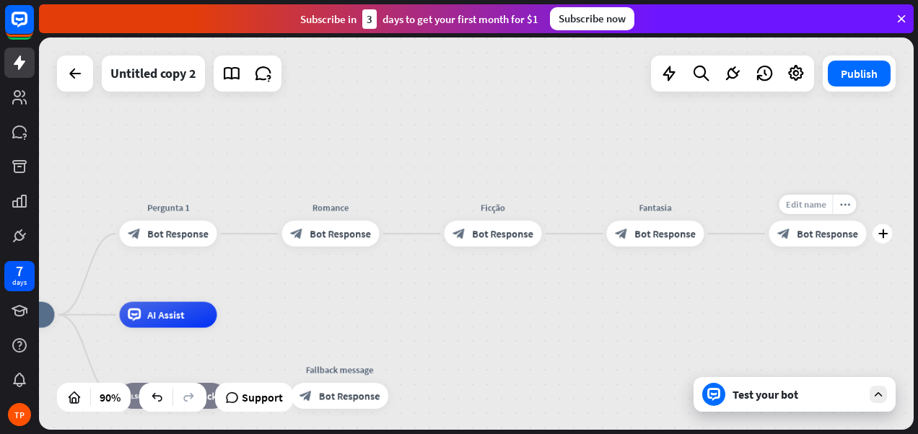
click at [812, 207] on span "Edit name" at bounding box center [805, 204] width 40 height 12
drag, startPoint x: 855, startPoint y: 202, endPoint x: 768, endPoint y: 201, distance: 87.3
click at [769, 221] on div "plus block_bot_response Bot Response" at bounding box center [817, 234] width 97 height 26
type input "*******"
click at [827, 290] on div "home_2 Start point Pergunta 1 block_bot_response Bot Response Romance block_bot…" at bounding box center [476, 234] width 874 height 392
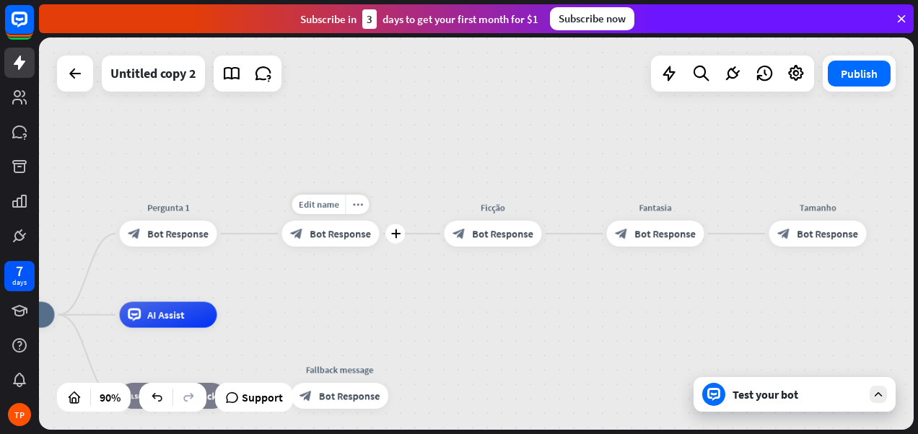
click at [329, 231] on span "Bot Response" at bounding box center [339, 233] width 61 height 13
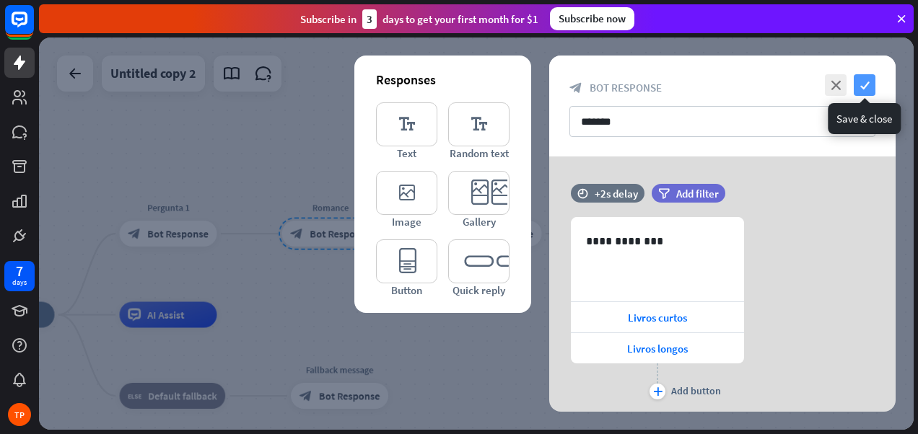
click at [873, 84] on icon "check" at bounding box center [864, 85] width 22 height 22
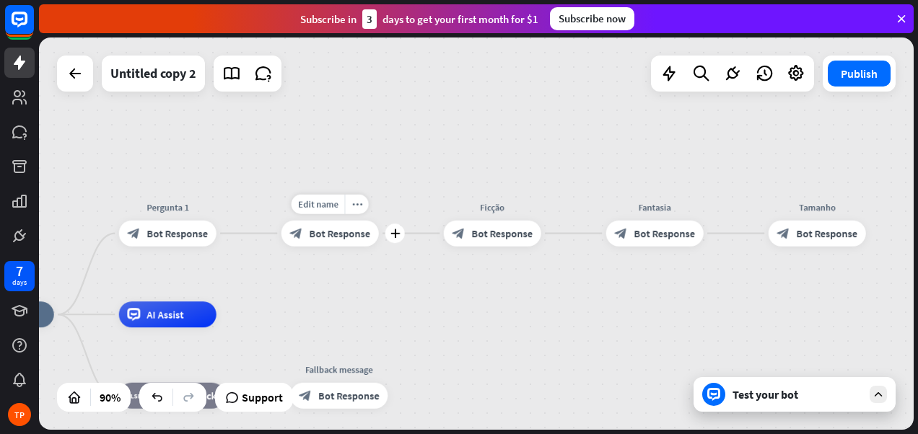
click at [339, 238] on span "Bot Response" at bounding box center [339, 233] width 61 height 13
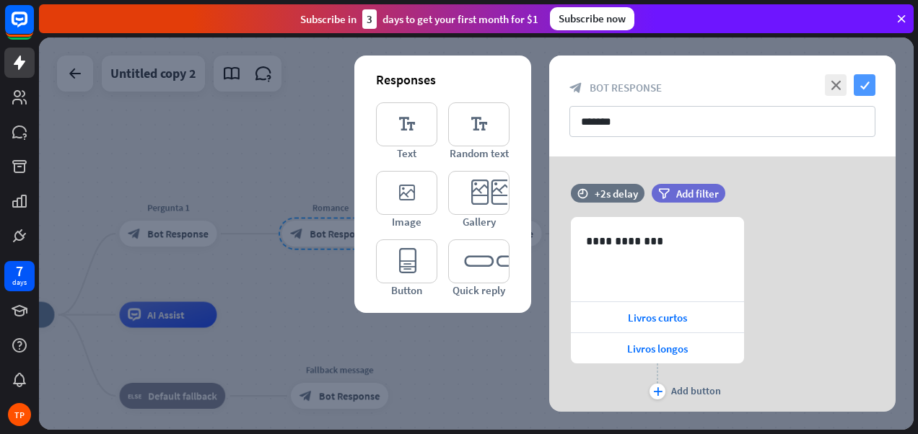
click at [866, 85] on icon "check" at bounding box center [864, 85] width 22 height 22
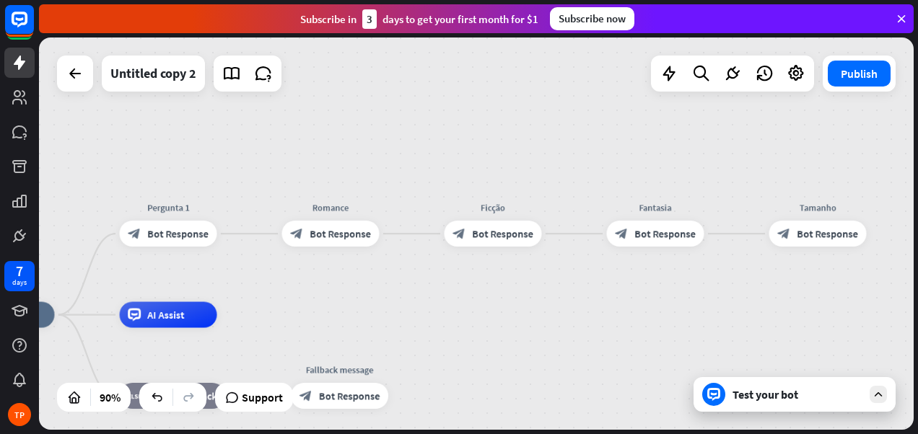
click at [765, 402] on div "Test your bot" at bounding box center [794, 394] width 202 height 35
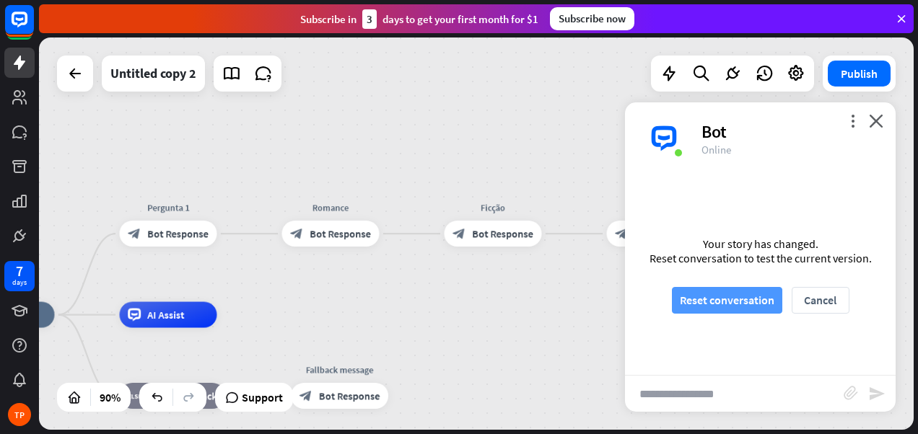
click at [737, 306] on button "Reset conversation" at bounding box center [727, 300] width 110 height 27
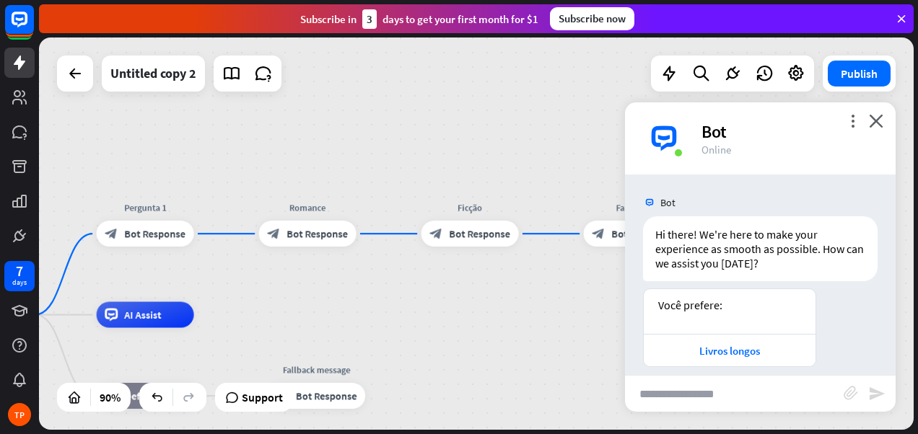
scroll to position [14, 0]
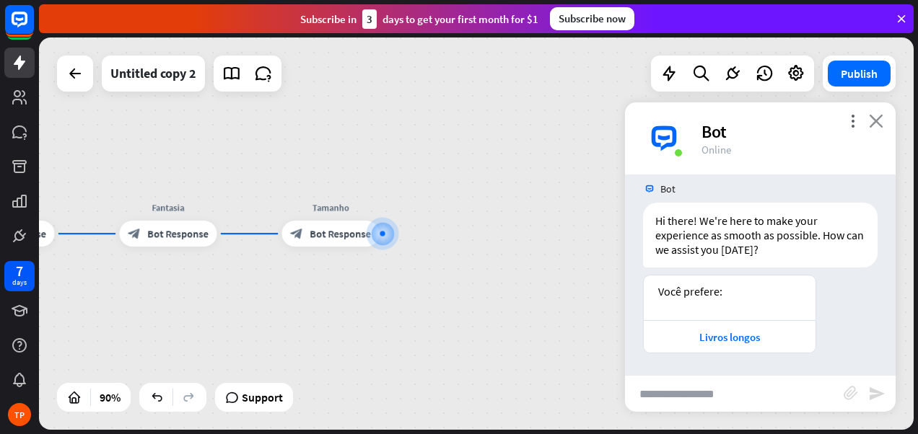
click at [878, 123] on icon "close" at bounding box center [876, 121] width 14 height 14
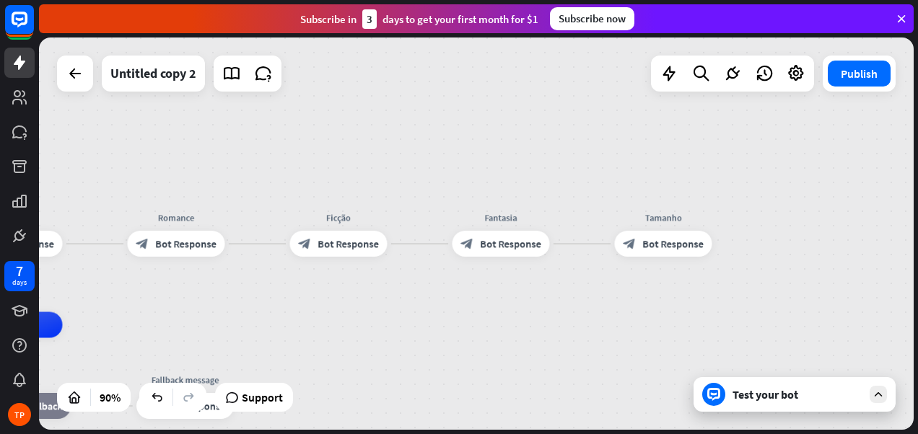
drag, startPoint x: 348, startPoint y: 306, endPoint x: 720, endPoint y: 315, distance: 372.4
click at [720, 315] on div "home_2 Start point Pergunta 1 block_bot_response Bot Response Romance block_bot…" at bounding box center [476, 234] width 874 height 392
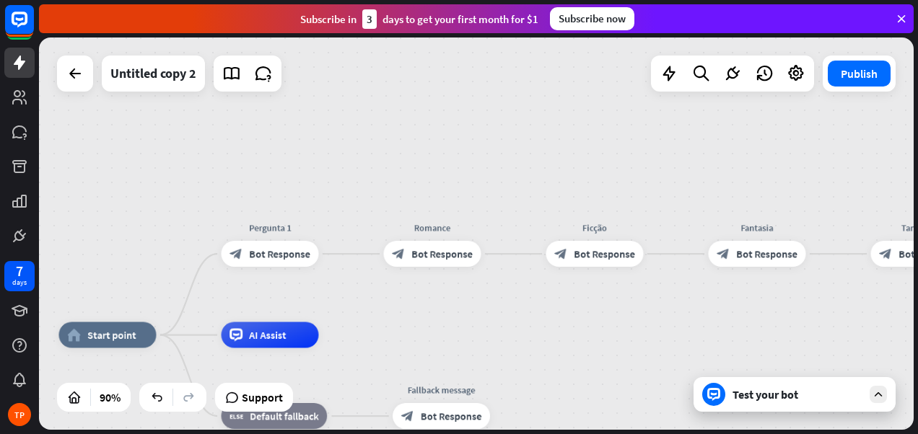
drag, startPoint x: 233, startPoint y: 294, endPoint x: 439, endPoint y: 306, distance: 206.7
click at [448, 306] on div "home_2 Start point Pergunta 1 block_bot_response Bot Response Romance block_bot…" at bounding box center [476, 234] width 874 height 392
click at [107, 337] on span "Start point" at bounding box center [111, 335] width 49 height 13
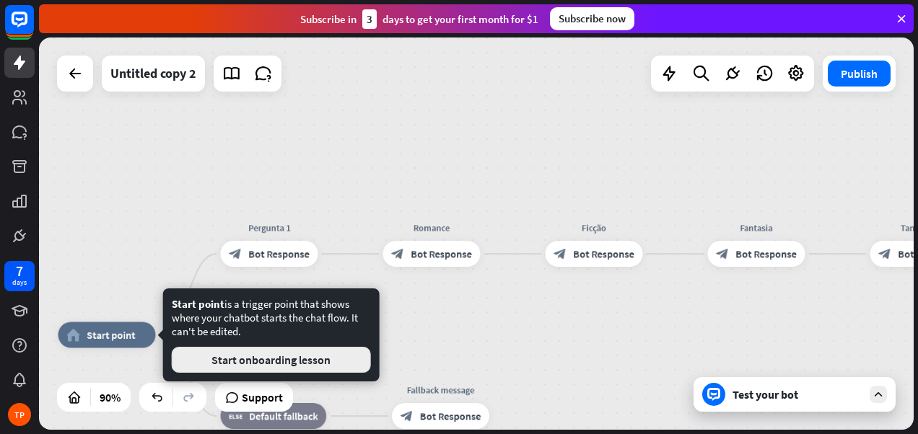
click at [316, 362] on button "Start onboarding lesson" at bounding box center [271, 360] width 199 height 26
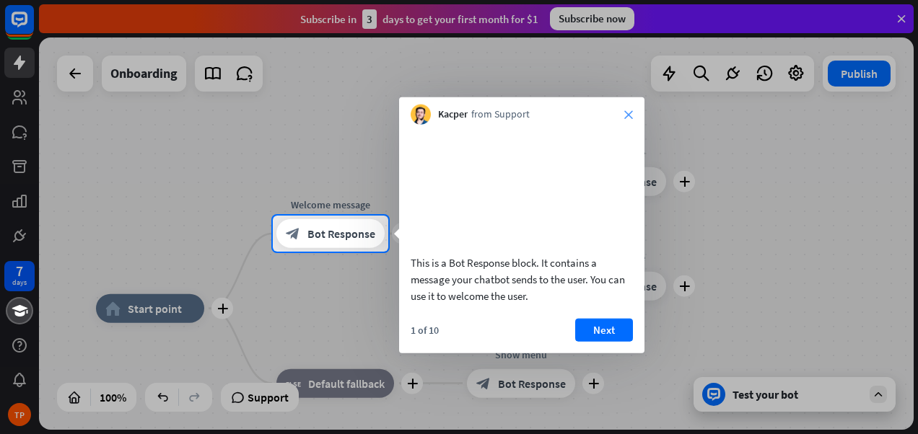
click at [630, 114] on icon "close" at bounding box center [628, 114] width 9 height 9
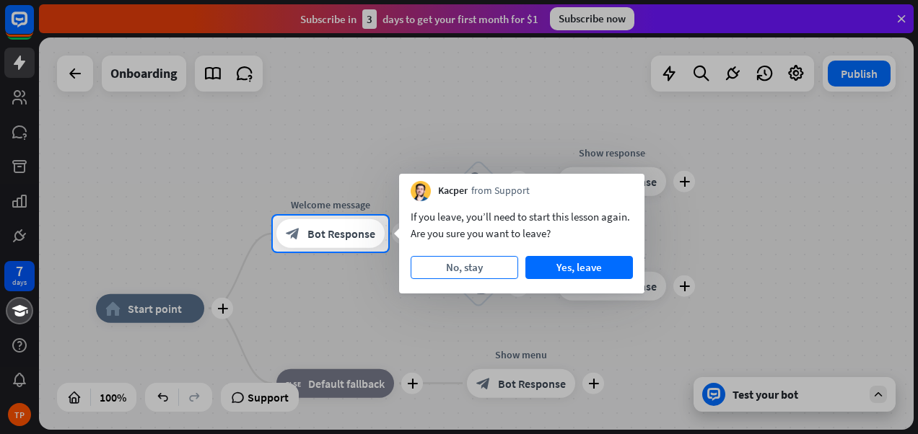
click at [481, 265] on button "No, stay" at bounding box center [463, 267] width 107 height 23
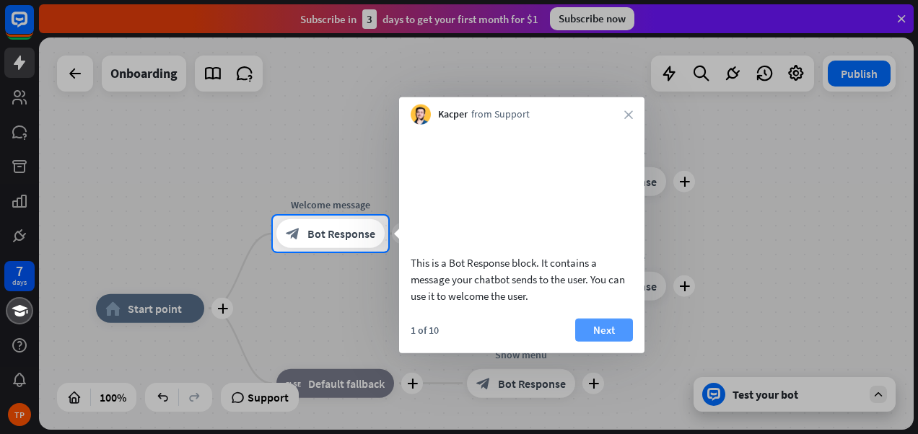
click at [592, 341] on button "Next" at bounding box center [604, 329] width 58 height 23
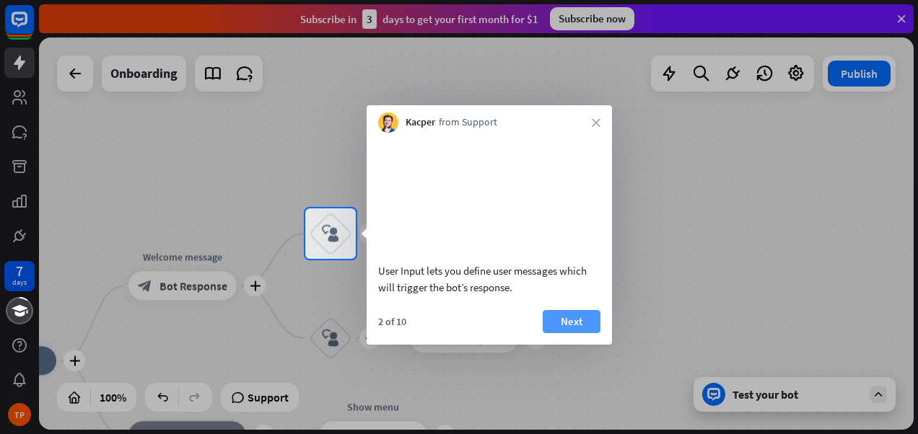
click at [589, 333] on button "Next" at bounding box center [572, 321] width 58 height 23
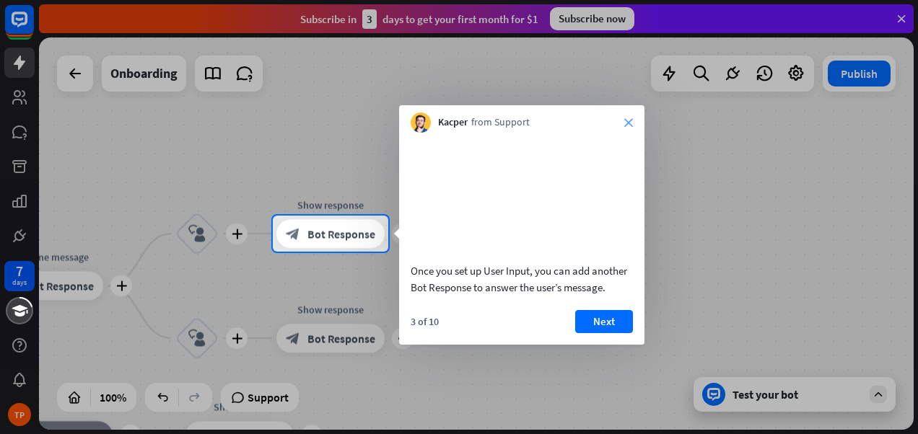
click at [631, 118] on icon "close" at bounding box center [628, 122] width 9 height 9
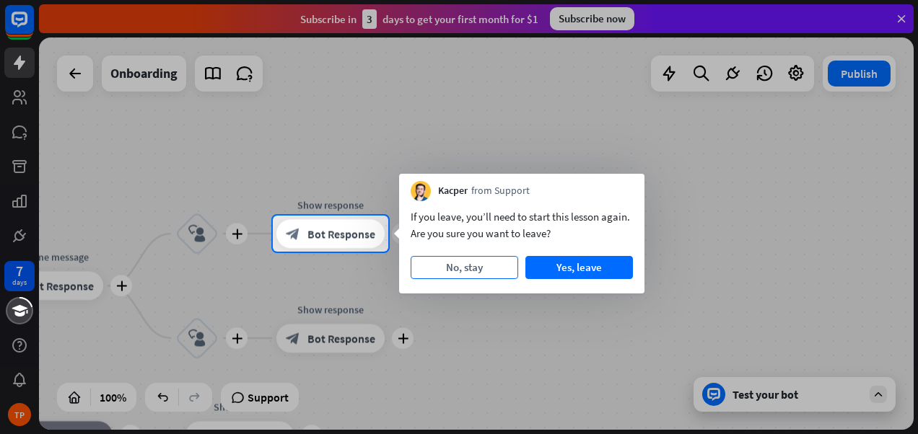
click at [496, 263] on button "No, stay" at bounding box center [463, 267] width 107 height 23
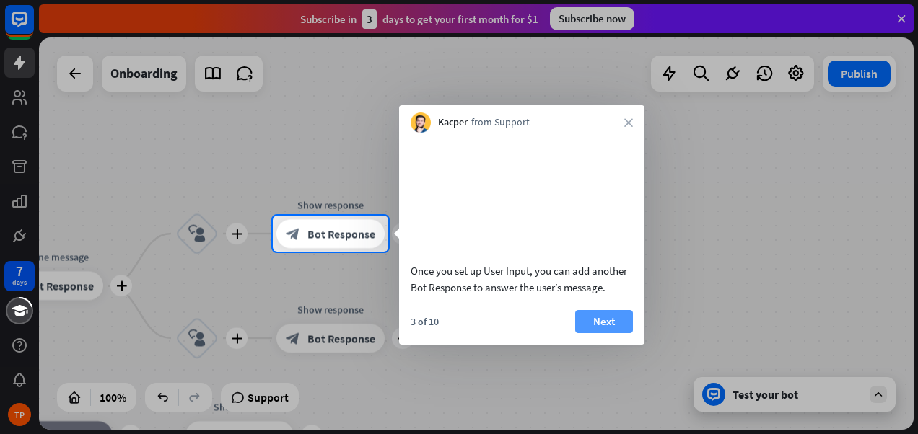
click at [605, 333] on button "Next" at bounding box center [604, 321] width 58 height 23
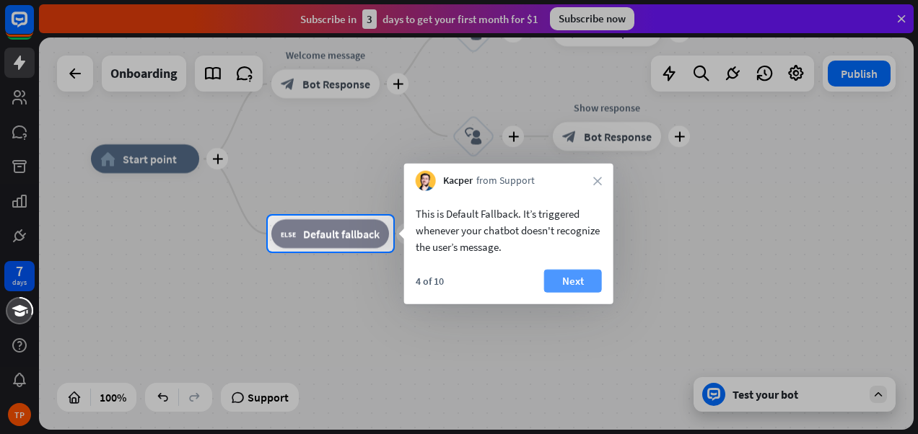
click at [581, 284] on button "Next" at bounding box center [573, 281] width 58 height 23
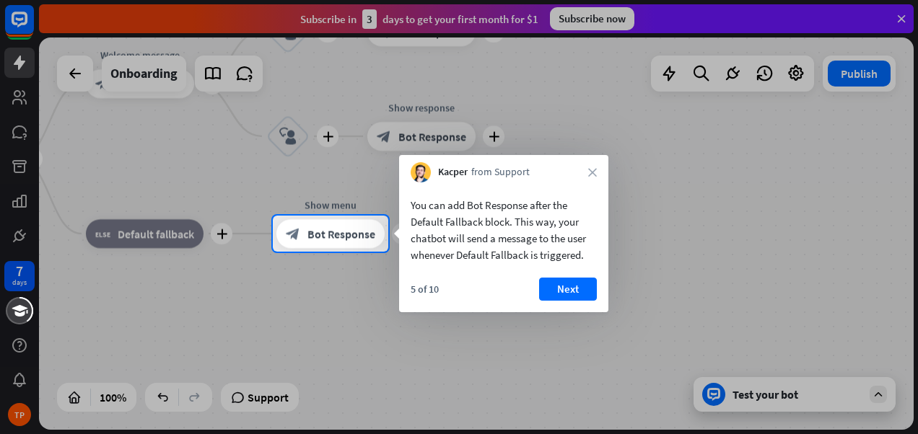
click at [597, 167] on div "Kacper from Support close" at bounding box center [503, 168] width 209 height 27
click at [594, 171] on icon "close" at bounding box center [592, 172] width 9 height 9
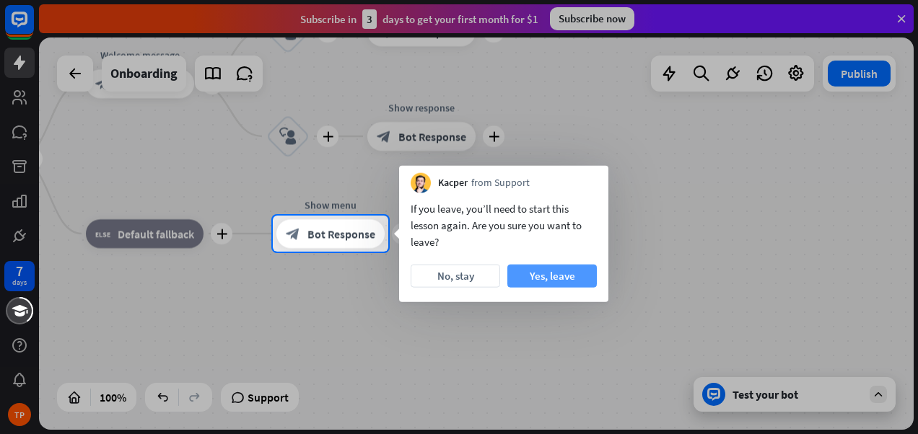
click at [542, 276] on button "Yes, leave" at bounding box center [551, 276] width 89 height 23
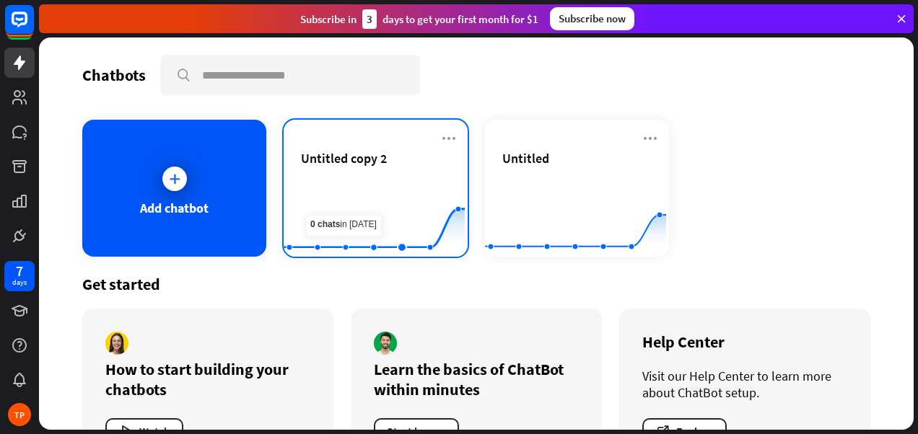
click at [359, 157] on span "Untitled copy 2" at bounding box center [344, 158] width 86 height 17
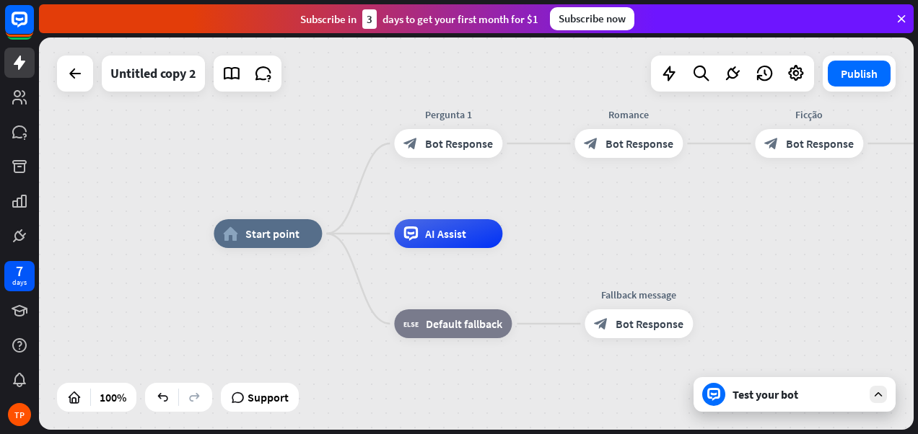
click at [770, 385] on div "Test your bot" at bounding box center [794, 394] width 202 height 35
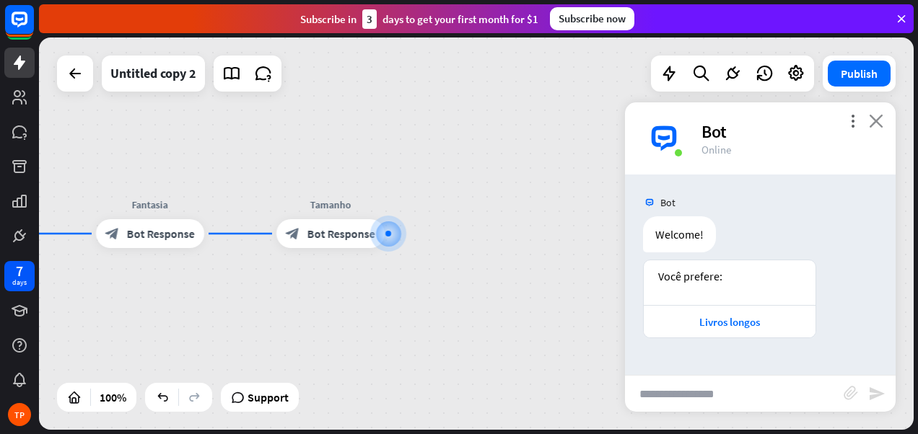
click at [882, 116] on icon "close" at bounding box center [876, 121] width 14 height 14
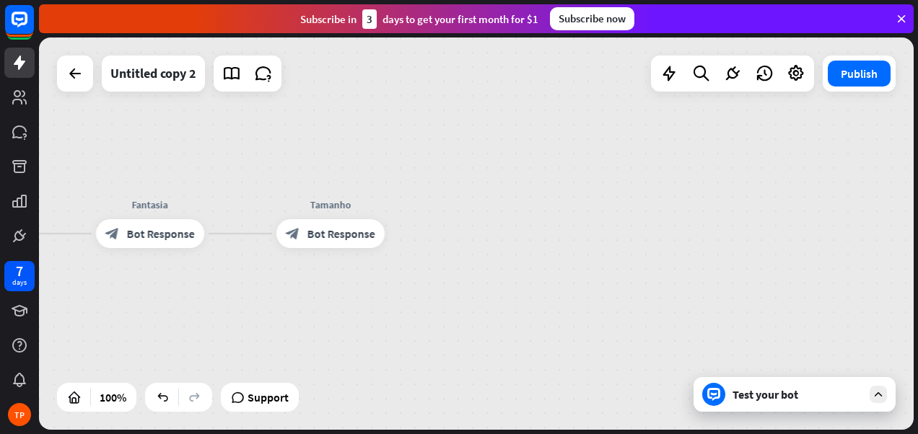
drag, startPoint x: 882, startPoint y: 116, endPoint x: 470, endPoint y: 268, distance: 438.5
click at [470, 268] on div "home_2 Start point Pergunta 1 block_bot_response Bot Response Romance block_bot…" at bounding box center [476, 234] width 874 height 392
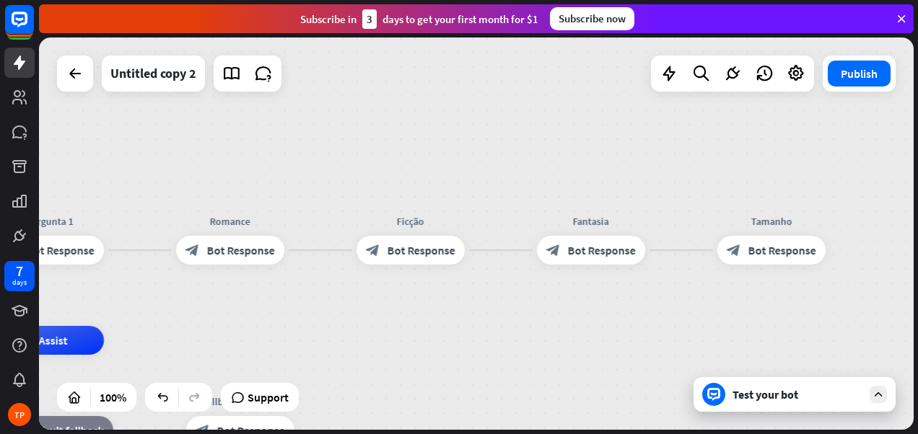
drag, startPoint x: 265, startPoint y: 281, endPoint x: 759, endPoint y: 286, distance: 493.5
click at [759, 286] on div "home_2 Start point Pergunta 1 block_bot_response Bot Response Romance block_bot…" at bounding box center [476, 234] width 874 height 392
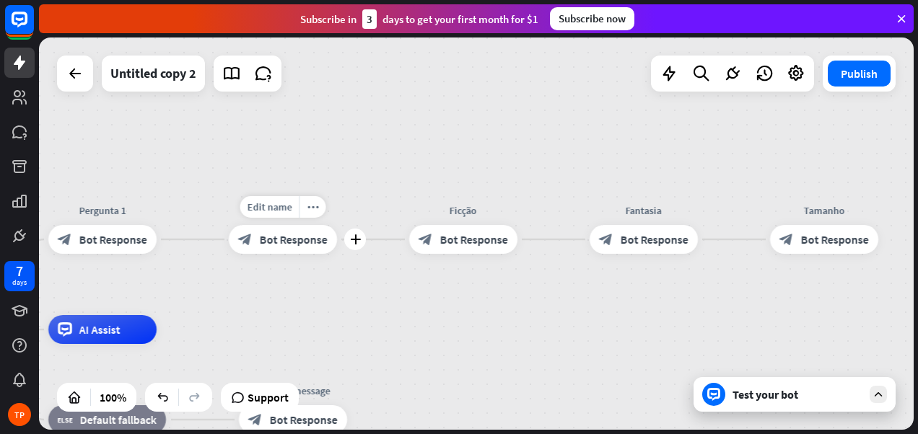
click at [278, 228] on div "block_bot_response Bot Response" at bounding box center [283, 239] width 108 height 29
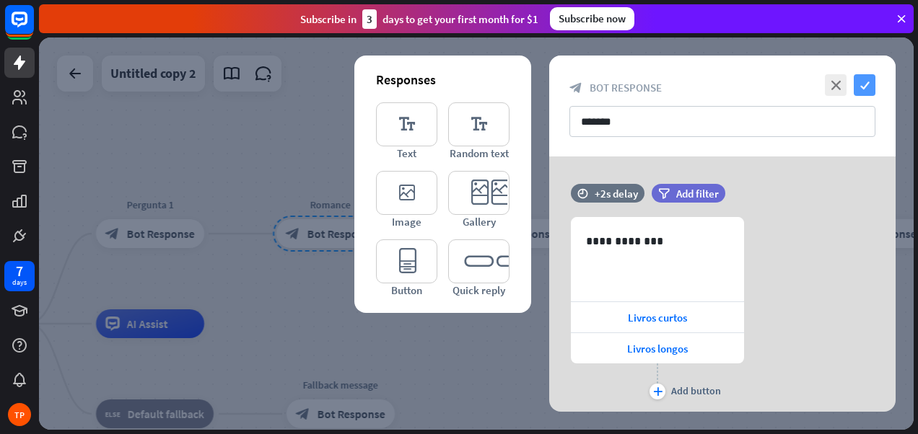
click at [861, 80] on icon "check" at bounding box center [864, 85] width 22 height 22
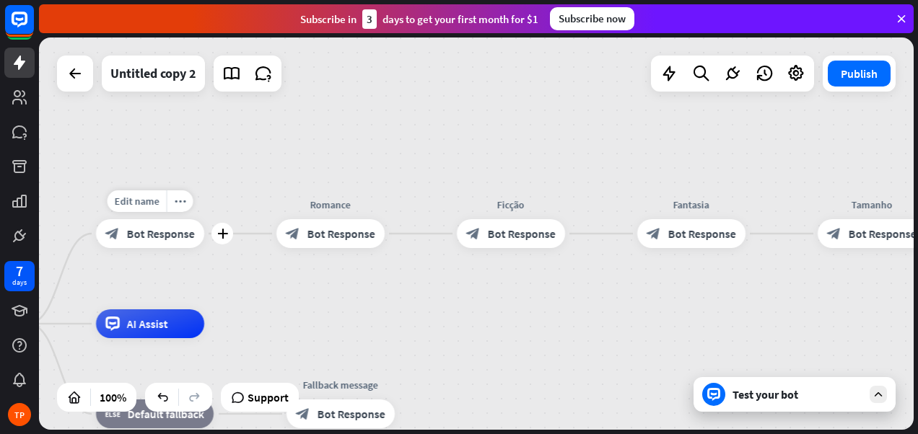
click at [150, 237] on span "Bot Response" at bounding box center [161, 234] width 68 height 14
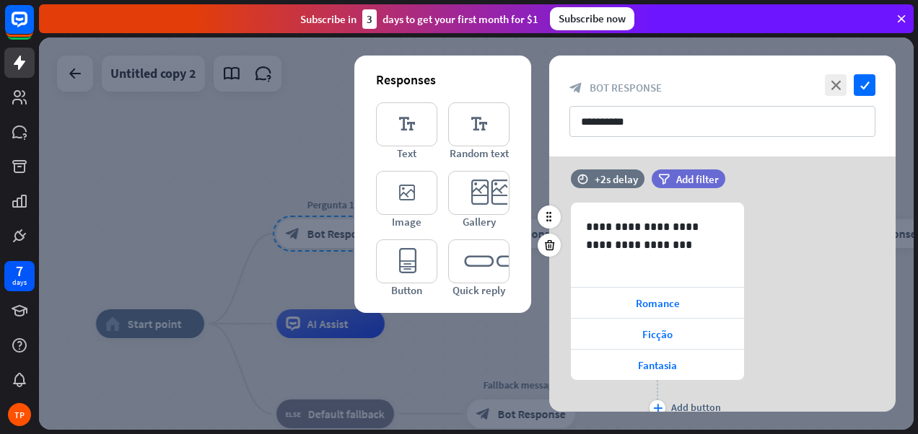
scroll to position [124, 0]
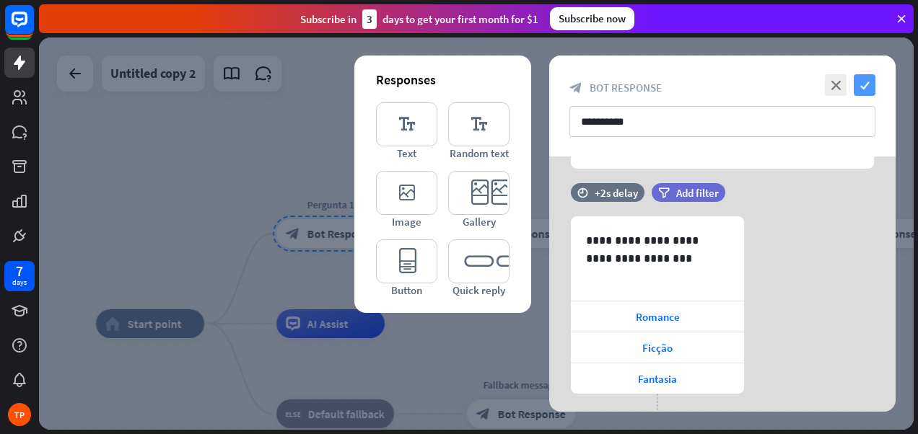
click at [869, 83] on icon "check" at bounding box center [864, 85] width 22 height 22
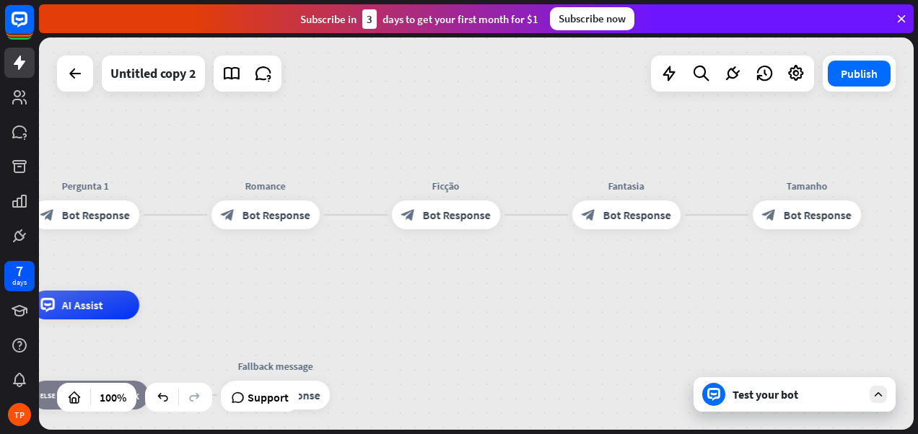
drag, startPoint x: 786, startPoint y: 292, endPoint x: 535, endPoint y: 276, distance: 252.3
click at [537, 274] on div "home_2 Start point Pergunta 1 block_bot_response Bot Response Romance block_bot…" at bounding box center [476, 234] width 874 height 392
click at [807, 185] on span "Edit name" at bounding box center [790, 183] width 45 height 13
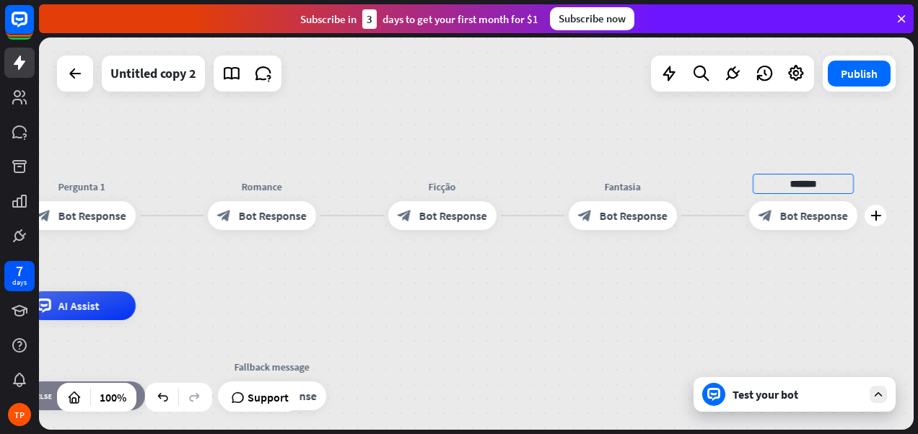
drag, startPoint x: 833, startPoint y: 184, endPoint x: 723, endPoint y: 185, distance: 109.7
click at [749, 201] on div "******* plus block_bot_response Bot Response" at bounding box center [803, 215] width 108 height 29
type input "**********"
click at [830, 289] on div "**********" at bounding box center [476, 234] width 874 height 392
click at [274, 216] on span "Bot Response" at bounding box center [273, 215] width 68 height 14
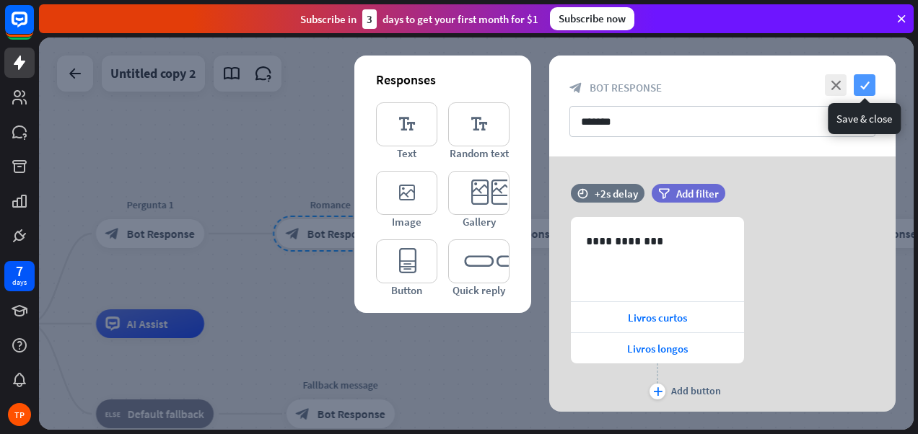
click at [865, 82] on icon "check" at bounding box center [864, 85] width 22 height 22
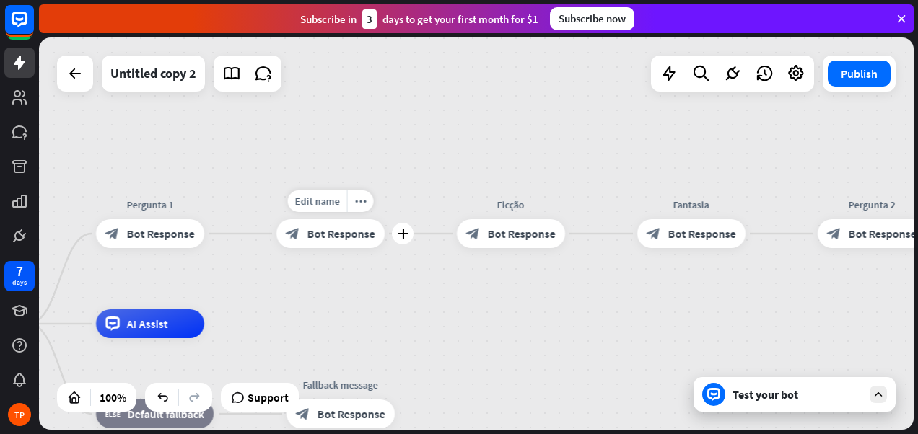
click at [337, 234] on span "Bot Response" at bounding box center [341, 234] width 68 height 14
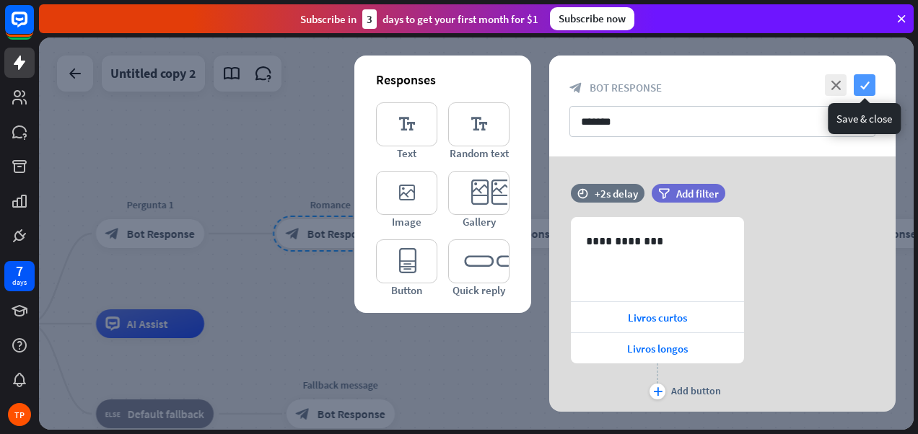
click at [869, 79] on icon "check" at bounding box center [864, 85] width 22 height 22
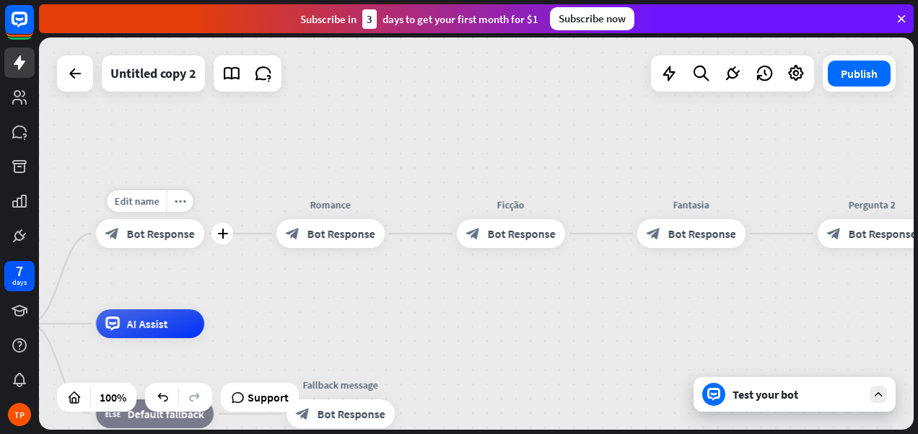
click at [173, 248] on div "Edit name more_horiz plus Pergunta 1 block_bot_response Bot Response" at bounding box center [150, 233] width 108 height 29
click at [157, 234] on span "Bot Response" at bounding box center [161, 234] width 68 height 14
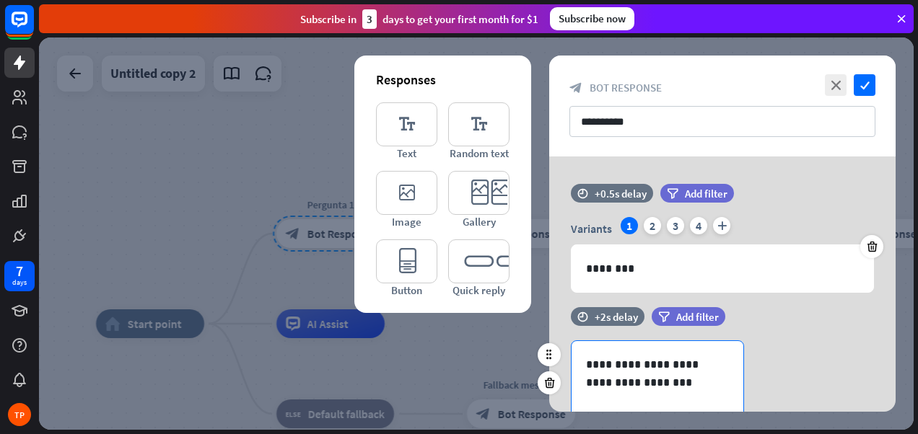
scroll to position [144, 0]
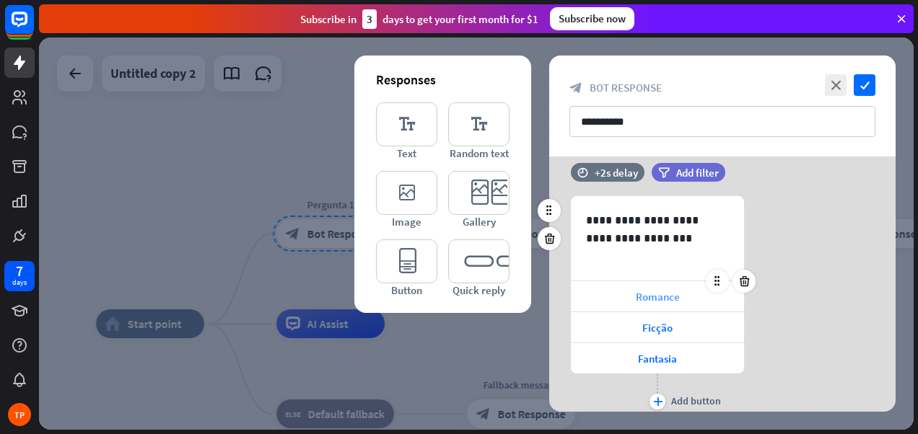
click at [611, 292] on div "Romance" at bounding box center [657, 296] width 173 height 30
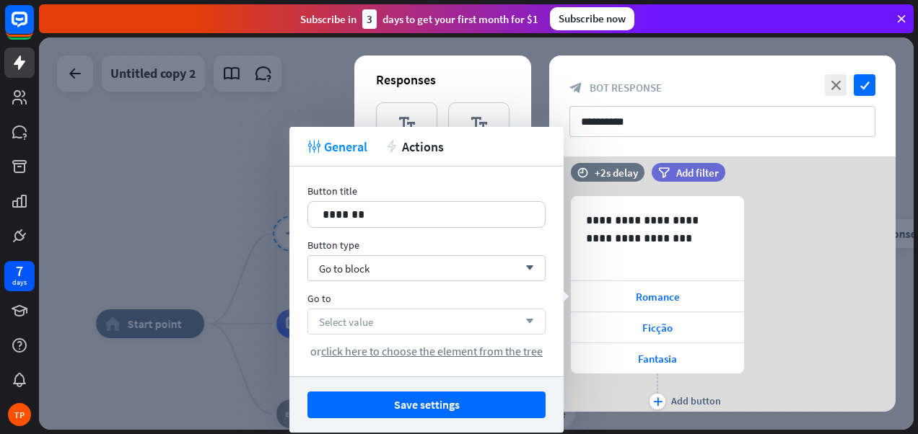
click at [369, 325] on span "Select value" at bounding box center [346, 322] width 54 height 14
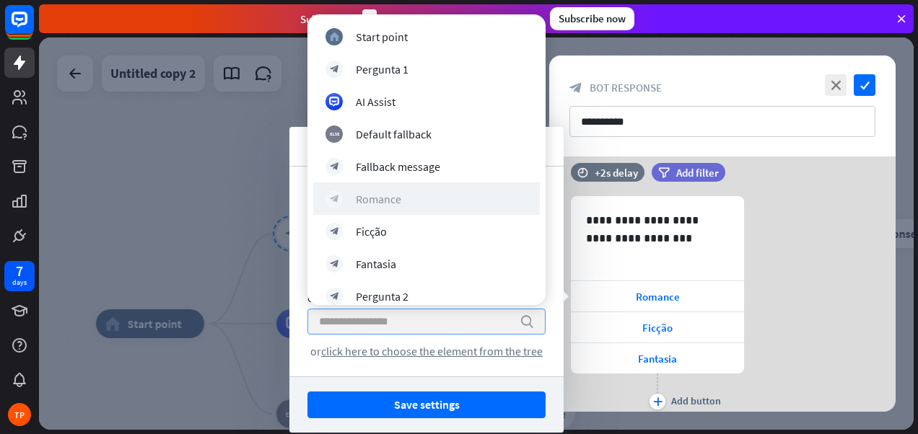
click at [399, 201] on div "Romance" at bounding box center [378, 199] width 45 height 14
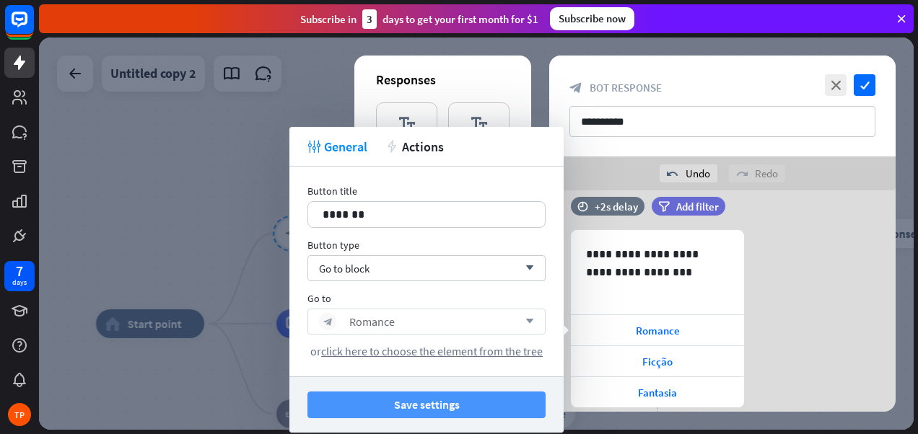
click at [421, 410] on button "Save settings" at bounding box center [426, 405] width 238 height 27
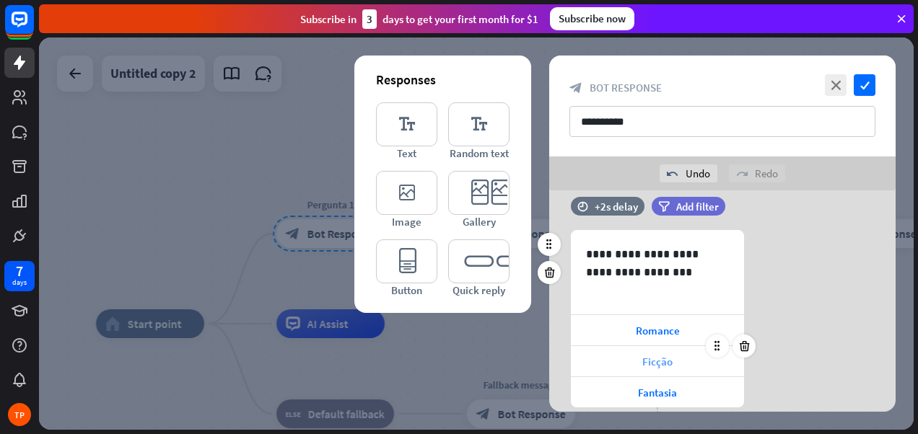
click at [595, 348] on div "Ficção" at bounding box center [657, 361] width 173 height 30
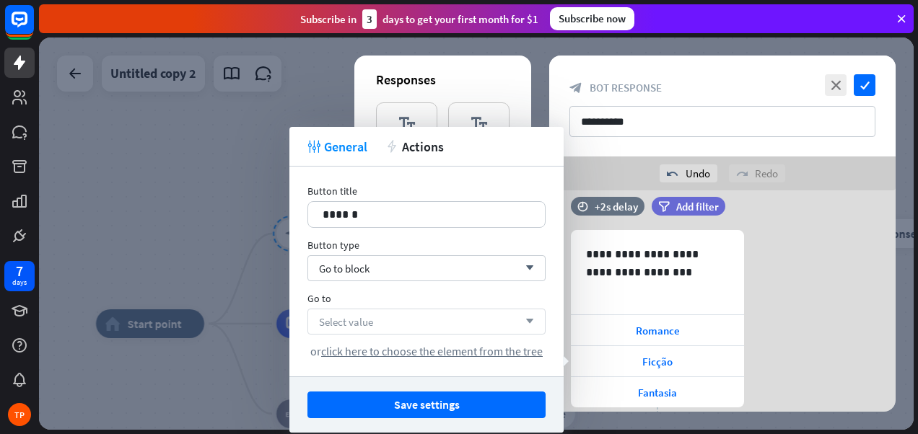
click at [370, 325] on span "Select value" at bounding box center [346, 322] width 54 height 14
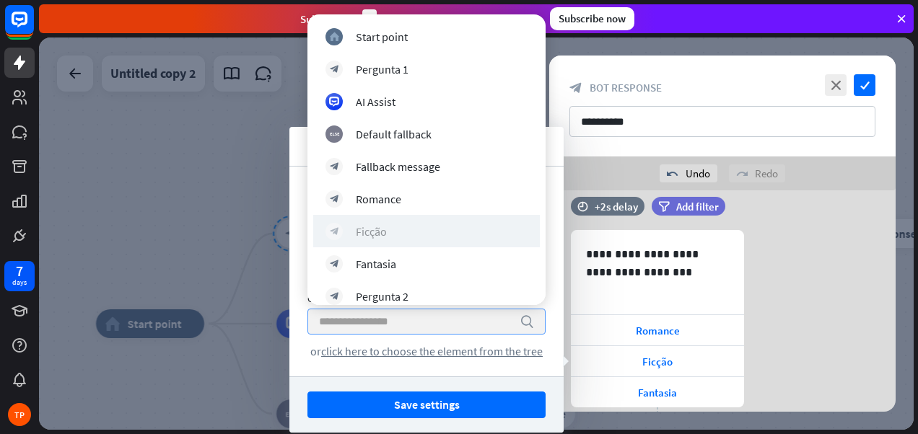
click at [391, 229] on div "block_bot_response Ficção" at bounding box center [426, 231] width 202 height 17
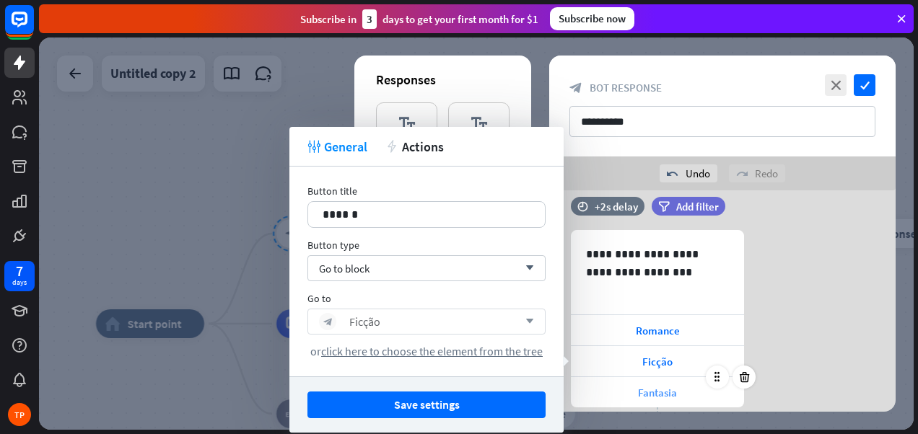
click at [609, 400] on div "Fantasia" at bounding box center [657, 392] width 173 height 30
click at [605, 387] on div "Fantasia" at bounding box center [657, 392] width 173 height 30
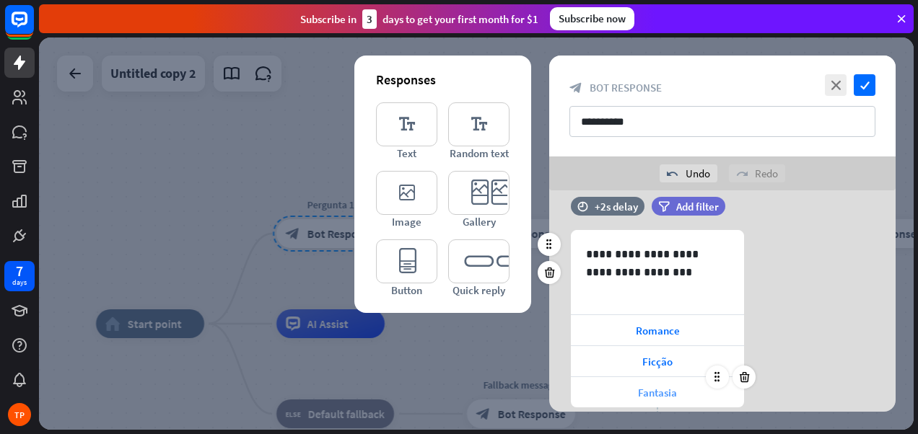
click at [627, 399] on div "Fantasia" at bounding box center [657, 392] width 173 height 30
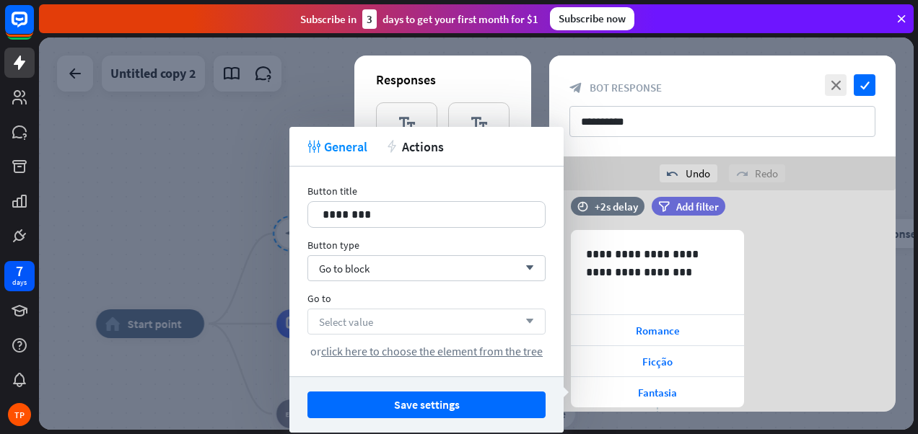
click at [444, 322] on div "Select value arrow_down" at bounding box center [426, 322] width 238 height 26
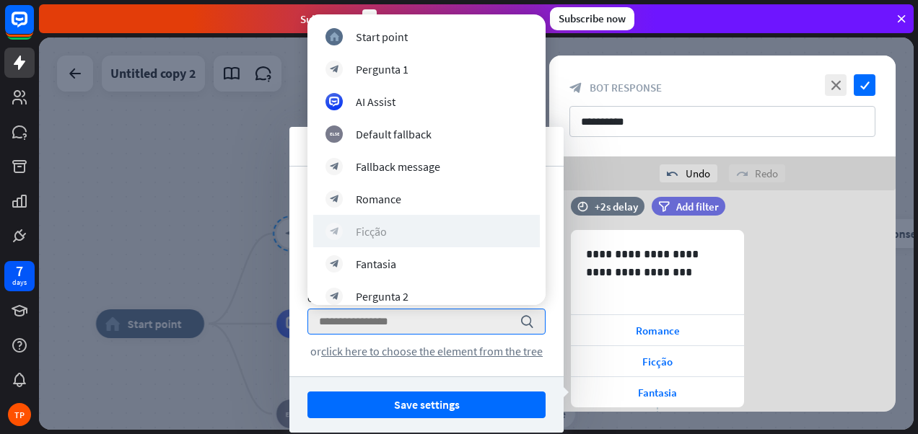
click at [410, 229] on div "block_bot_response Ficção" at bounding box center [426, 231] width 202 height 17
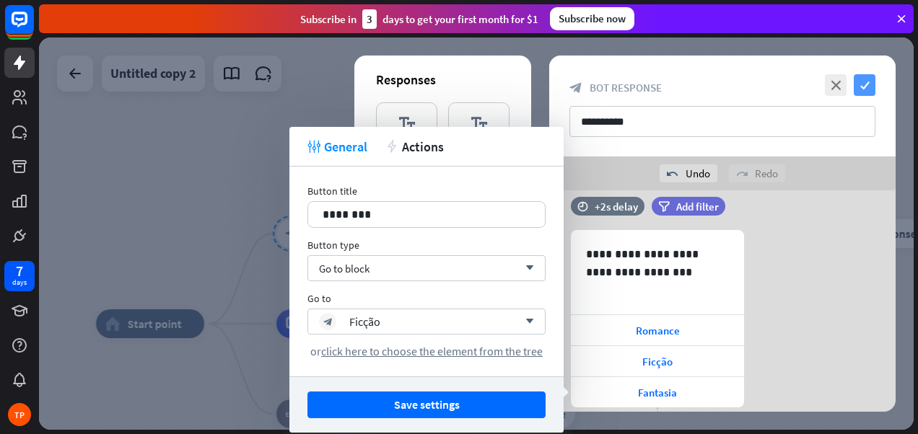
click at [863, 81] on icon "check" at bounding box center [864, 85] width 22 height 22
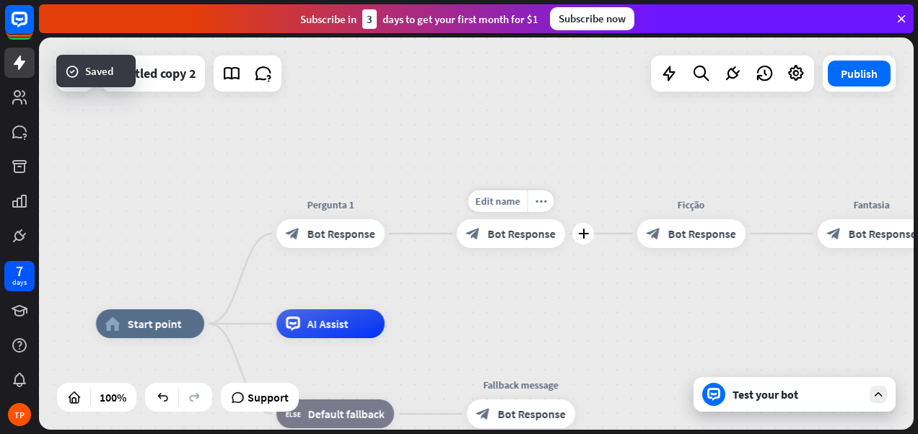
click at [532, 240] on span "Bot Response" at bounding box center [522, 234] width 68 height 14
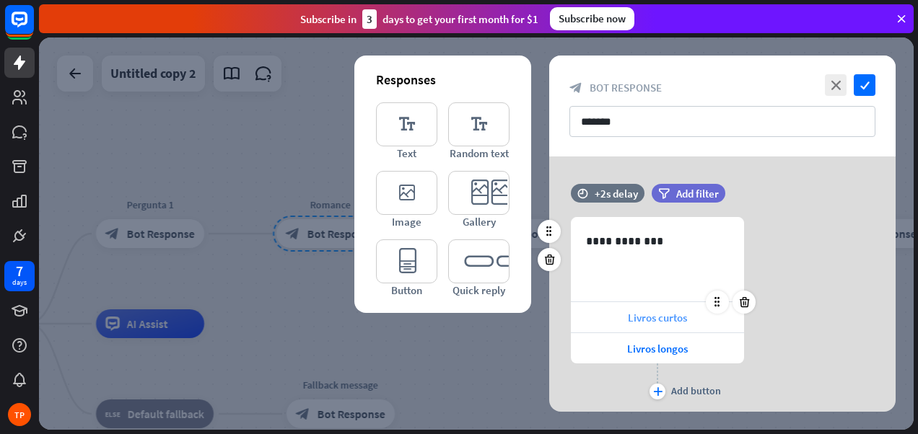
click at [606, 311] on div "Livros curtos" at bounding box center [657, 317] width 173 height 30
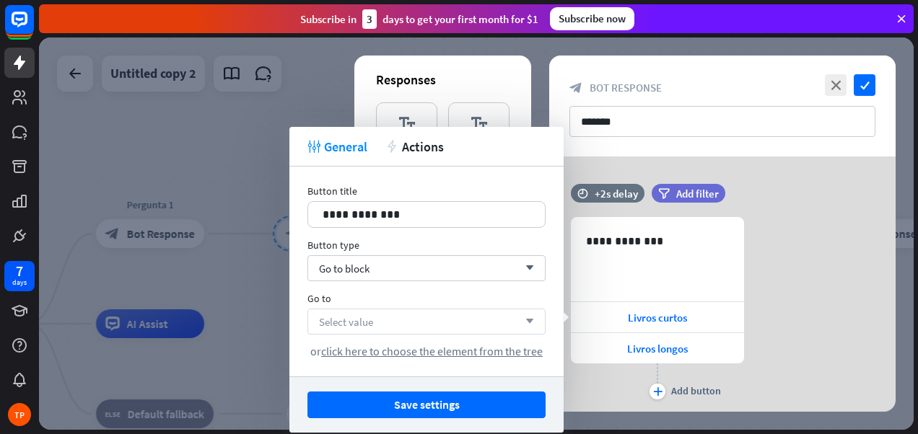
click at [484, 318] on div "Select value arrow_down" at bounding box center [426, 322] width 238 height 26
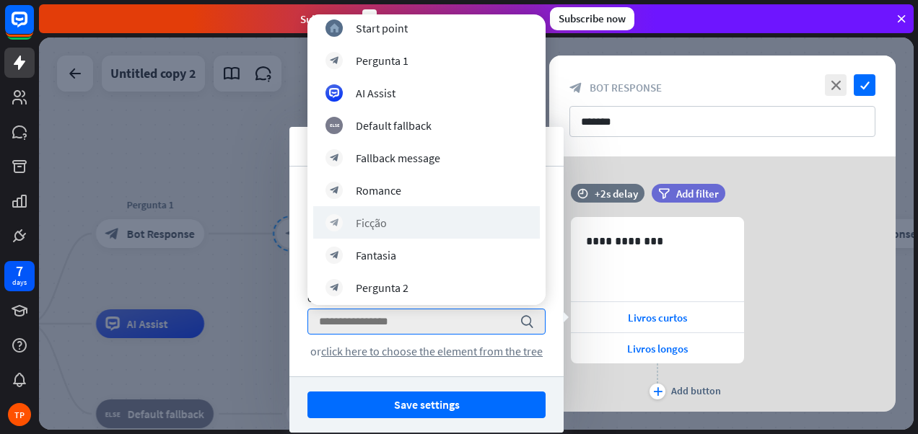
scroll to position [13, 0]
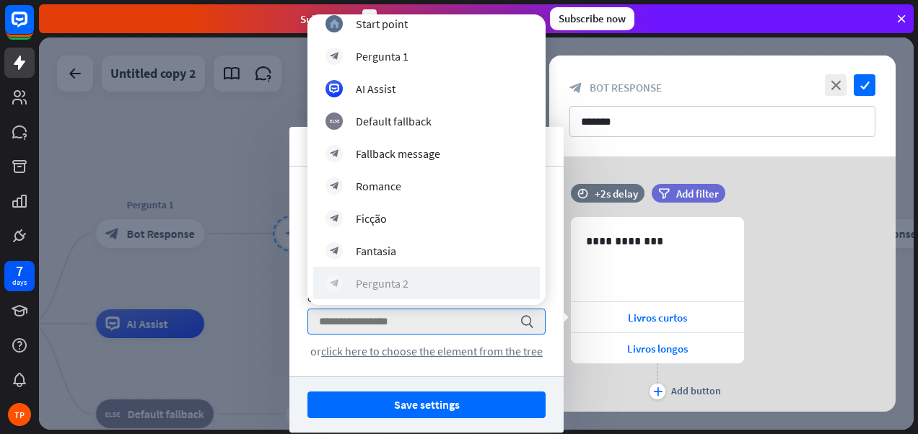
click at [433, 279] on div "block_bot_response Pergunta 2" at bounding box center [426, 283] width 202 height 17
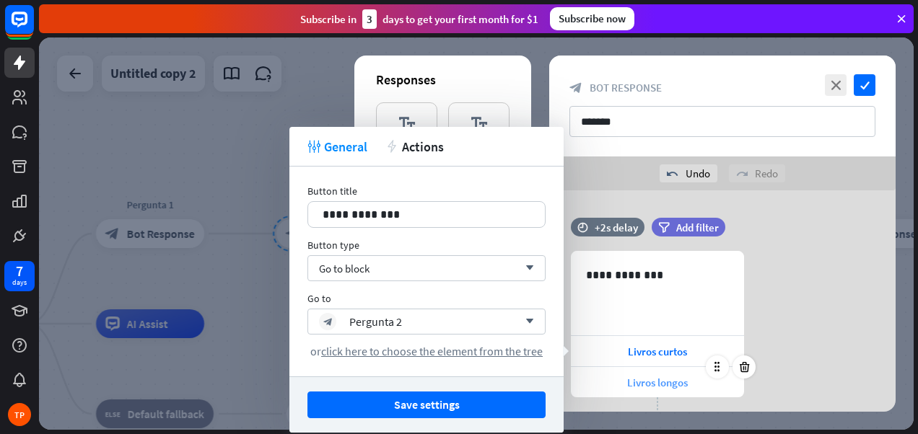
click at [595, 382] on div "Livros longos" at bounding box center [657, 382] width 173 height 30
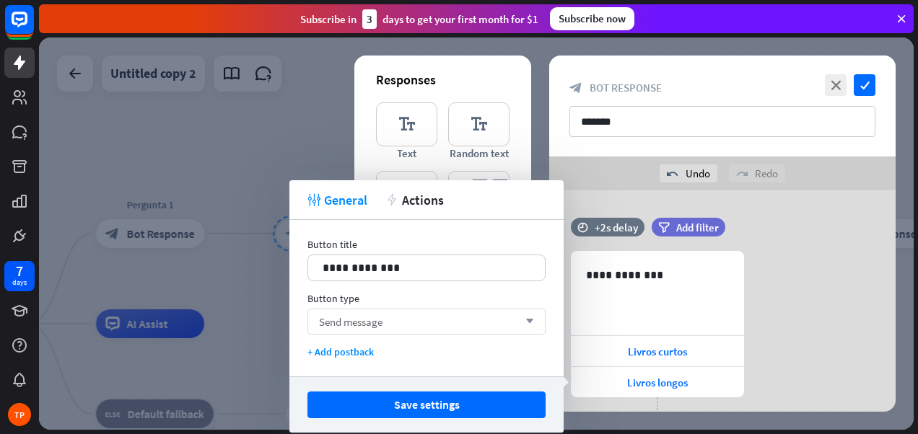
click at [434, 318] on div "Send message arrow_down" at bounding box center [426, 322] width 238 height 26
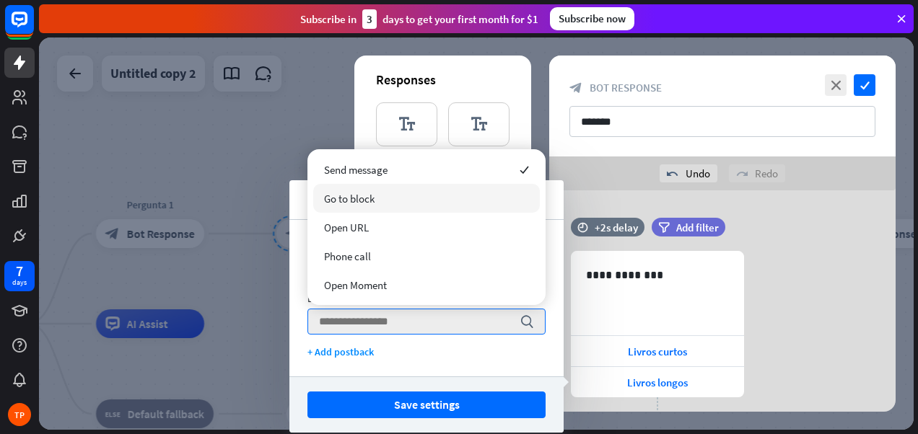
click at [405, 198] on div "Go to block" at bounding box center [426, 198] width 227 height 29
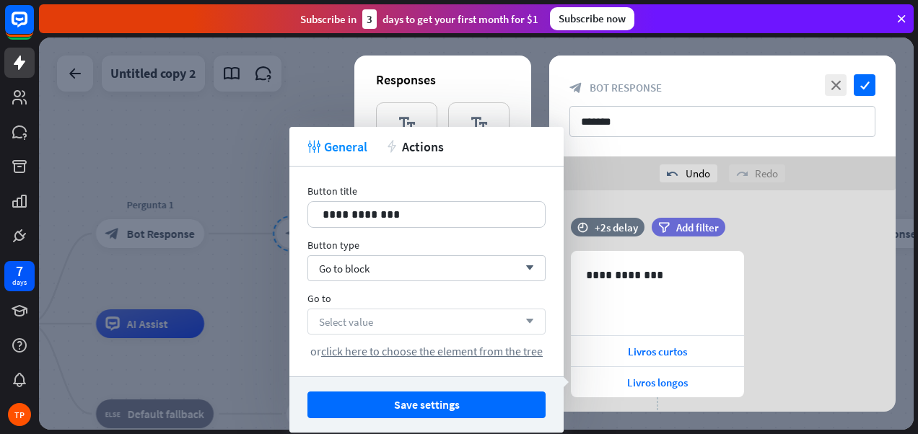
click at [404, 322] on div "Select value arrow_down" at bounding box center [426, 322] width 238 height 26
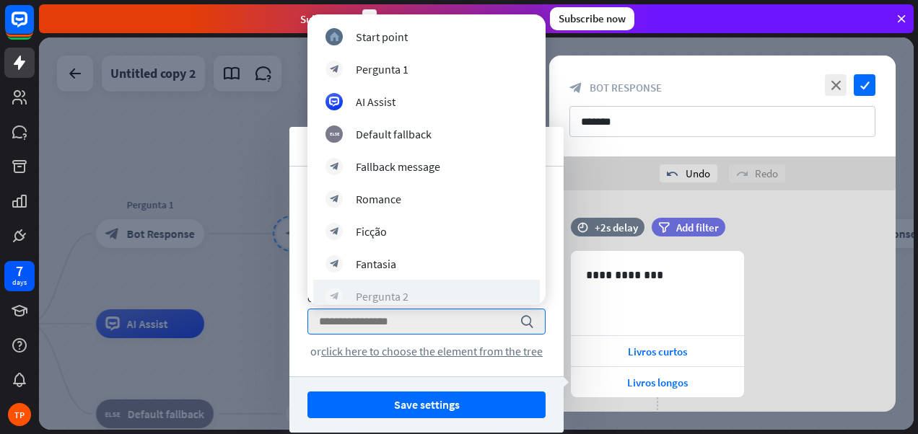
click at [399, 295] on div "Pergunta 2" at bounding box center [382, 296] width 53 height 14
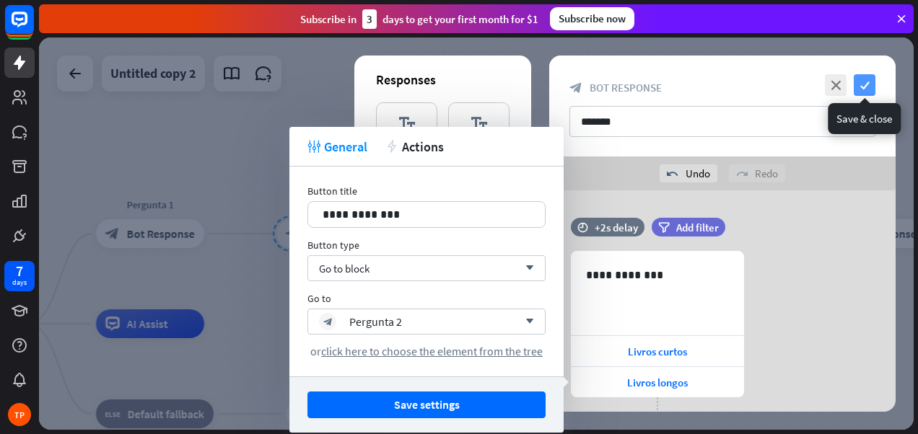
click at [864, 77] on icon "check" at bounding box center [864, 85] width 22 height 22
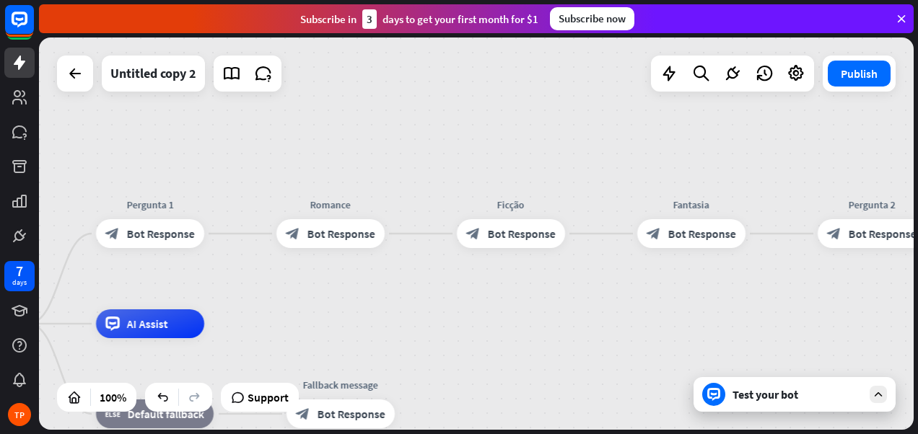
click at [748, 393] on div "Test your bot" at bounding box center [797, 394] width 130 height 14
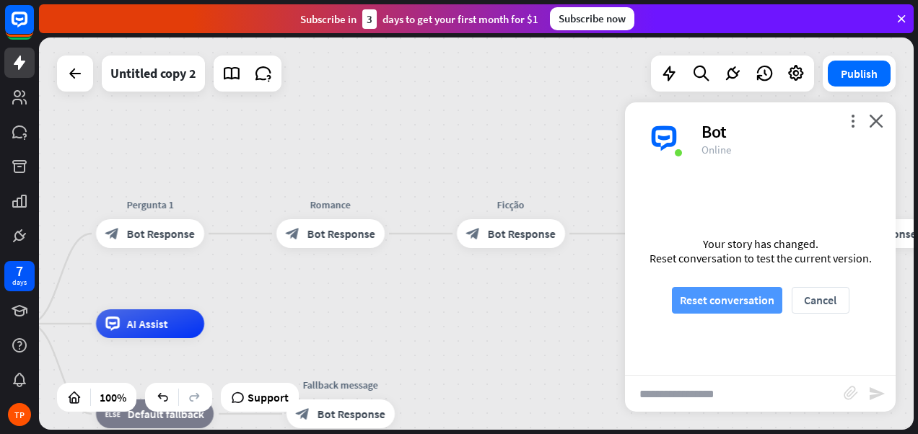
click at [729, 297] on button "Reset conversation" at bounding box center [727, 300] width 110 height 27
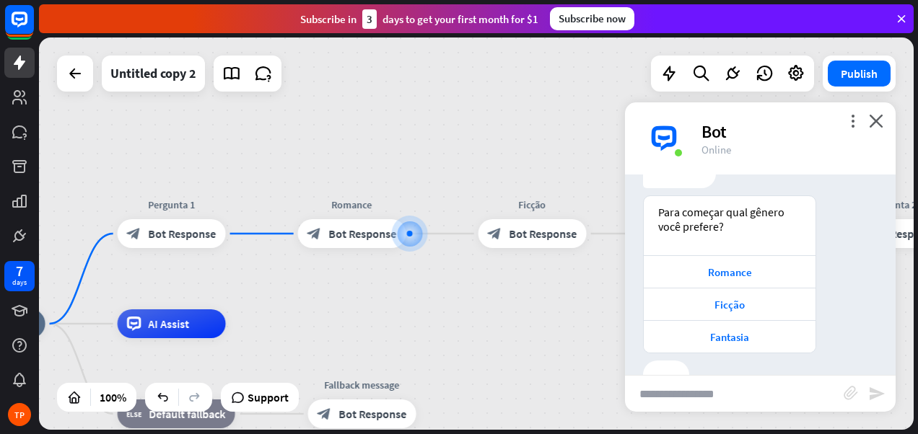
scroll to position [107, 0]
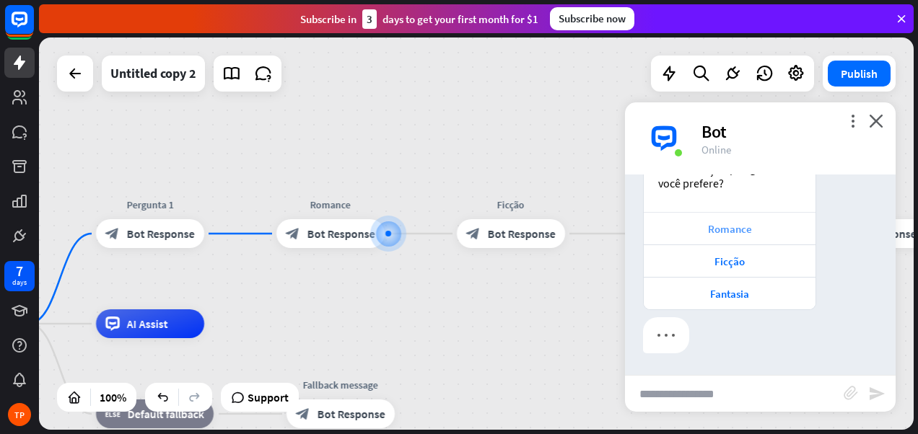
click at [720, 228] on div "Romance" at bounding box center [729, 229] width 157 height 14
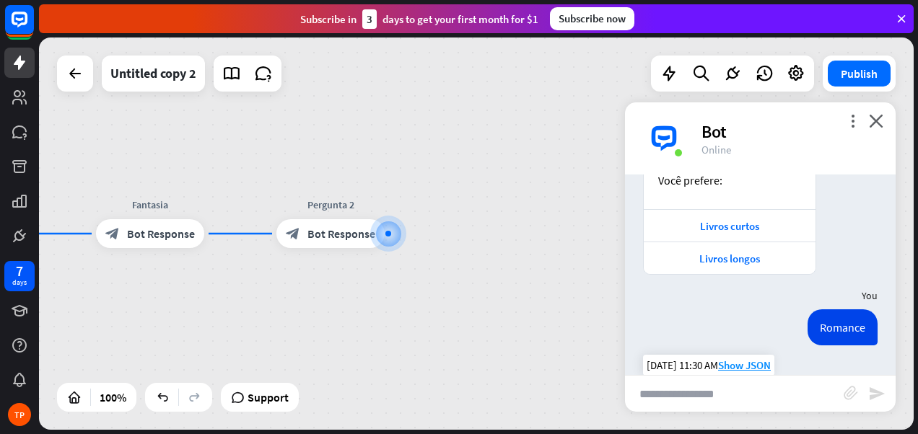
scroll to position [255, 0]
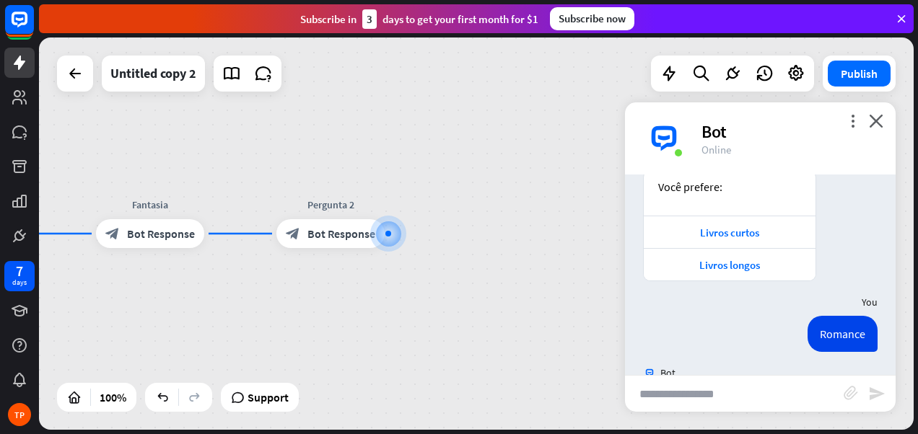
click at [452, 259] on div "home_2 Start point Pergunta 1 block_bot_response Bot Response Romance block_bot…" at bounding box center [476, 234] width 874 height 392
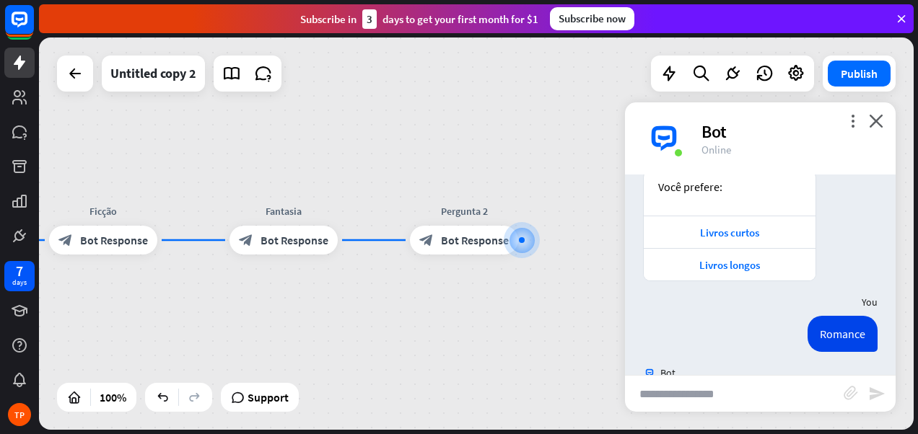
drag, startPoint x: 168, startPoint y: 279, endPoint x: 302, endPoint y: 286, distance: 133.6
click at [302, 286] on div "home_2 Start point Pergunta 1 block_bot_response Bot Response Romance block_bot…" at bounding box center [476, 234] width 874 height 392
click at [469, 253] on div "block_bot_response Bot Response" at bounding box center [464, 240] width 108 height 29
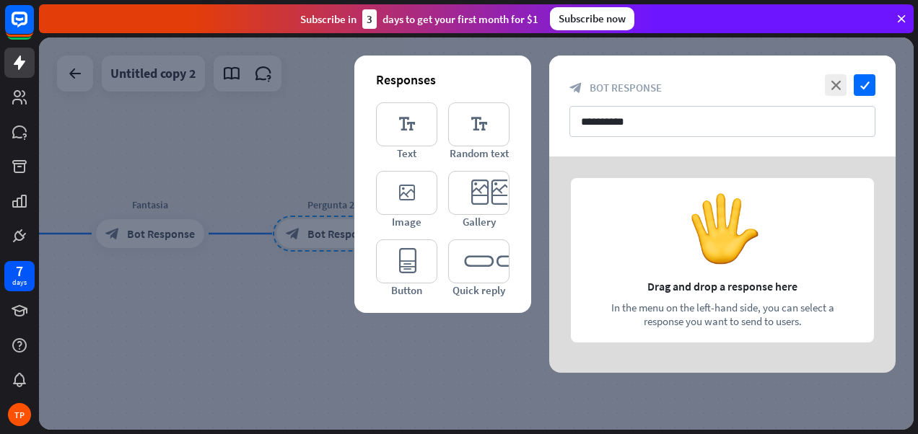
drag, startPoint x: 205, startPoint y: 32, endPoint x: 251, endPoint y: 278, distance: 251.0
click at [252, 278] on div at bounding box center [476, 234] width 874 height 392
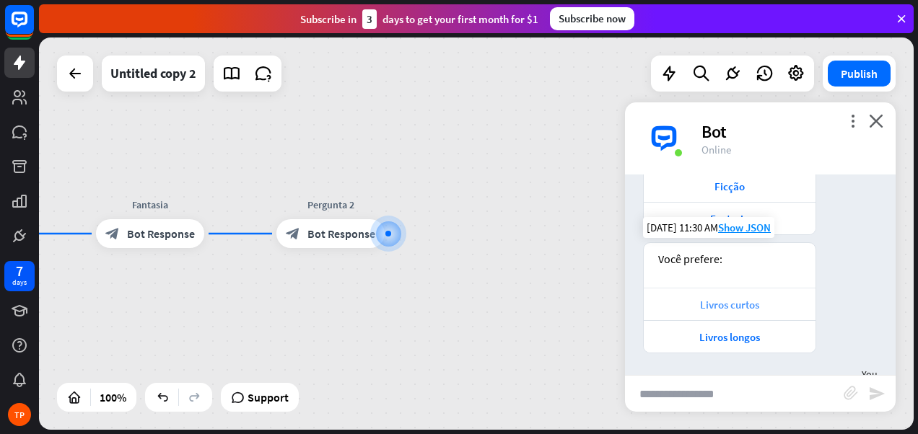
click at [675, 302] on div "Livros curtos" at bounding box center [729, 305] width 157 height 14
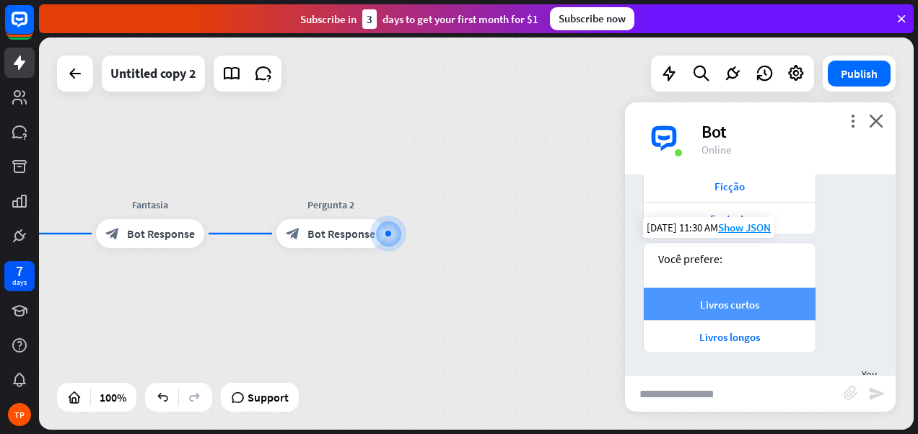
scroll to position [470, 0]
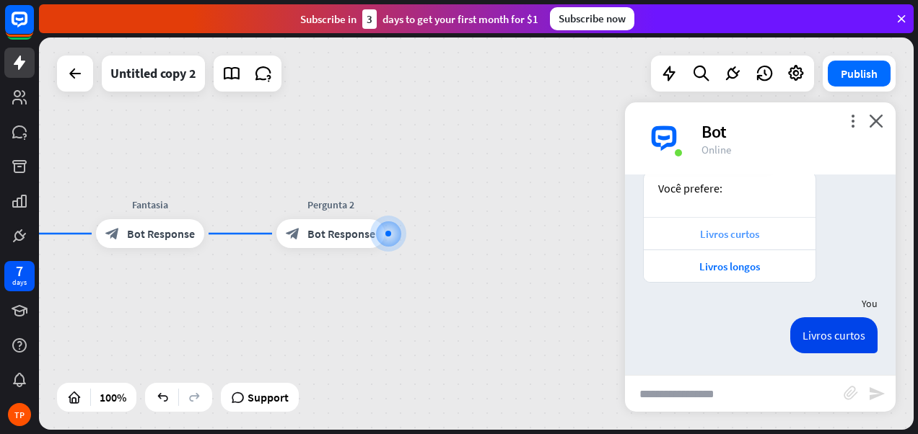
click at [679, 229] on div "Livros curtos" at bounding box center [729, 234] width 157 height 14
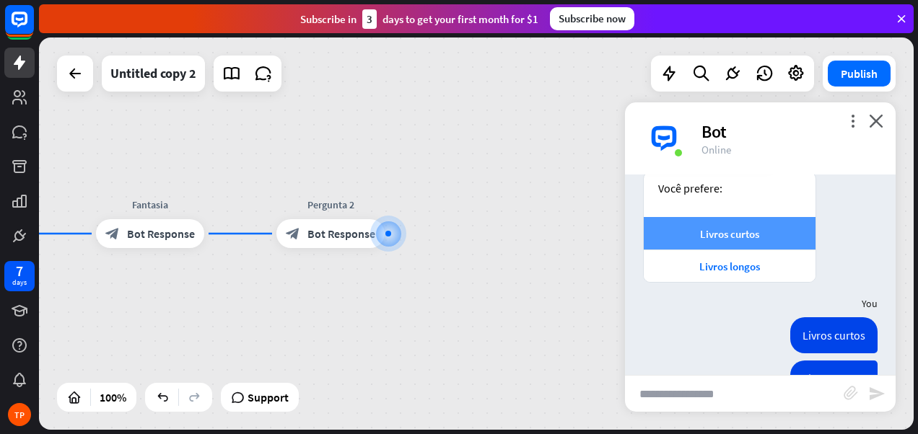
scroll to position [513, 0]
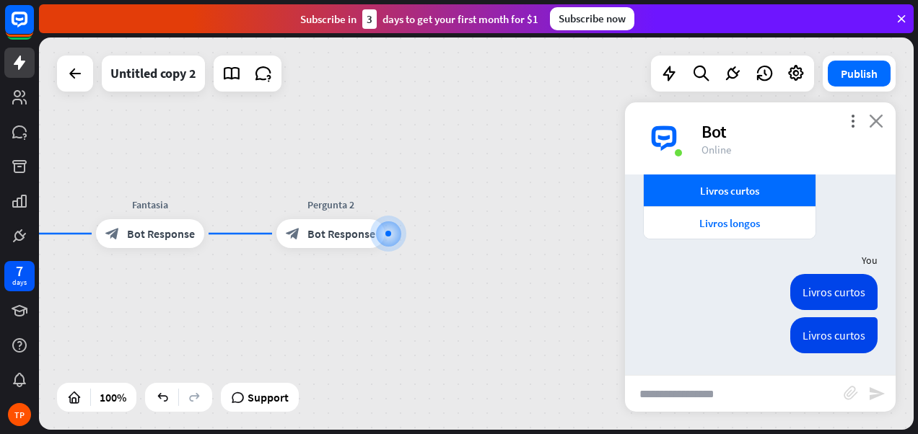
click at [873, 120] on icon "close" at bounding box center [876, 121] width 14 height 14
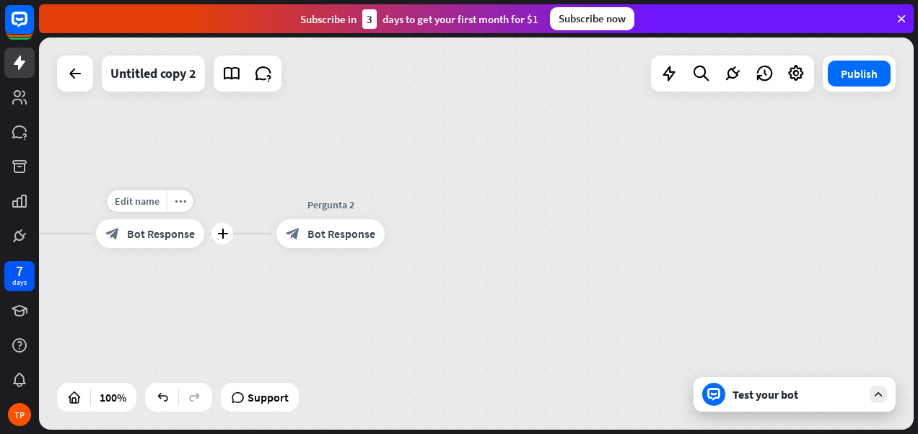
click at [160, 234] on span "Bot Response" at bounding box center [161, 234] width 68 height 14
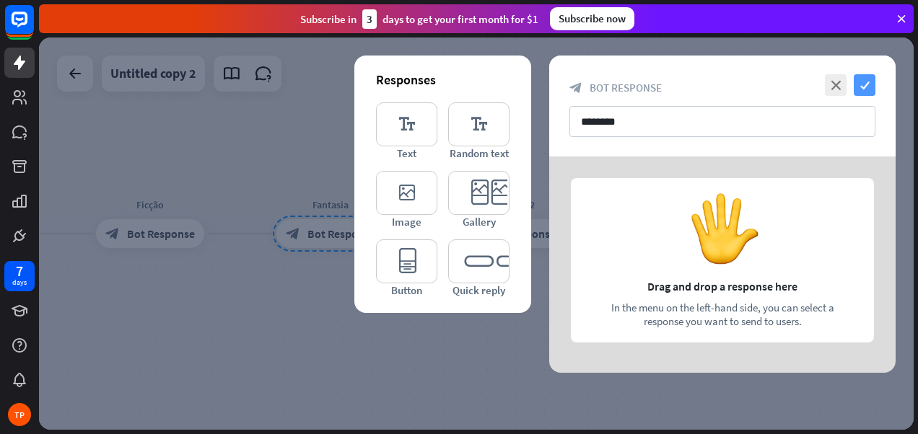
click at [864, 82] on icon "check" at bounding box center [864, 85] width 22 height 22
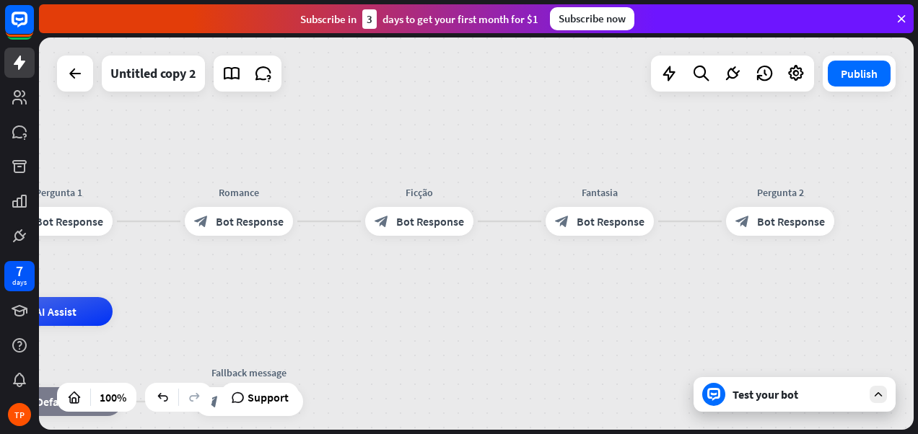
drag, startPoint x: 171, startPoint y: 302, endPoint x: 524, endPoint y: 287, distance: 353.1
click at [524, 287] on div "home_2 Start point Pergunta 1 block_bot_response Bot Response Romance block_bot…" at bounding box center [476, 234] width 874 height 392
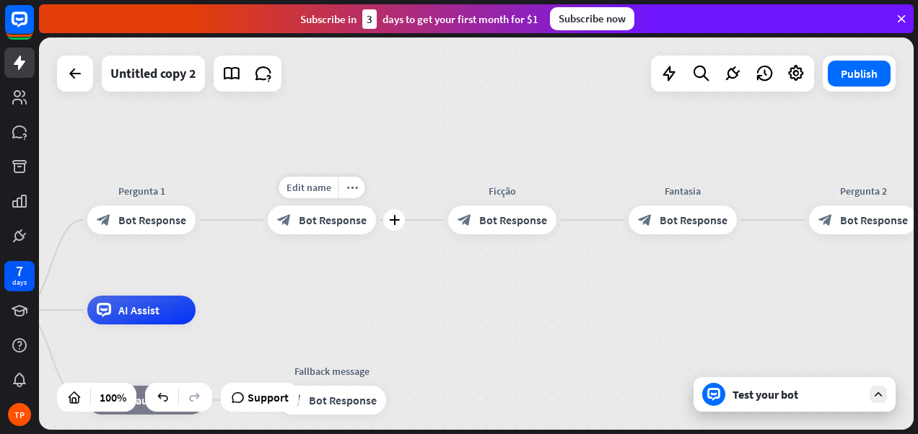
click at [309, 224] on span "Bot Response" at bounding box center [333, 220] width 68 height 14
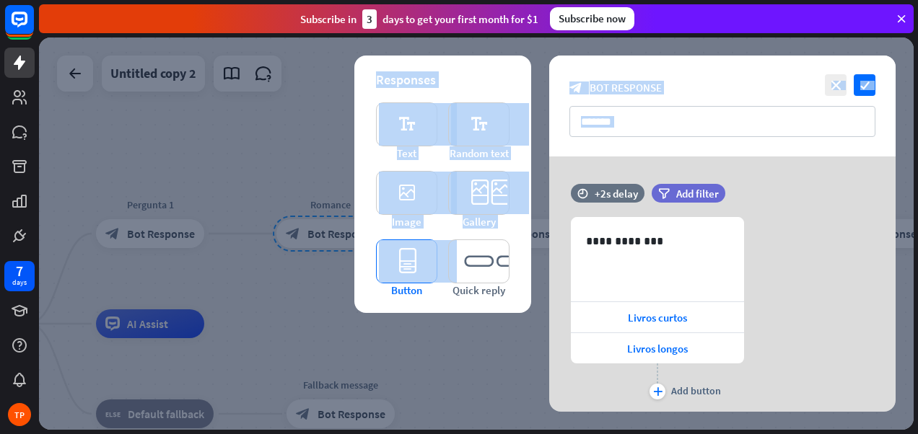
drag, startPoint x: 239, startPoint y: 284, endPoint x: 379, endPoint y: 286, distance: 140.7
click at [379, 286] on div "**********" at bounding box center [476, 234] width 874 height 392
drag, startPoint x: 379, startPoint y: 286, endPoint x: 302, endPoint y: 297, distance: 77.9
click at [302, 297] on div at bounding box center [476, 234] width 874 height 392
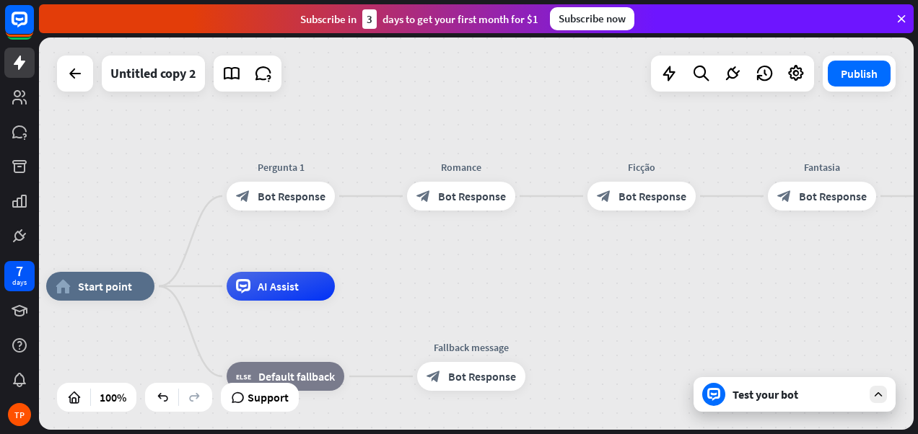
drag, startPoint x: 390, startPoint y: 292, endPoint x: 524, endPoint y: 255, distance: 139.8
click at [528, 255] on div "home_2 Start point Pergunta 1 block_bot_response Bot Response Romance block_bot…" at bounding box center [476, 234] width 874 height 392
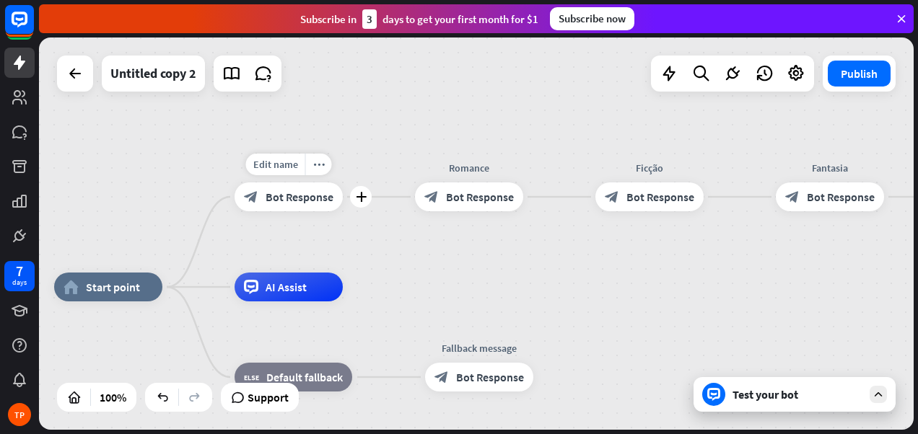
click at [311, 195] on span "Bot Response" at bounding box center [299, 197] width 68 height 14
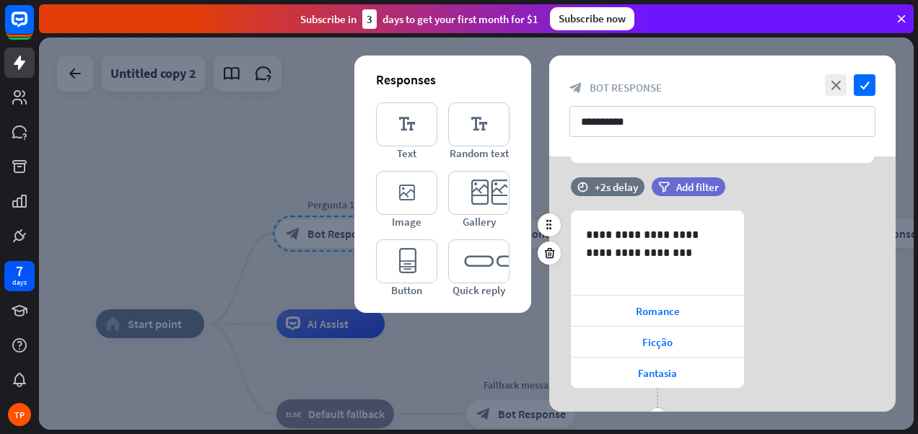
scroll to position [124, 0]
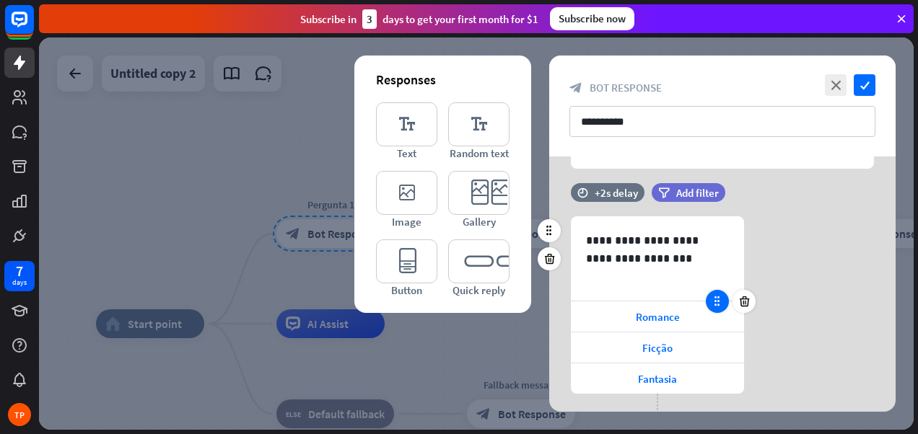
click at [711, 303] on icon at bounding box center [717, 301] width 13 height 13
click at [719, 302] on icon at bounding box center [717, 301] width 13 height 13
drag, startPoint x: 719, startPoint y: 302, endPoint x: 717, endPoint y: 321, distance: 18.8
click at [717, 321] on div at bounding box center [717, 332] width 23 height 23
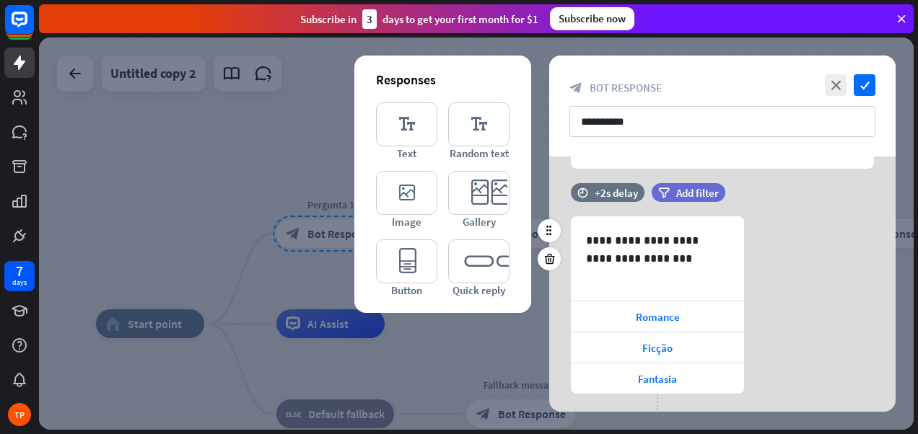
click at [563, 317] on div "**********" at bounding box center [722, 324] width 346 height 217
click at [581, 312] on div "Romance" at bounding box center [657, 317] width 173 height 30
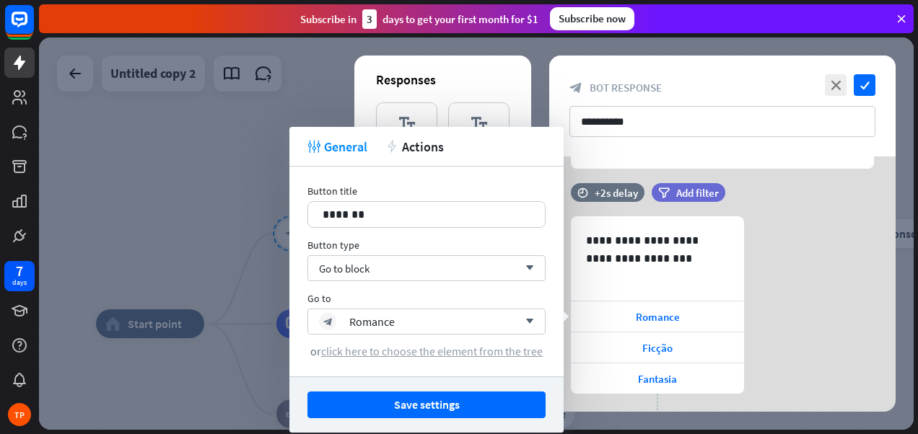
click at [477, 356] on span "click here to choose the element from the tree" at bounding box center [431, 351] width 221 height 14
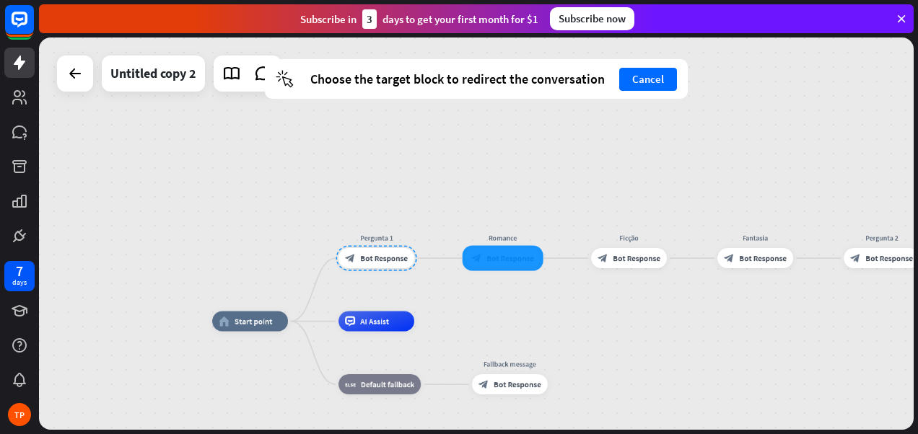
click at [521, 257] on div at bounding box center [502, 258] width 81 height 25
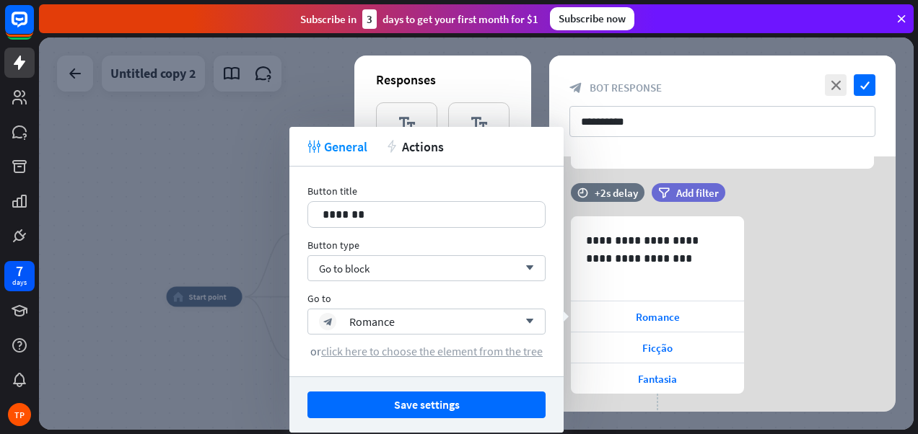
click at [458, 349] on span "click here to choose the element from the tree" at bounding box center [431, 351] width 221 height 14
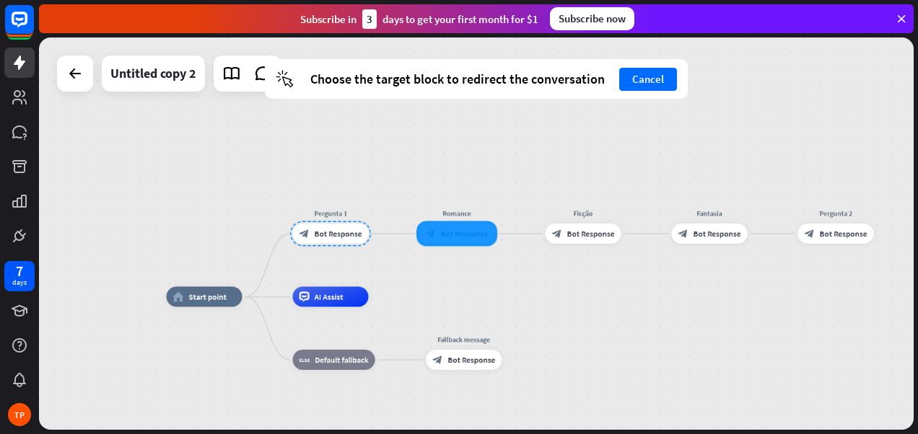
click at [467, 239] on div at bounding box center [456, 233] width 81 height 25
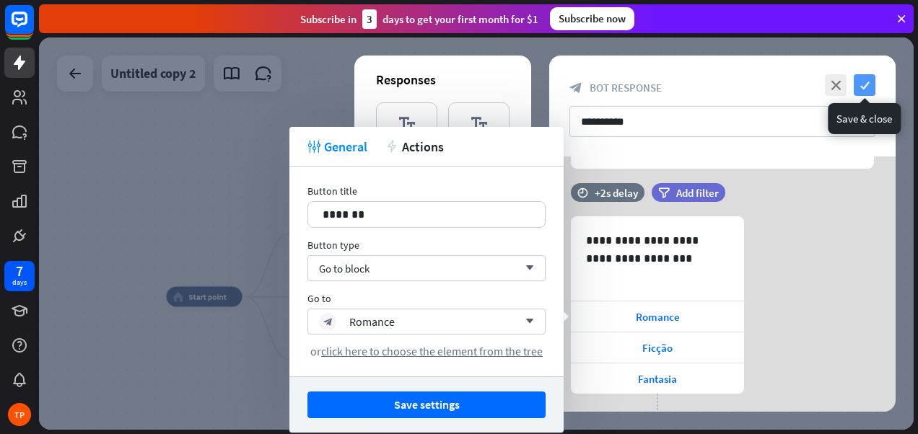
click at [873, 80] on icon "check" at bounding box center [864, 85] width 22 height 22
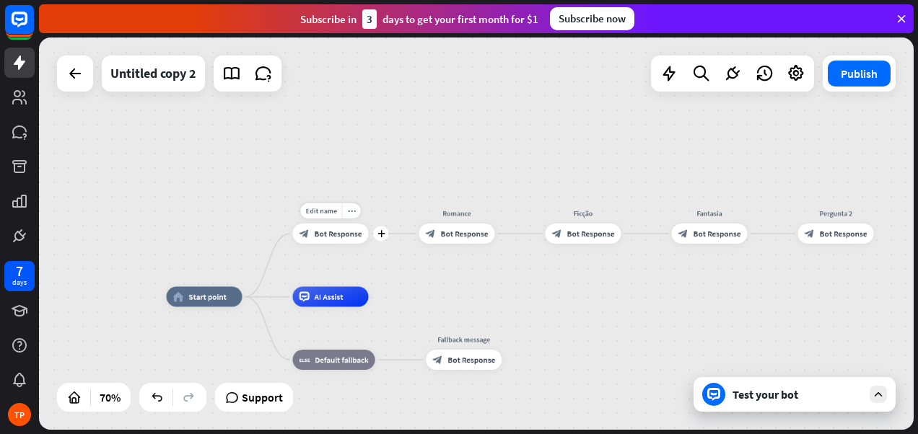
click at [338, 232] on span "Bot Response" at bounding box center [339, 234] width 48 height 10
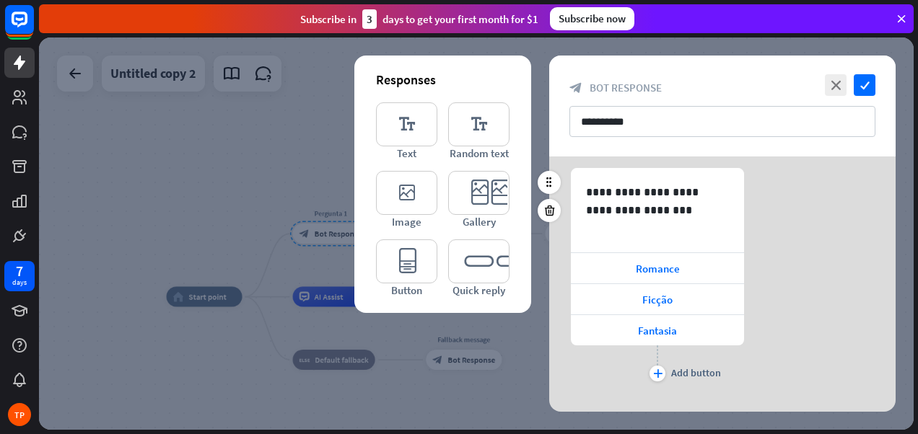
scroll to position [196, 0]
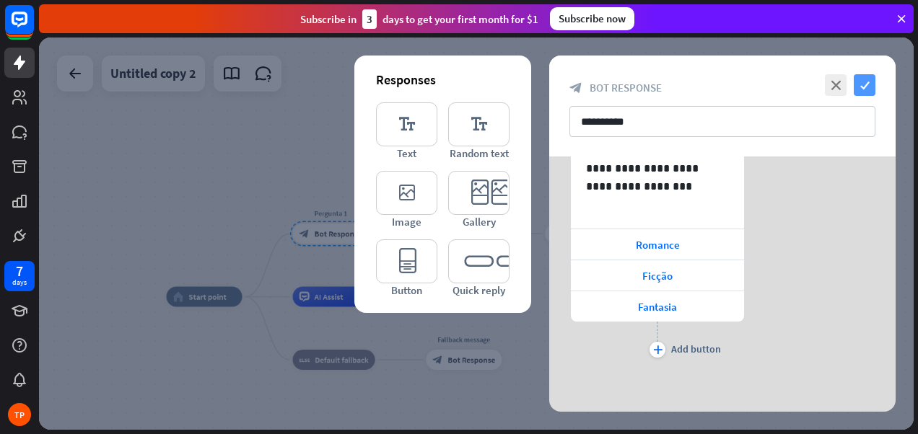
click at [865, 81] on icon "check" at bounding box center [864, 85] width 22 height 22
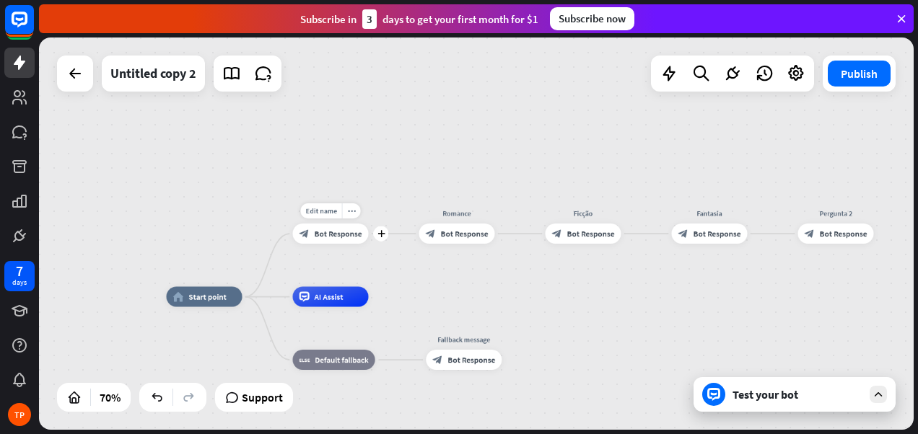
click at [342, 232] on span "Bot Response" at bounding box center [339, 234] width 48 height 10
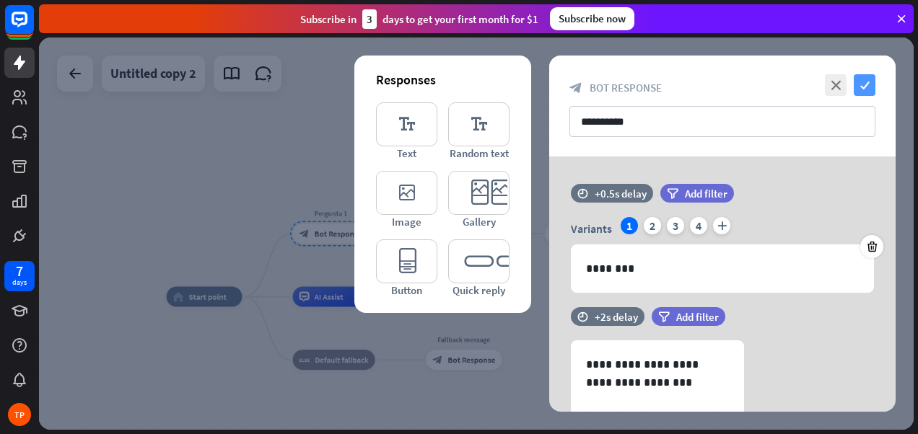
click at [861, 77] on icon "check" at bounding box center [864, 85] width 22 height 22
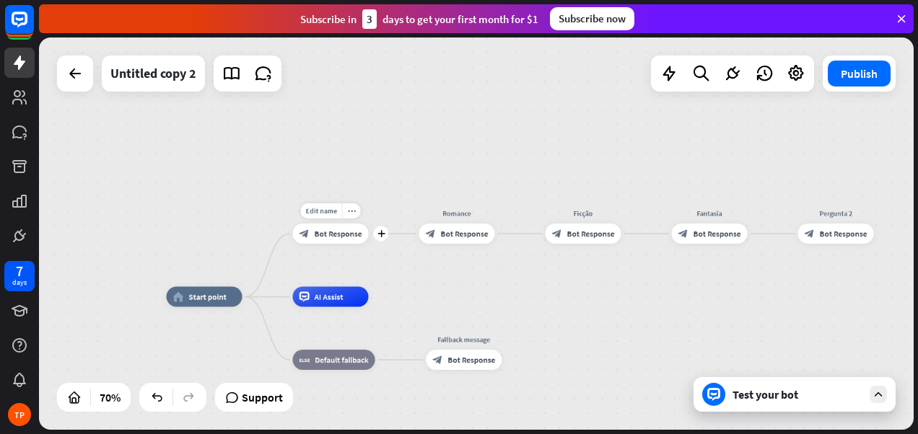
click at [327, 232] on span "Bot Response" at bounding box center [339, 234] width 48 height 10
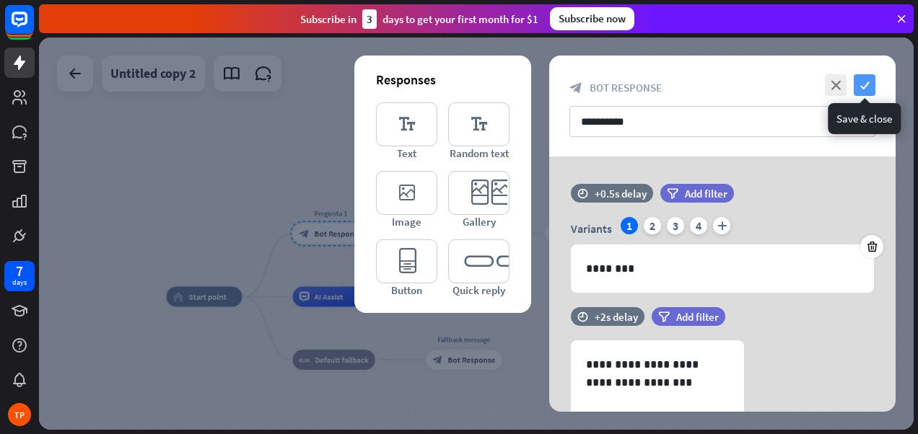
click at [861, 84] on icon "check" at bounding box center [864, 85] width 22 height 22
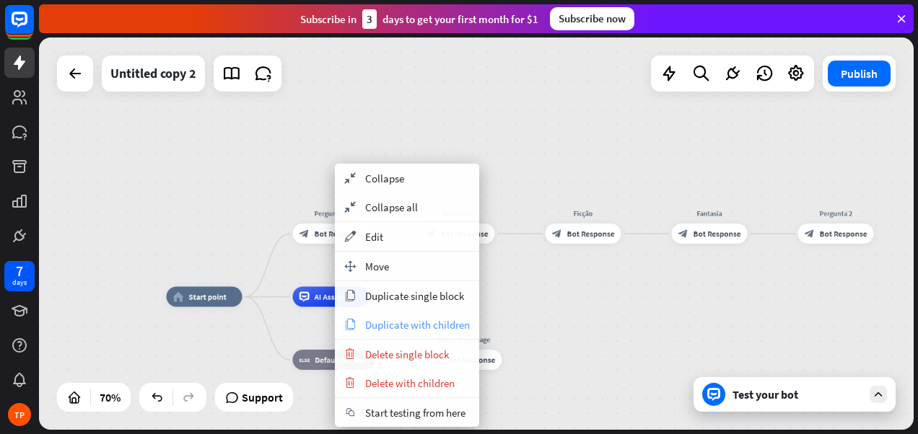
click at [425, 324] on span "Duplicate with children" at bounding box center [417, 325] width 105 height 14
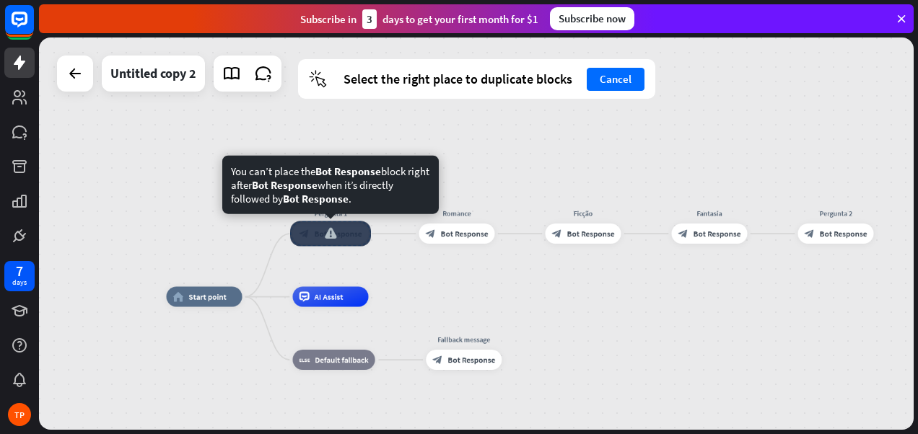
click at [345, 240] on div at bounding box center [330, 233] width 81 height 25
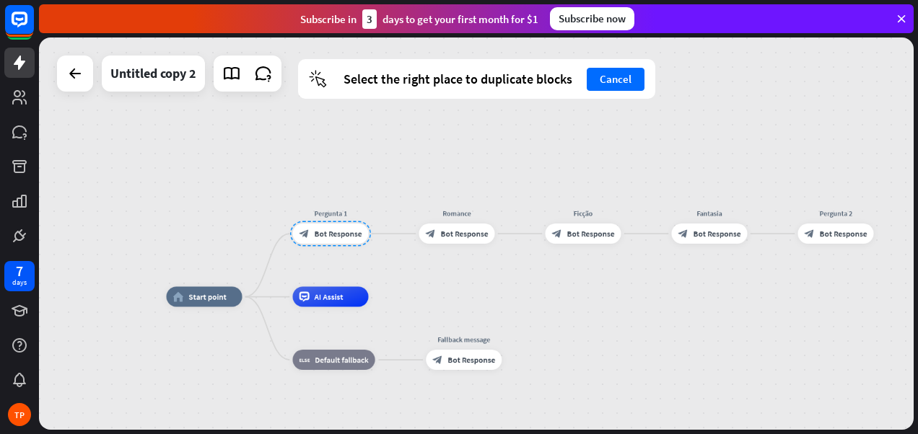
click at [472, 281] on div "home_2 Start point Pergunta 1 block_bot_response Bot Response Romance block_bot…" at bounding box center [476, 234] width 874 height 392
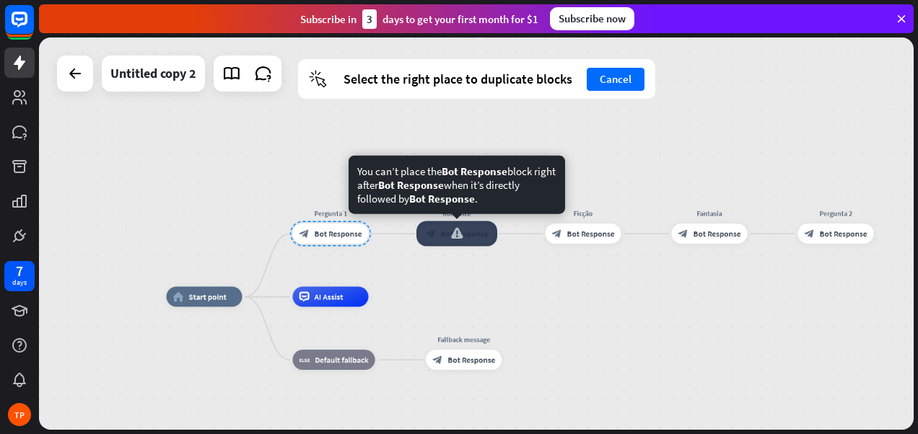
click at [463, 230] on div at bounding box center [456, 233] width 81 height 25
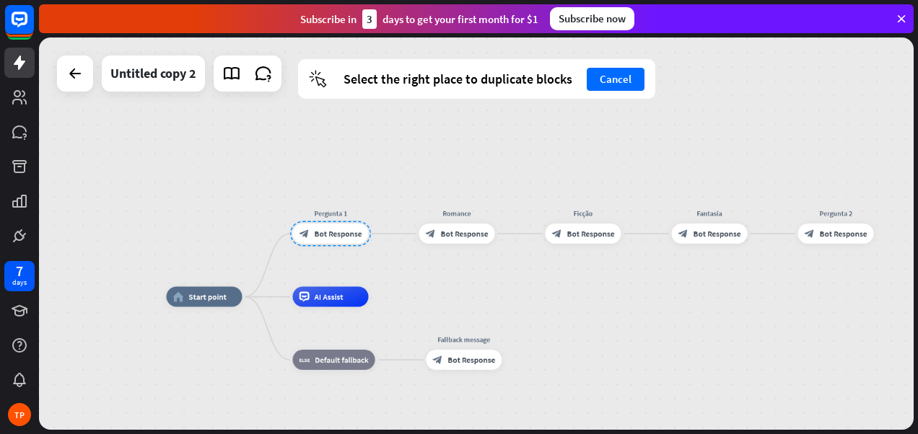
click at [544, 289] on div "home_2 Start point Pergunta 1 block_bot_response Bot Response Romance block_bot…" at bounding box center [476, 234] width 874 height 392
click at [611, 79] on button "Cancel" at bounding box center [616, 79] width 58 height 23
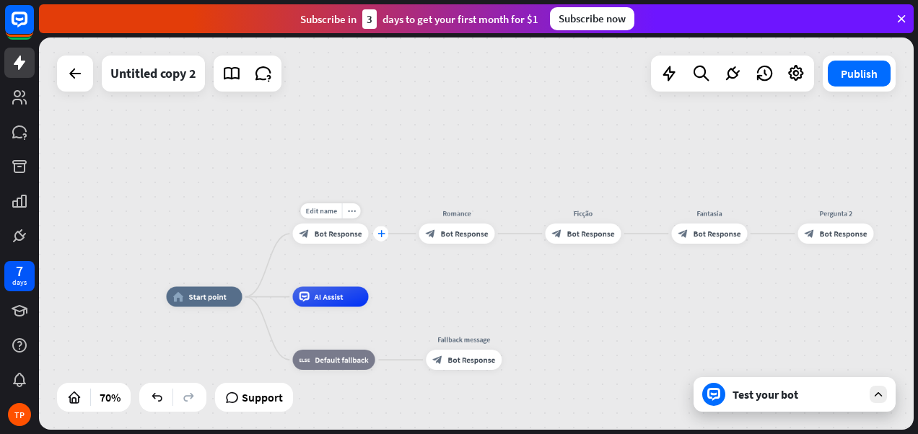
click at [382, 232] on icon "plus" at bounding box center [381, 233] width 8 height 7
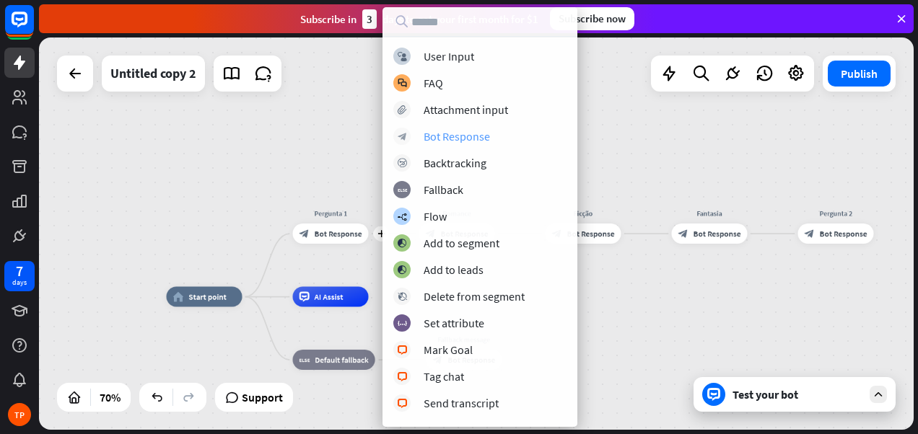
drag, startPoint x: 449, startPoint y: 139, endPoint x: 415, endPoint y: 134, distance: 34.9
click at [415, 134] on div "block_bot_response Bot Response" at bounding box center [479, 136] width 173 height 17
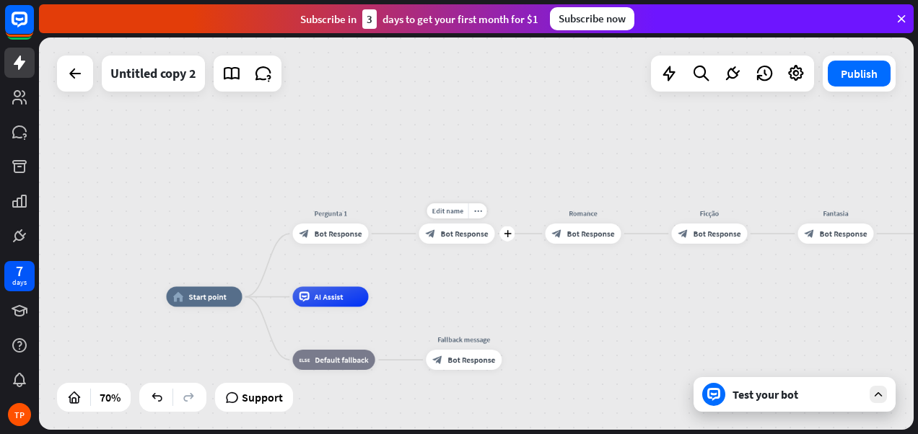
click at [455, 232] on span "Bot Response" at bounding box center [465, 234] width 48 height 10
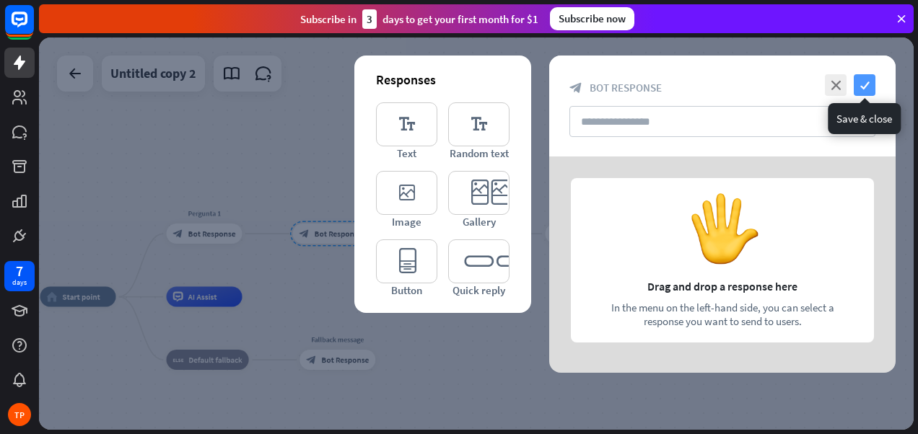
click at [864, 82] on icon "check" at bounding box center [864, 85] width 22 height 22
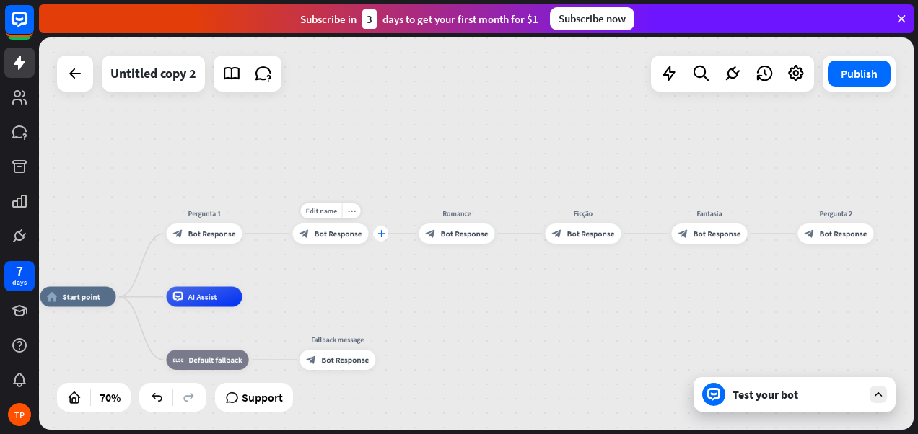
click at [383, 234] on icon "plus" at bounding box center [381, 233] width 8 height 7
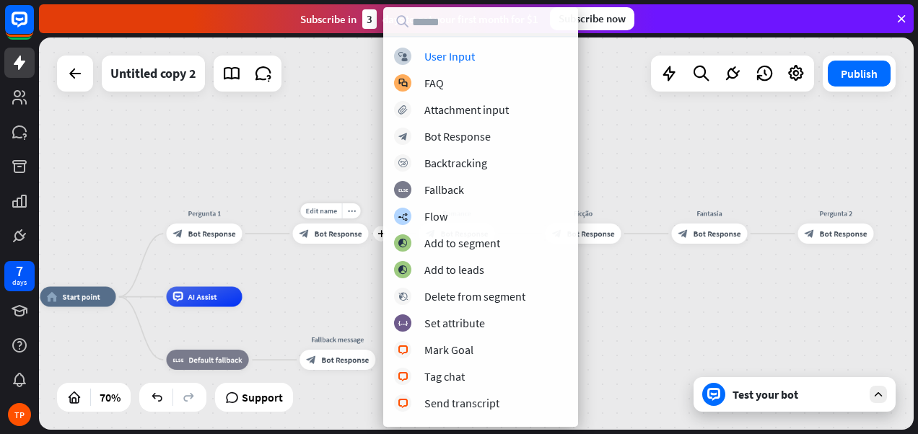
click at [344, 237] on span "Bot Response" at bounding box center [339, 234] width 48 height 10
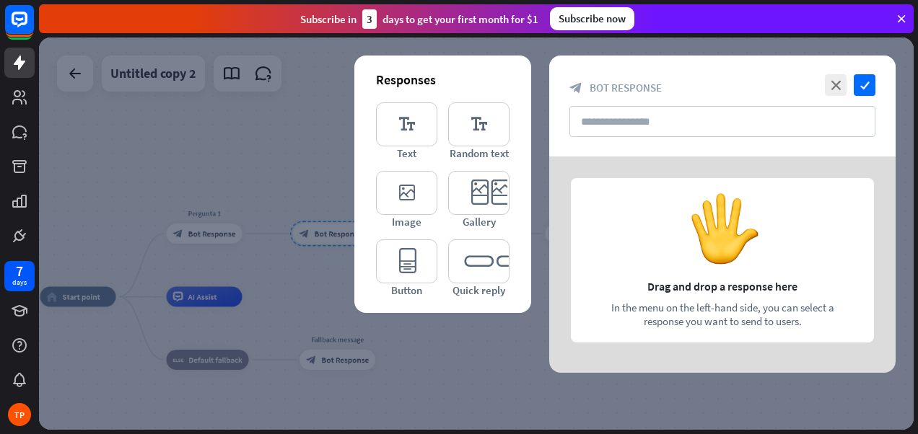
click at [341, 237] on div at bounding box center [476, 234] width 874 height 392
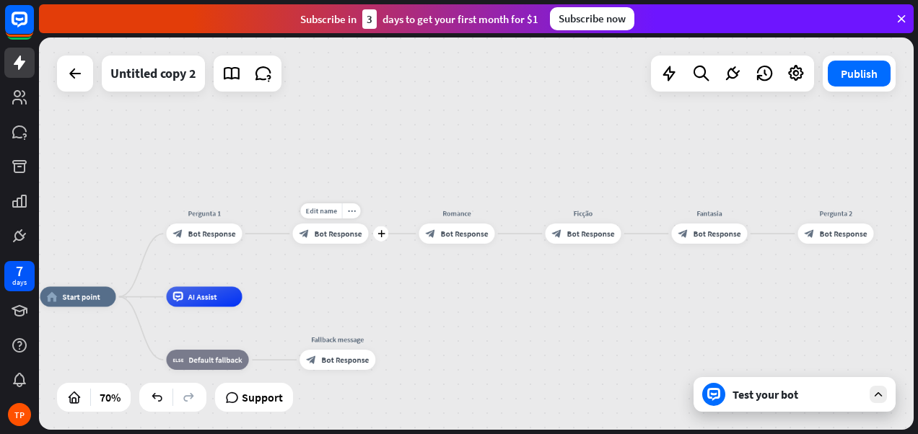
click at [351, 232] on span "Bot Response" at bounding box center [339, 234] width 48 height 10
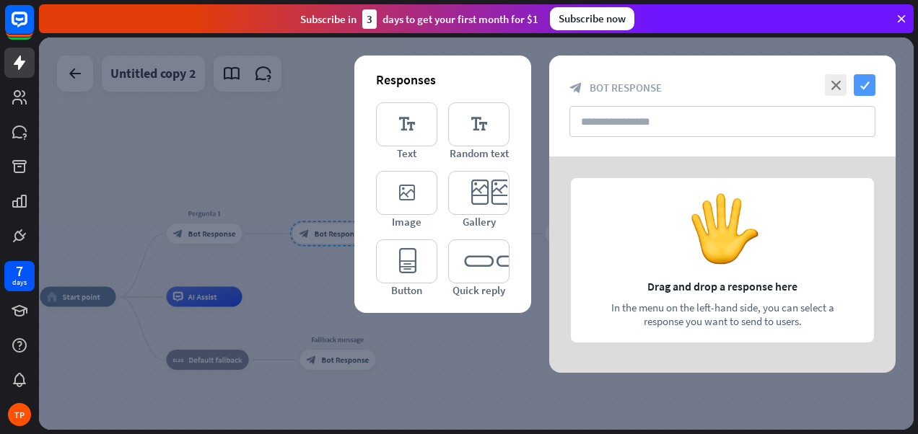
click at [866, 87] on icon "check" at bounding box center [864, 85] width 22 height 22
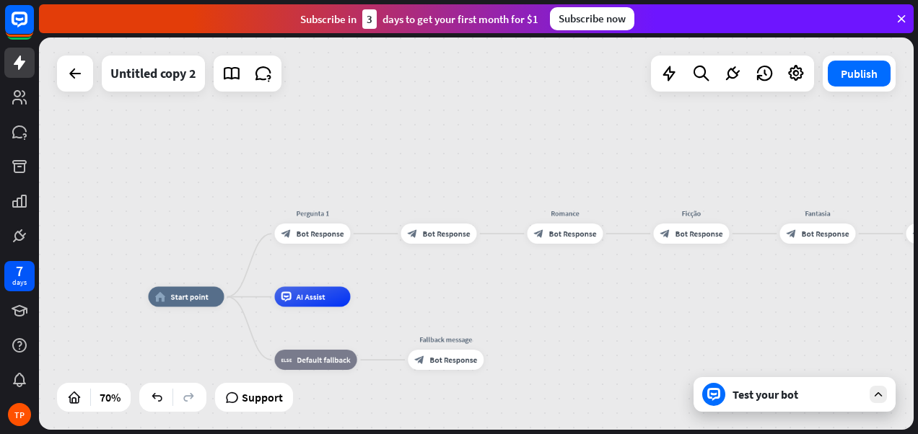
drag, startPoint x: 306, startPoint y: 316, endPoint x: 409, endPoint y: 301, distance: 104.3
click at [408, 302] on div "home_2 Start point Pergunta 1 block_bot_response Bot Response block_bot_respons…" at bounding box center [455, 434] width 612 height 275
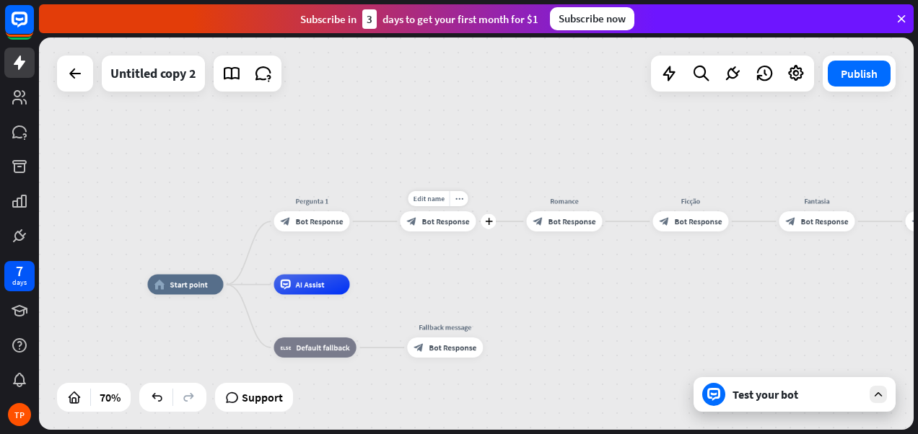
click at [443, 221] on span "Bot Response" at bounding box center [446, 221] width 48 height 10
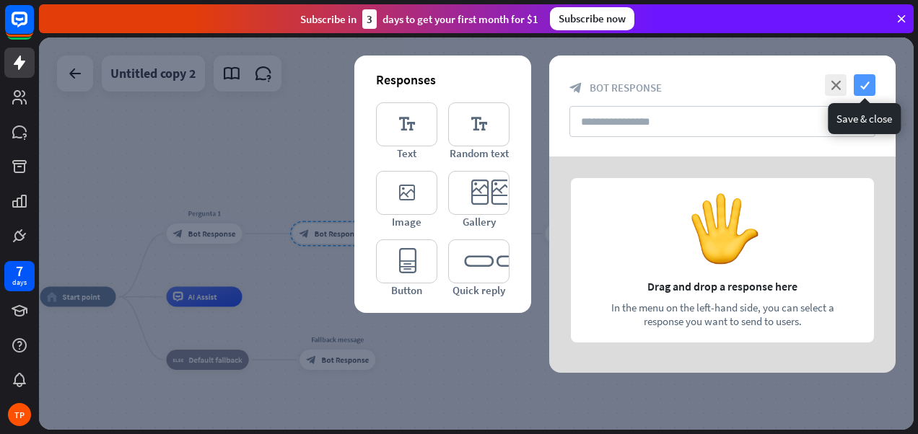
click at [872, 77] on icon "check" at bounding box center [864, 85] width 22 height 22
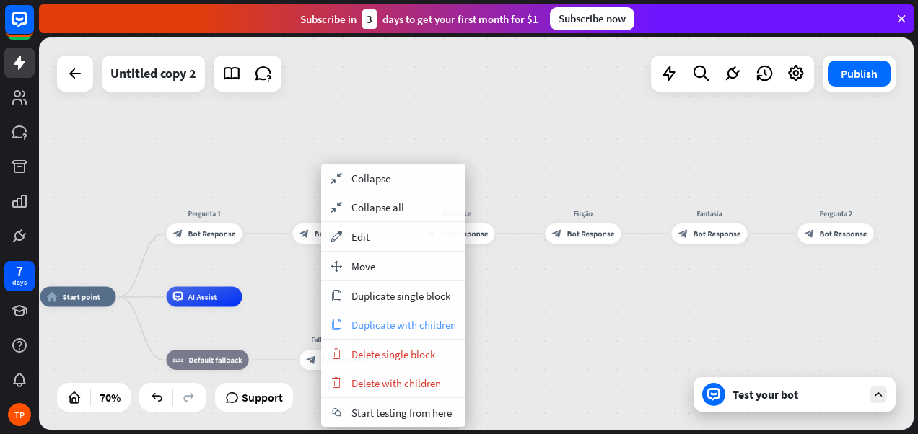
click at [360, 328] on span "Duplicate with children" at bounding box center [403, 325] width 105 height 14
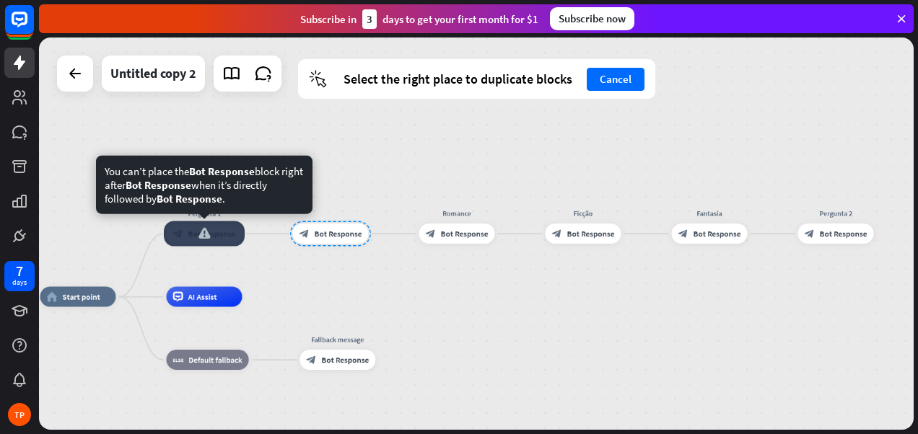
click at [196, 239] on div at bounding box center [204, 233] width 81 height 25
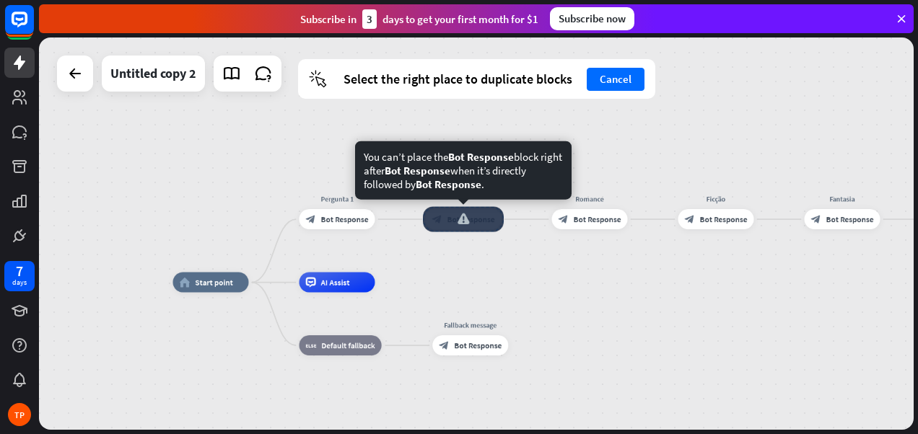
drag, startPoint x: 374, startPoint y: 257, endPoint x: 484, endPoint y: 217, distance: 116.6
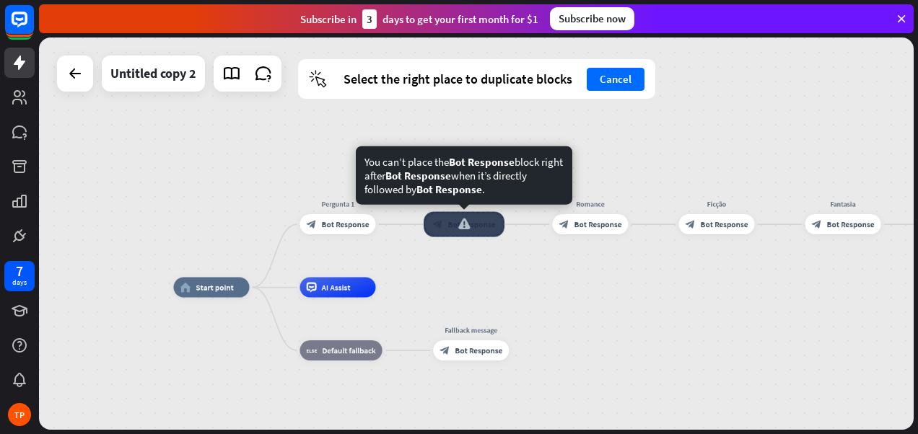
click at [449, 224] on div at bounding box center [463, 224] width 81 height 25
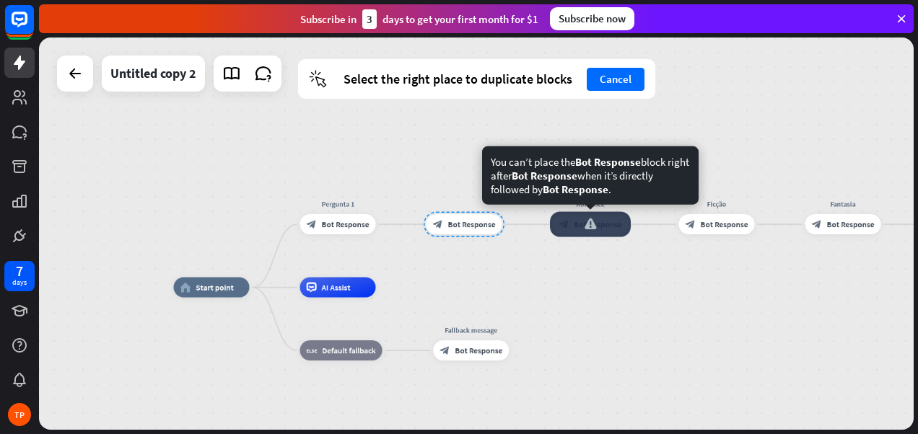
click at [587, 234] on div at bounding box center [590, 224] width 81 height 25
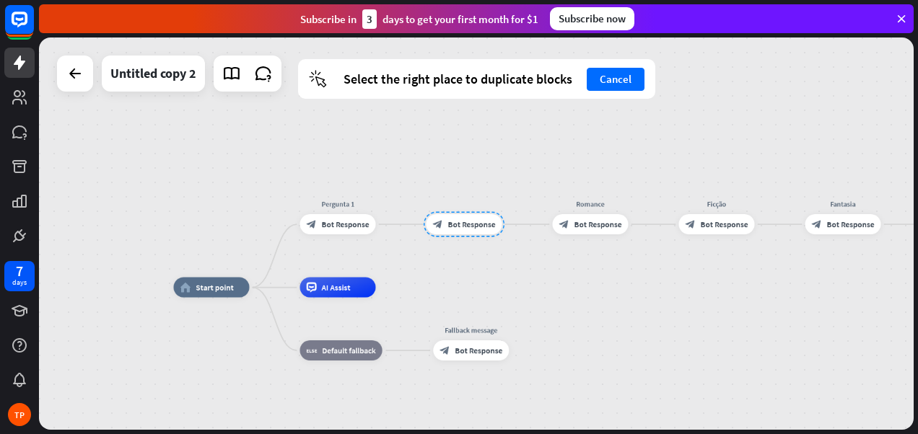
click at [462, 256] on div "home_2 Start point Pergunta 1 block_bot_response Bot Response block_bot_respons…" at bounding box center [476, 234] width 874 height 392
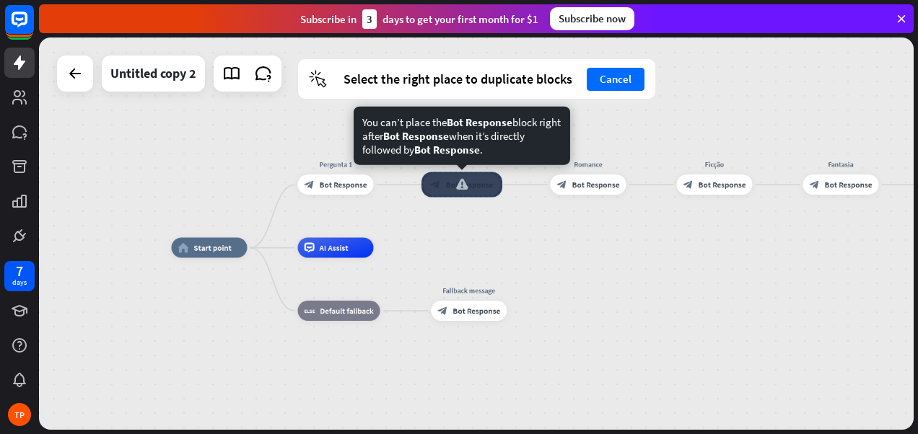
drag, startPoint x: 455, startPoint y: 245, endPoint x: 451, endPoint y: 188, distance: 57.2
click at [451, 188] on div at bounding box center [461, 184] width 81 height 25
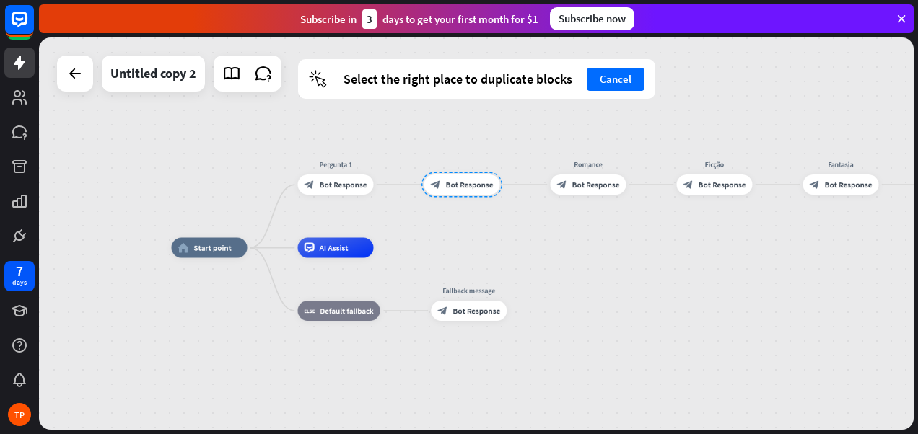
click at [486, 244] on div "home_2 Start point Pergunta 1 block_bot_response Bot Response block_bot_respons…" at bounding box center [476, 234] width 874 height 392
drag, startPoint x: 570, startPoint y: 258, endPoint x: 589, endPoint y: 266, distance: 21.0
click at [571, 258] on div "home_2 Start point Pergunta 1 block_bot_response Bot Response block_bot_respons…" at bounding box center [478, 385] width 612 height 275
click at [616, 86] on button "Cancel" at bounding box center [616, 79] width 58 height 23
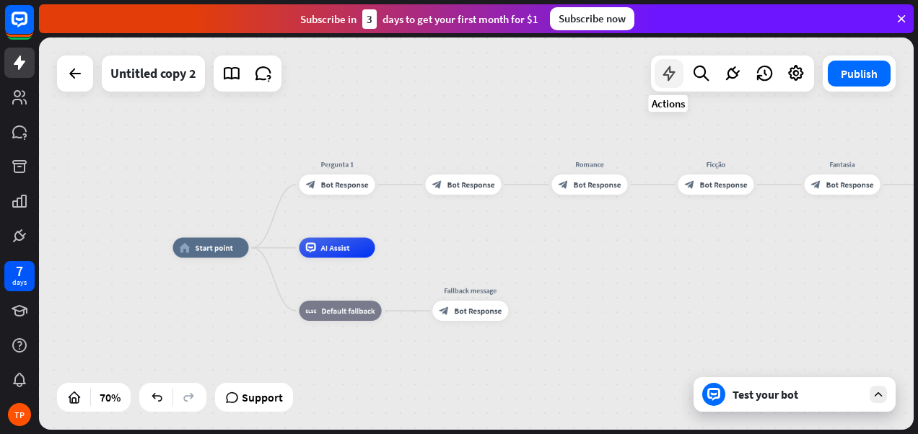
click at [669, 74] on icon at bounding box center [668, 73] width 19 height 19
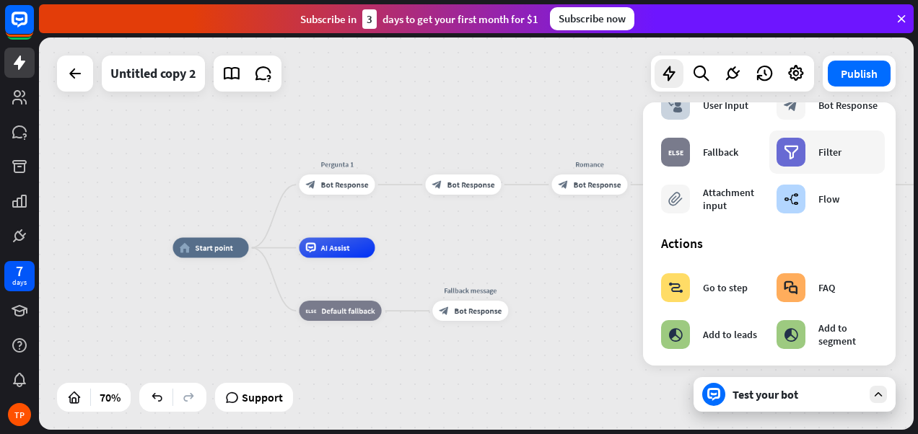
scroll to position [72, 0]
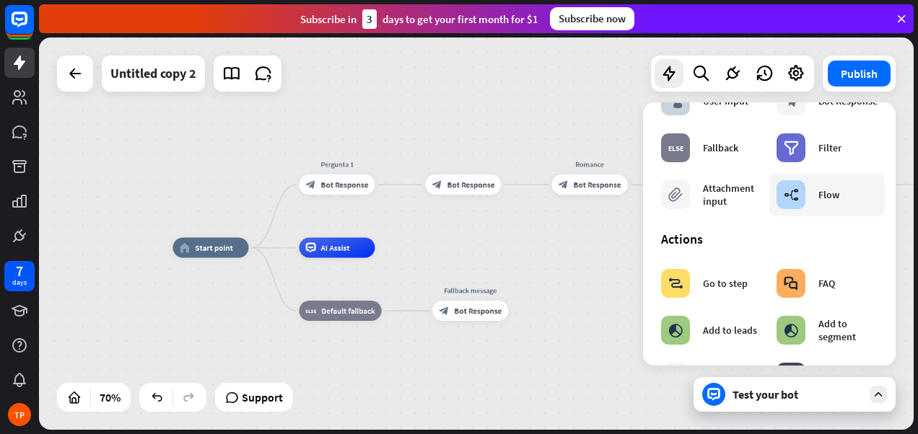
click at [794, 202] on div "builder_tree" at bounding box center [790, 194] width 29 height 29
click at [578, 269] on div "home_2 Start point Pergunta 1 block_bot_response Bot Response block_bot_respons…" at bounding box center [479, 385] width 612 height 275
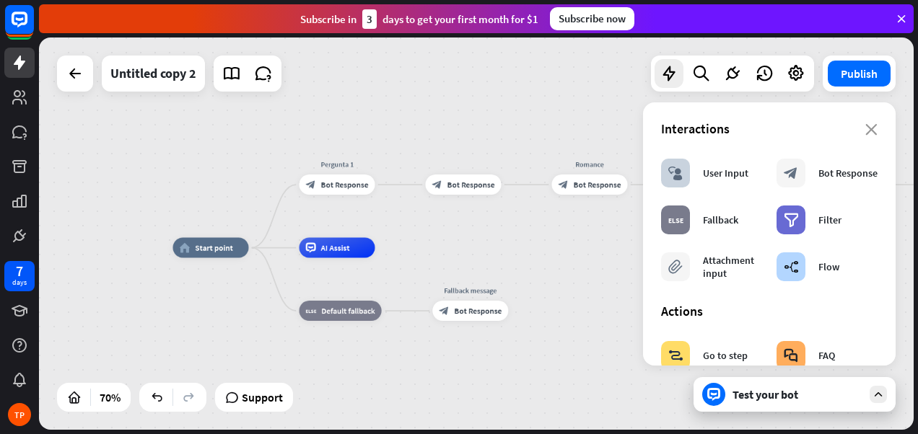
click at [864, 123] on div "Interactions" at bounding box center [769, 128] width 216 height 17
click at [865, 131] on icon "close" at bounding box center [871, 130] width 12 height 12
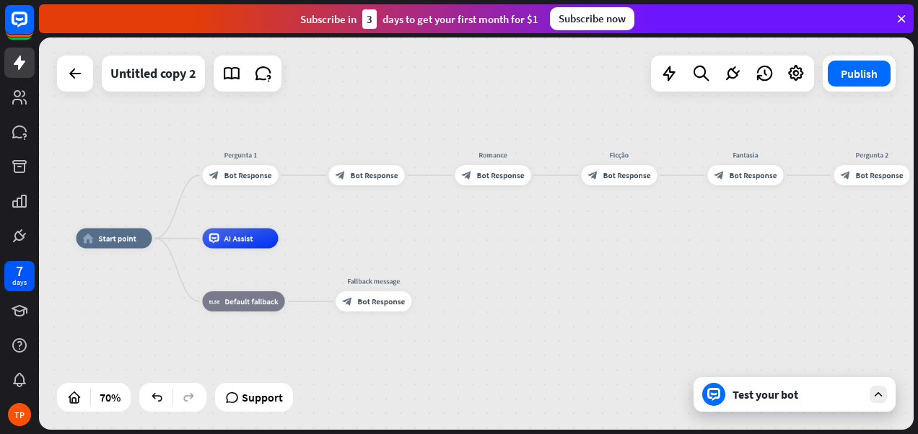
drag, startPoint x: 580, startPoint y: 237, endPoint x: 483, endPoint y: 227, distance: 97.1
click at [483, 227] on div "home_2 Start point Pergunta 1 block_bot_response Bot Response block_bot_respons…" at bounding box center [476, 234] width 874 height 392
click at [418, 176] on icon "plus" at bounding box center [417, 175] width 8 height 7
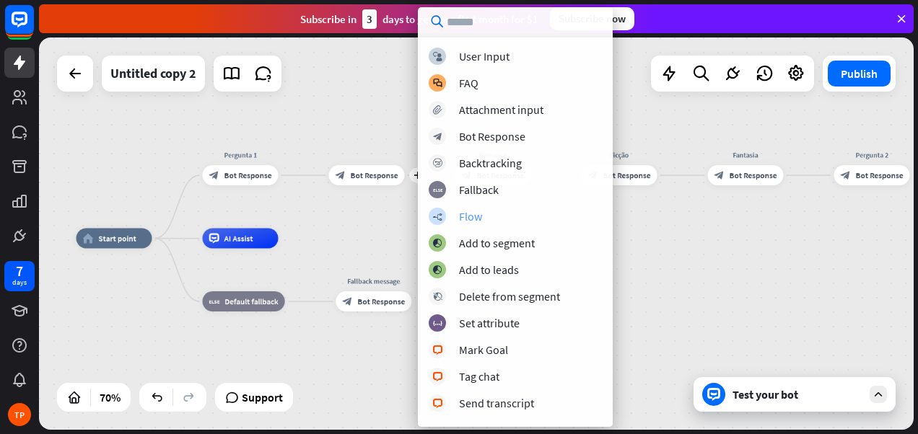
click at [472, 208] on div "builder_tree Flow" at bounding box center [515, 216] width 173 height 17
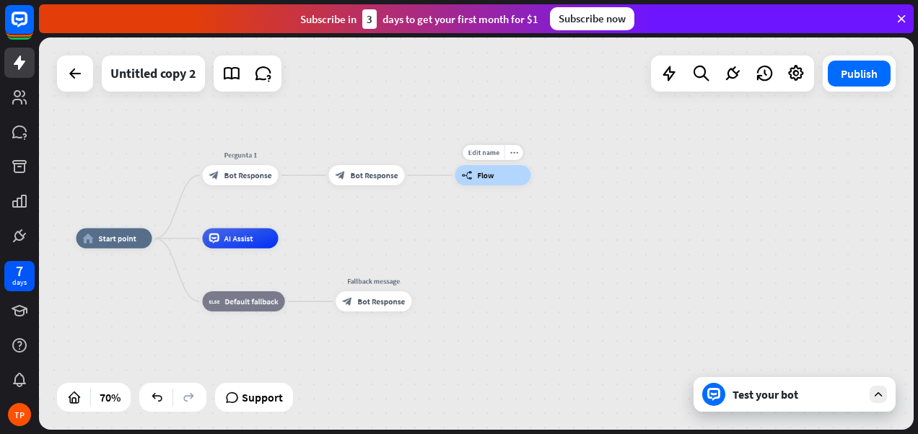
click at [489, 176] on span "Flow" at bounding box center [485, 175] width 17 height 10
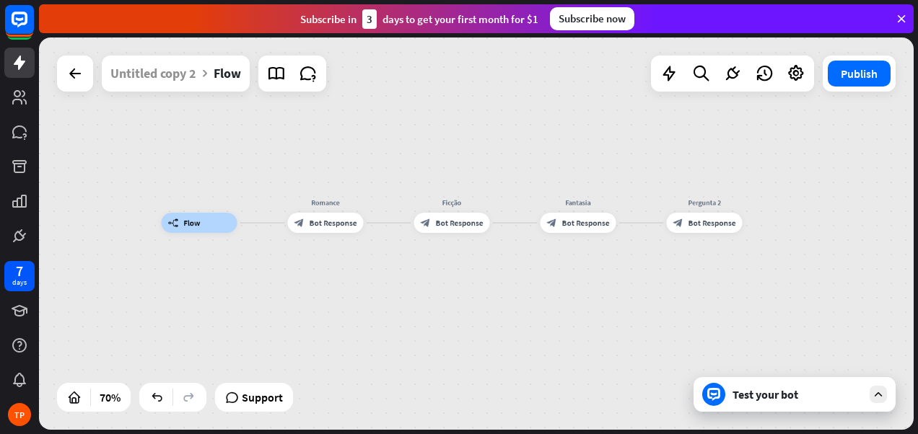
drag, startPoint x: 557, startPoint y: 305, endPoint x: 426, endPoint y: 294, distance: 131.7
click at [426, 294] on div "builder_tree Flow Romance block_bot_response Bot Response Ficção block_bot_resp…" at bounding box center [468, 360] width 612 height 275
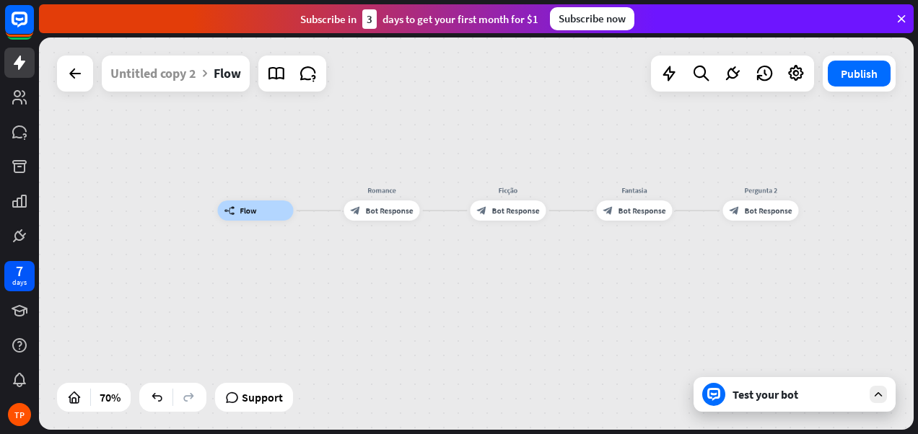
drag, startPoint x: 466, startPoint y: 311, endPoint x: 346, endPoint y: 299, distance: 120.3
click at [346, 299] on div "builder_tree Flow Romance block_bot_response Bot Response Ficção block_bot_resp…" at bounding box center [524, 348] width 612 height 275
click at [758, 400] on div "Test your bot" at bounding box center [797, 394] width 130 height 14
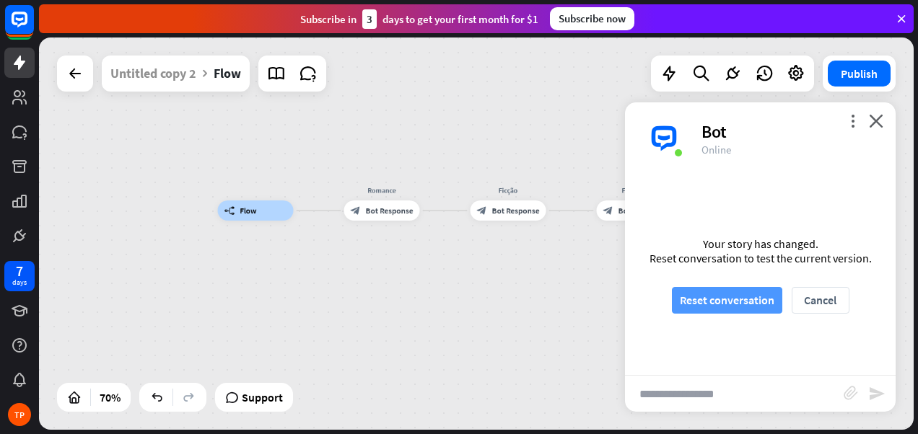
click at [728, 302] on button "Reset conversation" at bounding box center [727, 300] width 110 height 27
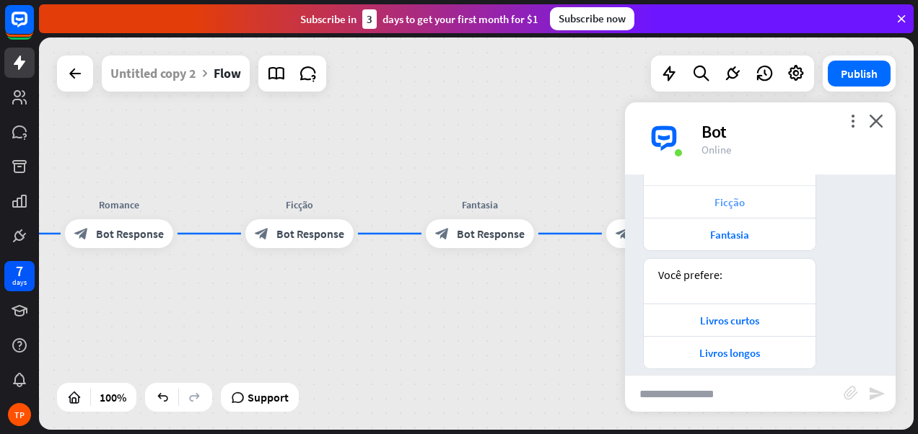
scroll to position [183, 0]
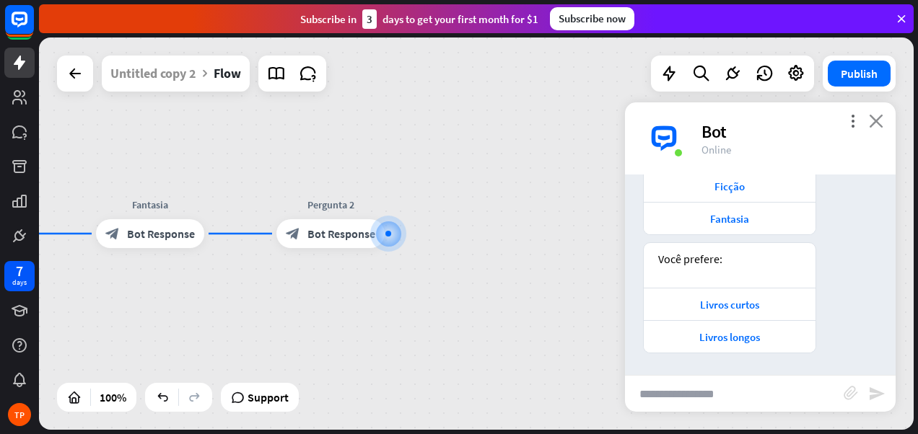
click at [871, 120] on icon "close" at bounding box center [876, 121] width 14 height 14
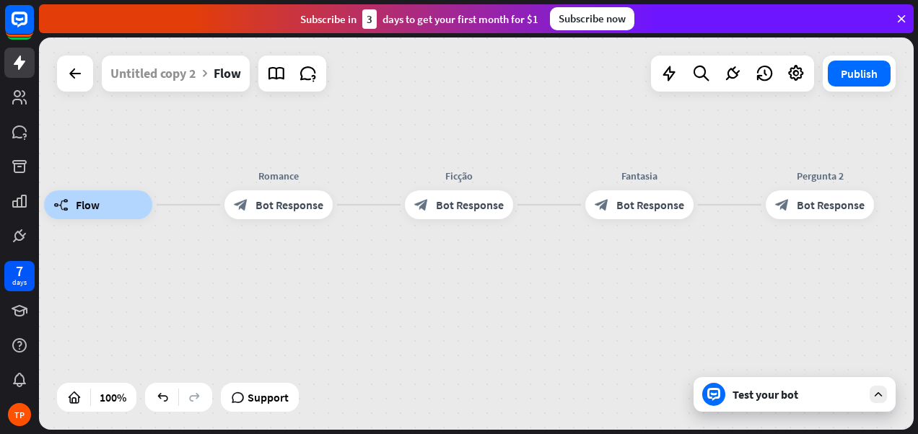
drag, startPoint x: 320, startPoint y: 292, endPoint x: 799, endPoint y: 271, distance: 479.5
click at [833, 262] on div "builder_tree Flow Romance block_bot_response Bot Response Ficção block_bot_resp…" at bounding box center [481, 401] width 874 height 392
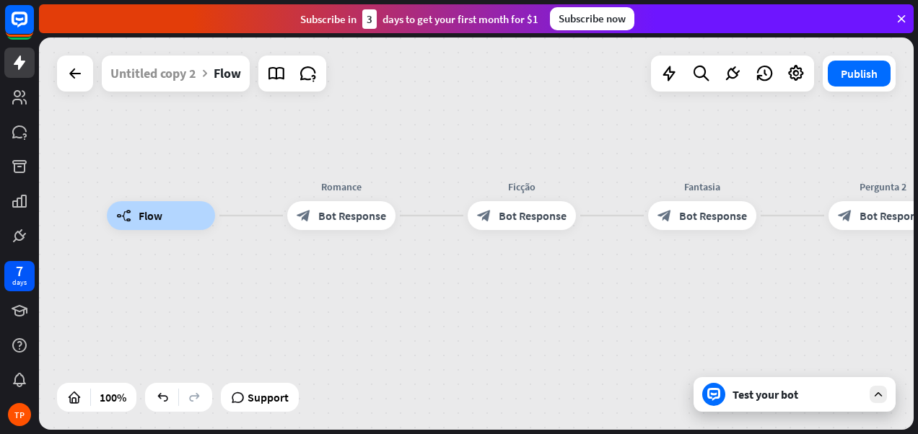
drag, startPoint x: 277, startPoint y: 281, endPoint x: 316, endPoint y: 294, distance: 40.8
click at [316, 294] on div "builder_tree Flow Romance block_bot_response Bot Response Ficção block_bot_resp…" at bounding box center [544, 412] width 874 height 392
click at [163, 219] on div "builder_tree Flow" at bounding box center [161, 215] width 108 height 29
click at [146, 219] on span "Flow" at bounding box center [151, 215] width 24 height 14
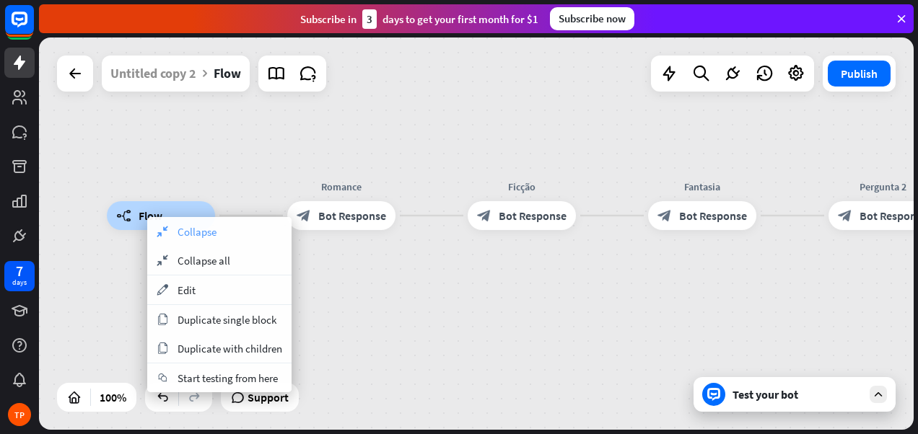
click at [183, 230] on span "Collapse" at bounding box center [196, 232] width 39 height 14
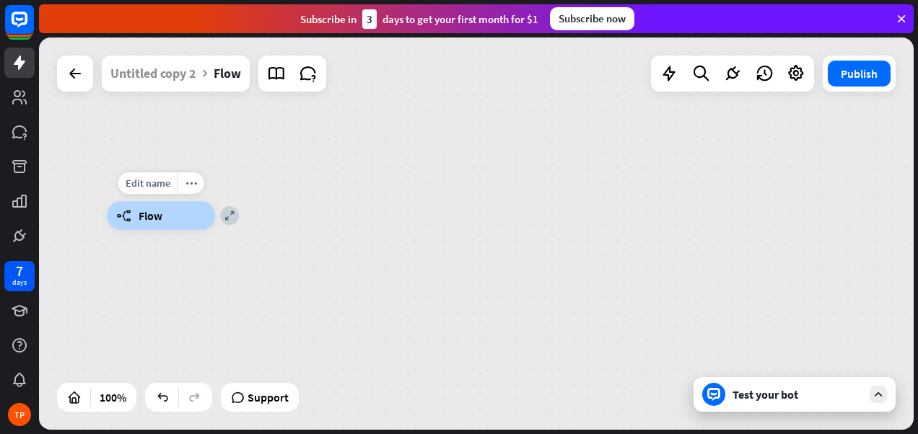
click at [157, 213] on span "Flow" at bounding box center [151, 215] width 24 height 14
click at [232, 216] on icon "expand" at bounding box center [229, 215] width 10 height 9
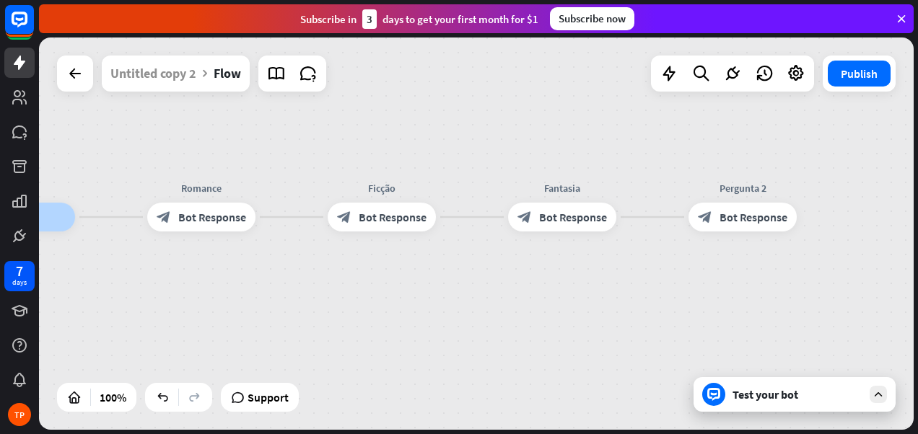
drag, startPoint x: 676, startPoint y: 294, endPoint x: 550, endPoint y: 296, distance: 125.5
click at [538, 297] on div "builder_tree Flow Romance block_bot_response Bot Response Ficção block_bot_resp…" at bounding box center [404, 413] width 874 height 392
click at [629, 216] on icon "plus" at bounding box center [633, 217] width 11 height 10
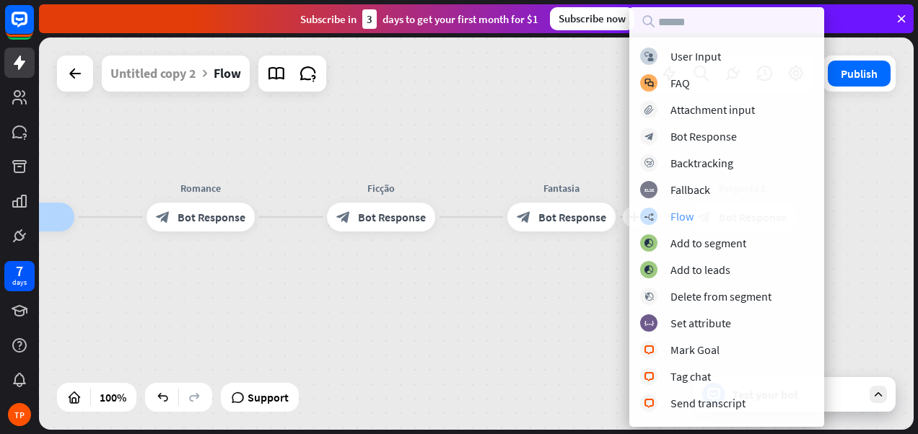
click at [667, 216] on div "builder_tree Flow" at bounding box center [726, 216] width 173 height 17
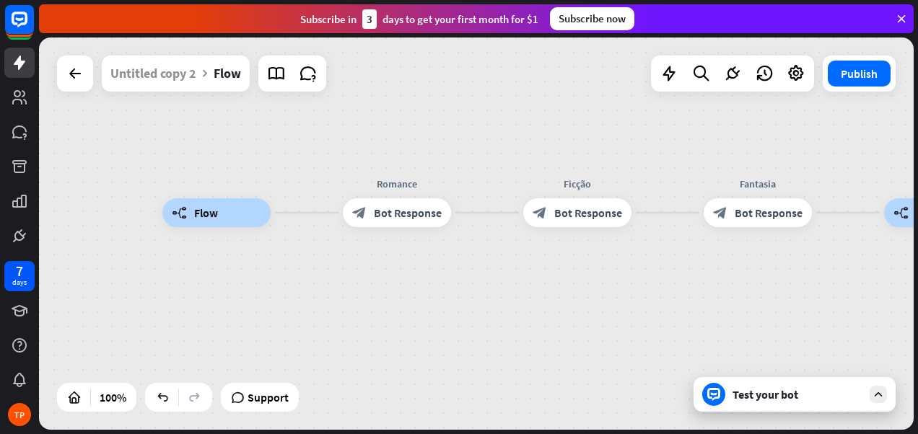
drag, startPoint x: 372, startPoint y: 285, endPoint x: 568, endPoint y: 281, distance: 196.3
click at [568, 281] on div "builder_tree Flow Romance block_bot_response Bot Response Ficção block_bot_resp…" at bounding box center [599, 409] width 874 height 392
click at [754, 392] on div "Test your bot" at bounding box center [797, 394] width 130 height 14
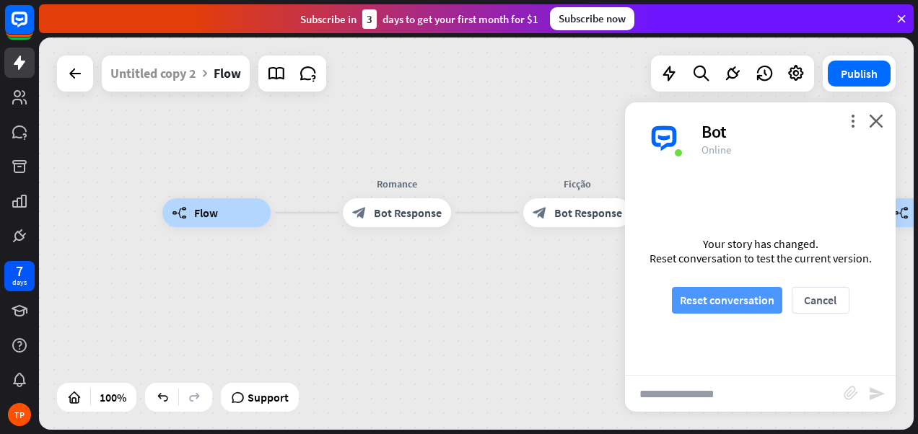
click at [739, 301] on button "Reset conversation" at bounding box center [727, 300] width 110 height 27
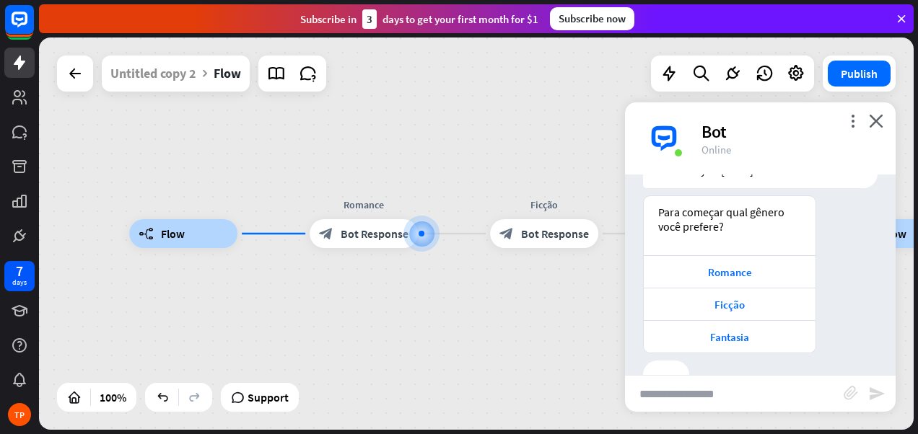
scroll to position [136, 0]
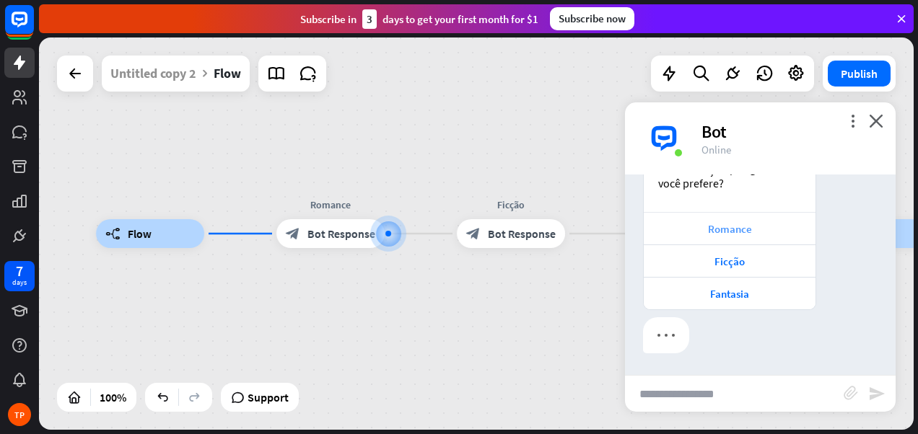
click at [720, 220] on div "Romance" at bounding box center [730, 228] width 172 height 32
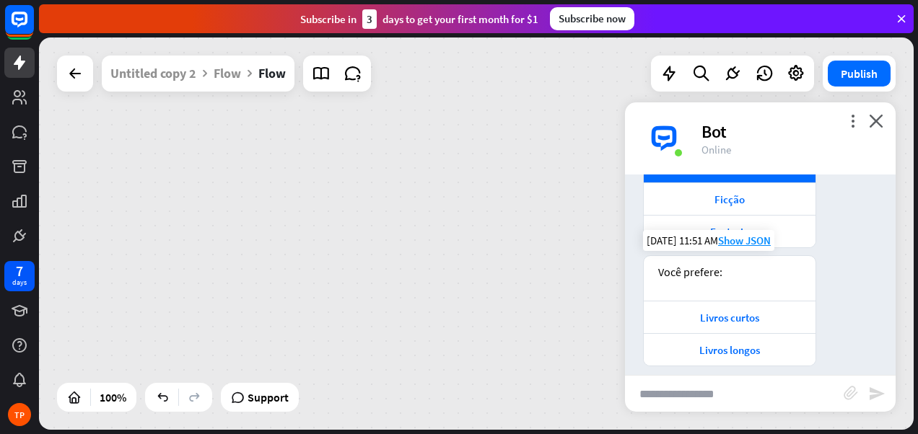
scroll to position [211, 0]
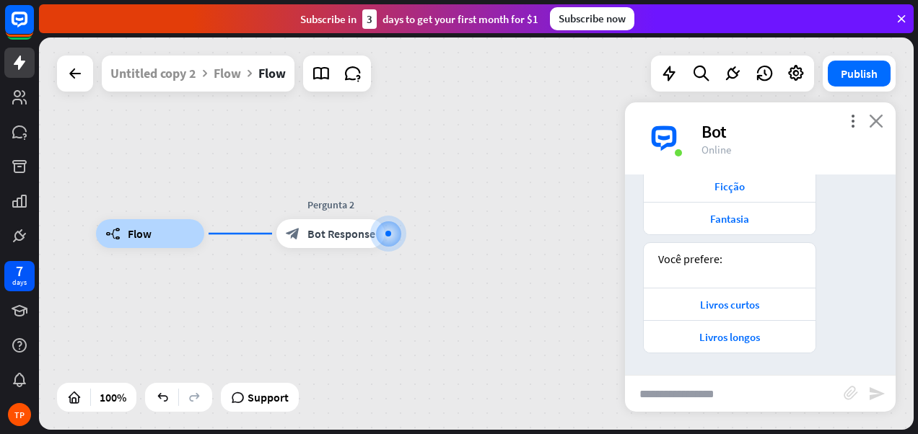
click at [874, 118] on icon "close" at bounding box center [876, 121] width 14 height 14
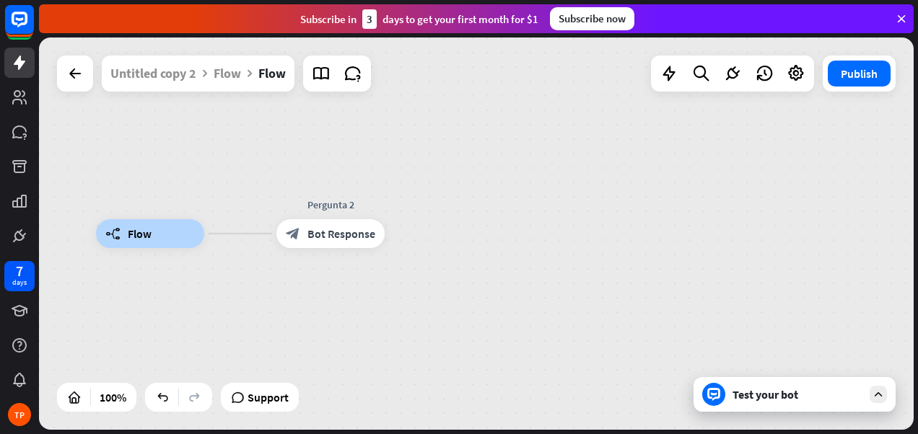
click at [750, 397] on div "Test your bot" at bounding box center [797, 394] width 130 height 14
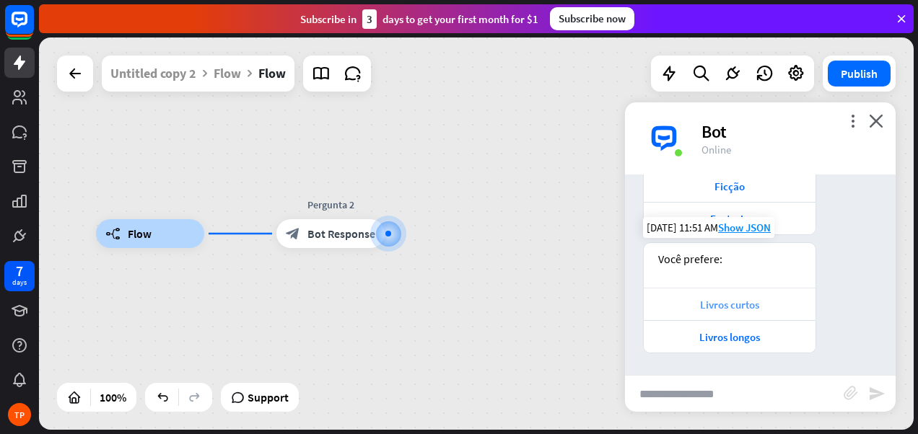
scroll to position [0, 0]
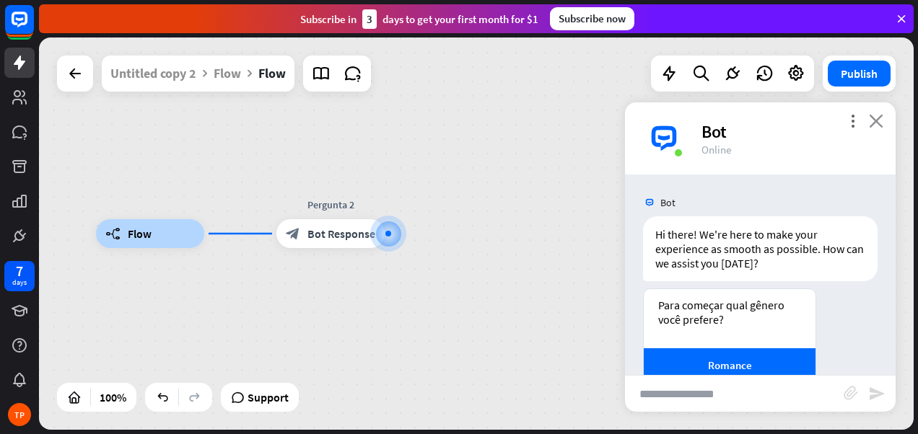
click at [879, 124] on icon "close" at bounding box center [876, 121] width 14 height 14
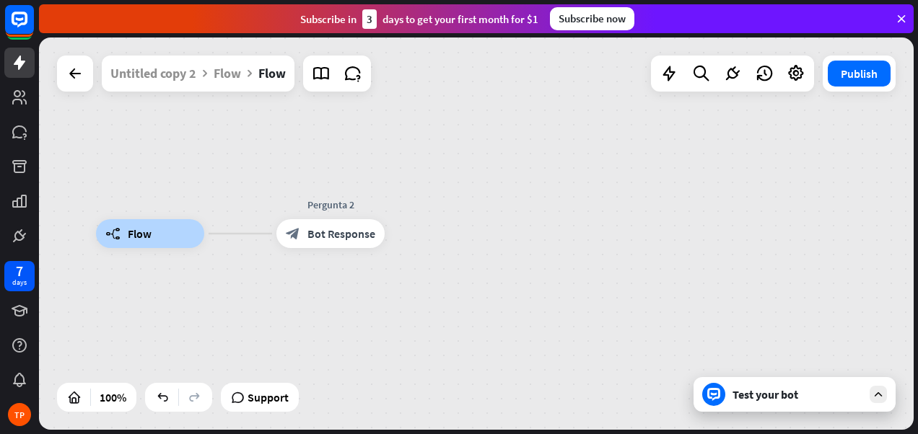
click at [773, 392] on div "Test your bot" at bounding box center [797, 394] width 130 height 14
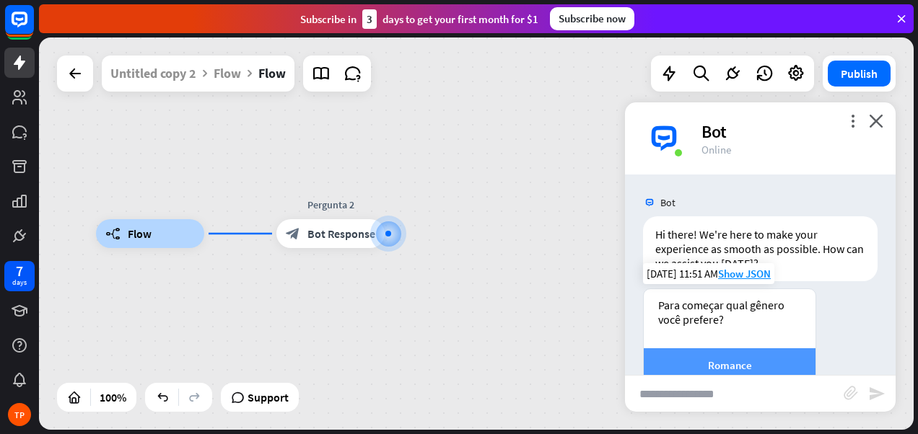
click at [717, 363] on div "Romance" at bounding box center [729, 366] width 157 height 14
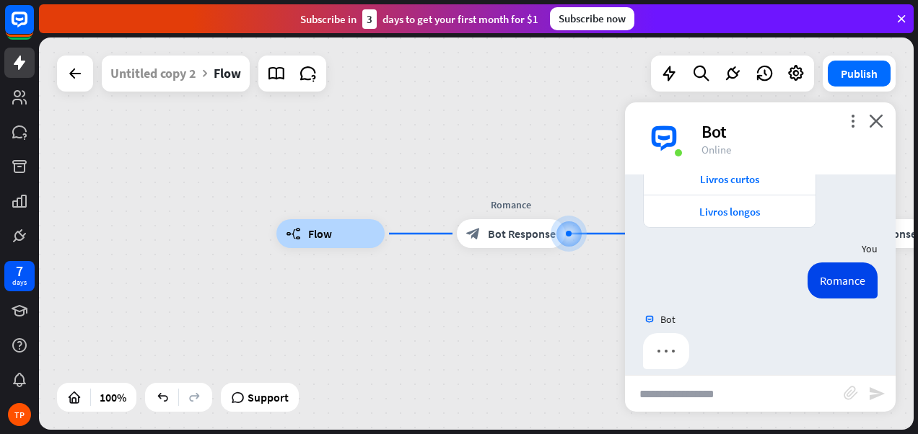
scroll to position [353, 0]
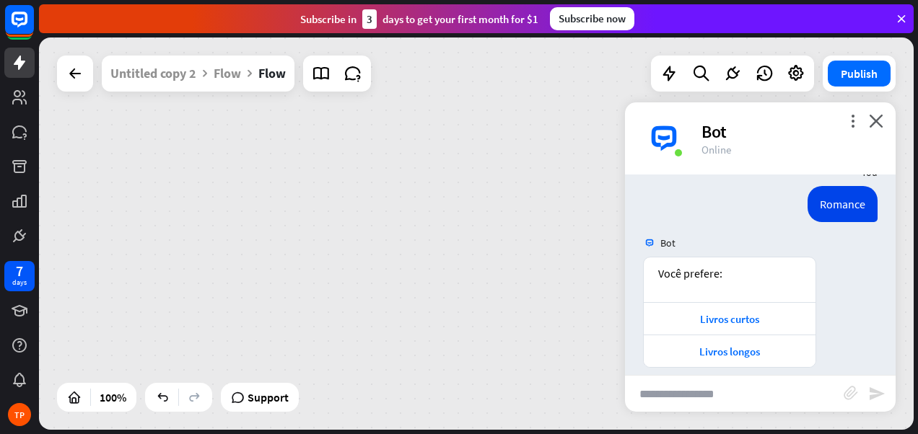
scroll to position [428, 0]
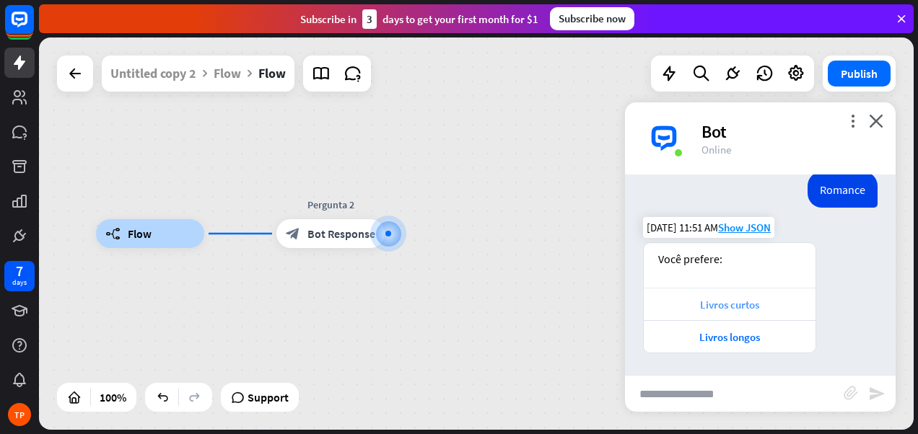
click at [721, 300] on div "Livros curtos" at bounding box center [729, 305] width 157 height 14
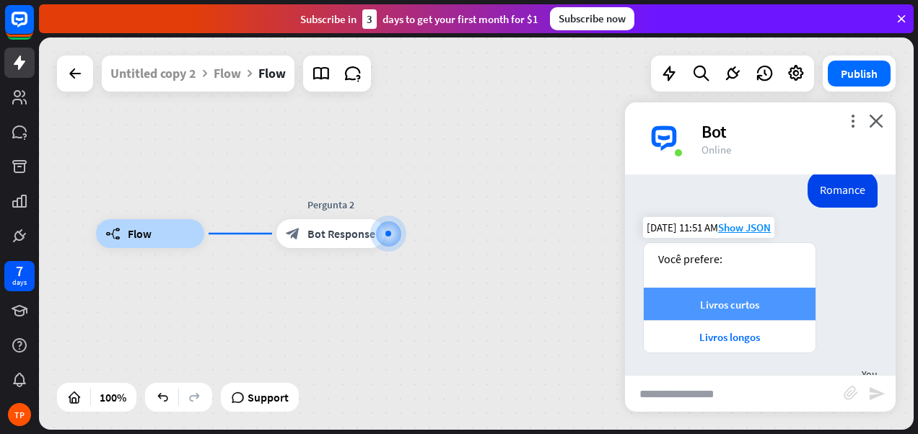
scroll to position [499, 0]
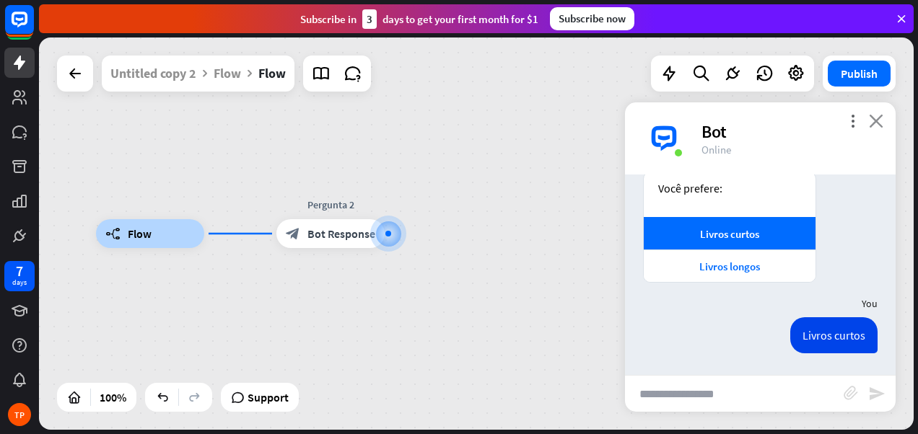
click at [876, 118] on icon "close" at bounding box center [876, 121] width 14 height 14
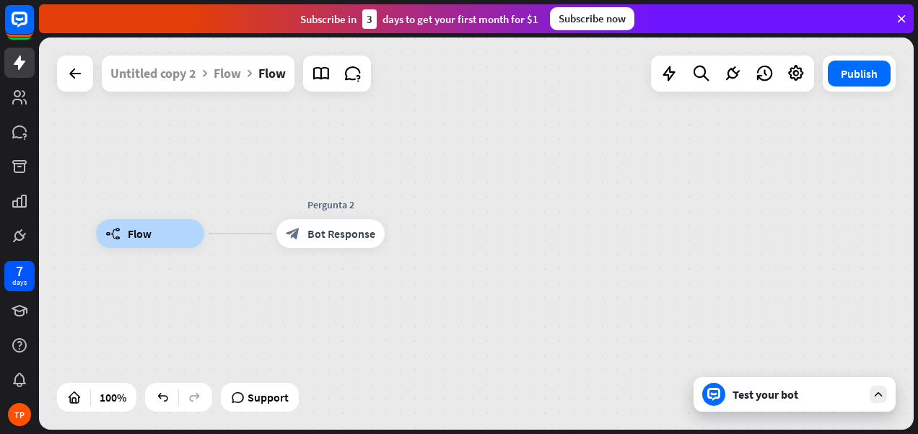
click at [569, 280] on div "builder_tree Flow Pergunta 2 block_bot_response Bot Response" at bounding box center [533, 430] width 874 height 392
click at [792, 401] on div "Test your bot" at bounding box center [797, 394] width 130 height 14
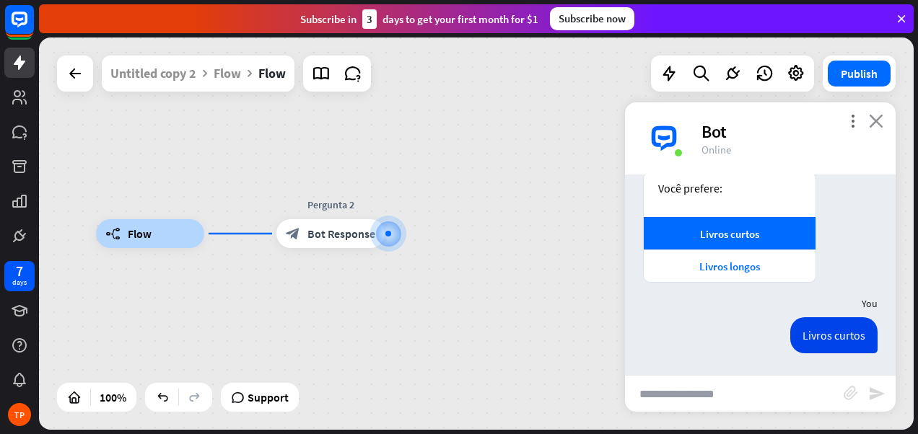
click at [881, 120] on icon "close" at bounding box center [876, 121] width 14 height 14
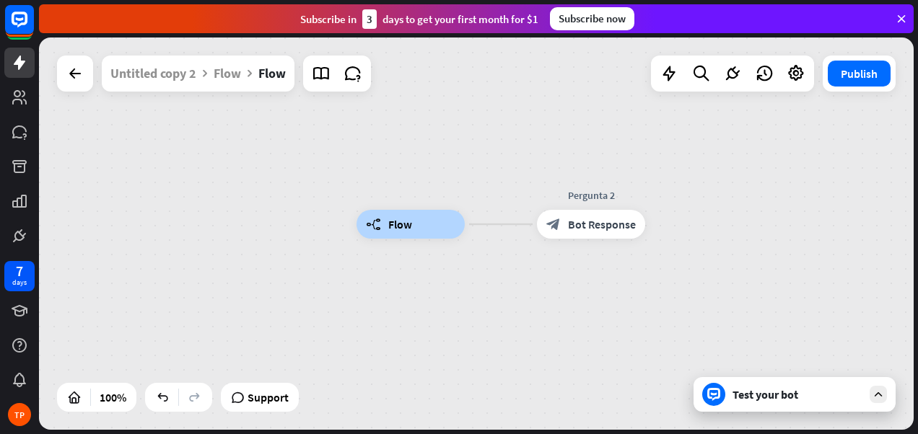
drag, startPoint x: 309, startPoint y: 308, endPoint x: 442, endPoint y: 308, distance: 132.7
click at [442, 308] on div "builder_tree Flow Pergunta 2 block_bot_response Bot Response" at bounding box center [793, 420] width 874 height 392
click at [683, 295] on div "builder_tree Flow Edit name more_horiz Pergunta 2 block_bot_response Bot Respon…" at bounding box center [793, 420] width 874 height 392
click at [664, 220] on icon "plus" at bounding box center [663, 224] width 11 height 10
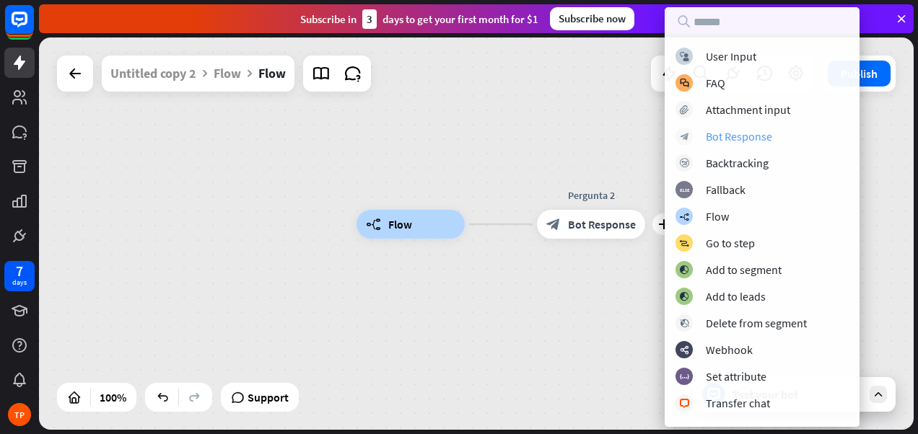
click at [721, 136] on div "Bot Response" at bounding box center [739, 136] width 66 height 14
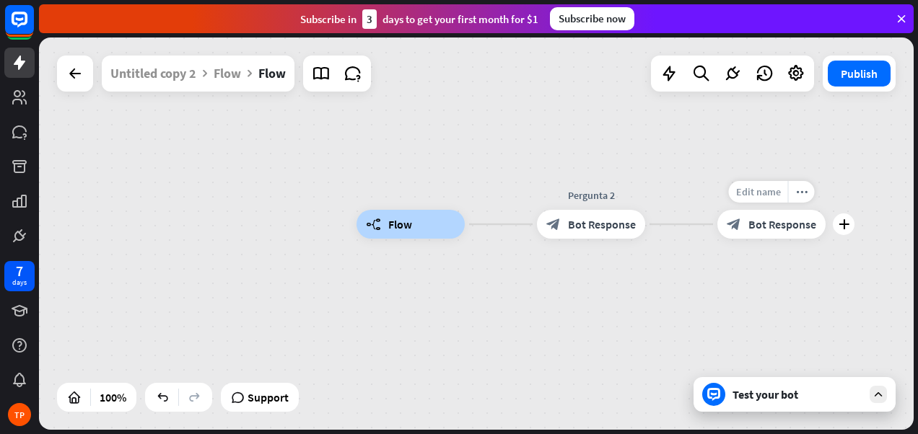
click at [760, 187] on span "Edit name" at bounding box center [758, 191] width 45 height 13
type input "******"
click at [843, 223] on icon "plus" at bounding box center [843, 224] width 11 height 10
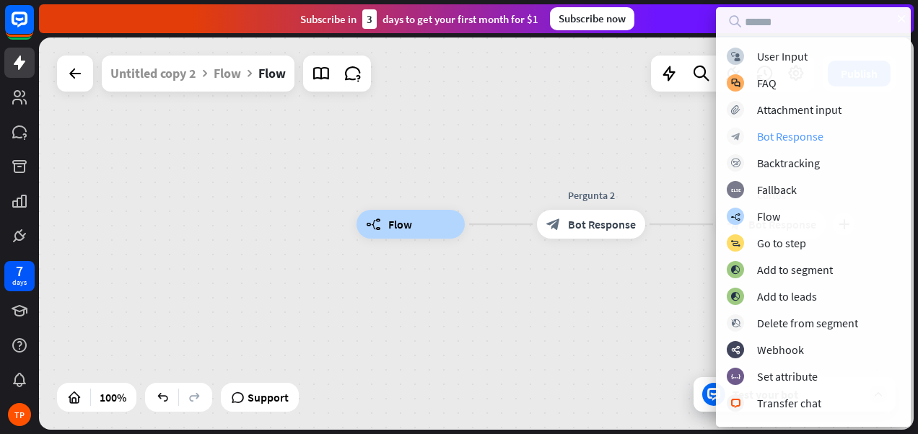
click at [770, 136] on div "Bot Response" at bounding box center [790, 136] width 66 height 14
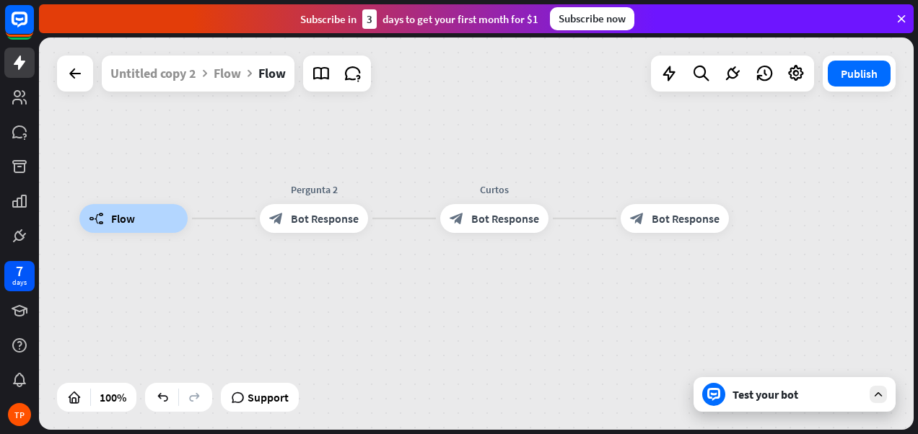
drag, startPoint x: 654, startPoint y: 294, endPoint x: 371, endPoint y: 289, distance: 283.6
click at [371, 289] on div "builder_tree Flow Pergunta 2 block_bot_response Bot Response Curtos block_bot_r…" at bounding box center [516, 415] width 874 height 392
click at [668, 182] on span "Edit name" at bounding box center [655, 186] width 45 height 13
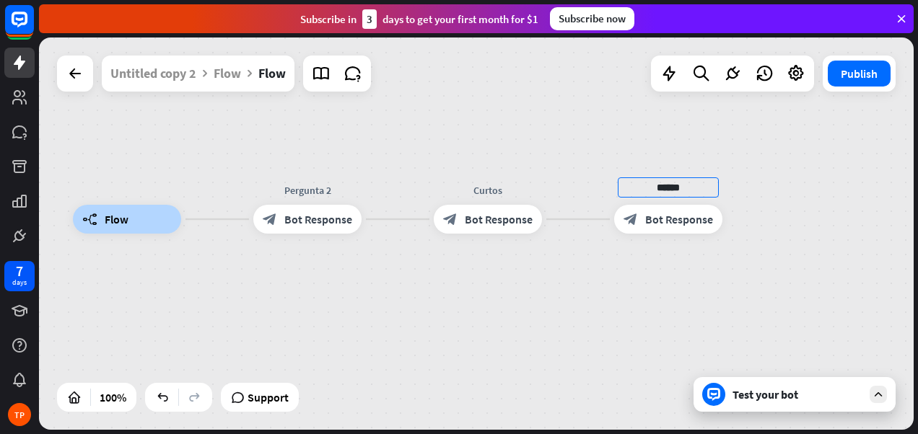
type input "******"
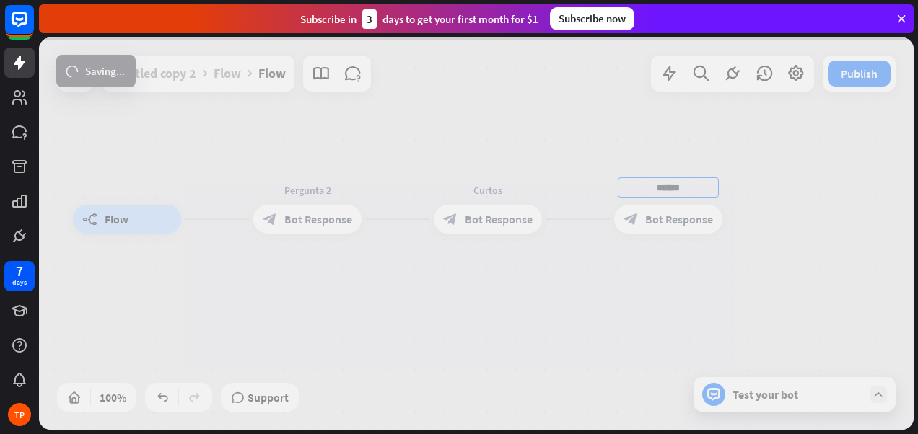
click at [540, 289] on div "builder_tree Flow Pergunta 2 block_bot_response Bot Response Curtos block_bot_r…" at bounding box center [476, 234] width 874 height 392
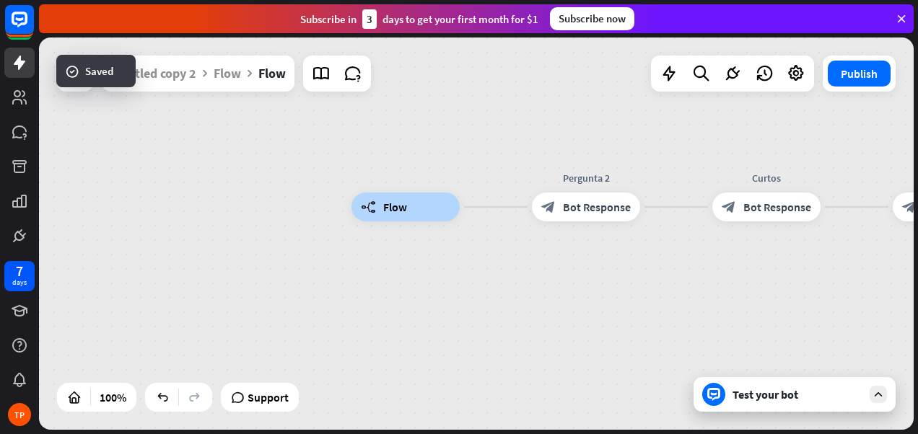
drag, startPoint x: 422, startPoint y: 273, endPoint x: 701, endPoint y: 261, distance: 278.7
click at [701, 261] on div "builder_tree Flow Pergunta 2 block_bot_response Bot Response Curtos block_bot_r…" at bounding box center [788, 403] width 874 height 392
click at [762, 398] on div "Test your bot" at bounding box center [797, 394] width 130 height 14
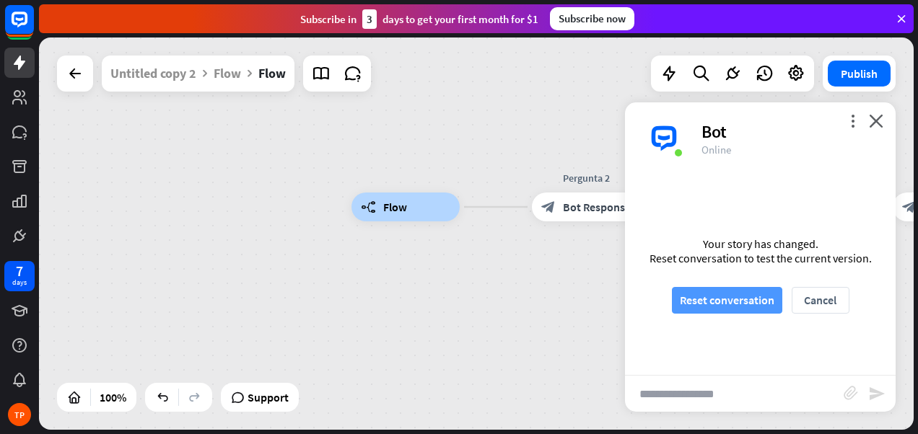
click at [739, 302] on button "Reset conversation" at bounding box center [727, 300] width 110 height 27
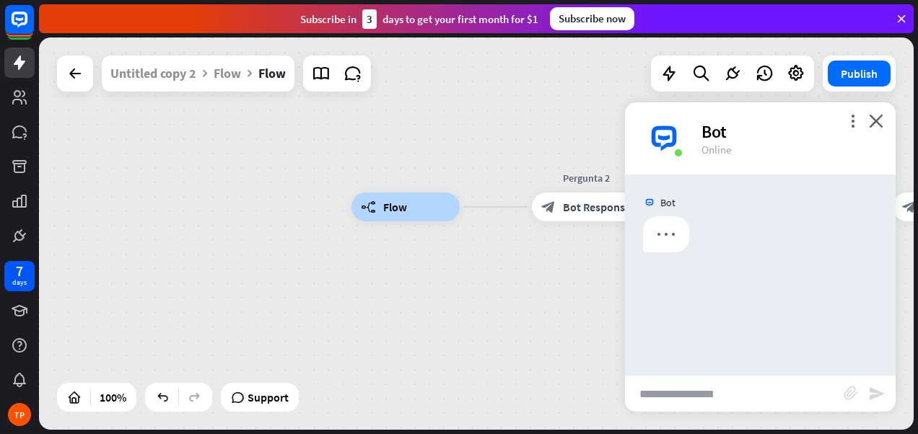
scroll to position [0, 0]
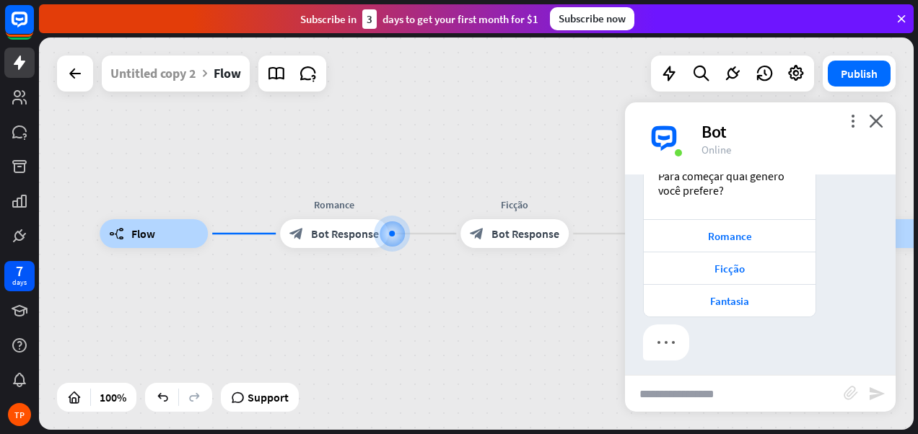
scroll to position [107, 0]
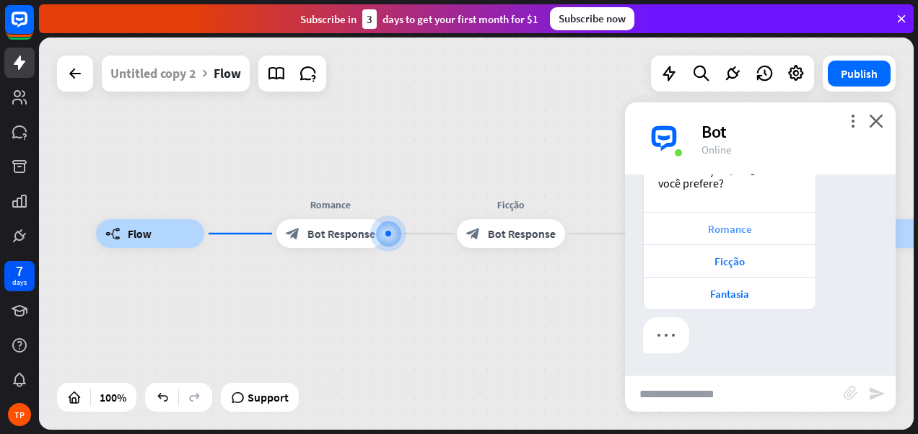
click at [739, 227] on div "Romance" at bounding box center [729, 229] width 157 height 14
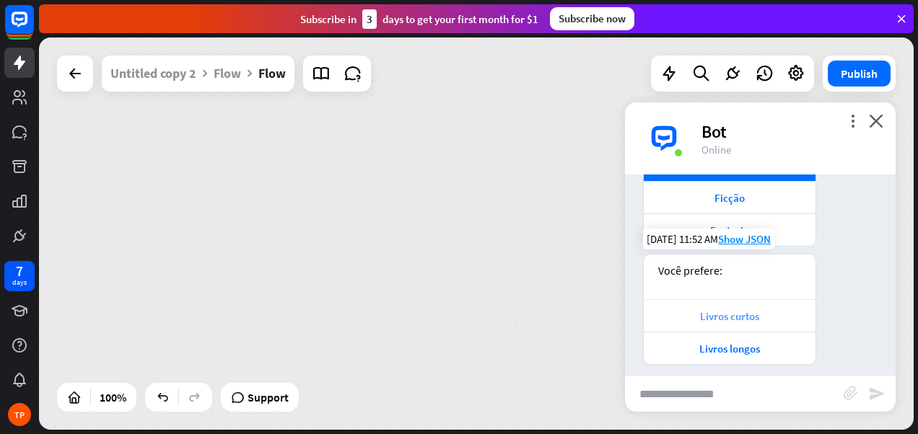
scroll to position [183, 0]
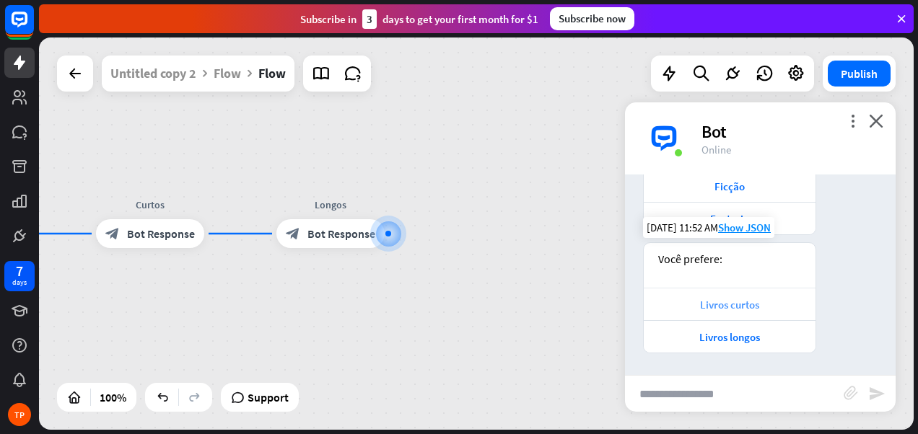
click at [726, 302] on div "Livros curtos" at bounding box center [729, 305] width 157 height 14
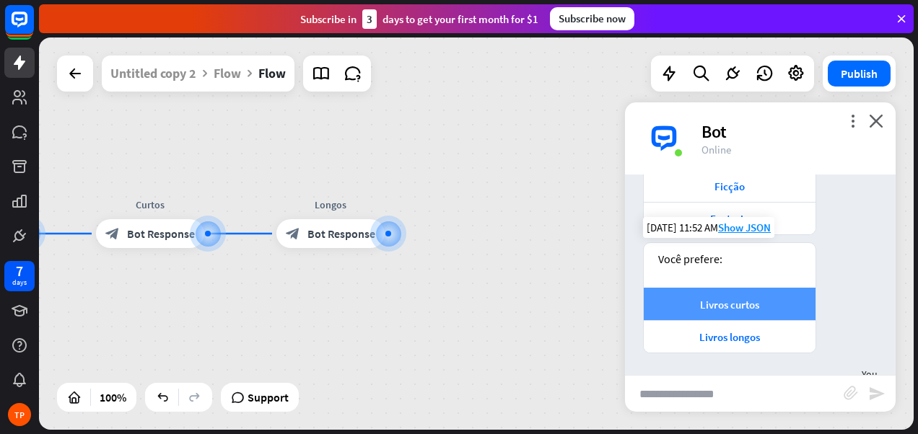
scroll to position [253, 0]
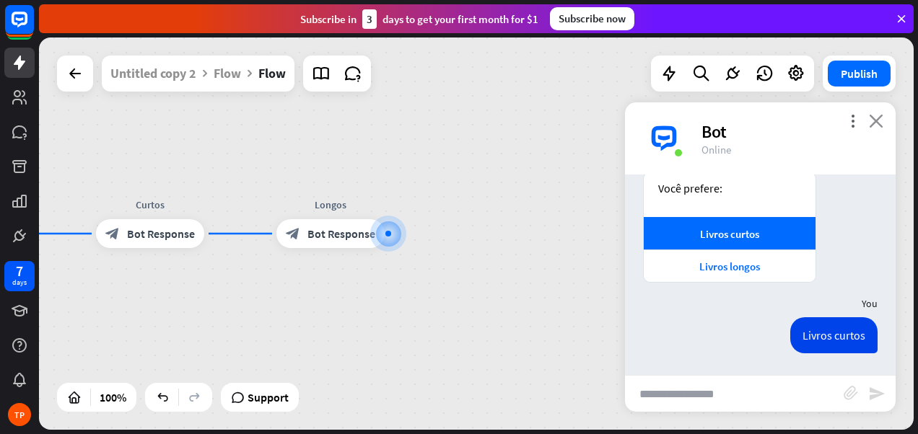
click at [879, 114] on icon "close" at bounding box center [876, 121] width 14 height 14
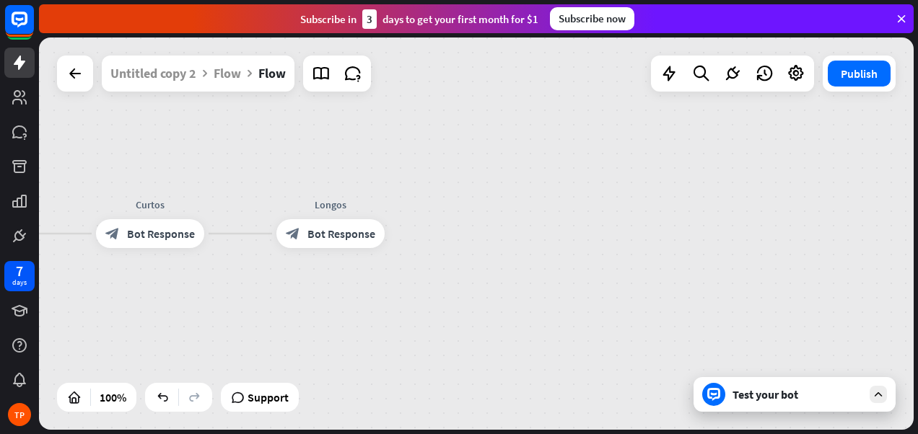
click at [763, 400] on div "Test your bot" at bounding box center [797, 394] width 130 height 14
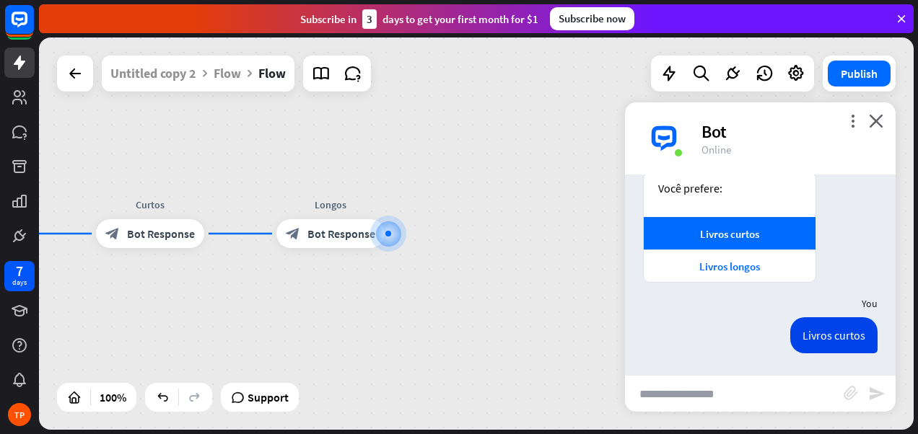
scroll to position [0, 0]
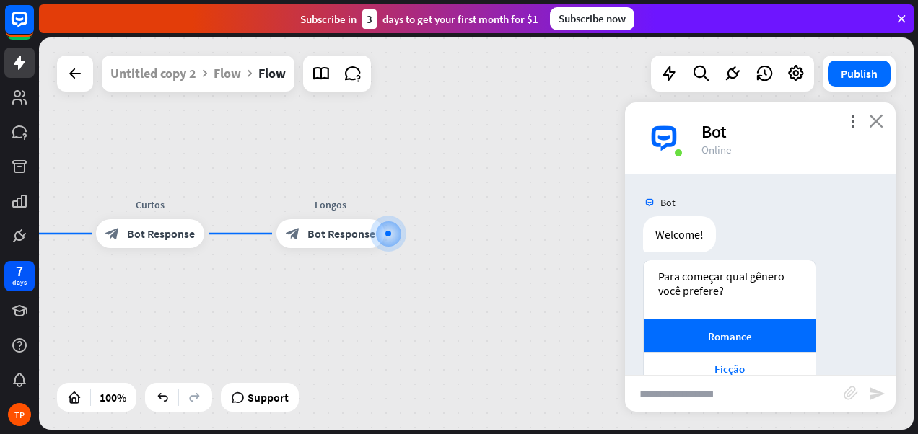
click at [873, 123] on icon "close" at bounding box center [876, 121] width 14 height 14
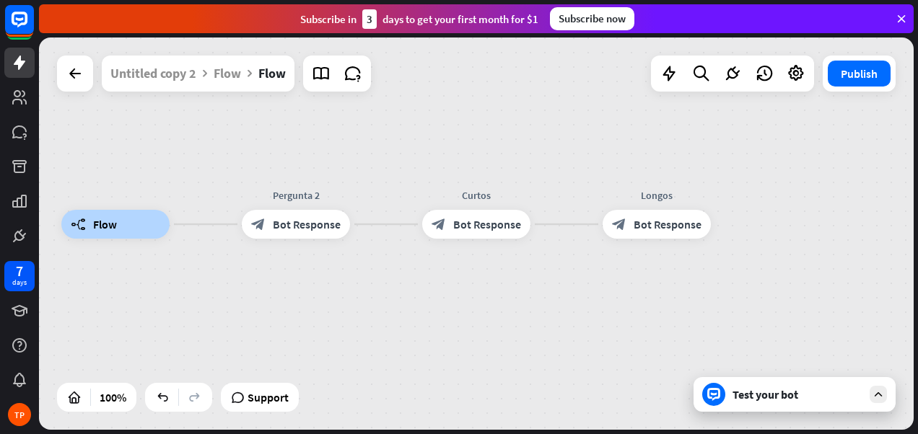
drag, startPoint x: 180, startPoint y: 289, endPoint x: 506, endPoint y: 279, distance: 326.2
click at [506, 279] on div "builder_tree Flow Pergunta 2 block_bot_response Bot Response Curtos block_bot_r…" at bounding box center [498, 420] width 874 height 392
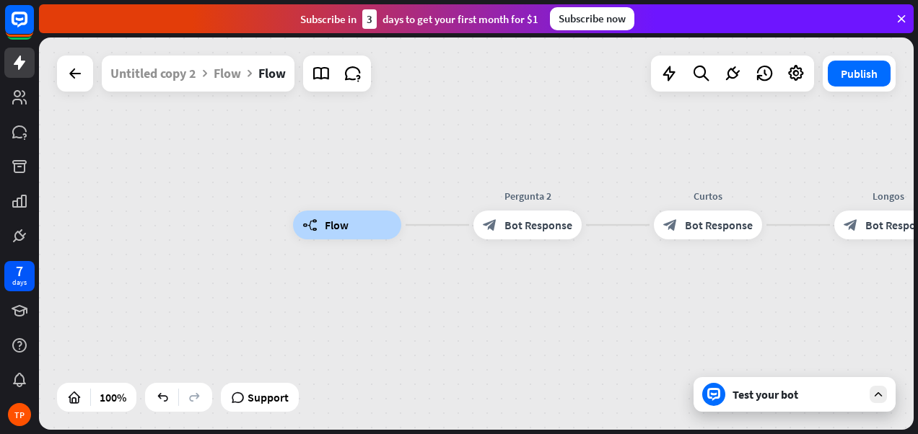
drag, startPoint x: 276, startPoint y: 281, endPoint x: 479, endPoint y: 280, distance: 202.7
click at [479, 280] on div "builder_tree Flow Pergunta 2 block_bot_response Bot Response Curtos block_bot_r…" at bounding box center [730, 421] width 874 height 392
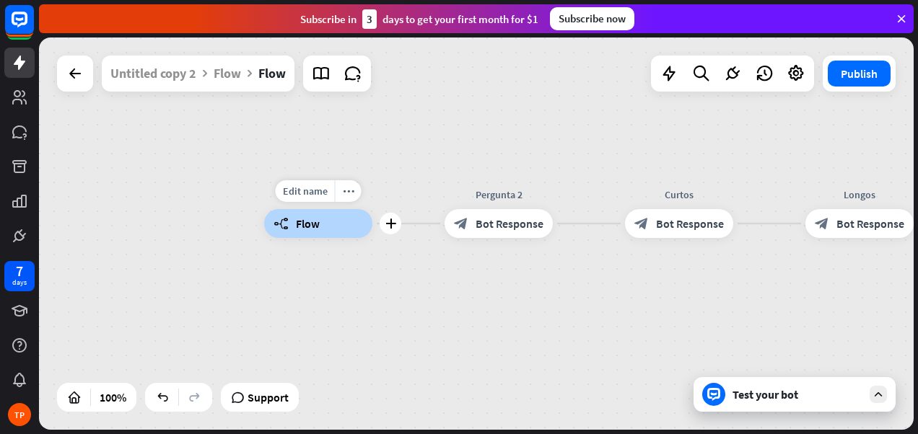
drag, startPoint x: 276, startPoint y: 211, endPoint x: 286, endPoint y: 218, distance: 12.0
click at [279, 215] on div "builder_tree Flow" at bounding box center [318, 223] width 108 height 29
click at [296, 224] on span "Flow" at bounding box center [308, 223] width 24 height 14
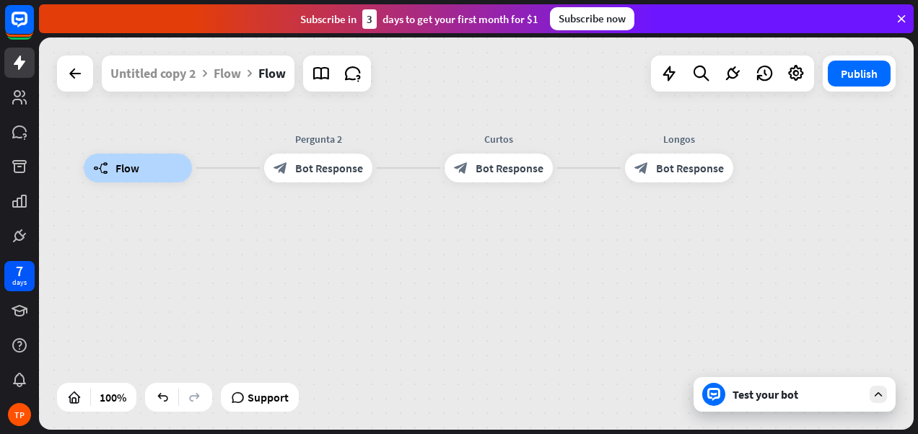
drag, startPoint x: 666, startPoint y: 335, endPoint x: 564, endPoint y: 302, distance: 107.2
click at [560, 297] on div "builder_tree Flow Pergunta 2 block_bot_response Bot Response Curtos block_bot_r…" at bounding box center [521, 364] width 874 height 392
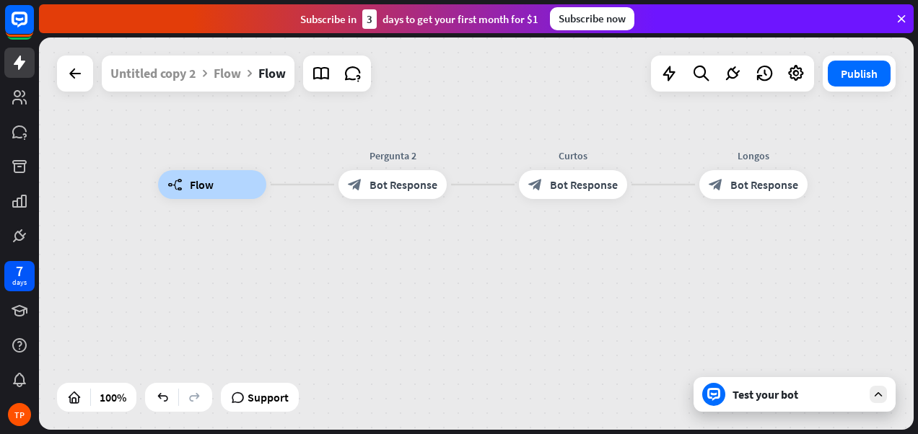
click at [752, 393] on div "Test your bot" at bounding box center [797, 394] width 130 height 14
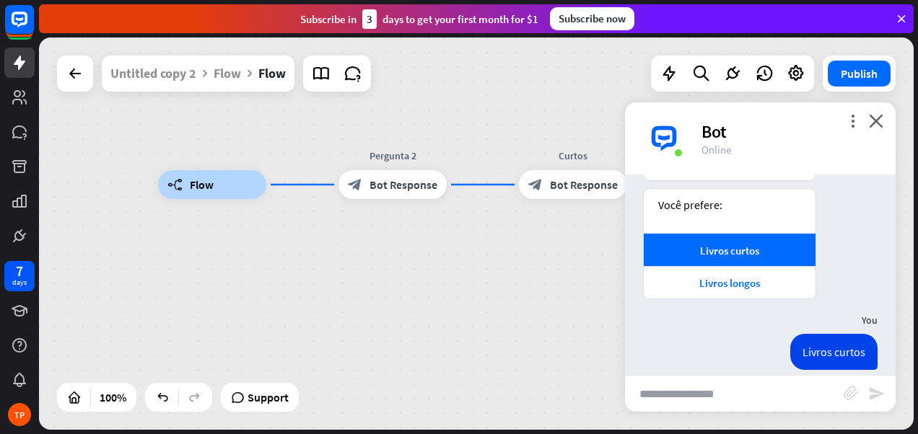
scroll to position [253, 0]
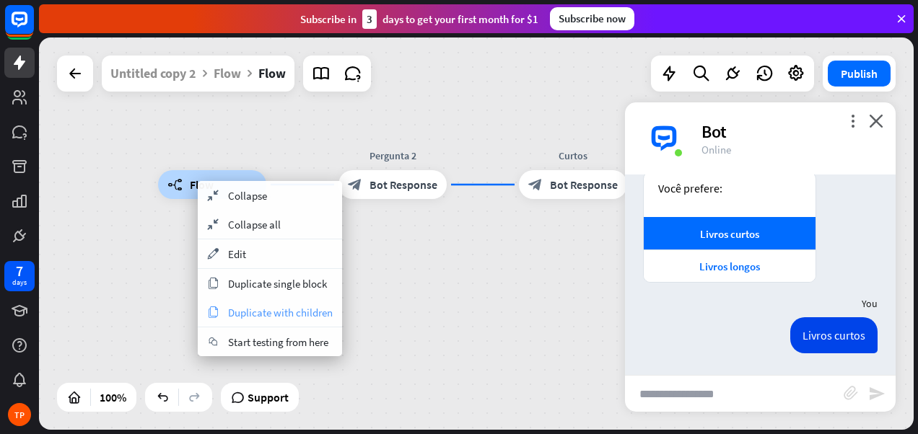
click at [247, 315] on span "Duplicate with children" at bounding box center [280, 313] width 105 height 14
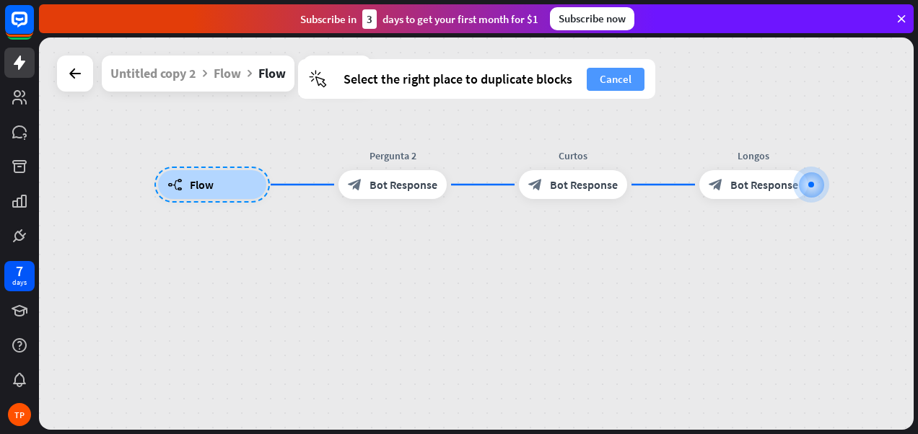
click at [625, 79] on button "Cancel" at bounding box center [616, 79] width 58 height 23
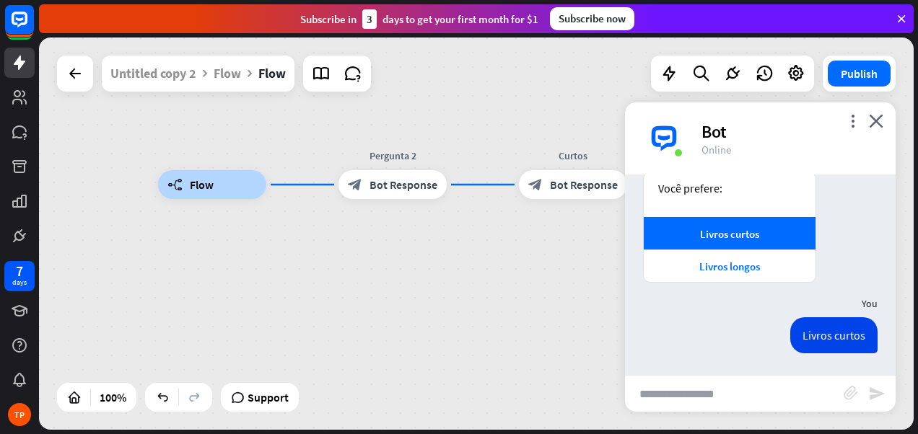
click at [75, 74] on icon at bounding box center [74, 73] width 17 height 17
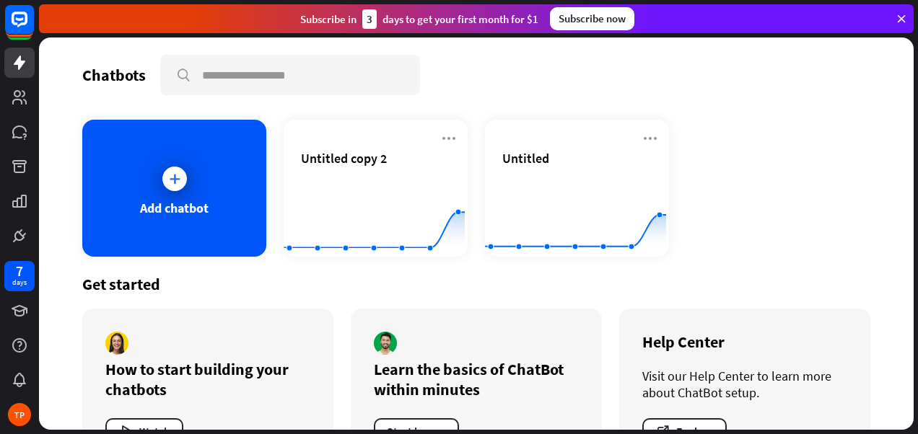
click at [324, 205] on rect at bounding box center [374, 221] width 181 height 90
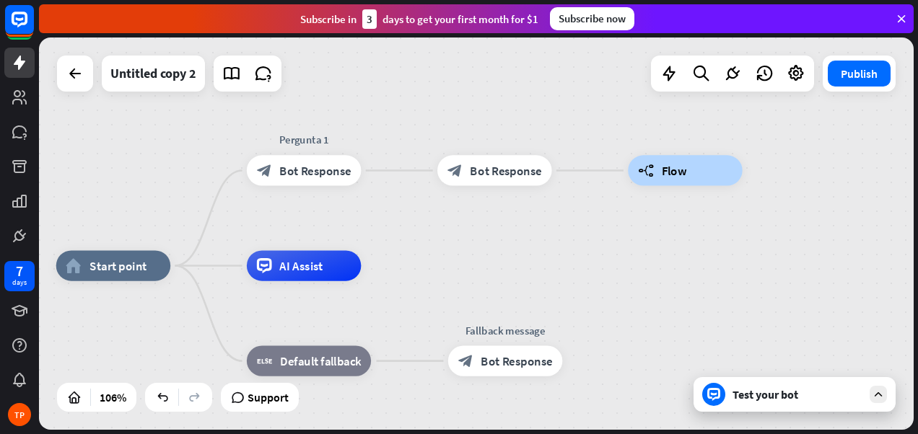
click at [303, 171] on span "Bot Response" at bounding box center [314, 170] width 71 height 15
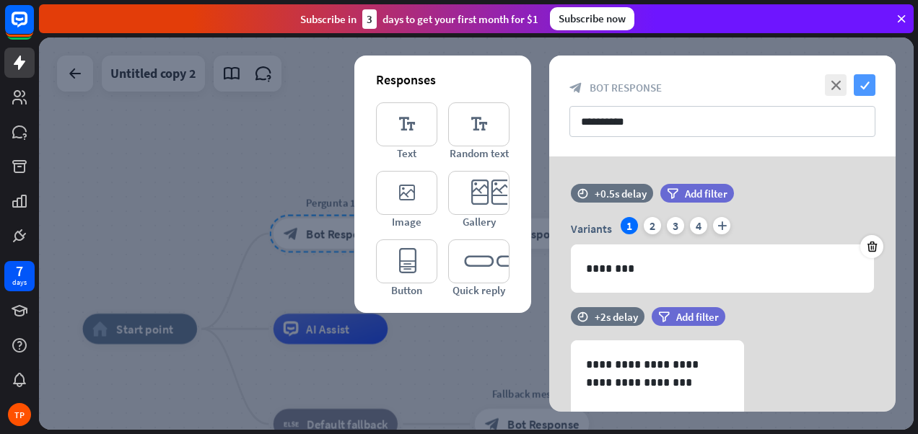
click at [864, 87] on icon "check" at bounding box center [864, 85] width 22 height 22
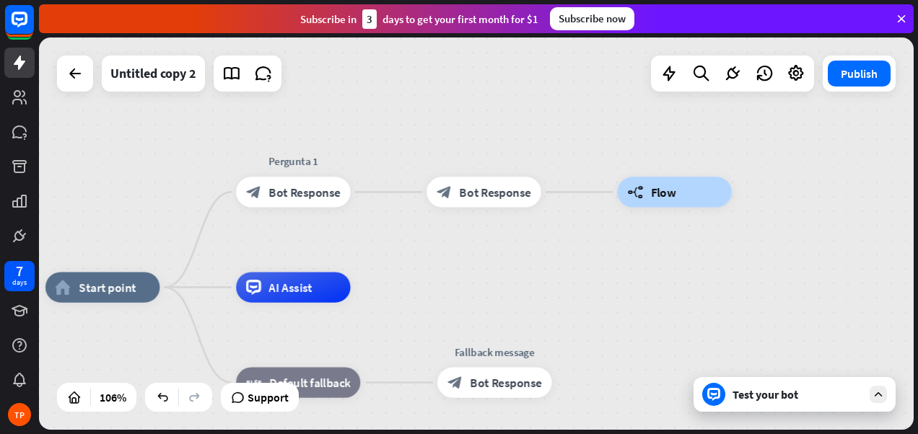
click at [281, 290] on span "AI Assist" at bounding box center [290, 287] width 43 height 15
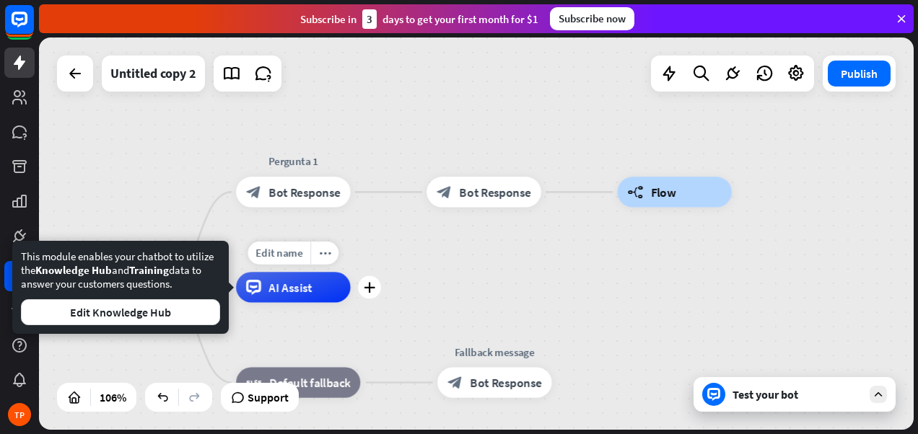
click at [295, 302] on div "Edit name more_horiz plus AI Assist" at bounding box center [293, 287] width 115 height 30
